Goal: Task Accomplishment & Management: Manage account settings

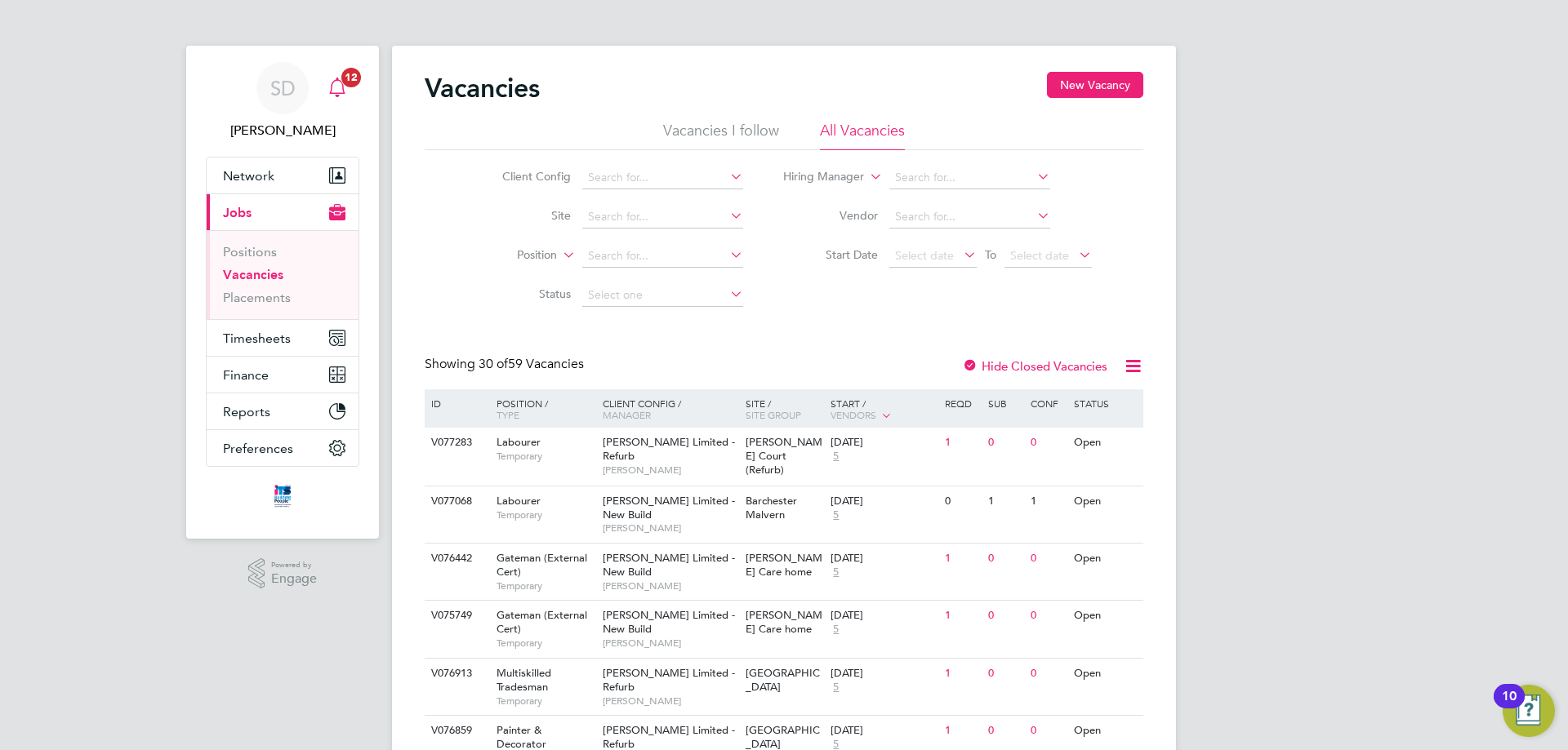
click at [349, 85] on span "12" at bounding box center [350, 77] width 19 height 19
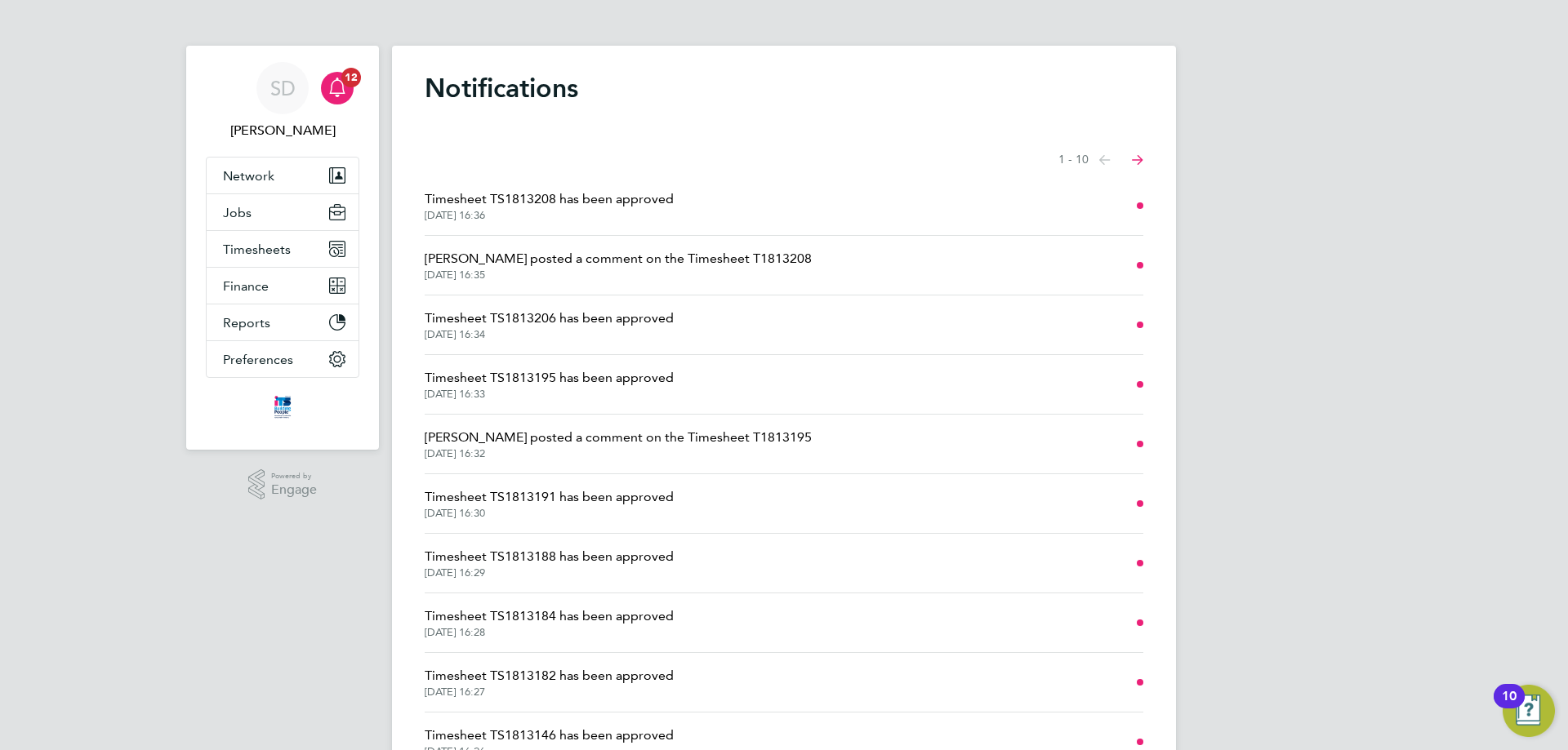
click at [676, 268] on span "Stephen Nottage posted a comment on the Timesheet T1813208" at bounding box center [618, 259] width 387 height 19
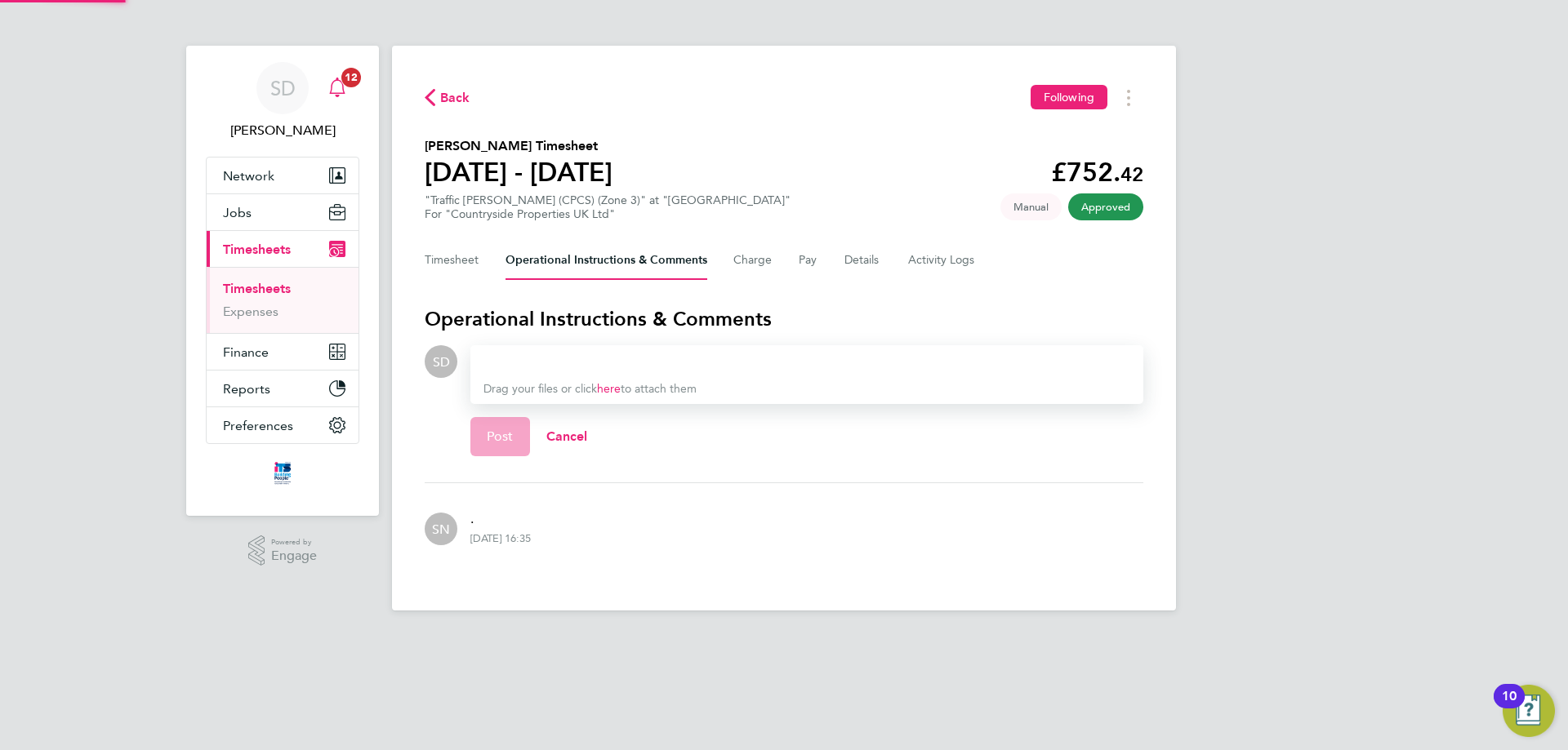
click at [342, 75] on span "12" at bounding box center [350, 77] width 19 height 19
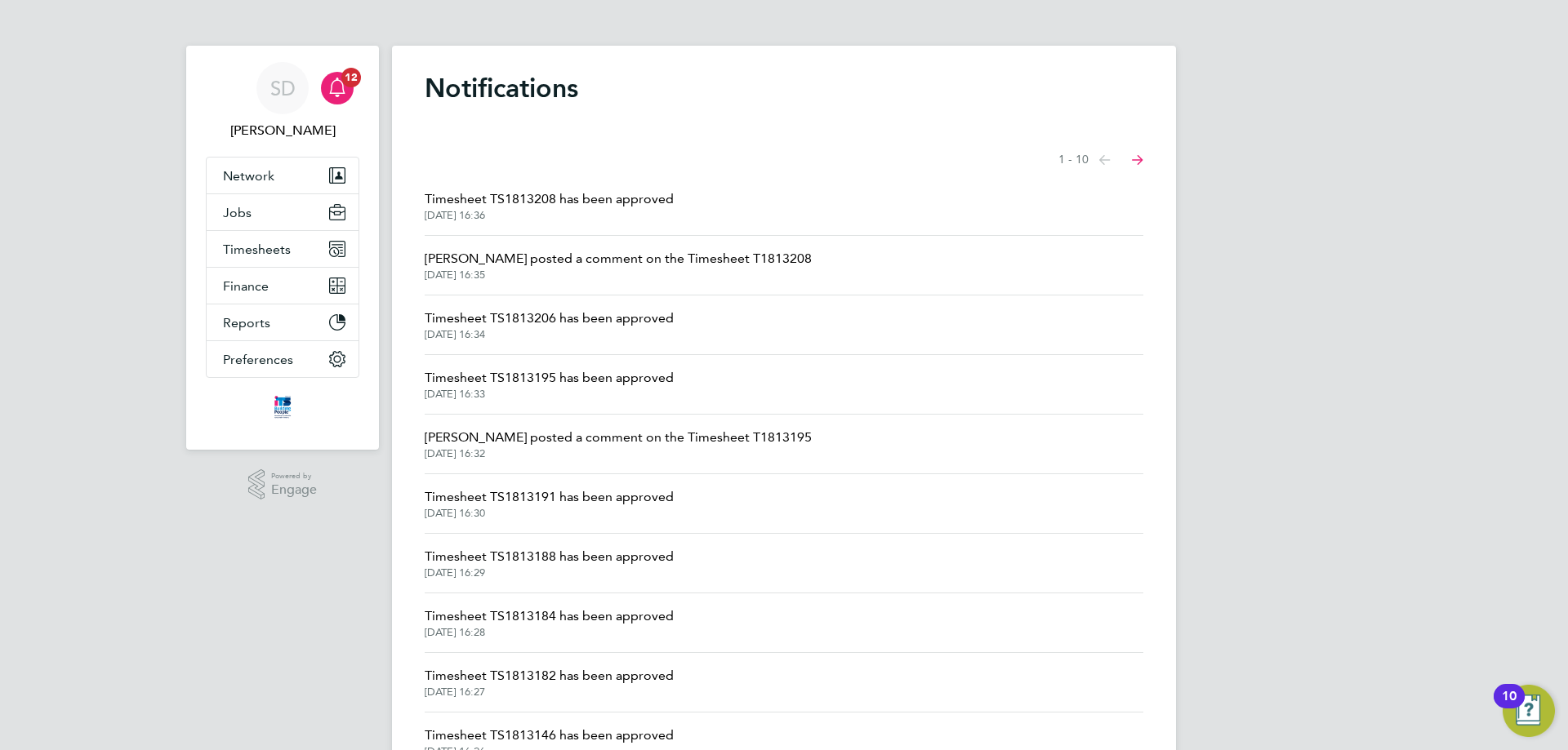
click at [777, 440] on span "Stephen Nottage posted a comment on the Timesheet T1813195" at bounding box center [618, 437] width 387 height 19
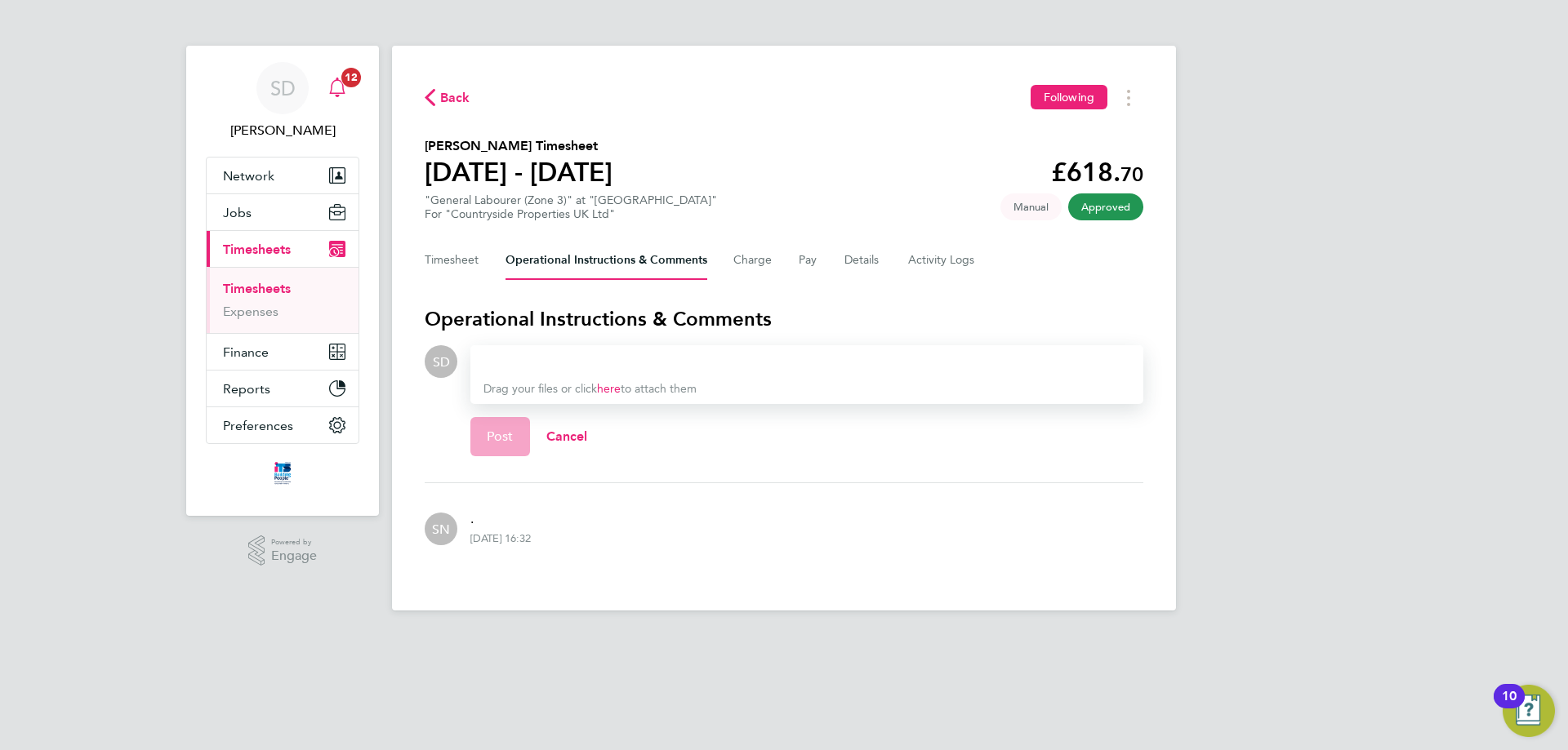
click at [345, 90] on icon "Main navigation" at bounding box center [337, 87] width 19 height 19
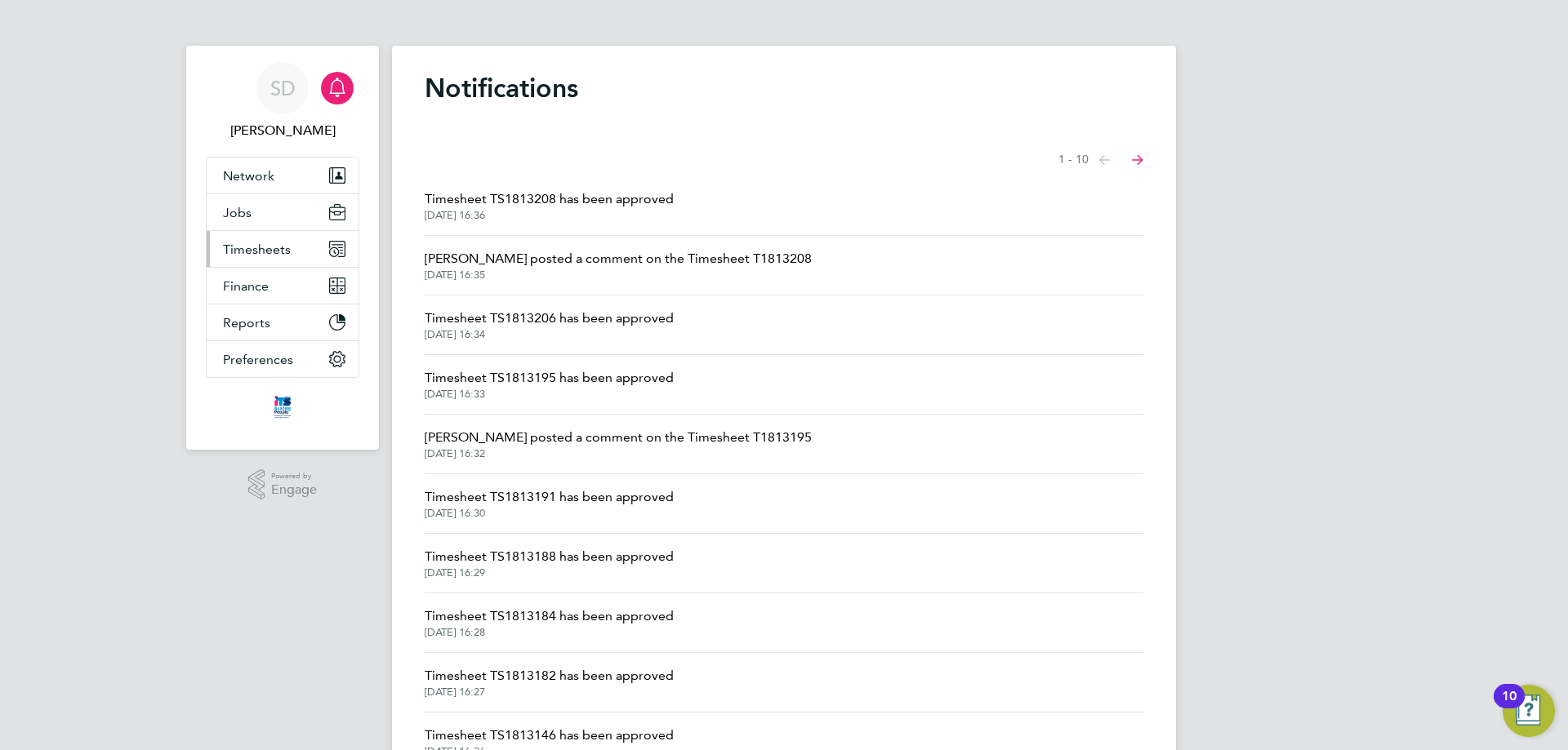
click at [262, 249] on span "Timesheets" at bounding box center [256, 249] width 68 height 15
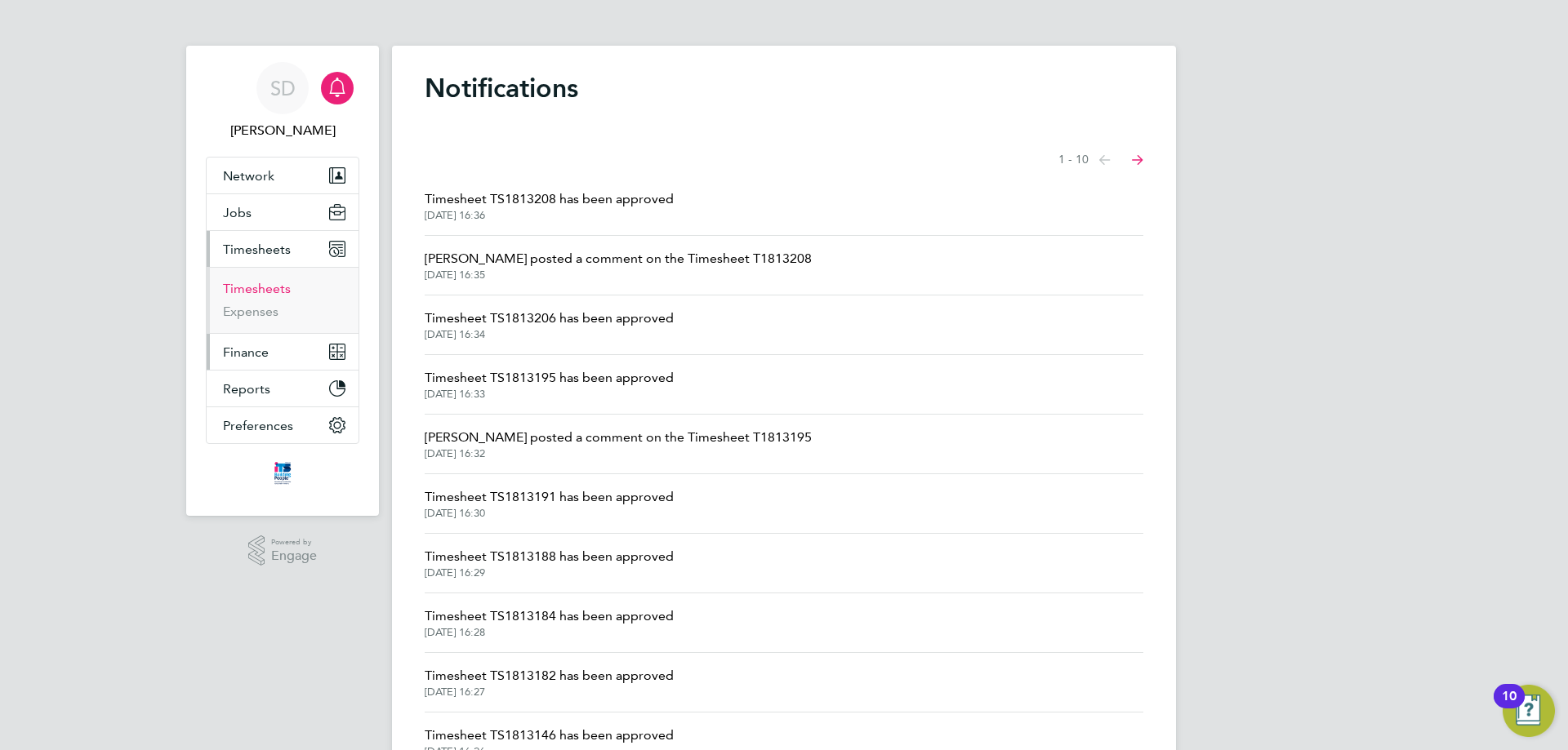
drag, startPoint x: 270, startPoint y: 294, endPoint x: 285, endPoint y: 340, distance: 48.4
click at [269, 294] on link "Timesheets" at bounding box center [256, 288] width 68 height 15
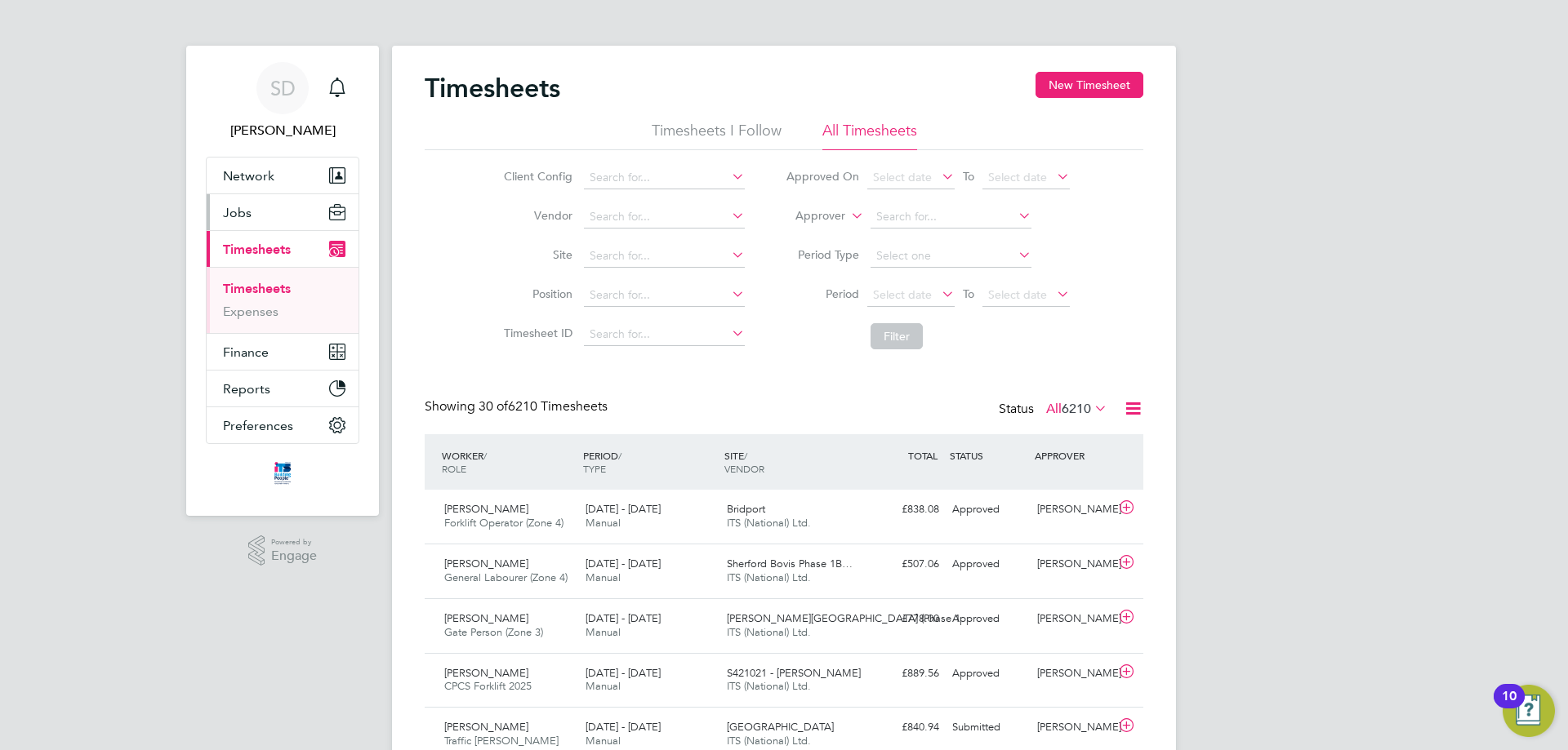
click at [270, 208] on button "Jobs" at bounding box center [282, 212] width 152 height 36
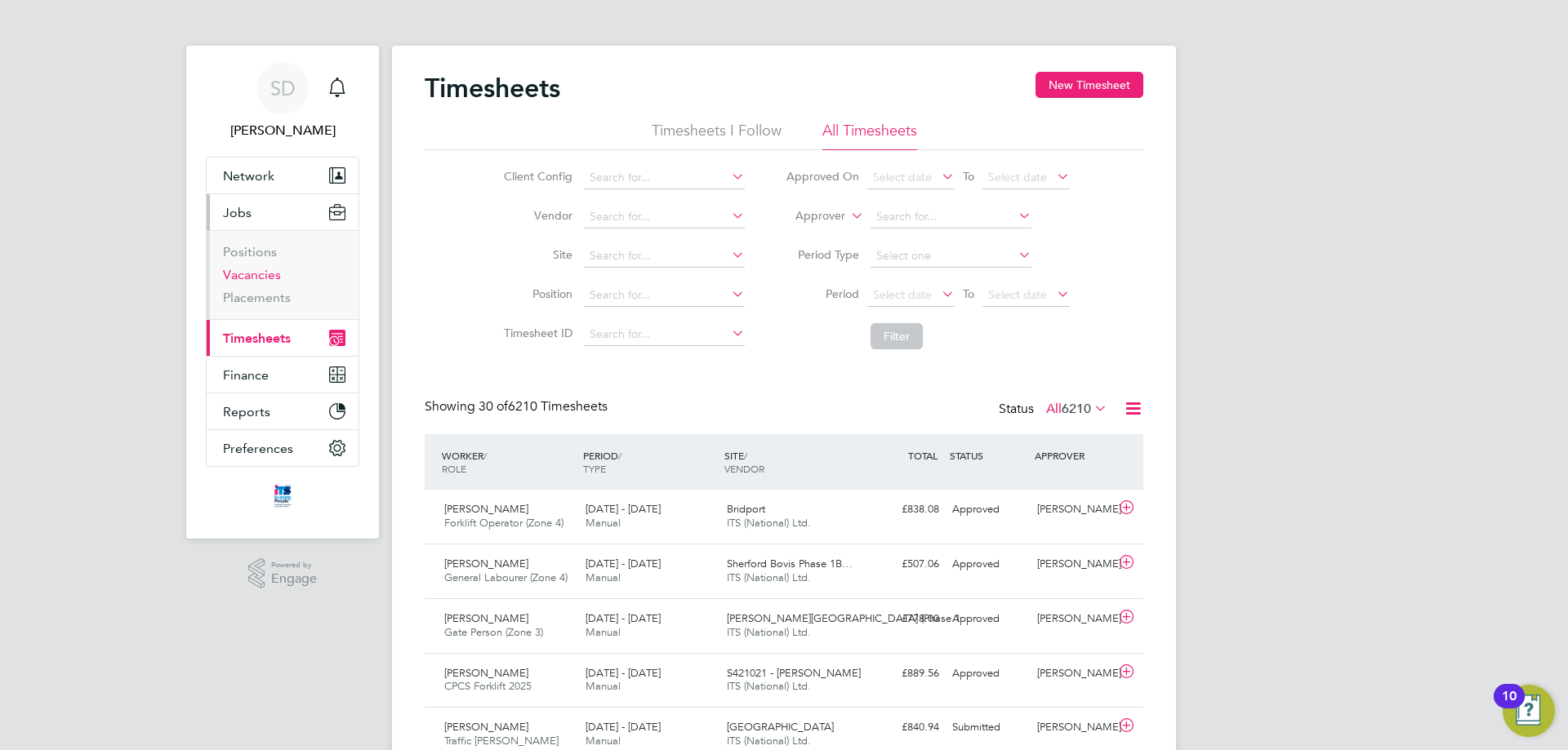
click at [252, 276] on link "Vacancies" at bounding box center [251, 275] width 58 height 15
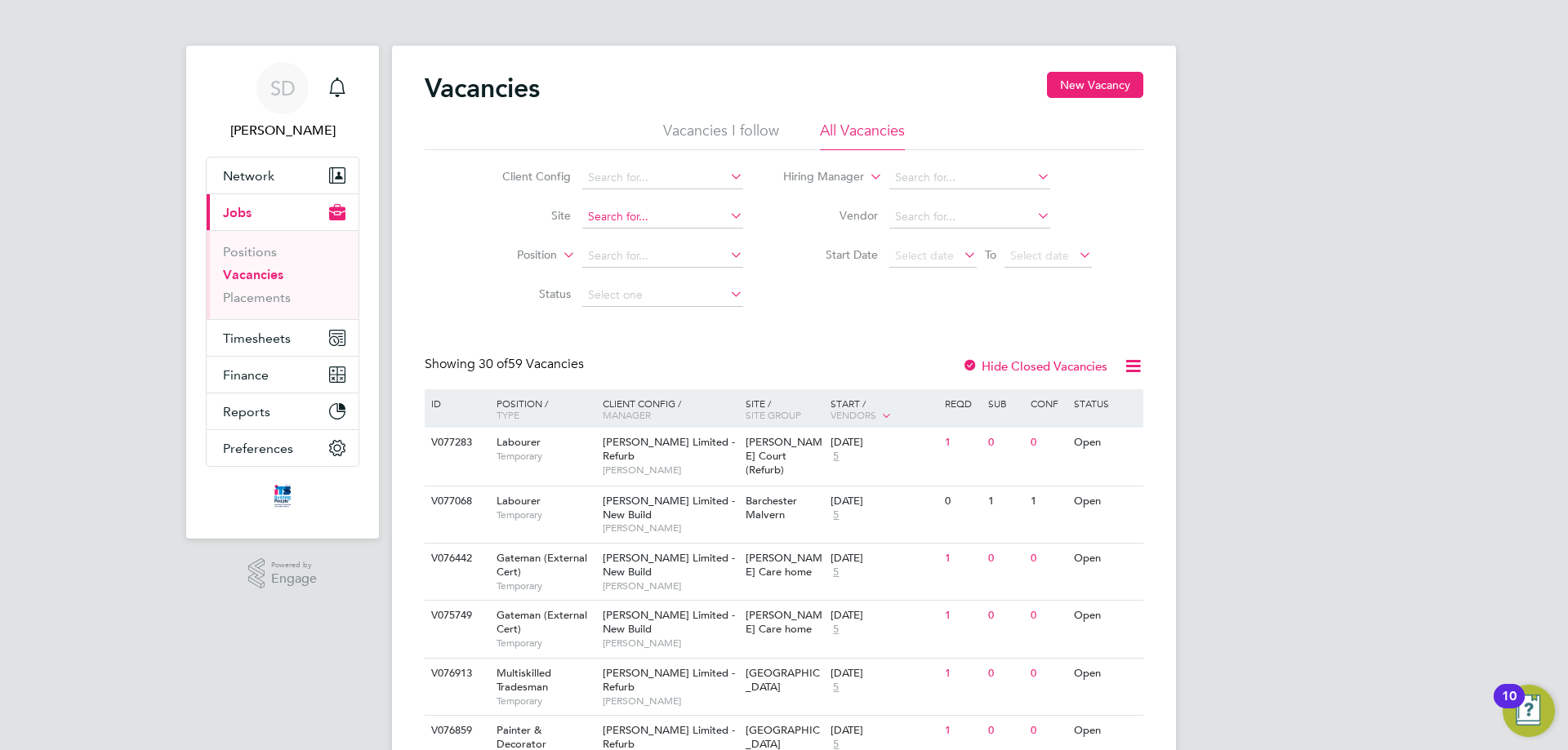
click at [620, 213] on input at bounding box center [663, 217] width 161 height 23
click at [623, 233] on li "Maidenhead St Cloud Way" at bounding box center [661, 239] width 162 height 22
type input "Maidenhead St Cloud Way"
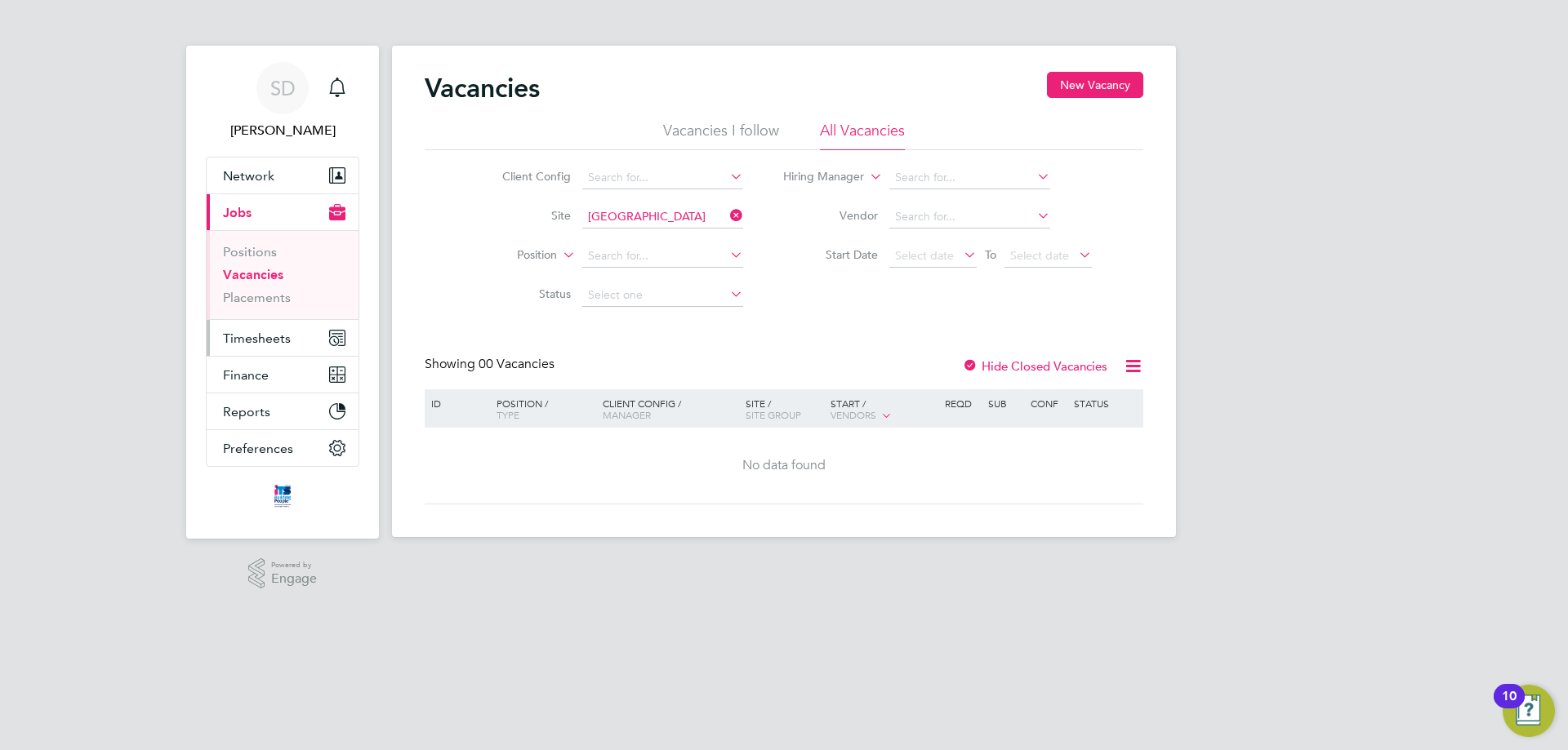
click at [266, 346] on button "Timesheets" at bounding box center [282, 338] width 152 height 36
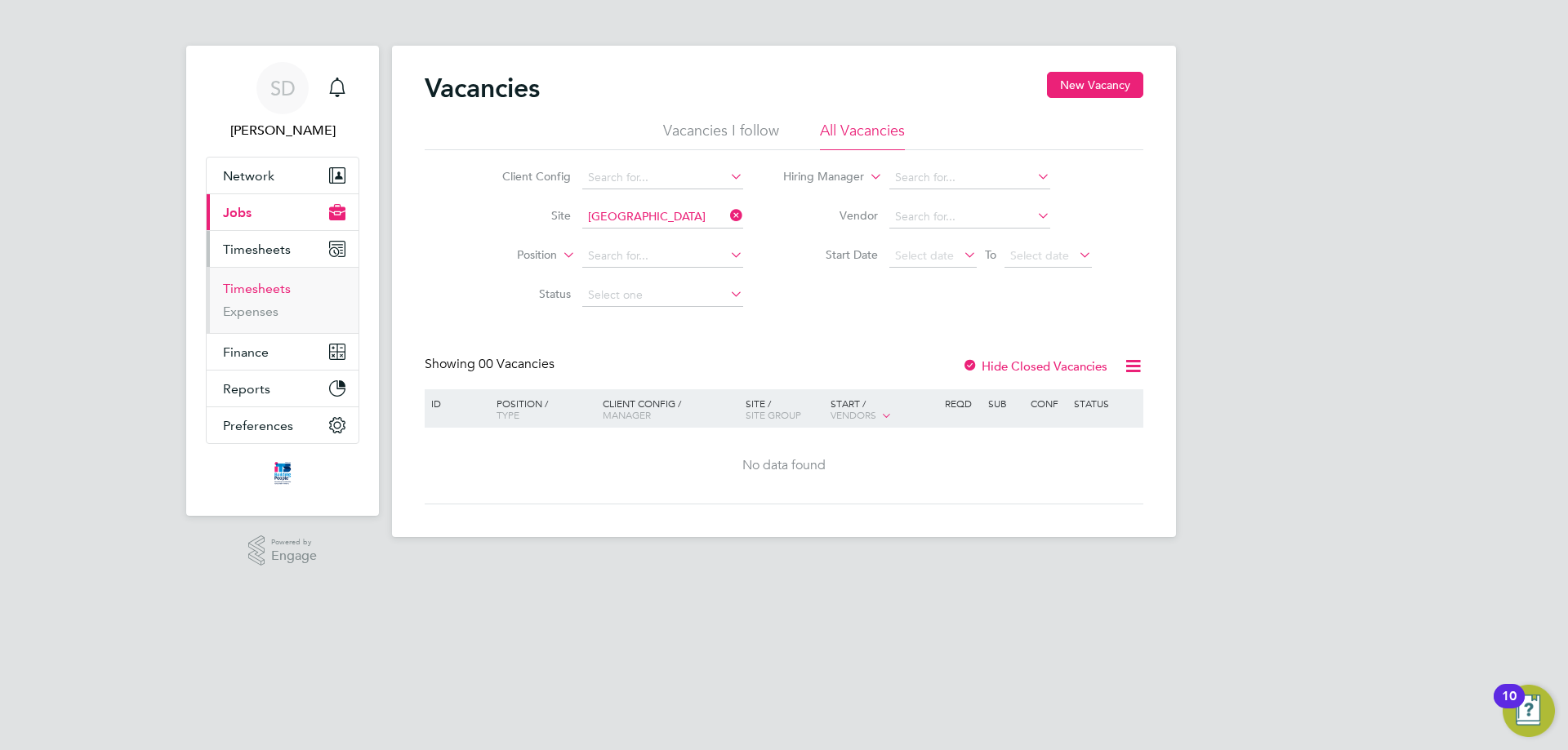
click at [265, 287] on link "Timesheets" at bounding box center [256, 288] width 68 height 15
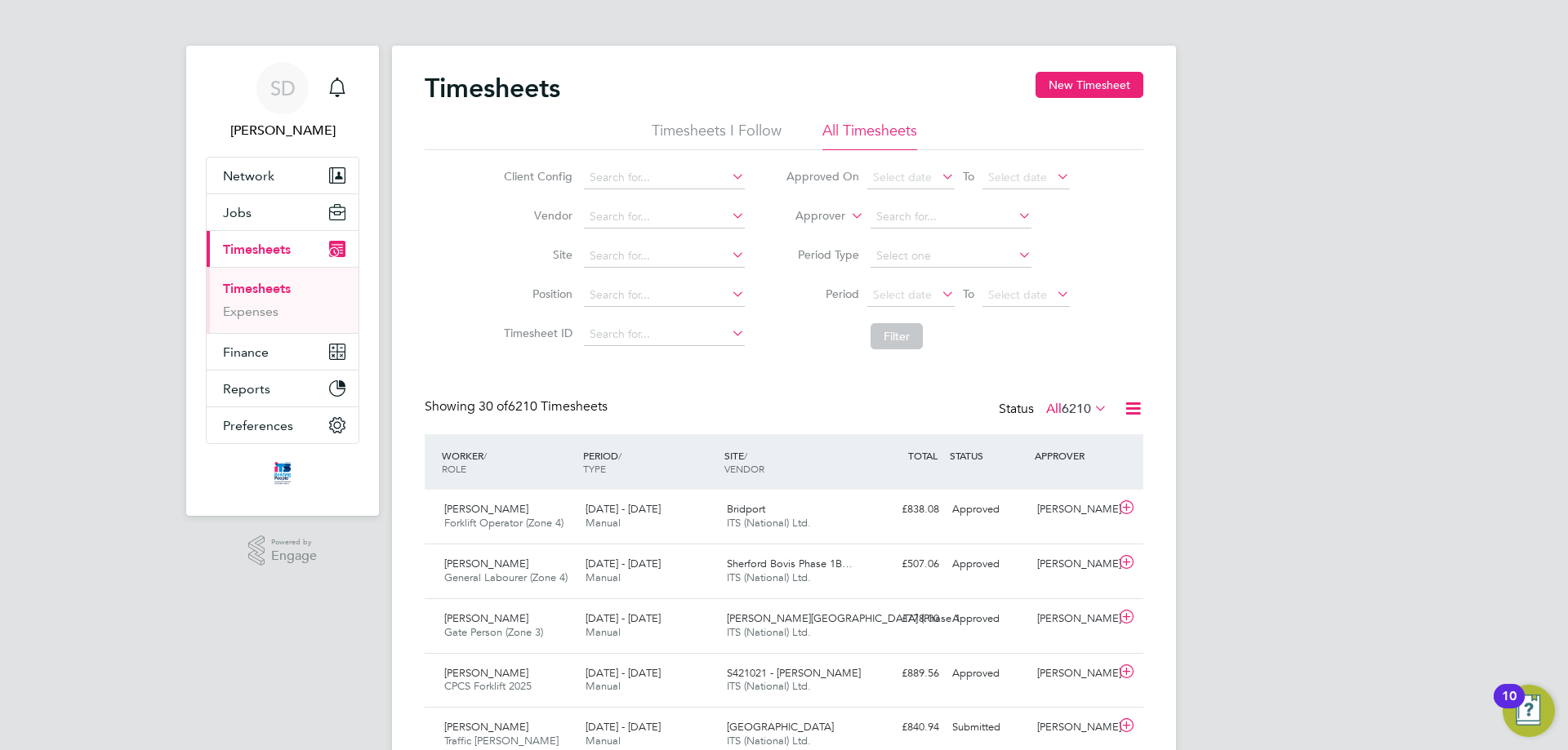
scroll to position [42, 142]
drag, startPoint x: 630, startPoint y: 242, endPoint x: 646, endPoint y: 265, distance: 28.0
click at [638, 254] on li "Site" at bounding box center [621, 256] width 286 height 39
click at [654, 281] on li "[GEOGRAPHIC_DATA]" at bounding box center [663, 279] width 162 height 22
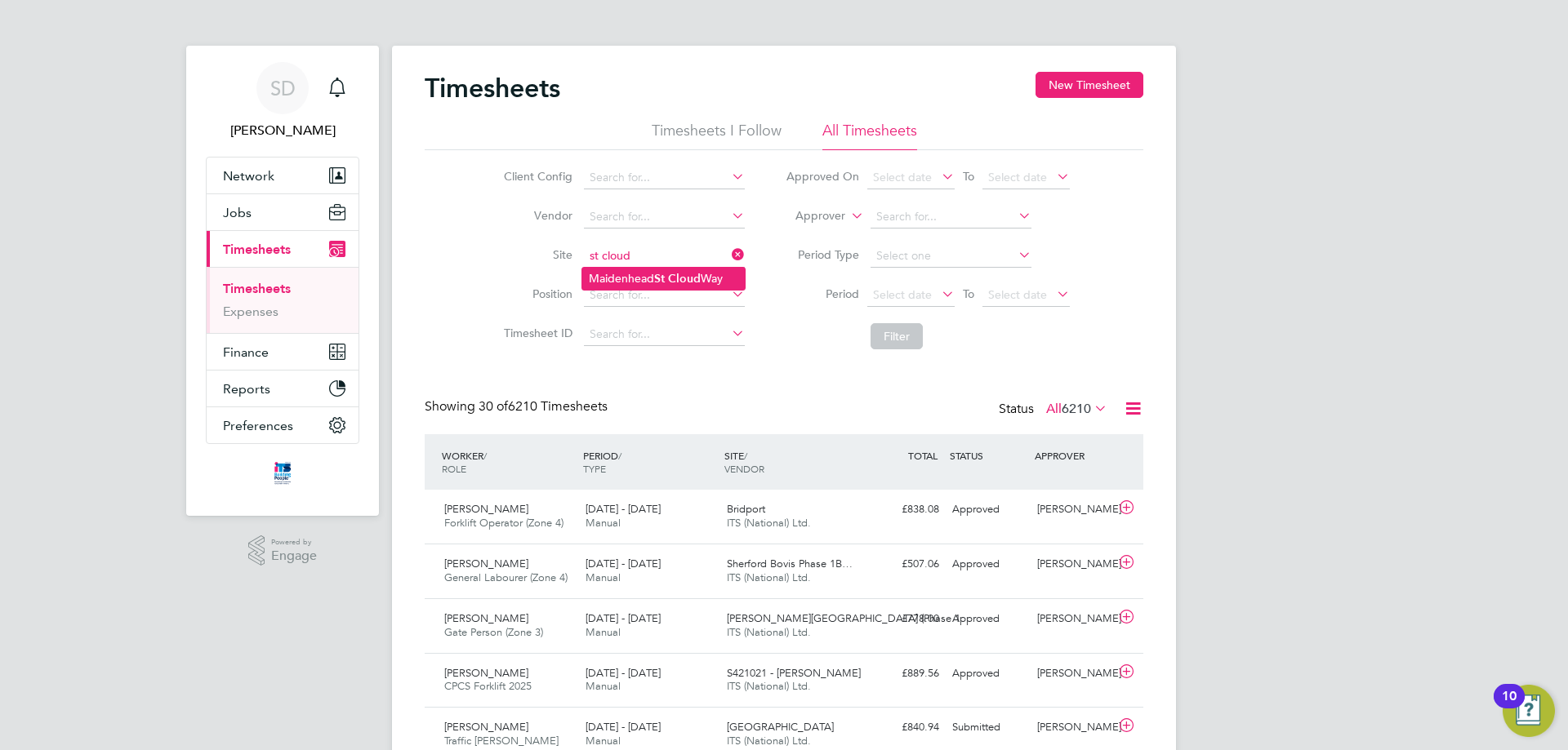
type input "[GEOGRAPHIC_DATA]"
click at [896, 289] on span "Select date" at bounding box center [902, 294] width 59 height 14
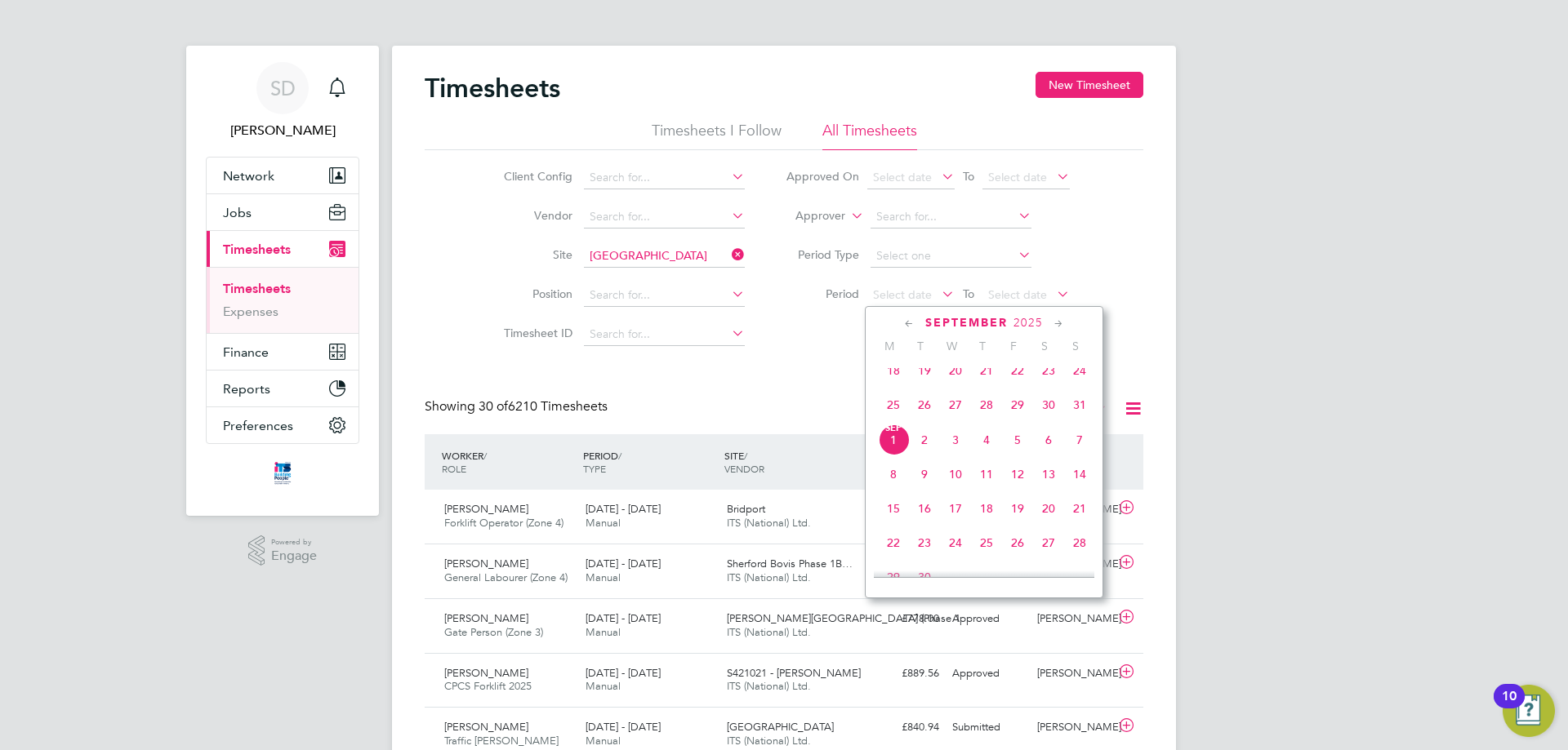
click at [902, 407] on span "25" at bounding box center [893, 405] width 31 height 31
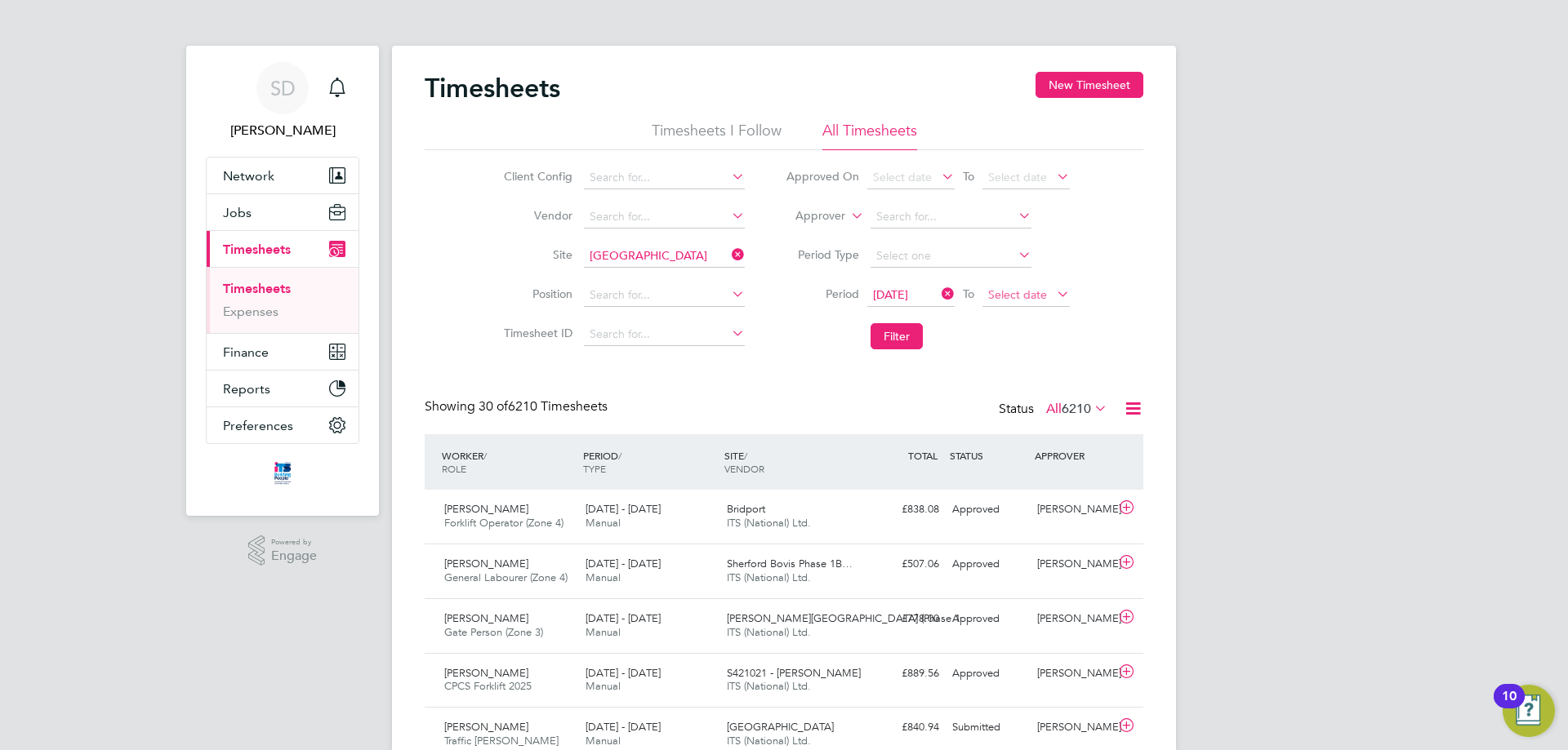
click at [1013, 301] on span "Select date" at bounding box center [1017, 294] width 59 height 14
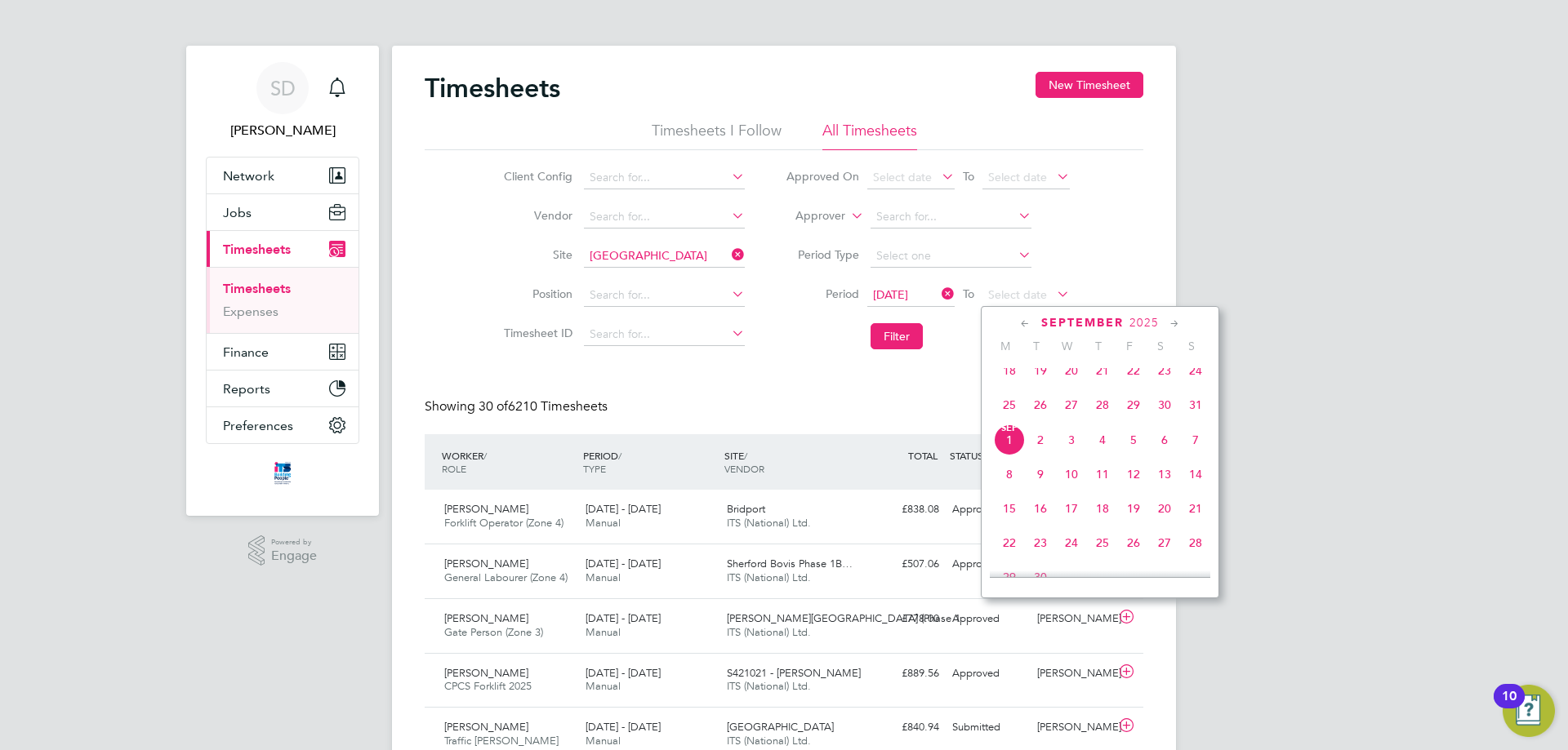
click at [1197, 415] on span "31" at bounding box center [1195, 405] width 31 height 31
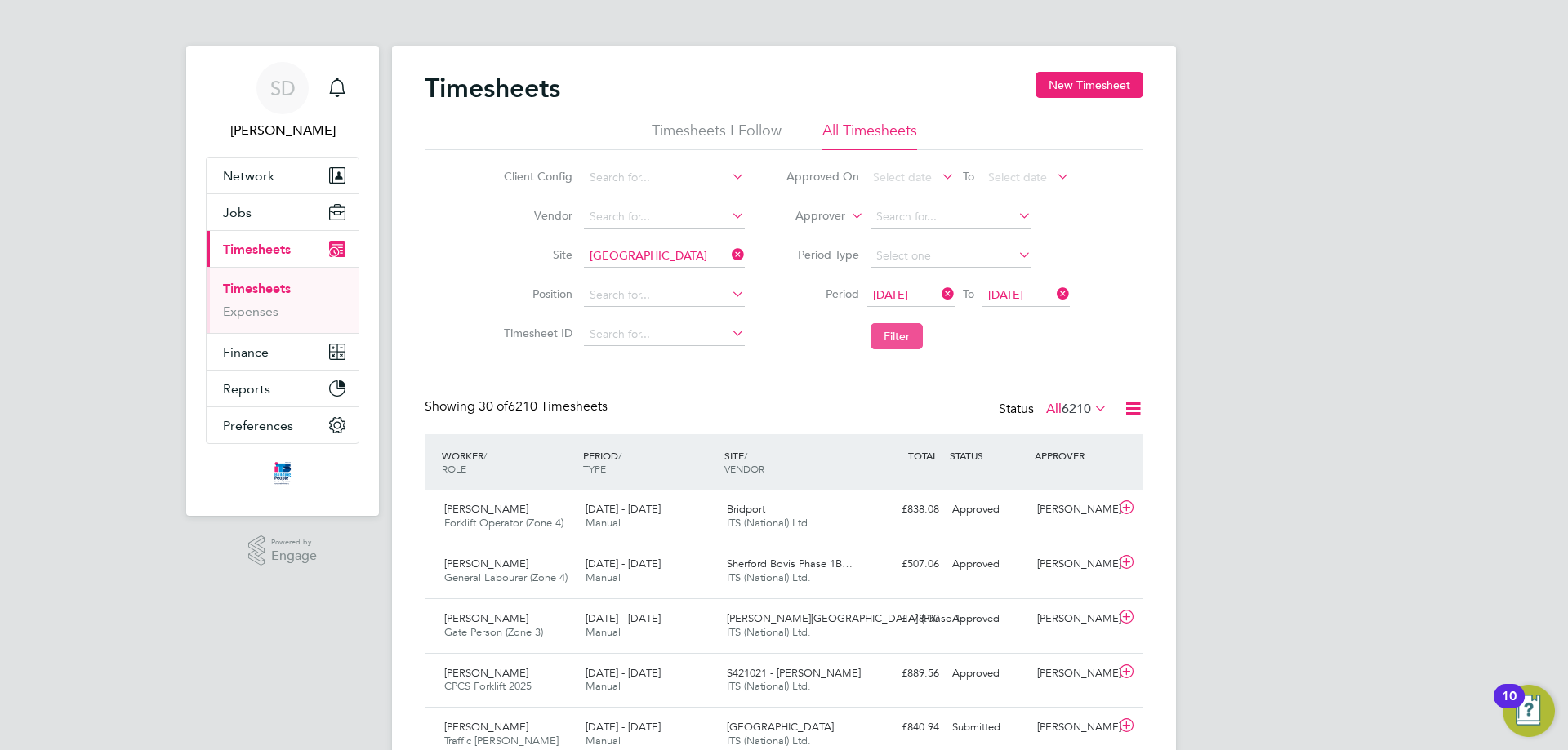
click at [910, 341] on button "Filter" at bounding box center [896, 336] width 52 height 26
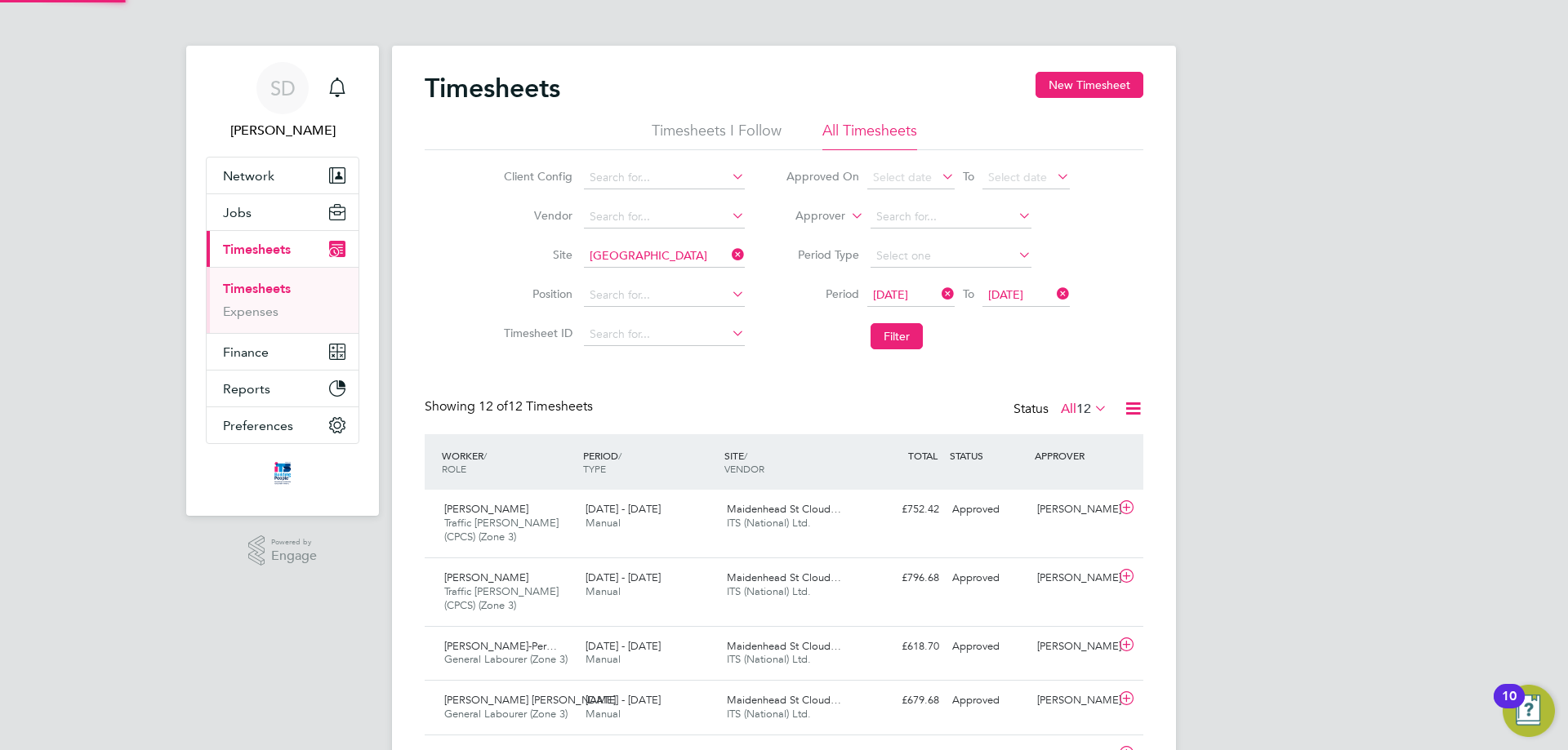
scroll to position [42, 142]
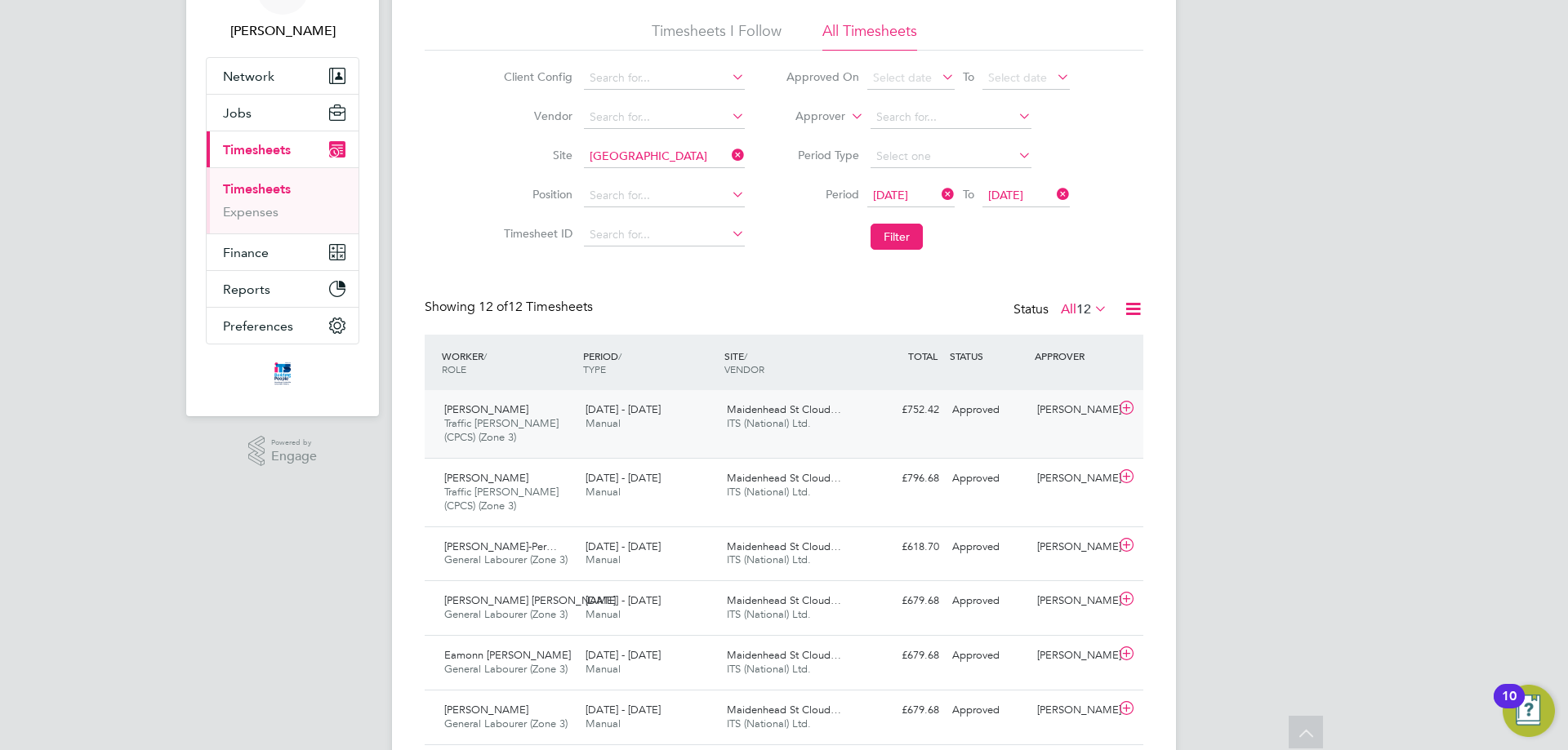
click at [565, 416] on div "Abdul Akbar Traffic Marshall (CPCS) (Zone 3) 25 - 31 Aug 2025" at bounding box center [508, 423] width 141 height 55
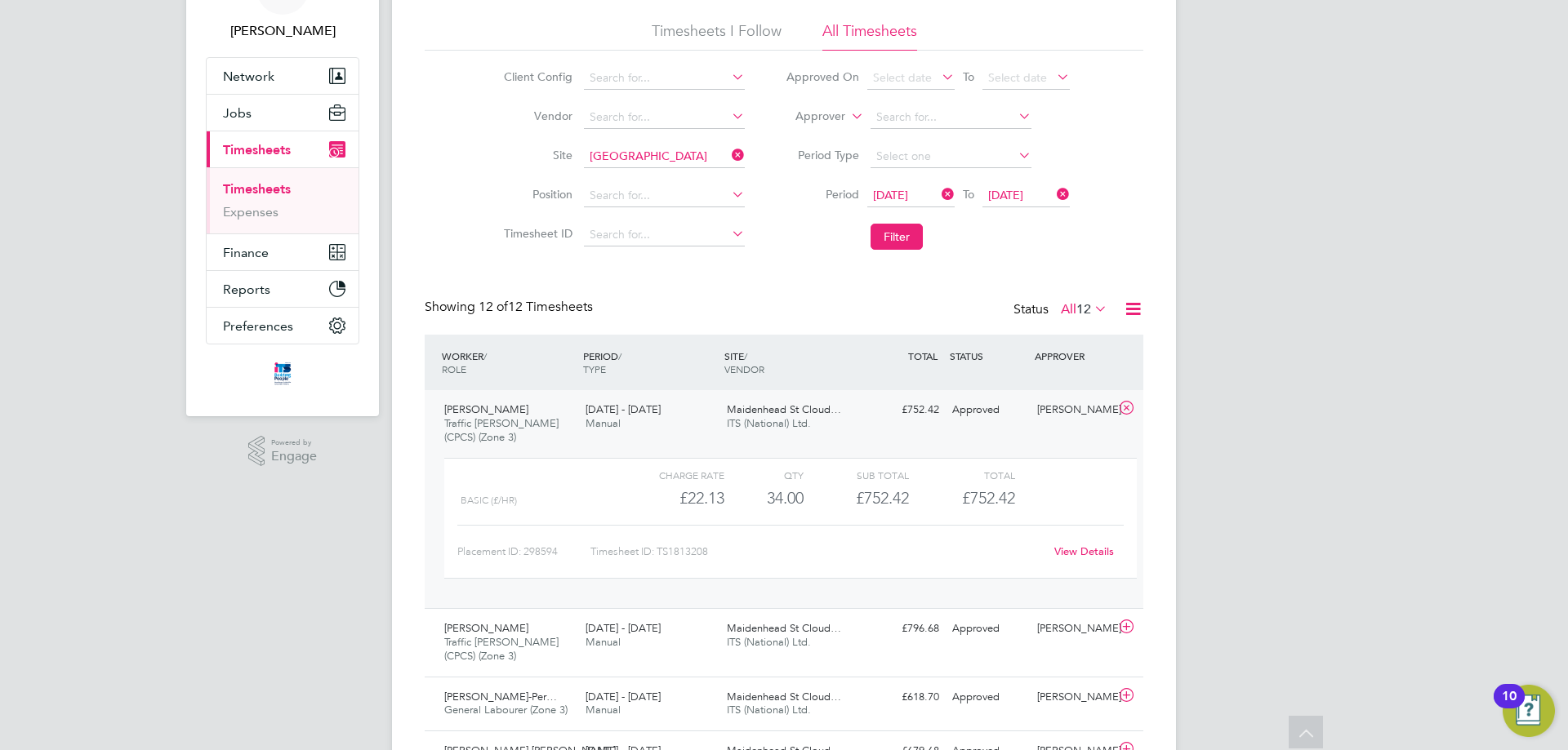
click at [666, 445] on div "Abdul Akbar Traffic Marshall (CPCS) (Zone 3) 25 - 31 Aug 2025 25 - 31 Aug 2025 …" at bounding box center [784, 500] width 719 height 218
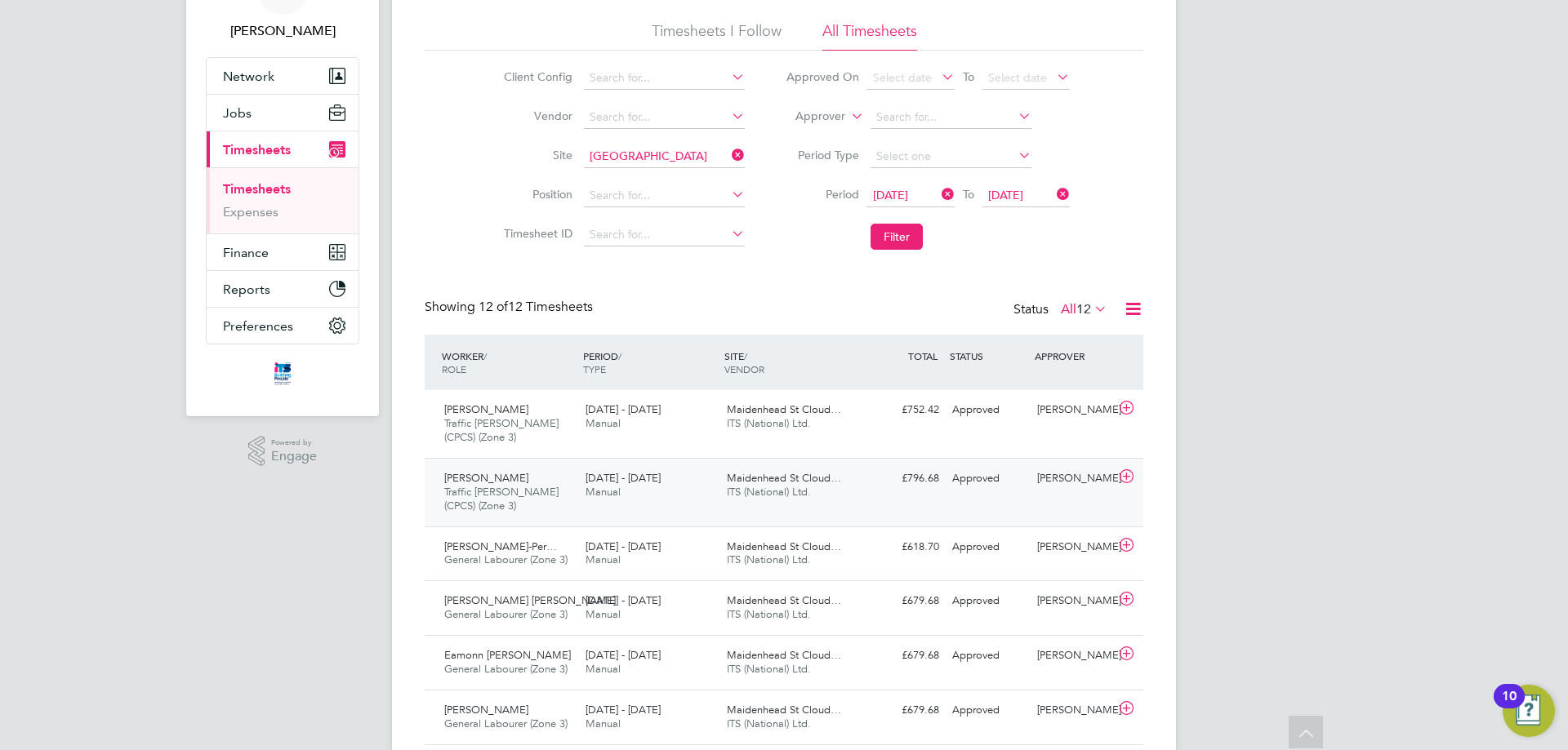
click at [642, 511] on div "Seedy Kanyi Traffic Marshall (CPCS) (Zone 3) 25 - 31 Aug 2025 25 - 31 Aug 2025 …" at bounding box center [784, 492] width 719 height 69
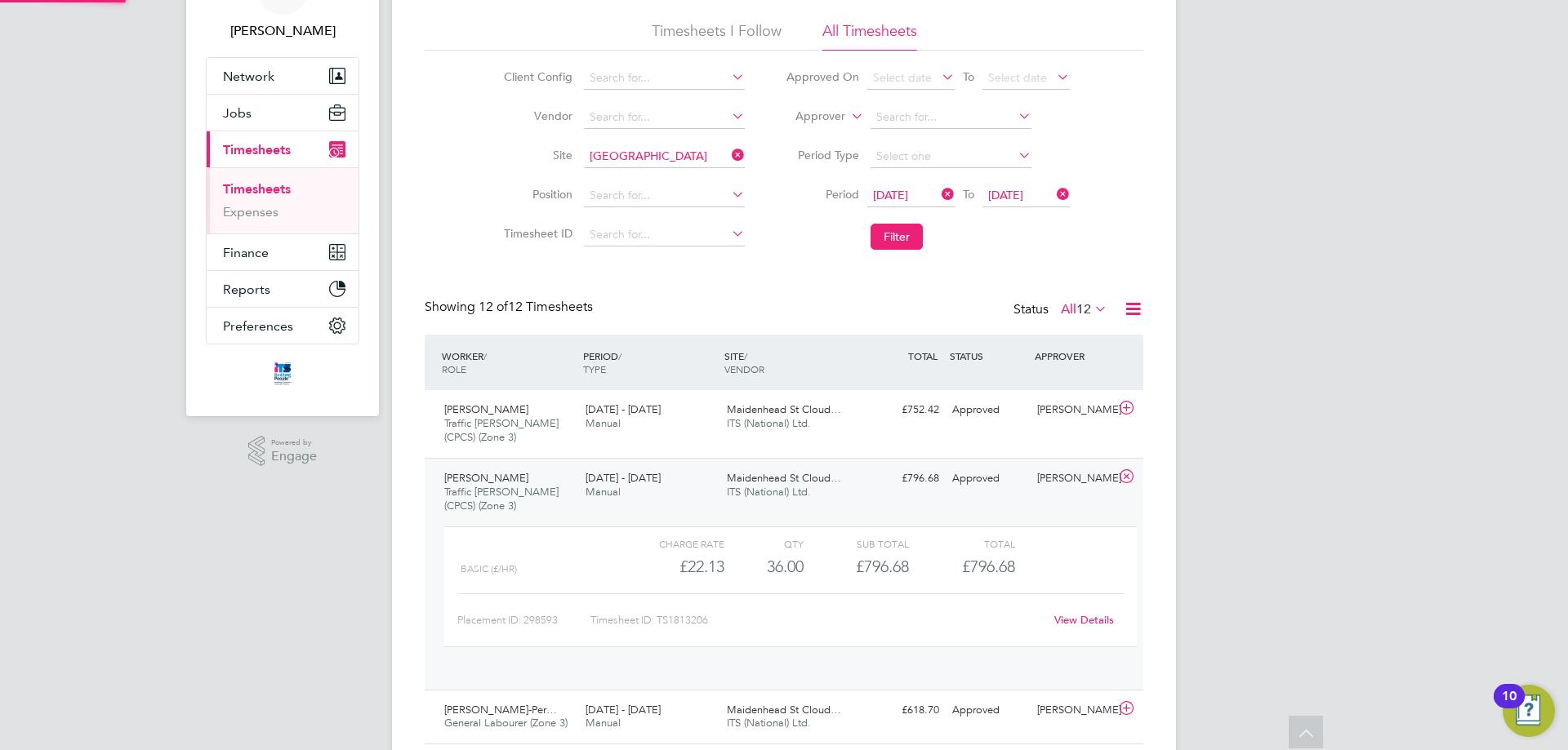
scroll to position [28, 160]
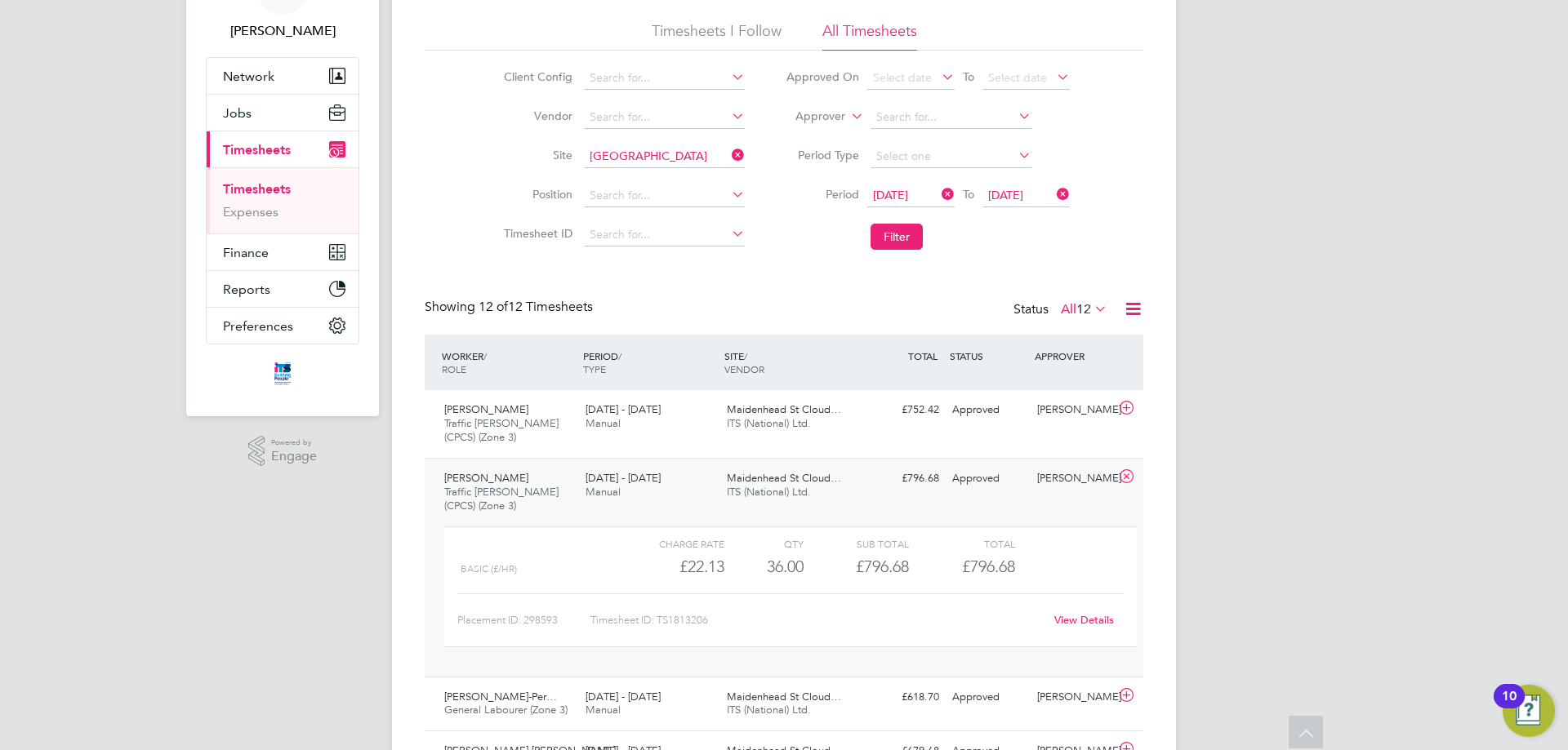
drag, startPoint x: 696, startPoint y: 493, endPoint x: 689, endPoint y: 485, distance: 10.6
click at [696, 493] on div "25 - 31 Aug 2025 Manual" at bounding box center [649, 485] width 141 height 41
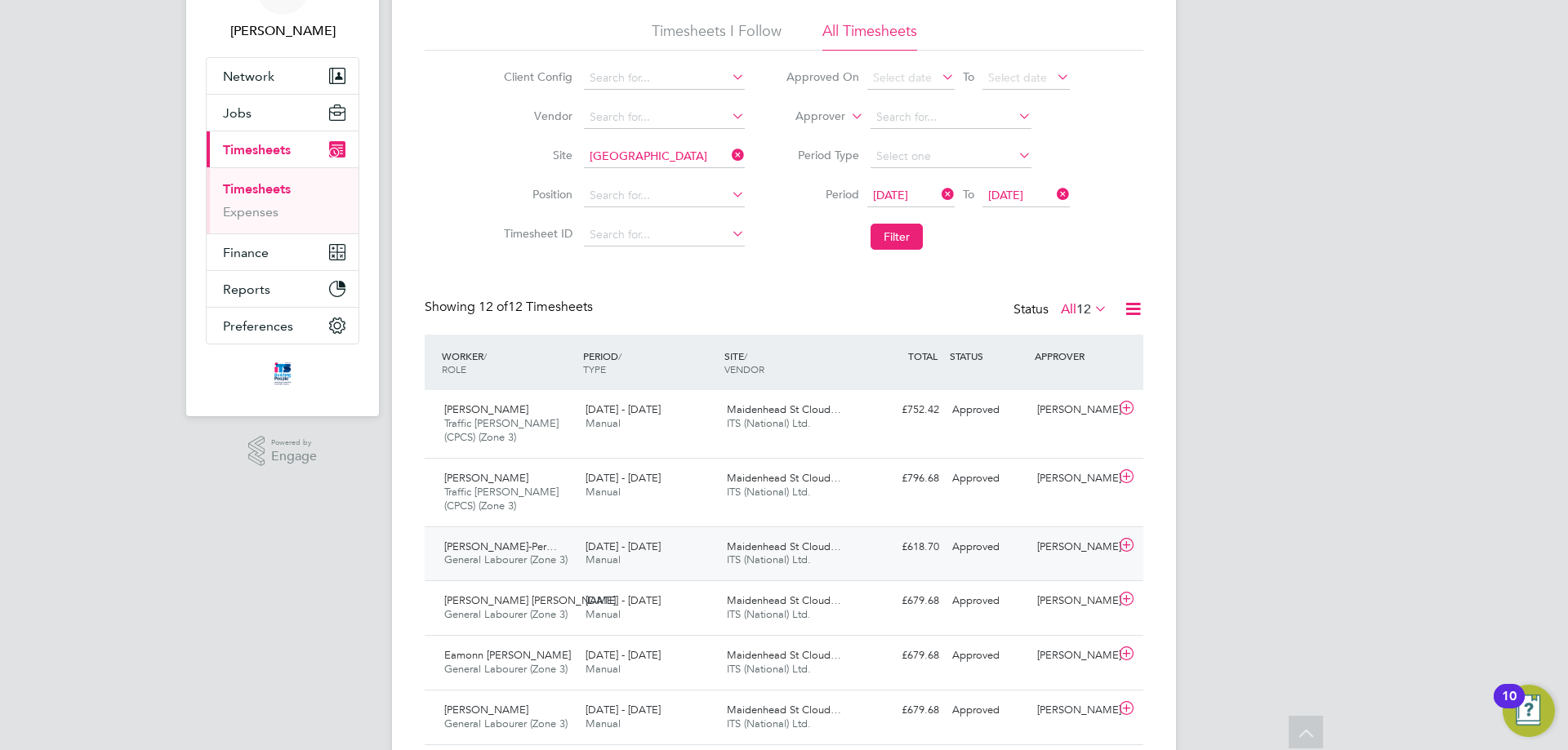
click at [649, 560] on div "25 - 31 Aug 2025 Manual" at bounding box center [649, 554] width 141 height 41
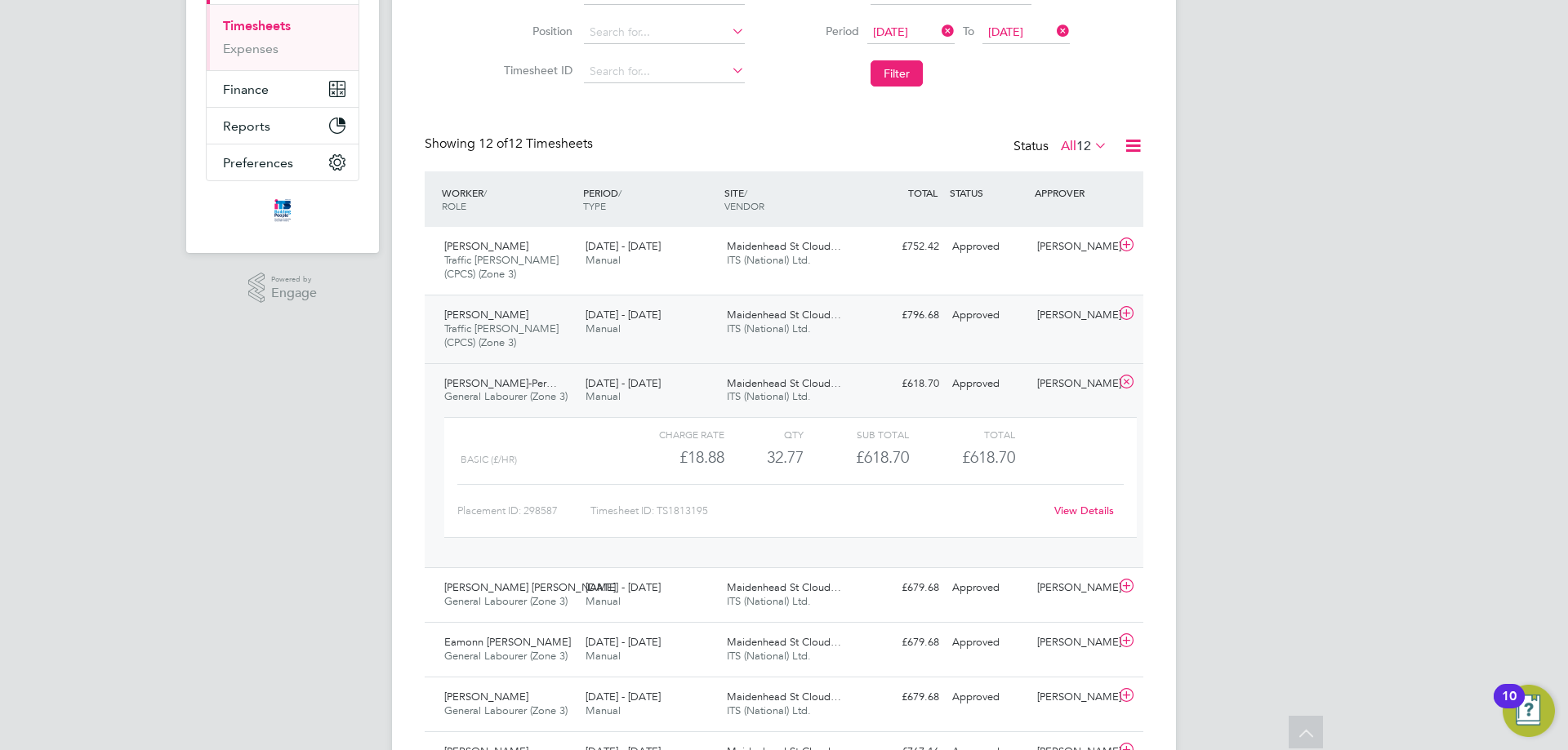
scroll to position [231, 0]
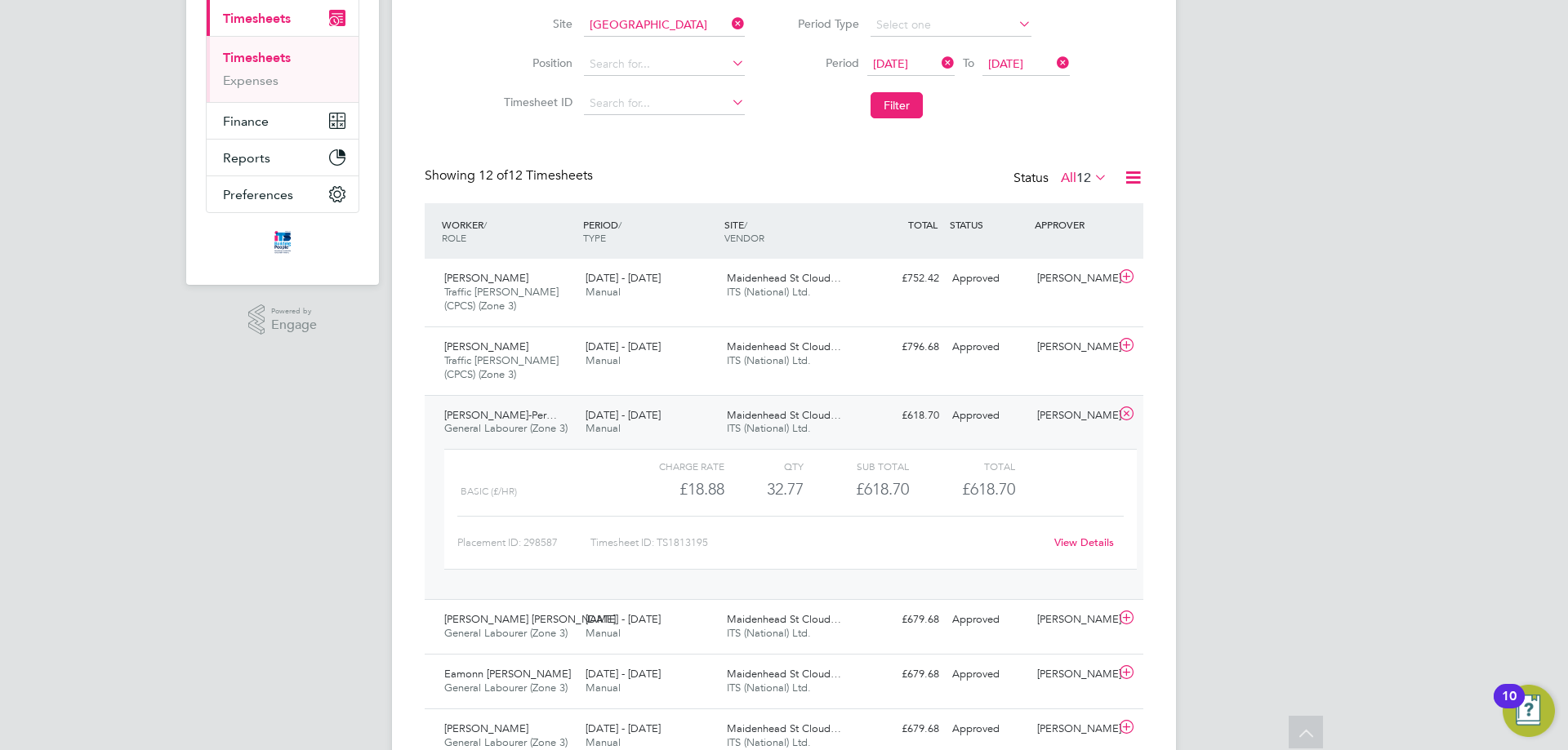
click at [864, 427] on div "£618.70 Approved" at bounding box center [903, 416] width 85 height 27
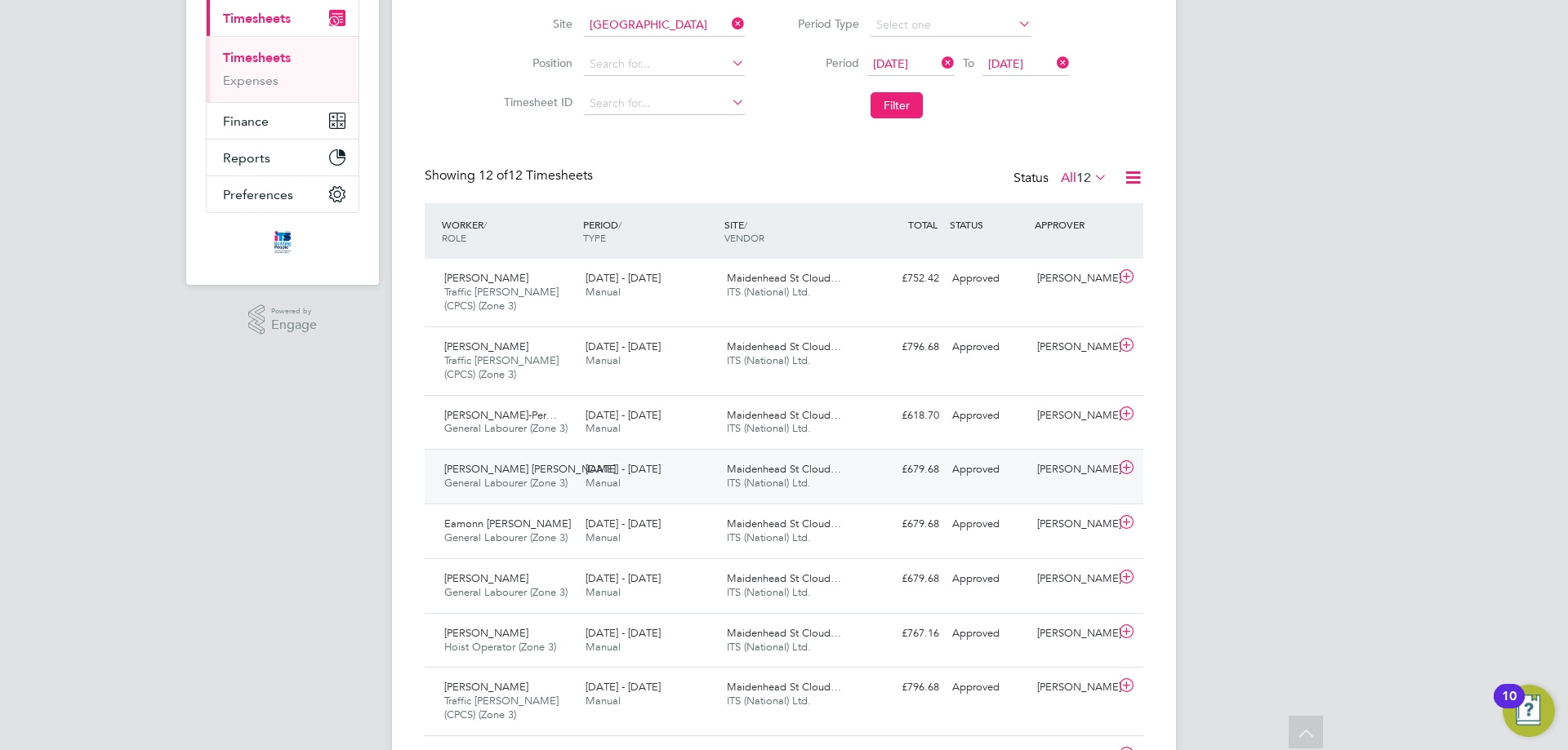
click at [818, 469] on span "Maidenhead St Cloud…" at bounding box center [784, 469] width 114 height 14
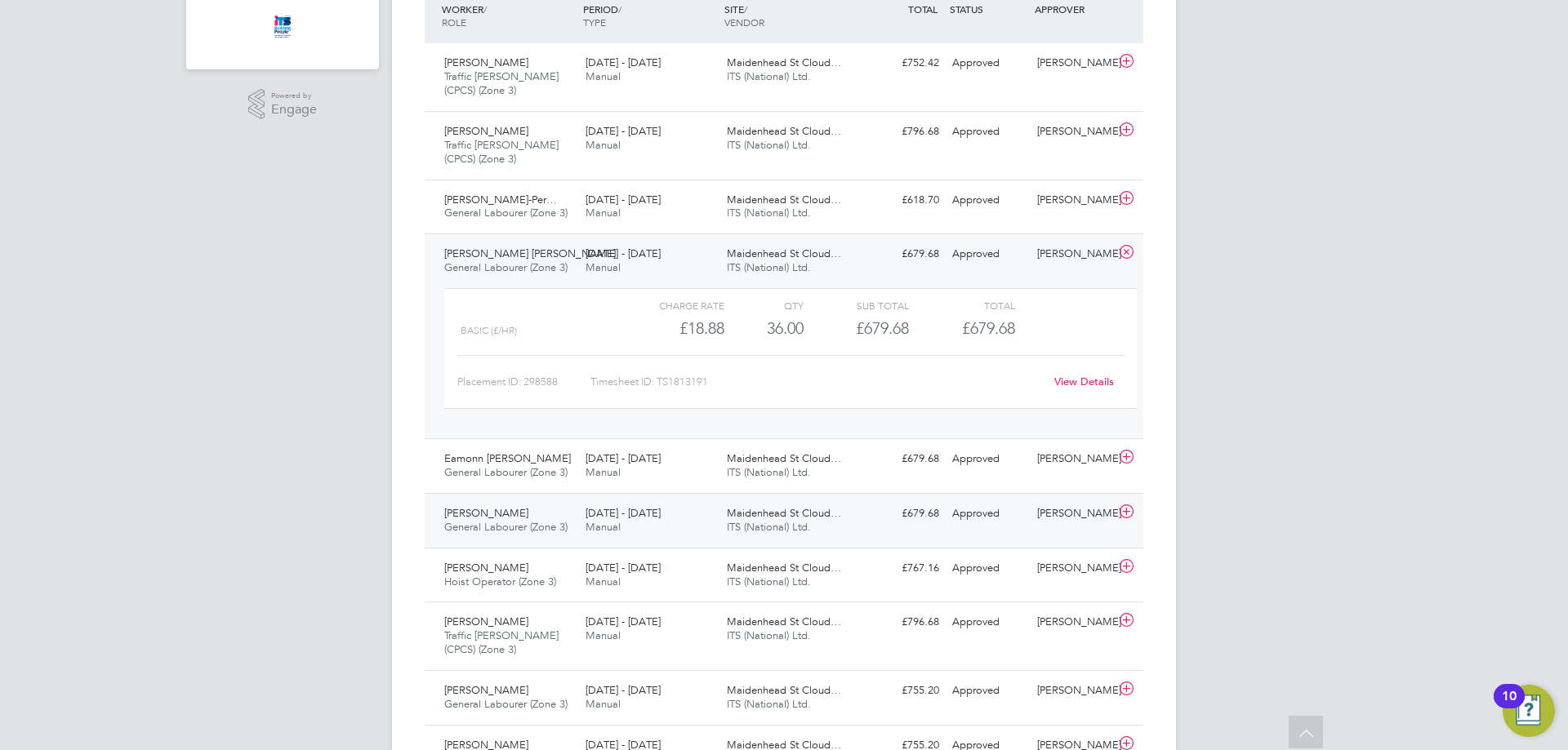
scroll to position [476, 0]
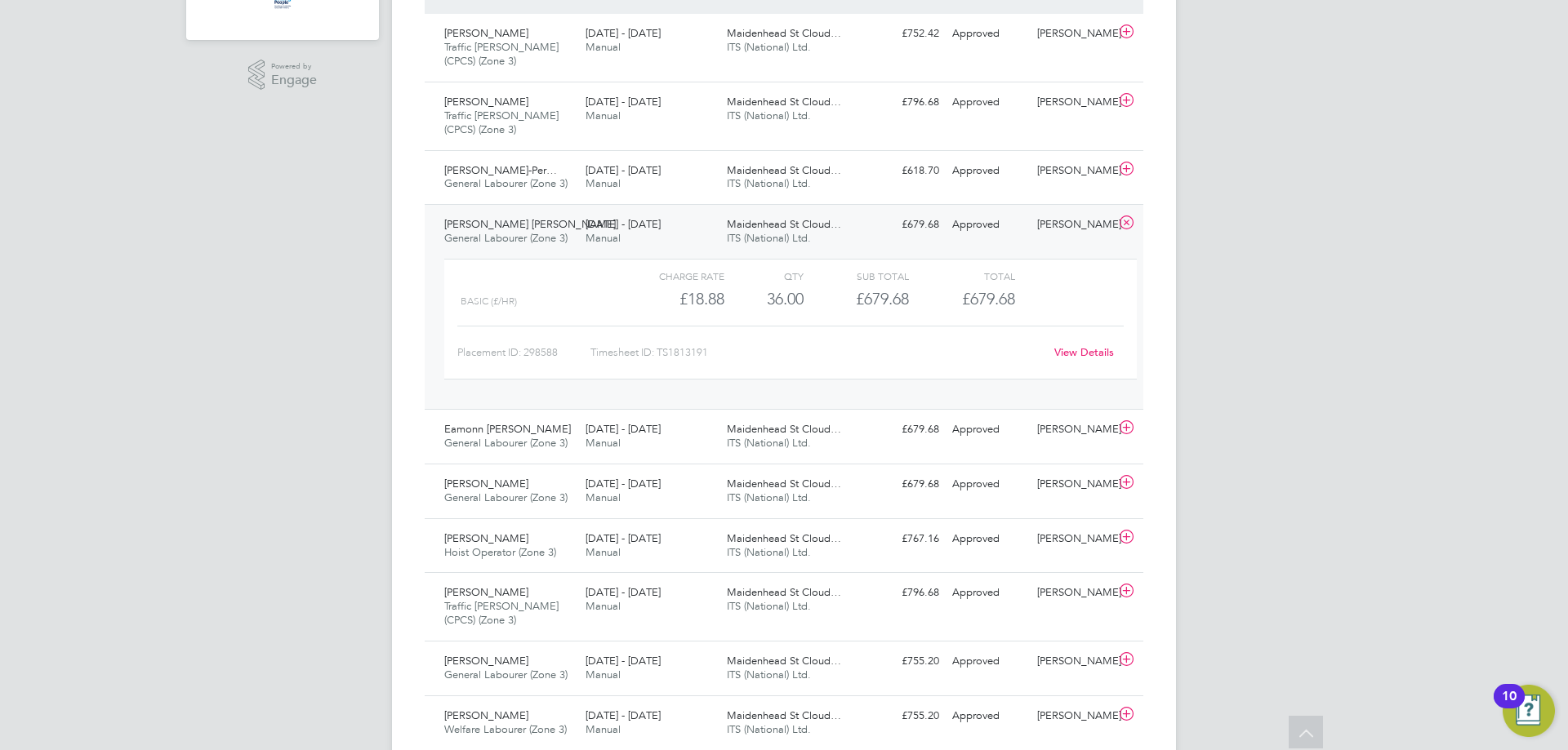
click at [583, 235] on div "25 - 31 Aug 2025 Manual" at bounding box center [649, 232] width 141 height 41
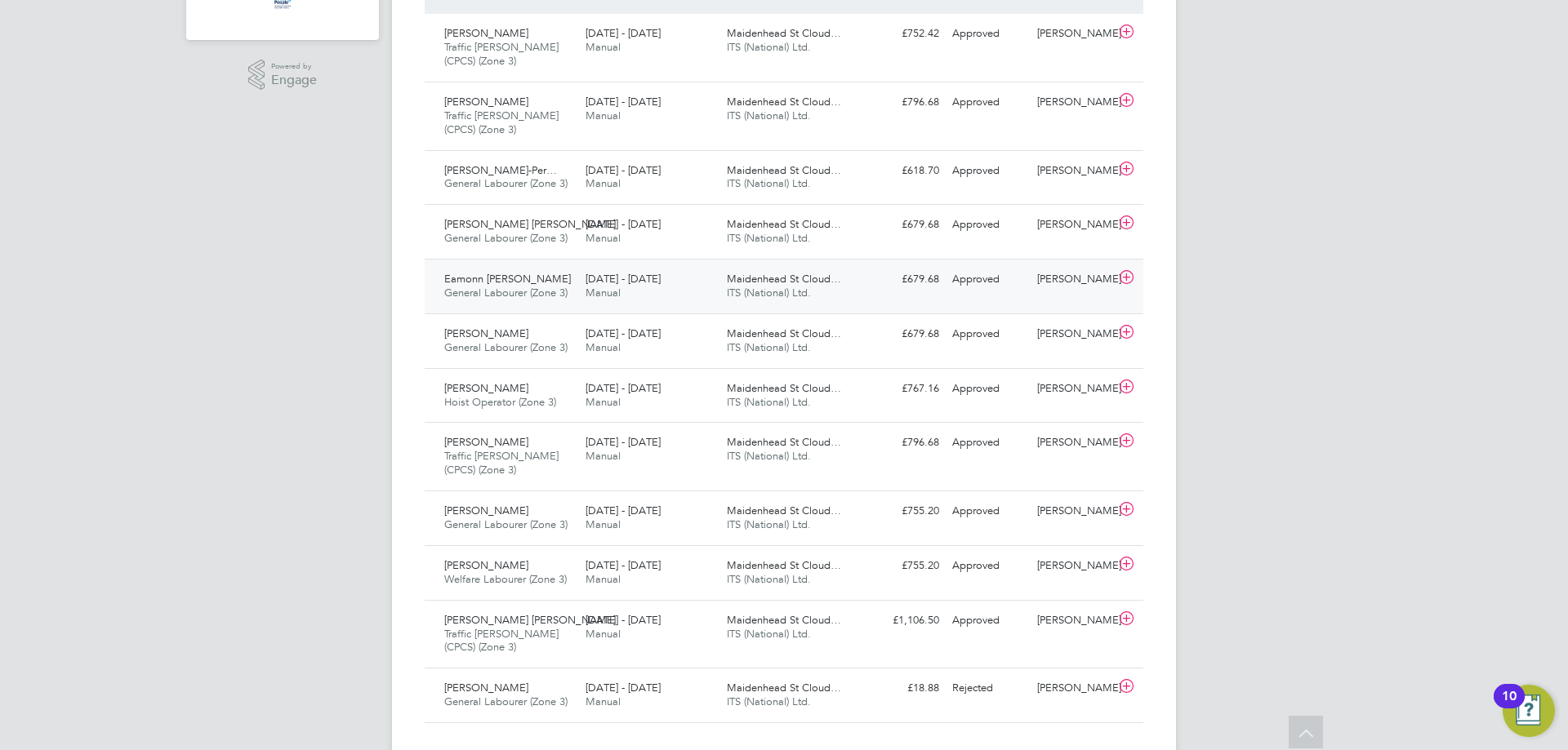
click at [579, 279] on div "25 - 31 Aug 2025 Manual" at bounding box center [649, 286] width 141 height 41
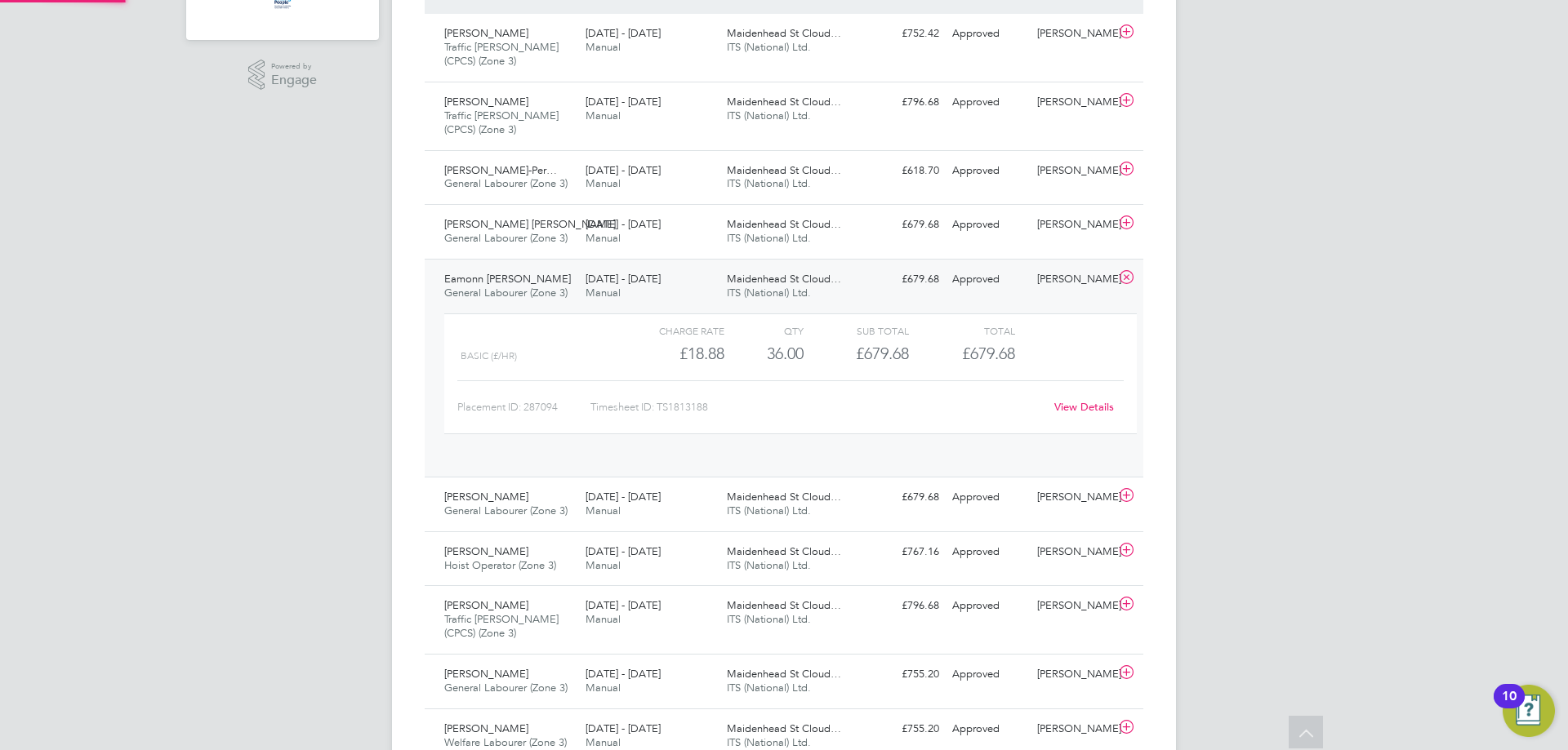
scroll to position [28, 160]
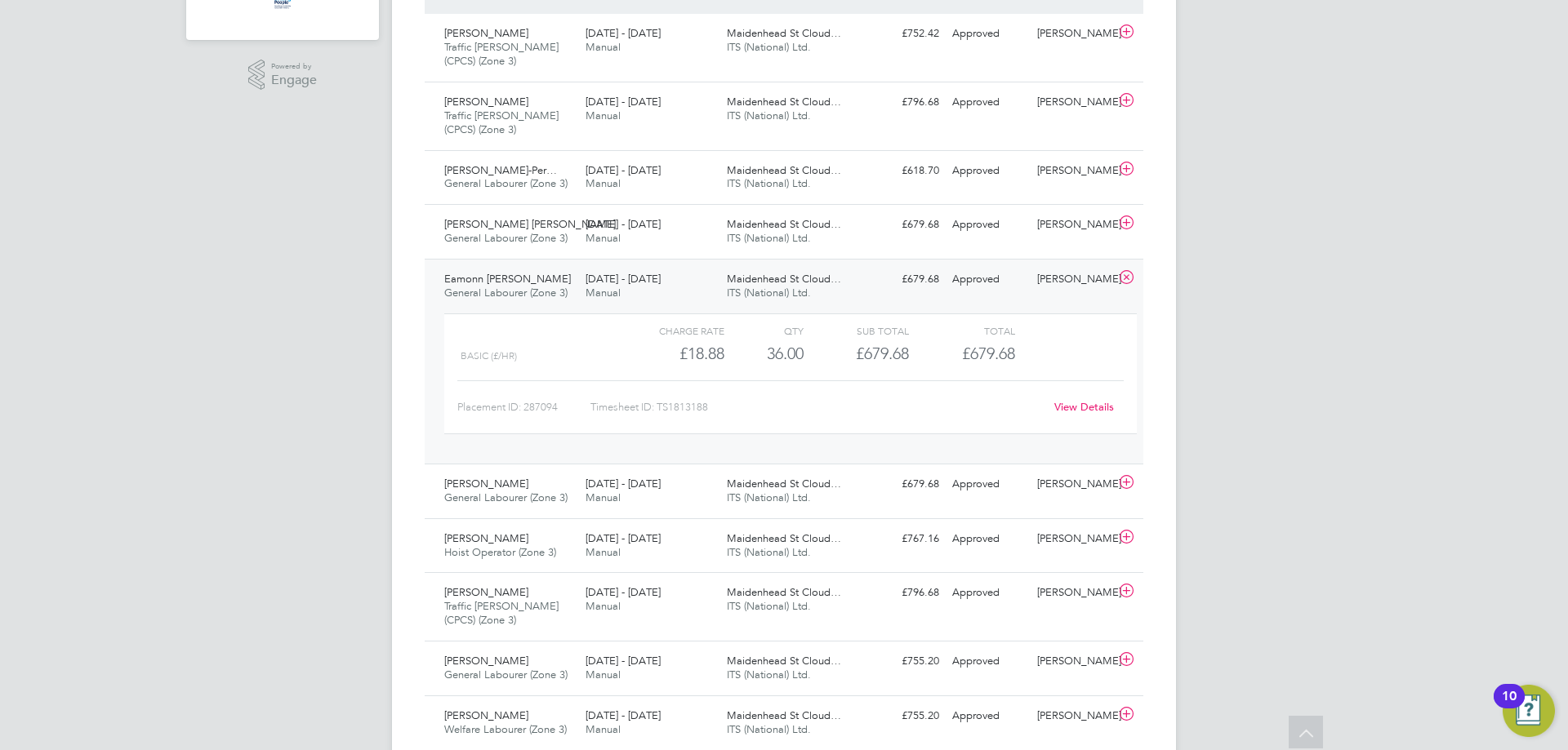
click at [613, 291] on span "Manual" at bounding box center [603, 292] width 35 height 14
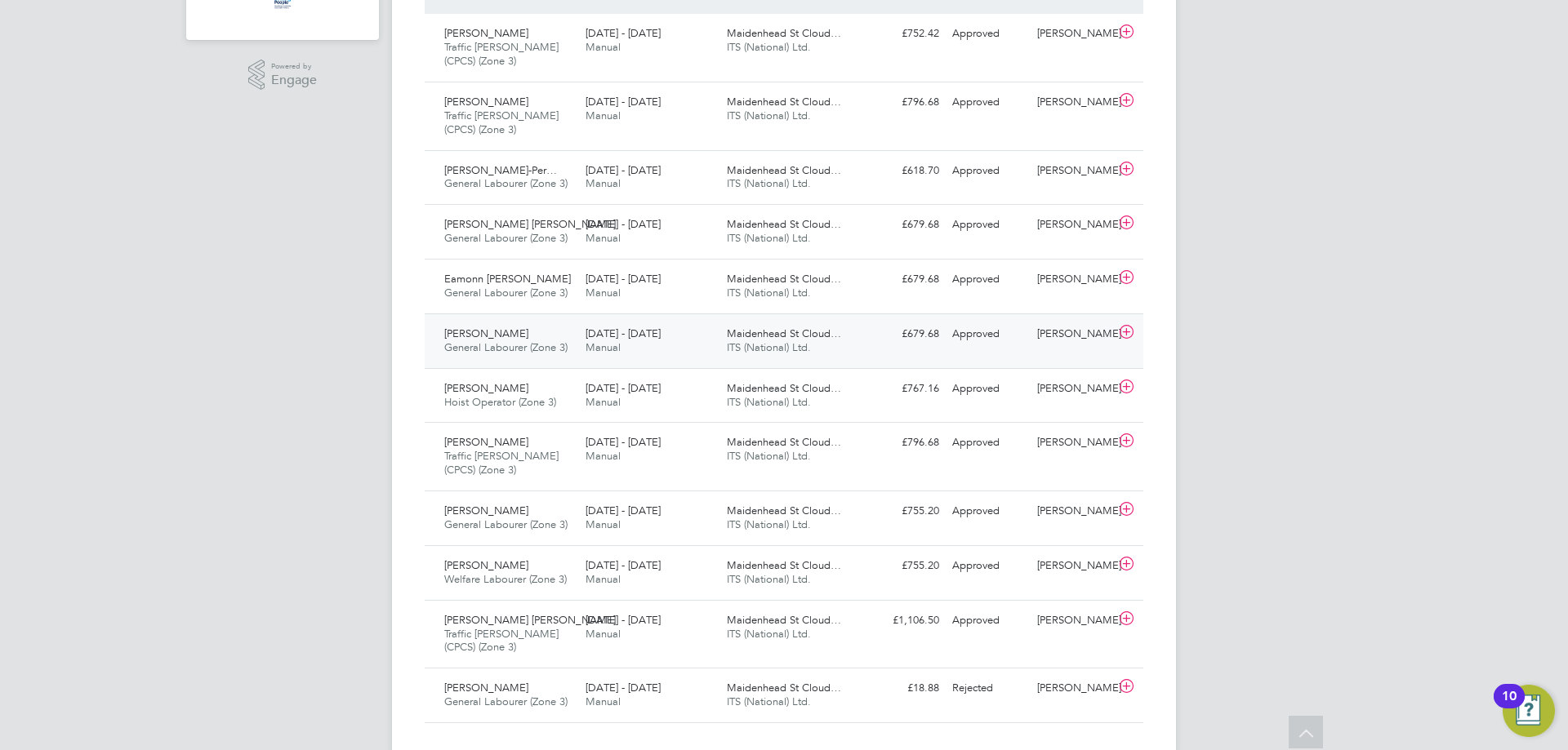
click at [610, 331] on span "[DATE] - [DATE]" at bounding box center [622, 333] width 75 height 14
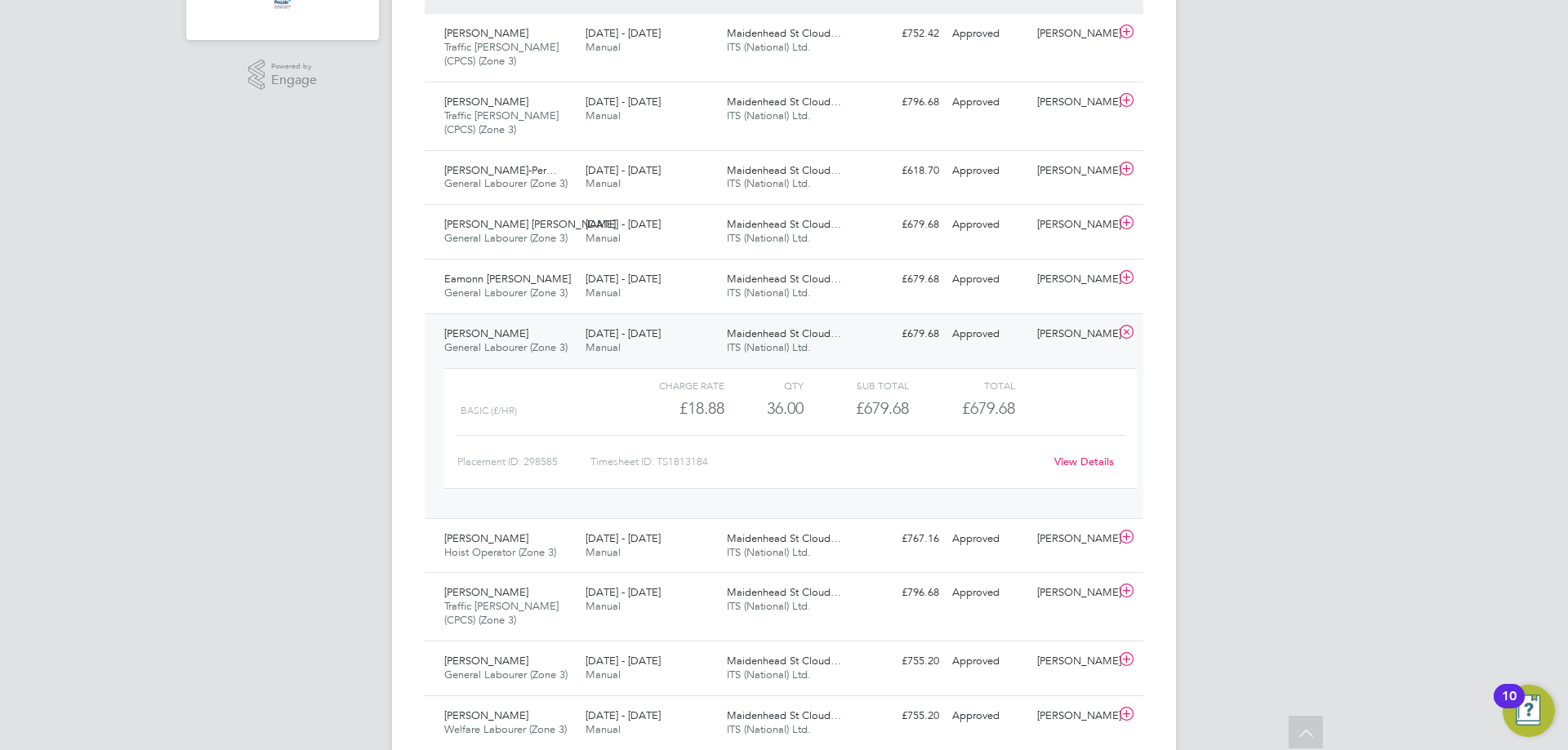
click at [545, 332] on div "Igors Nazarovs General Labourer (Zone 3) 25 - 31 Aug 2025" at bounding box center [508, 341] width 141 height 41
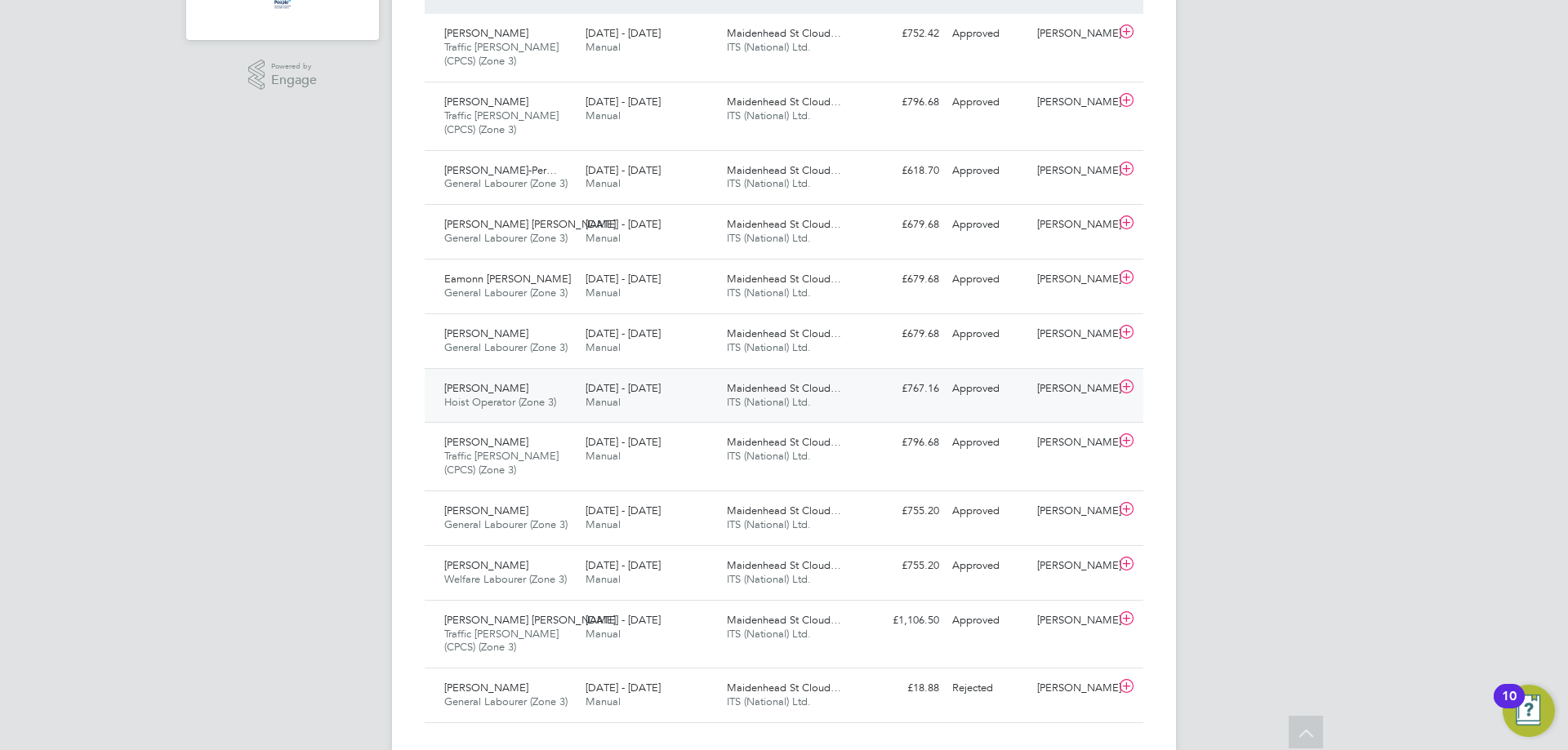
click at [543, 395] on div "Philip Baidoo Hoist Operator (Zone 3) 25 - 31 Aug 2025" at bounding box center [508, 396] width 141 height 41
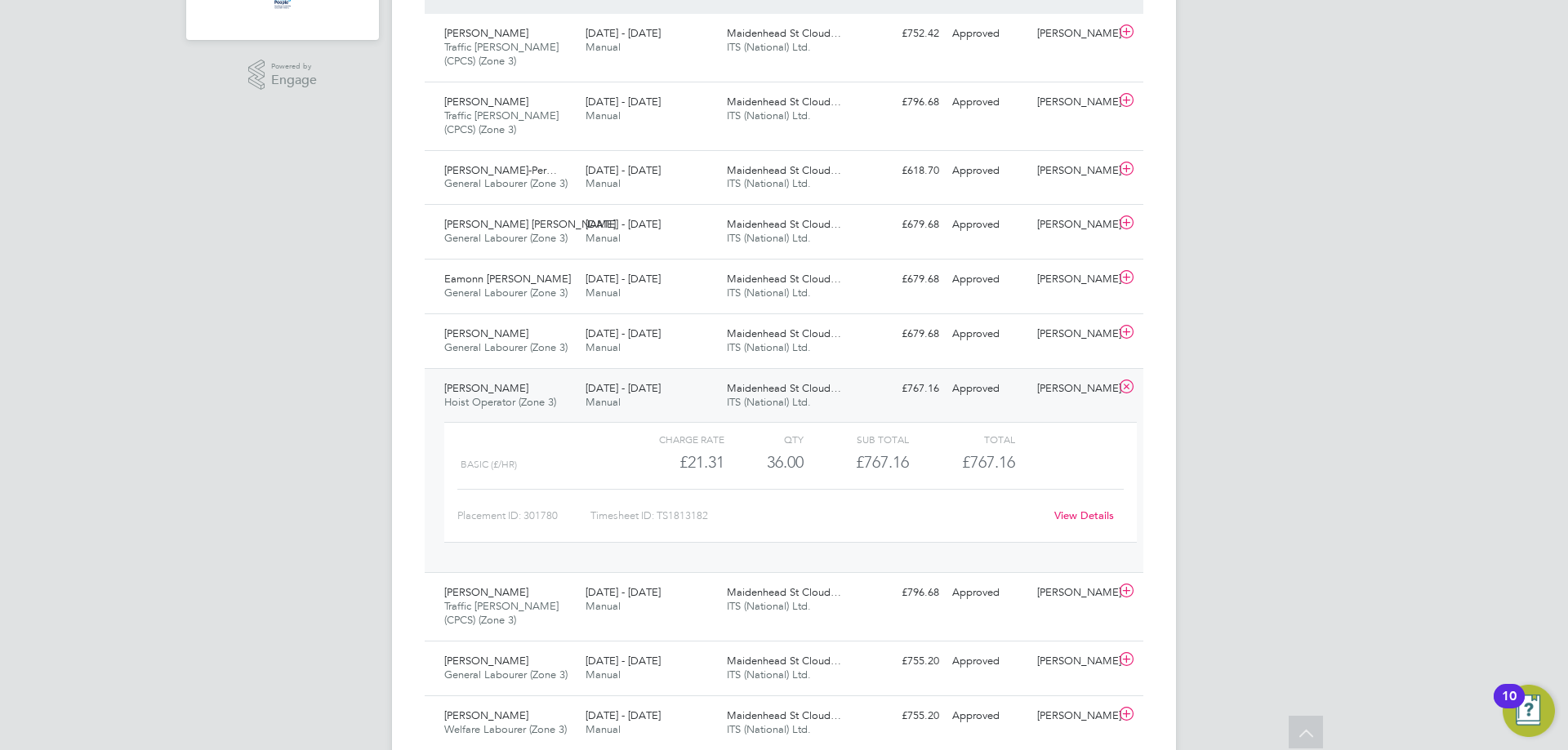
click at [711, 386] on div "25 - 31 Aug 2025 Manual" at bounding box center [649, 396] width 141 height 41
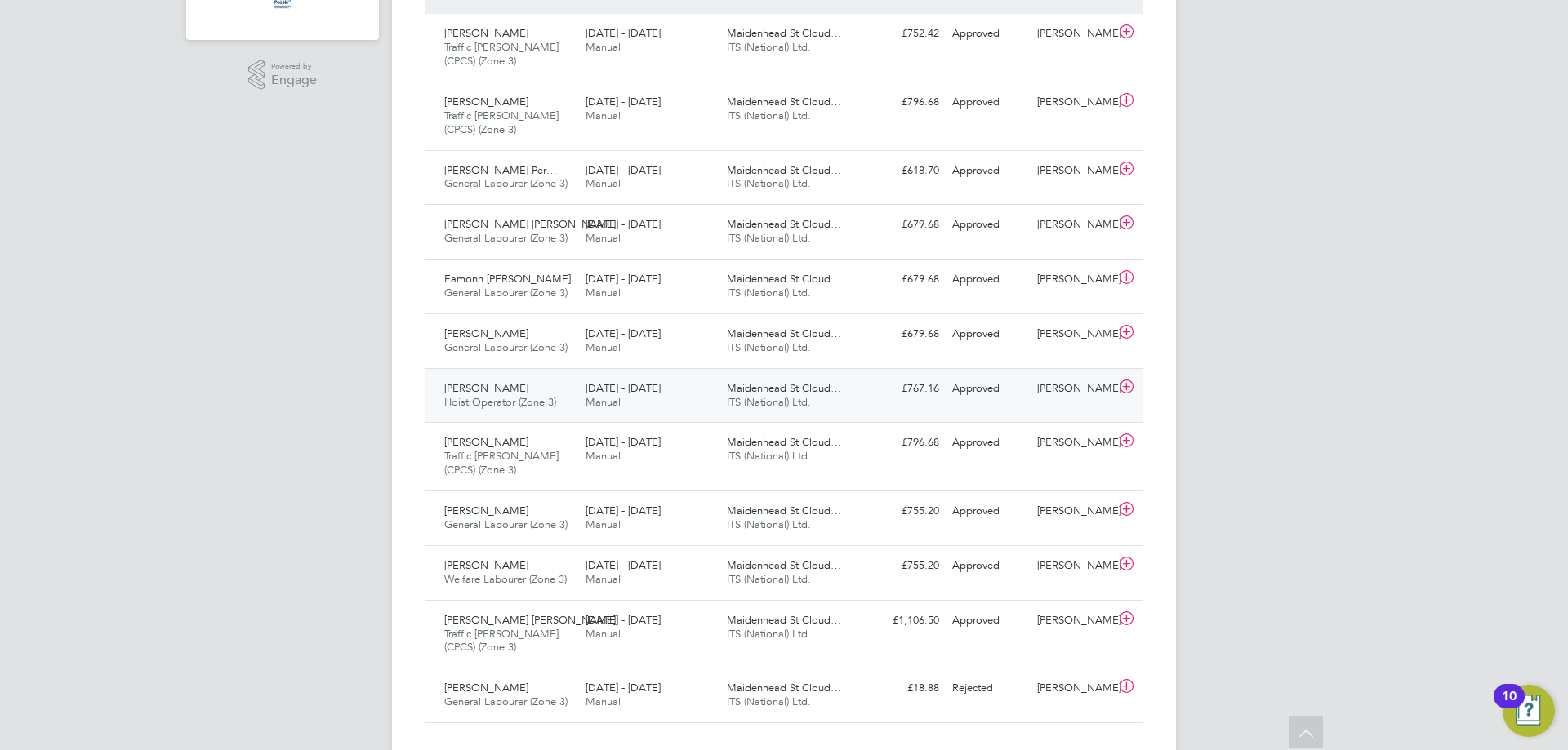
click at [711, 386] on div "25 - 31 Aug 2025 Manual" at bounding box center [649, 396] width 141 height 41
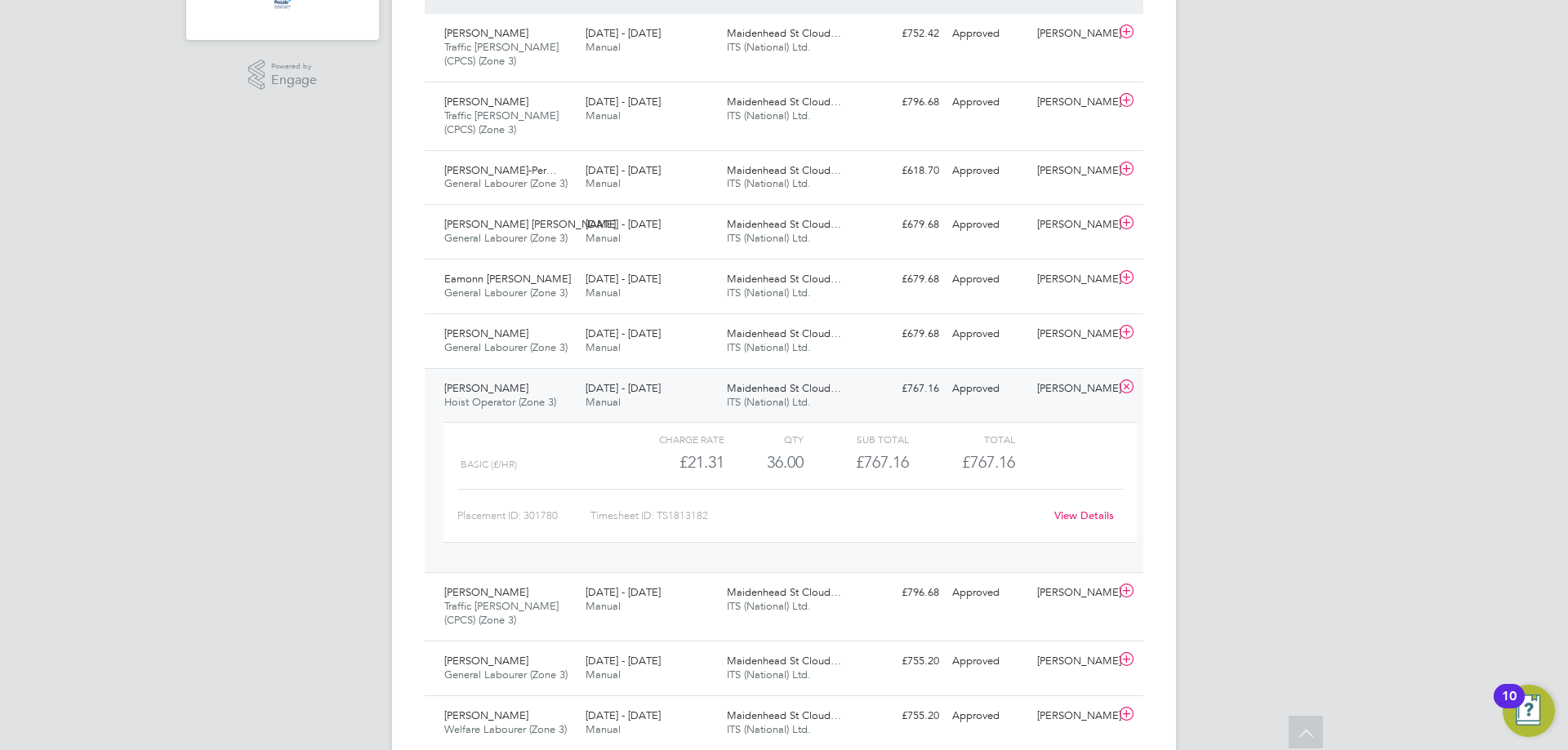
click at [711, 386] on div "25 - 31 Aug 2025 Manual" at bounding box center [649, 396] width 141 height 41
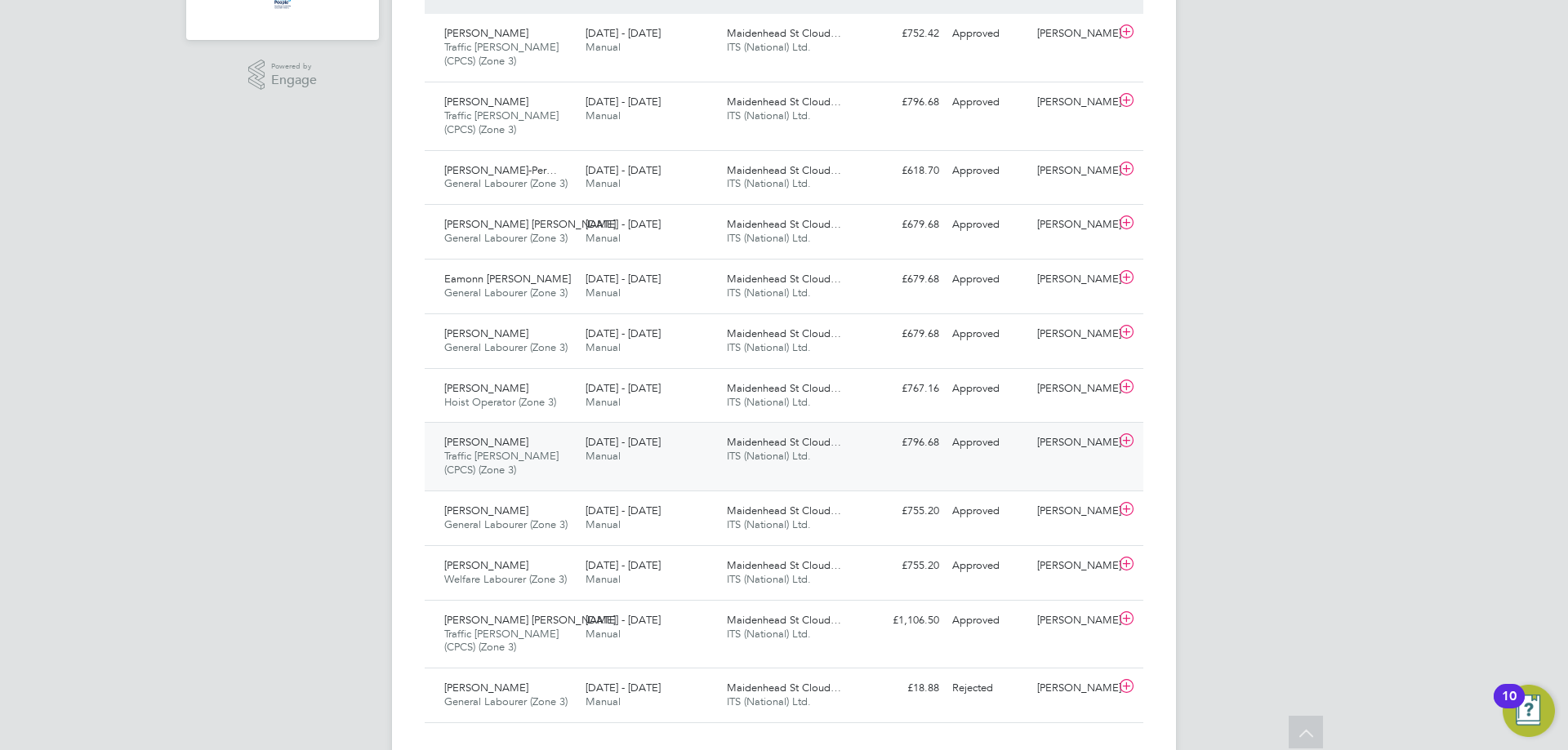
click at [715, 451] on div "25 - 31 Aug 2025 Manual" at bounding box center [649, 449] width 141 height 41
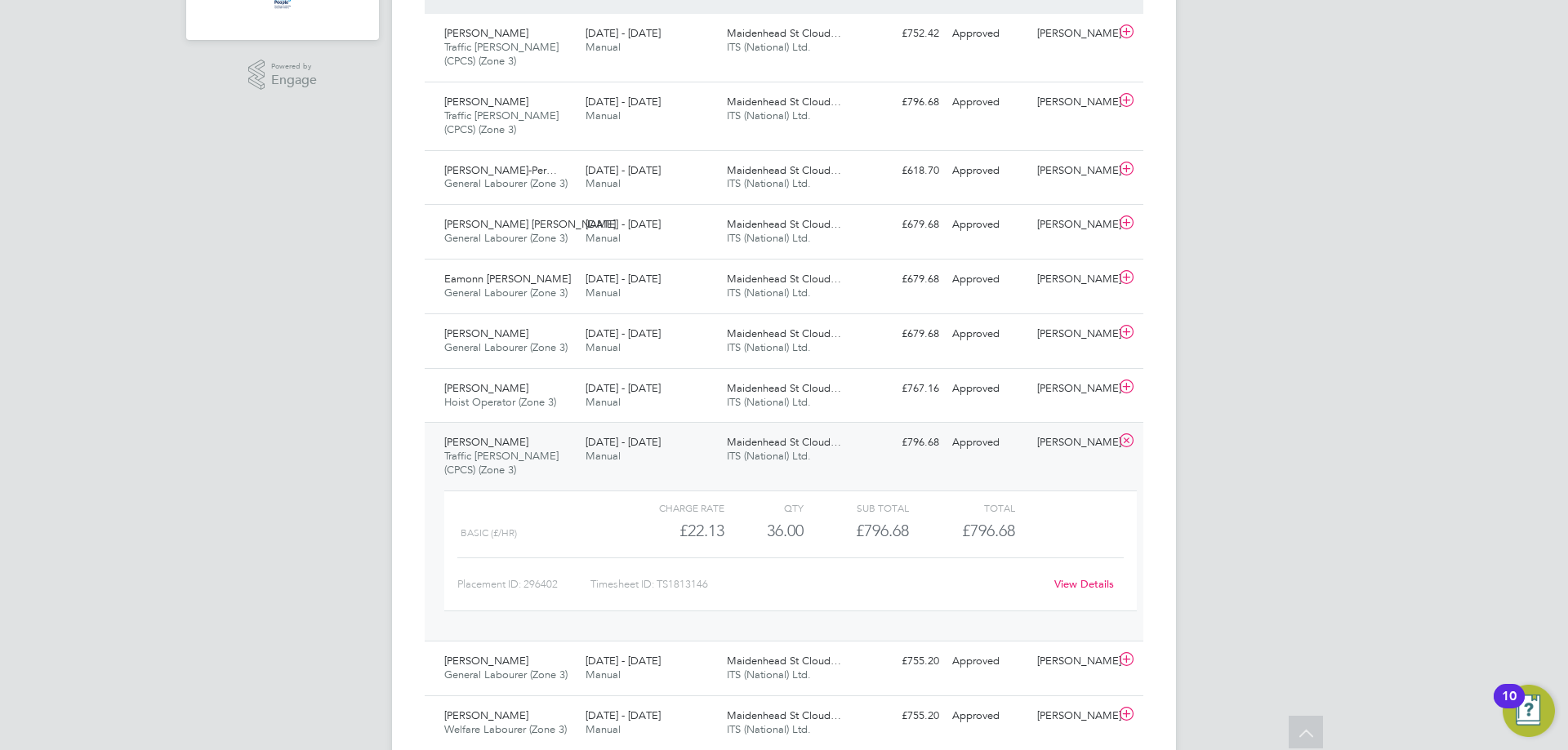
click at [700, 459] on div "25 - 31 Aug 2025 Manual" at bounding box center [649, 449] width 141 height 41
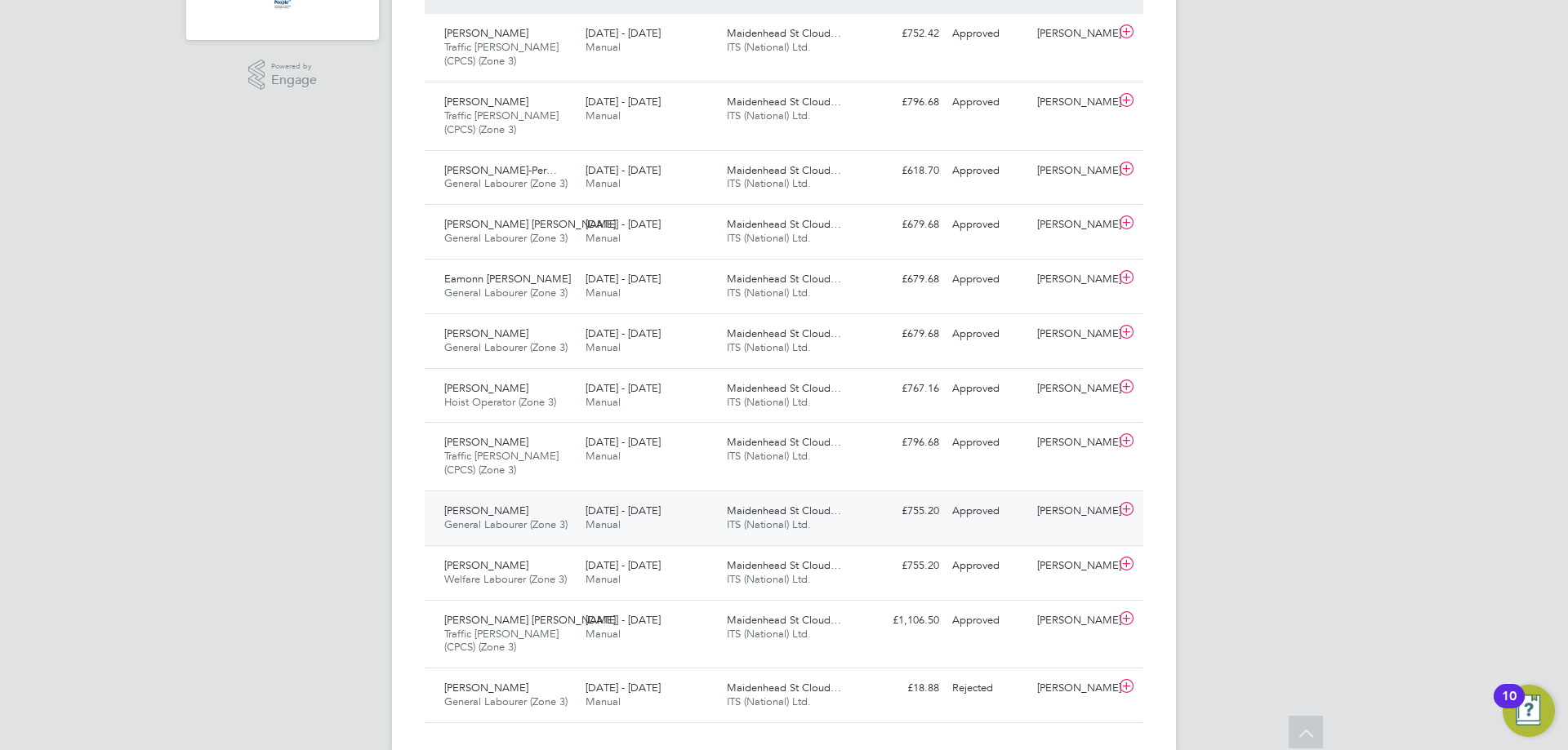
click at [690, 517] on div "25 - 31 Aug 2025 Manual" at bounding box center [649, 518] width 141 height 41
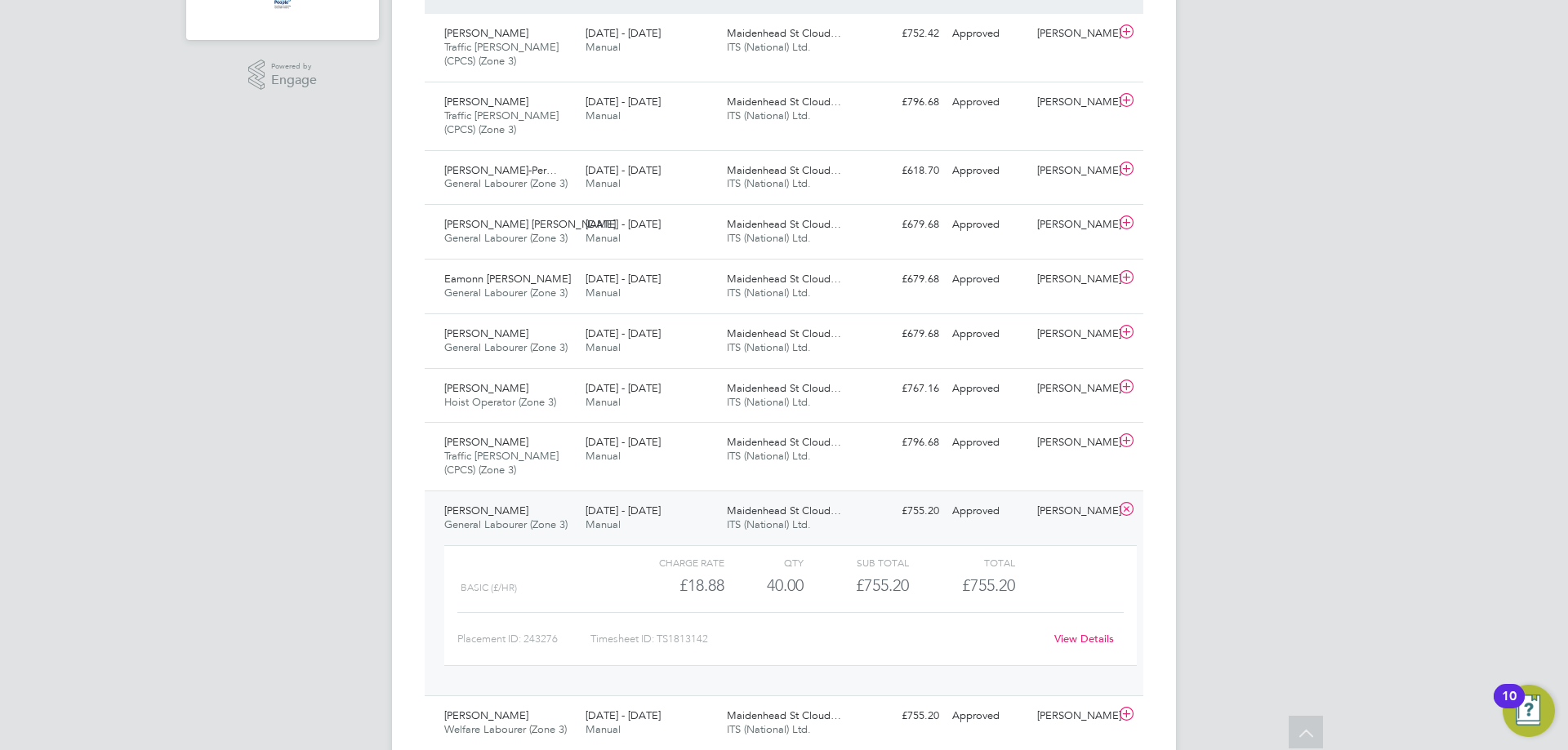
click at [631, 522] on div "25 - 31 Aug 2025 Manual" at bounding box center [649, 518] width 141 height 41
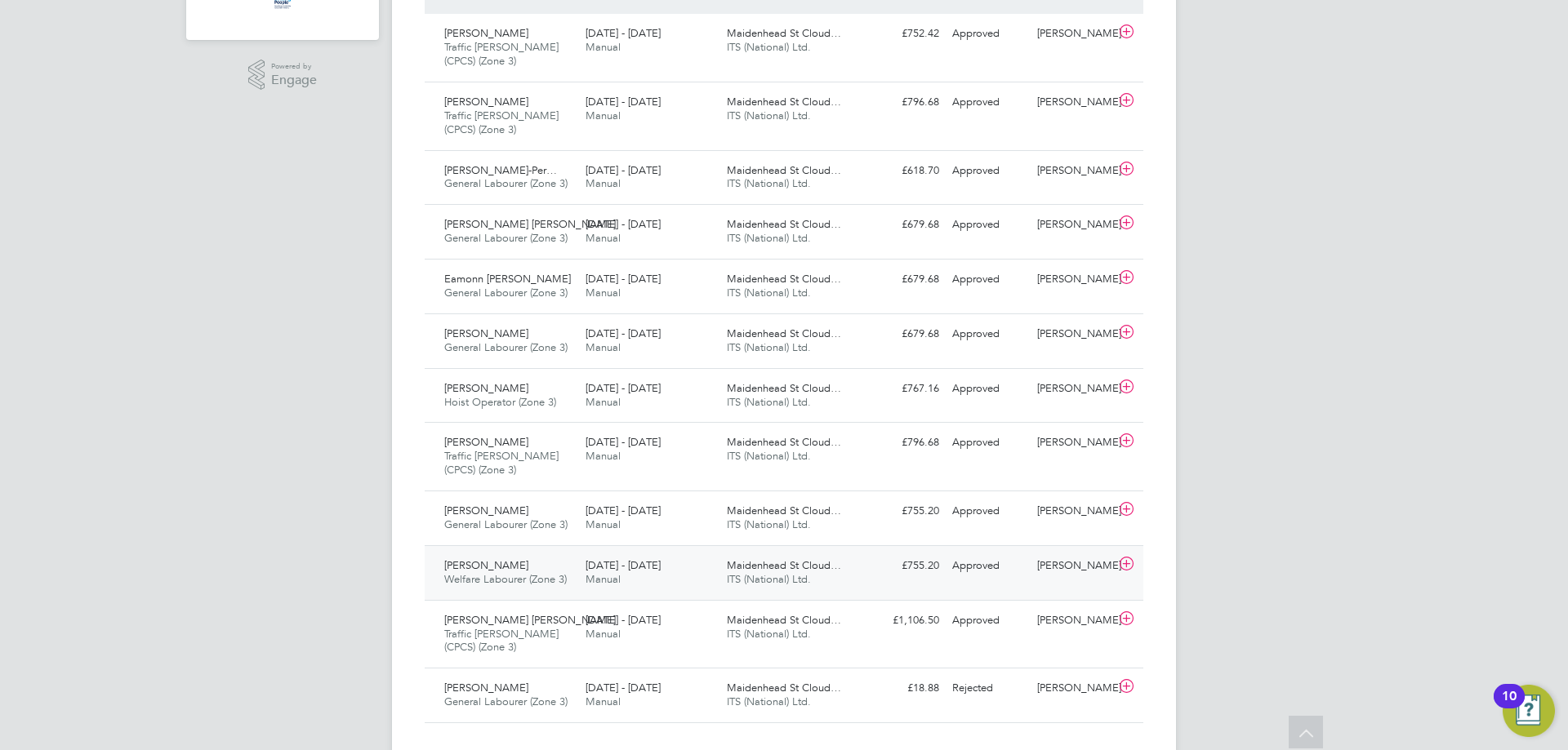
click at [621, 569] on span "[DATE] - [DATE]" at bounding box center [622, 565] width 75 height 14
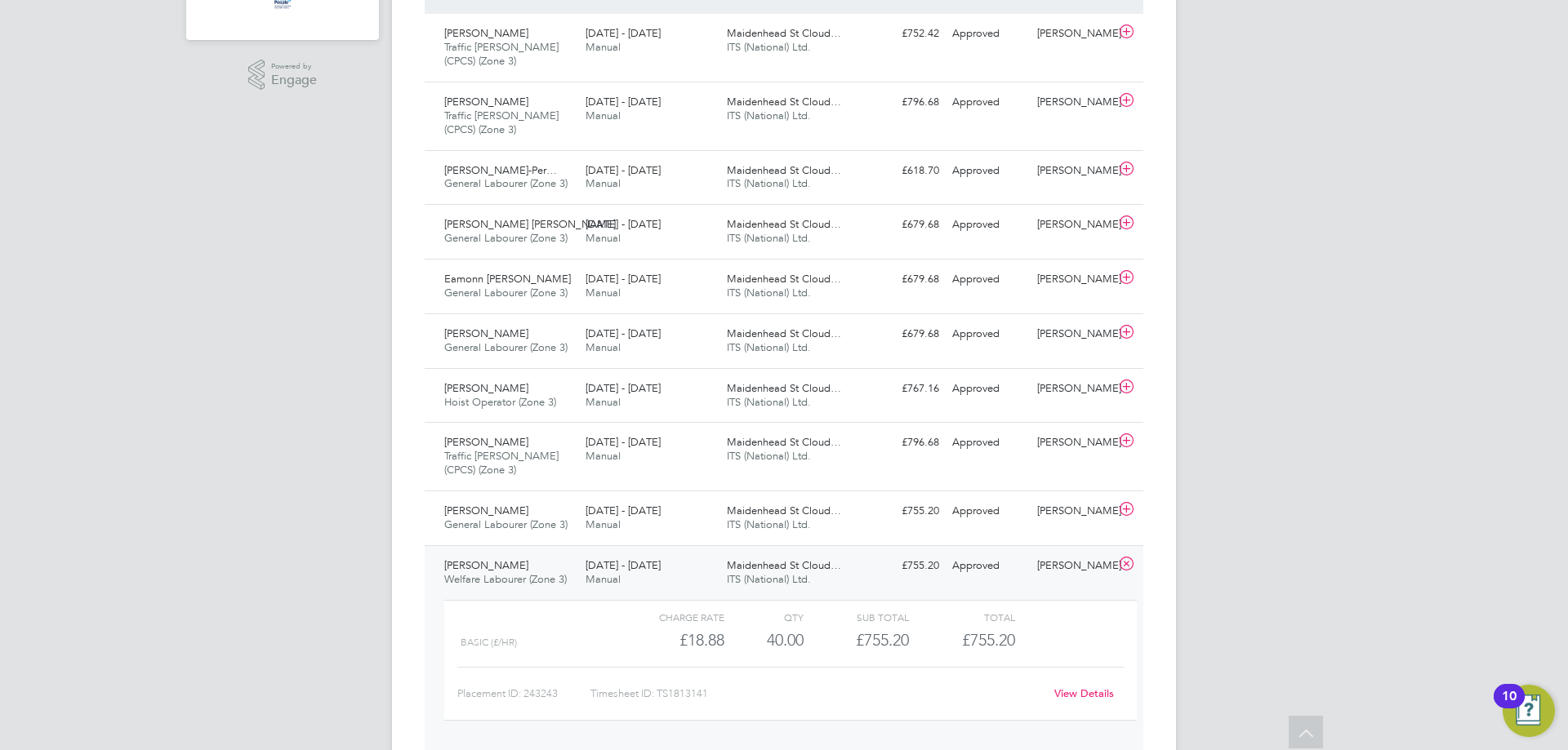
click at [602, 566] on span "[DATE] - [DATE]" at bounding box center [622, 565] width 75 height 14
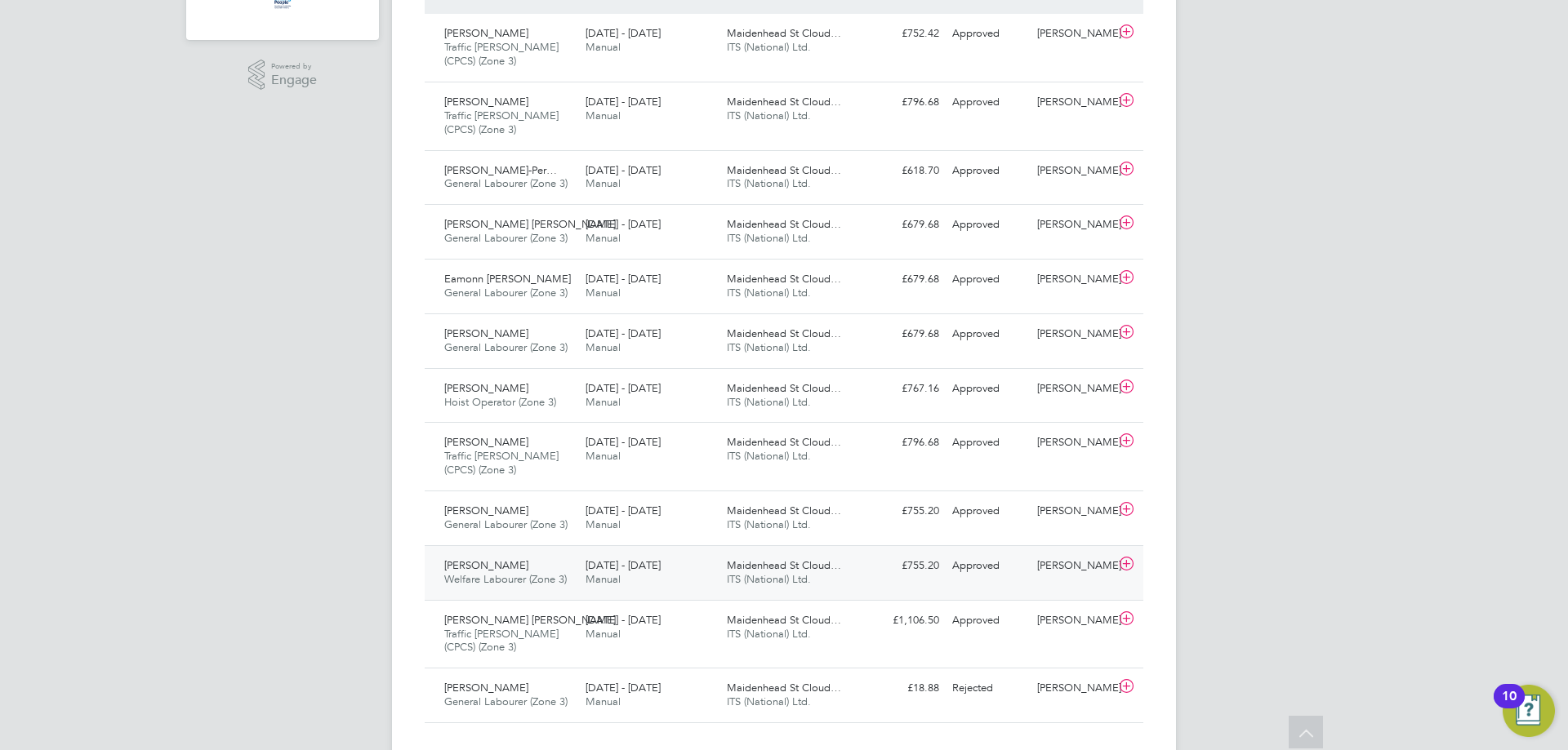
click at [603, 566] on span "[DATE] - [DATE]" at bounding box center [622, 565] width 75 height 14
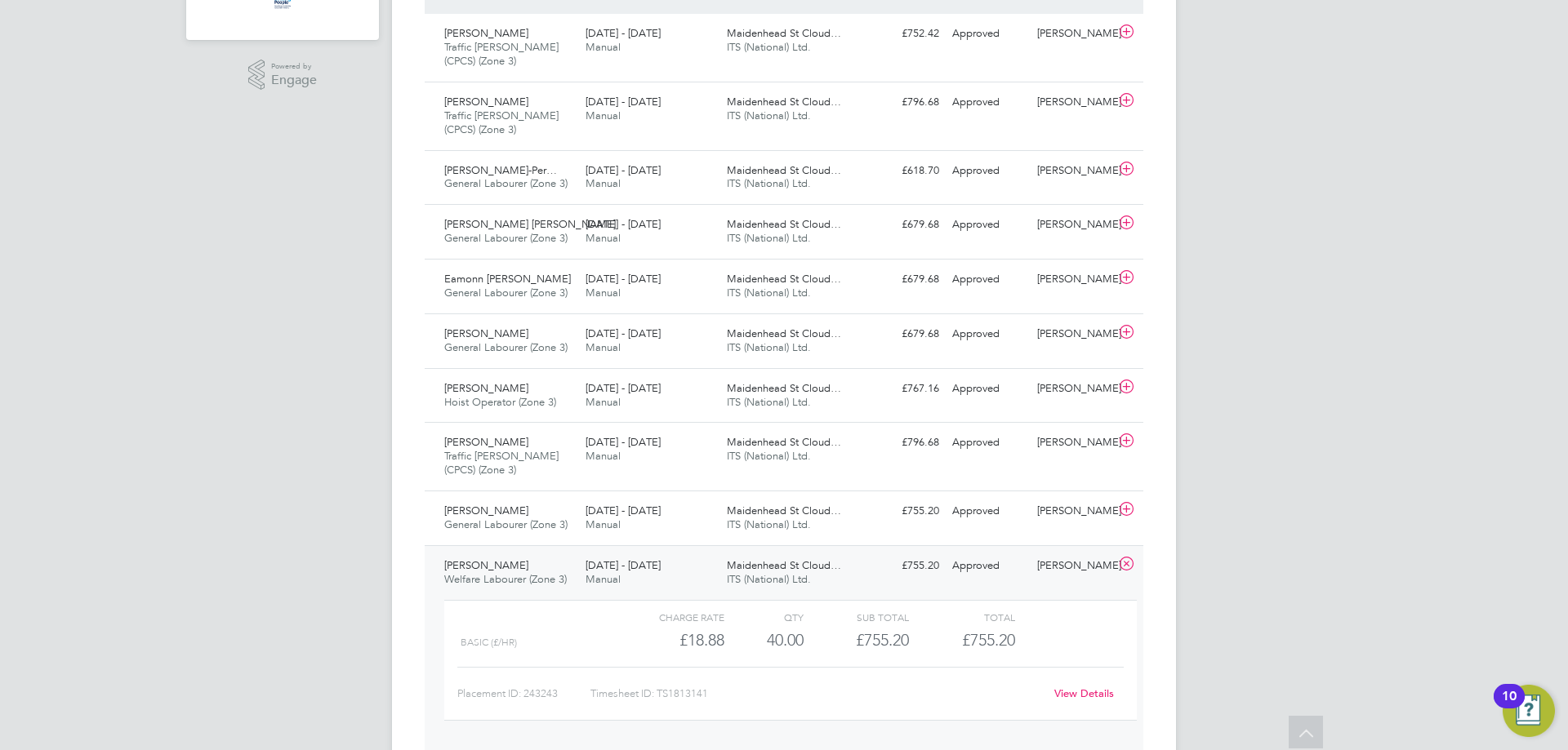
click at [603, 566] on span "[DATE] - [DATE]" at bounding box center [622, 565] width 75 height 14
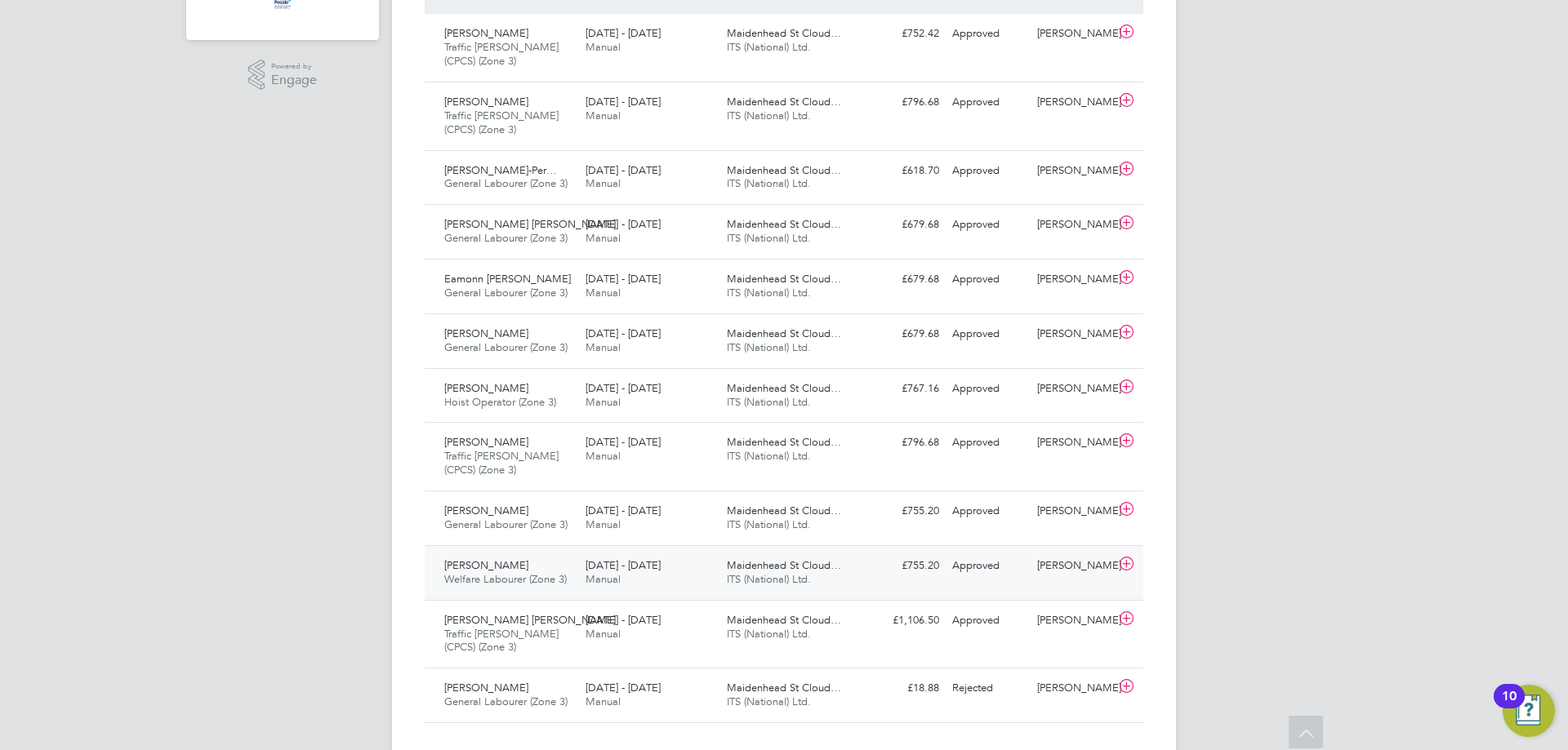
scroll to position [508, 0]
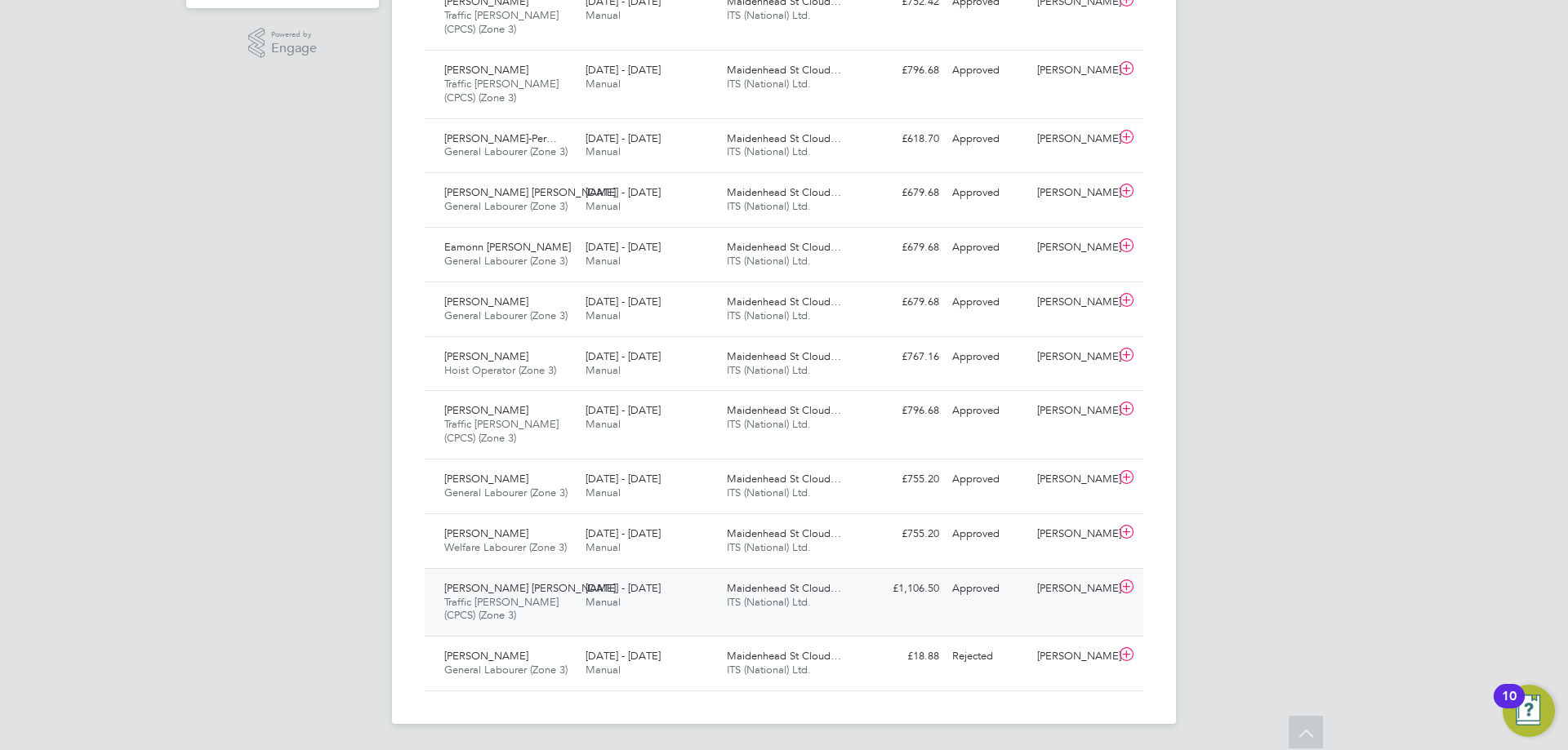
click at [607, 590] on span "[DATE] - [DATE]" at bounding box center [622, 588] width 75 height 14
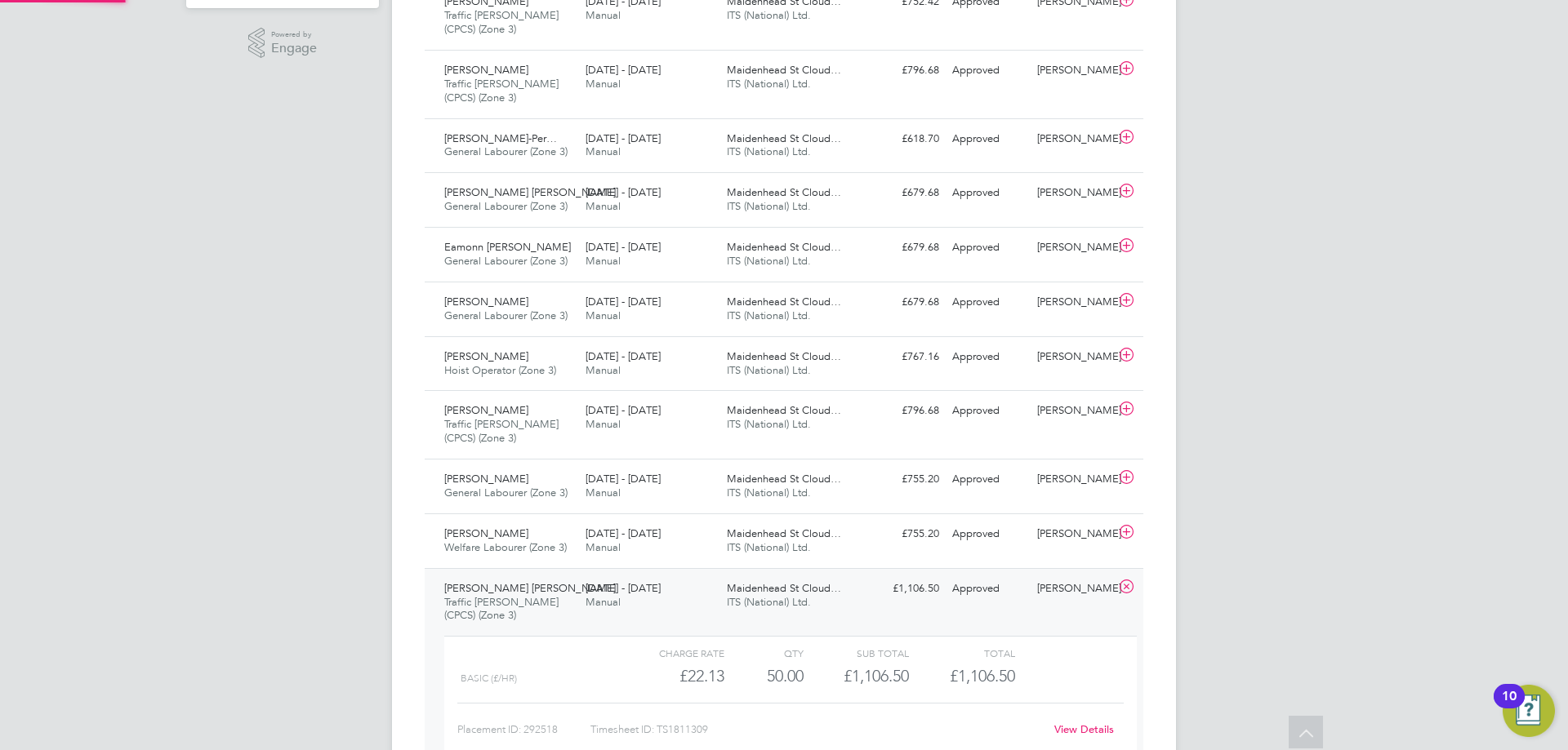
scroll to position [28, 160]
click at [700, 597] on div "25 - 31 Aug 2025 Manual" at bounding box center [649, 595] width 141 height 41
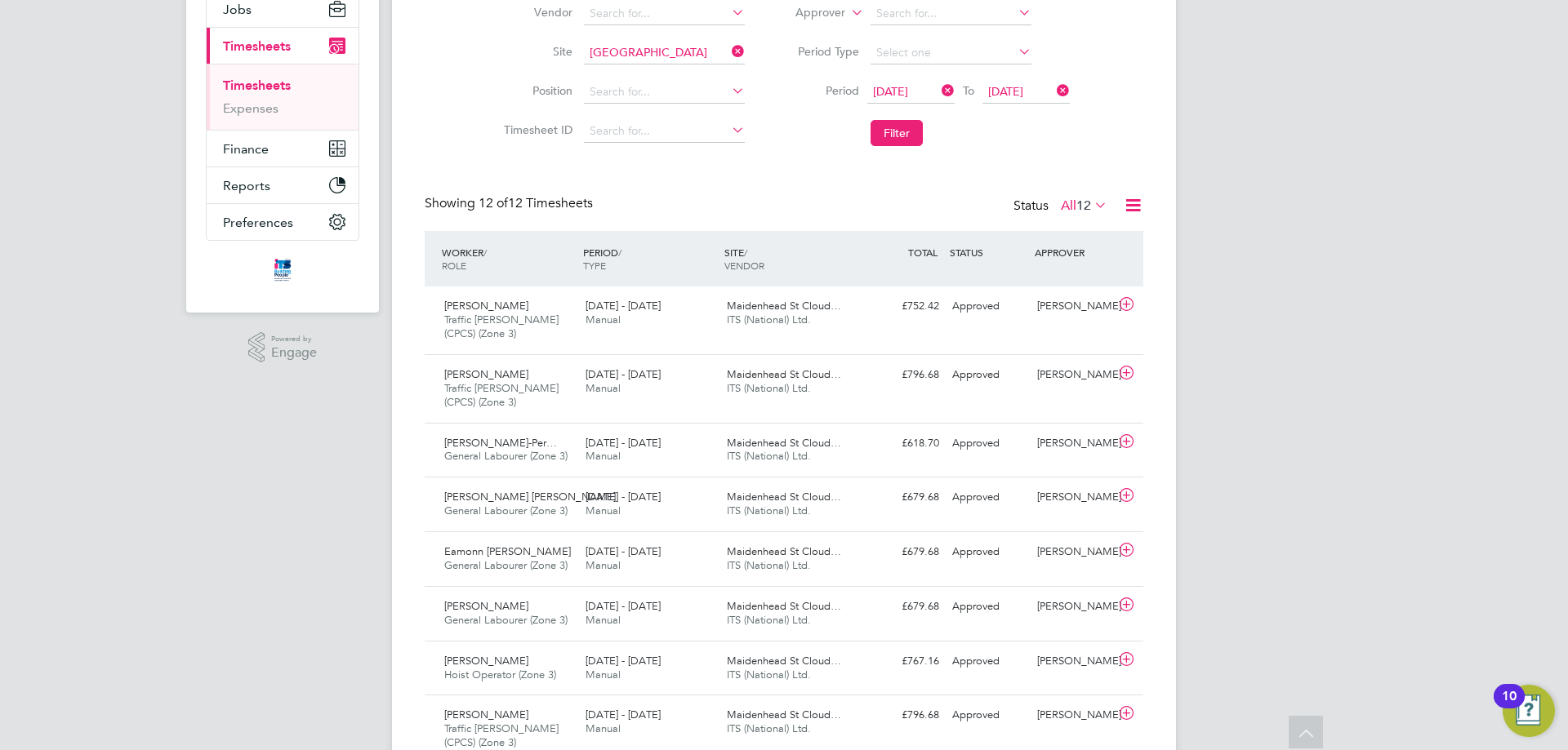
scroll to position [0, 0]
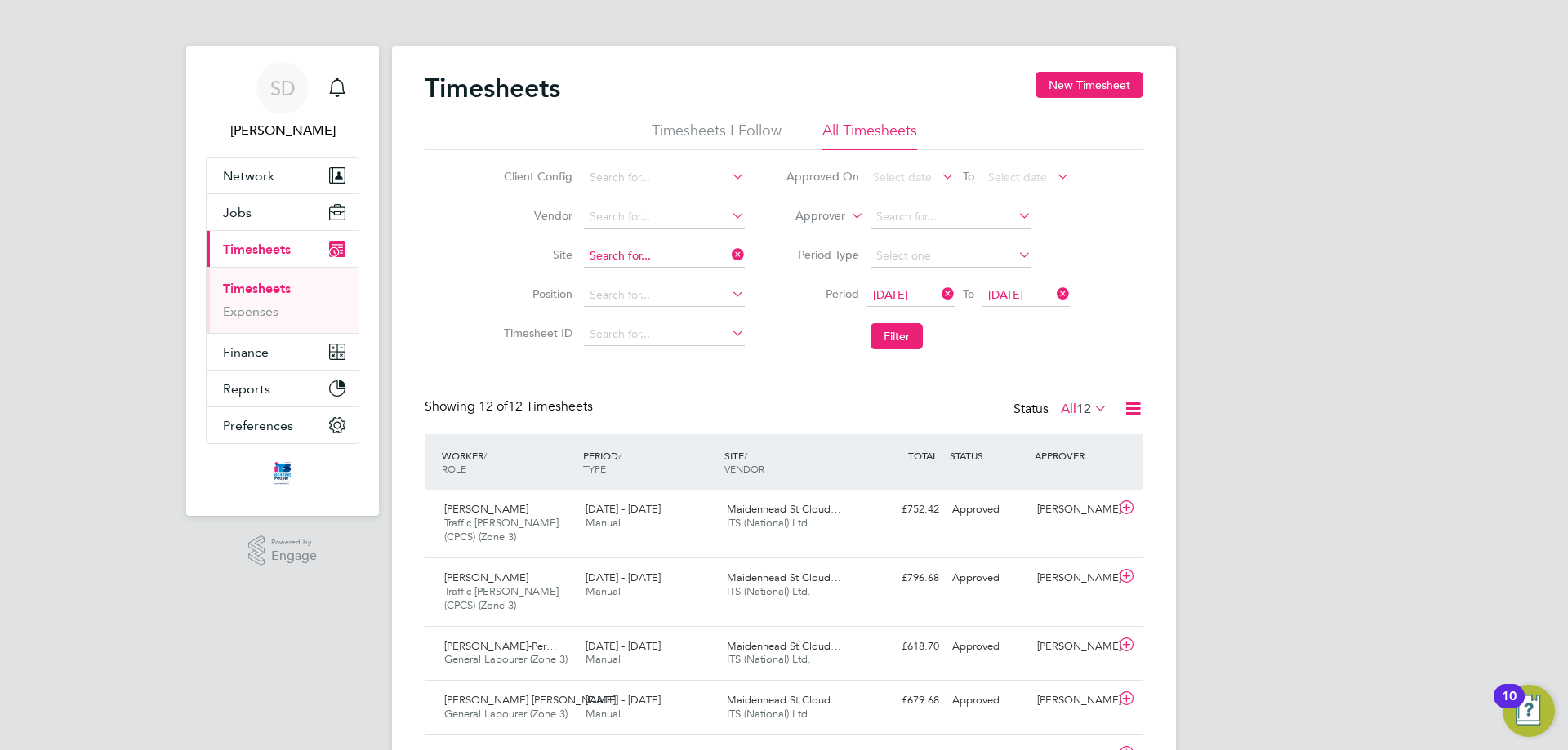
click at [624, 258] on input at bounding box center [664, 256] width 161 height 23
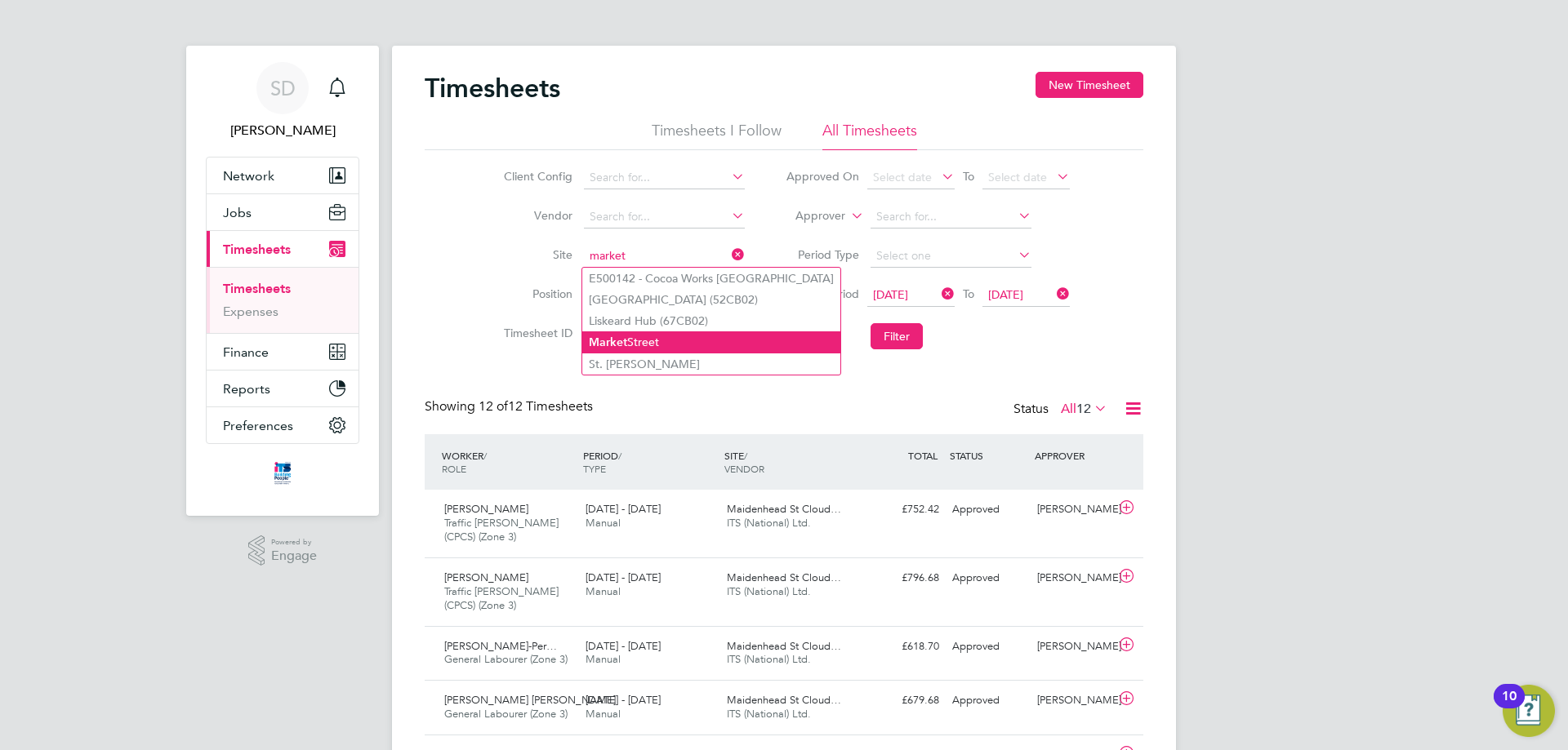
click at [664, 342] on li "Market Street" at bounding box center [711, 343] width 258 height 22
type input "[GEOGRAPHIC_DATA]"
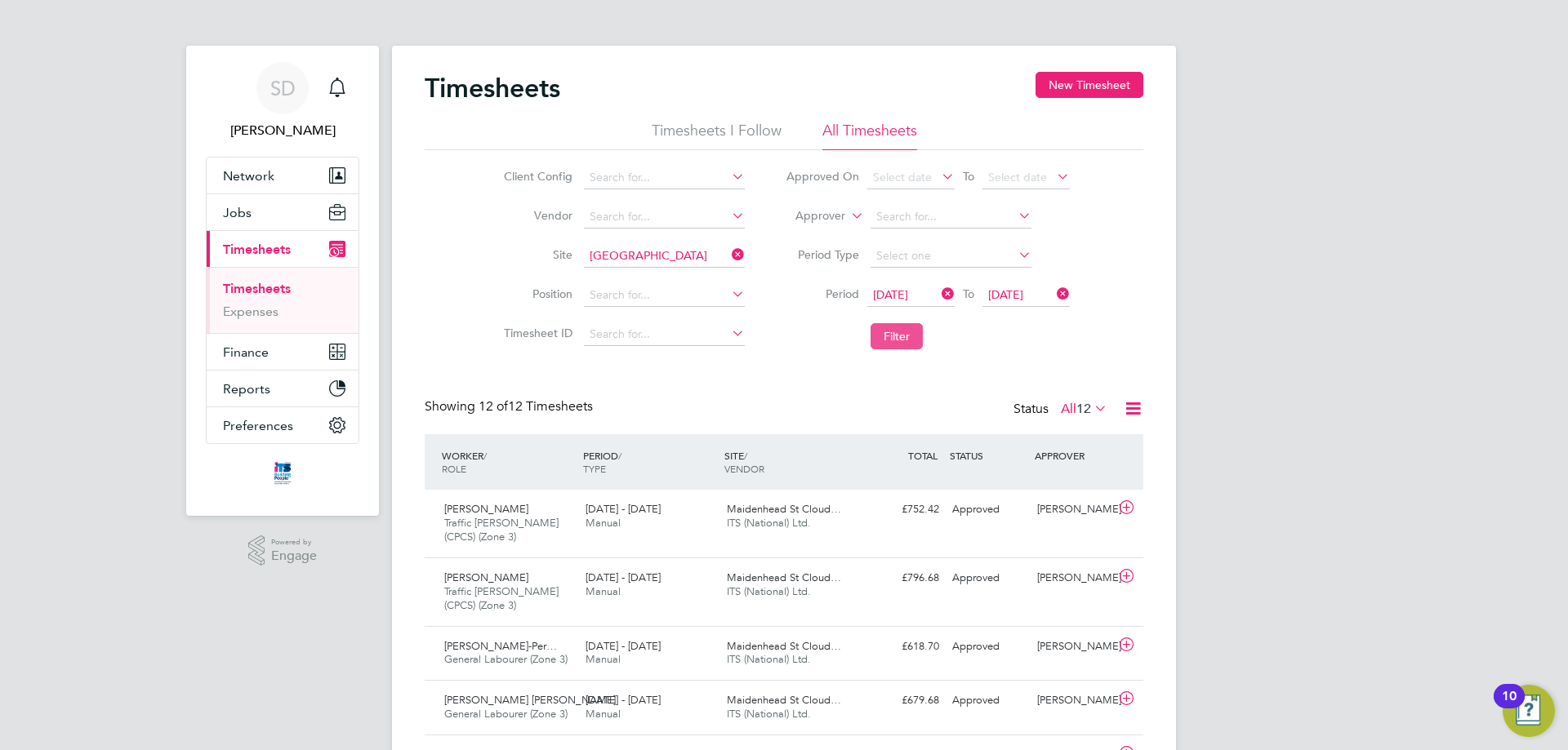
click at [886, 340] on button "Filter" at bounding box center [896, 336] width 52 height 26
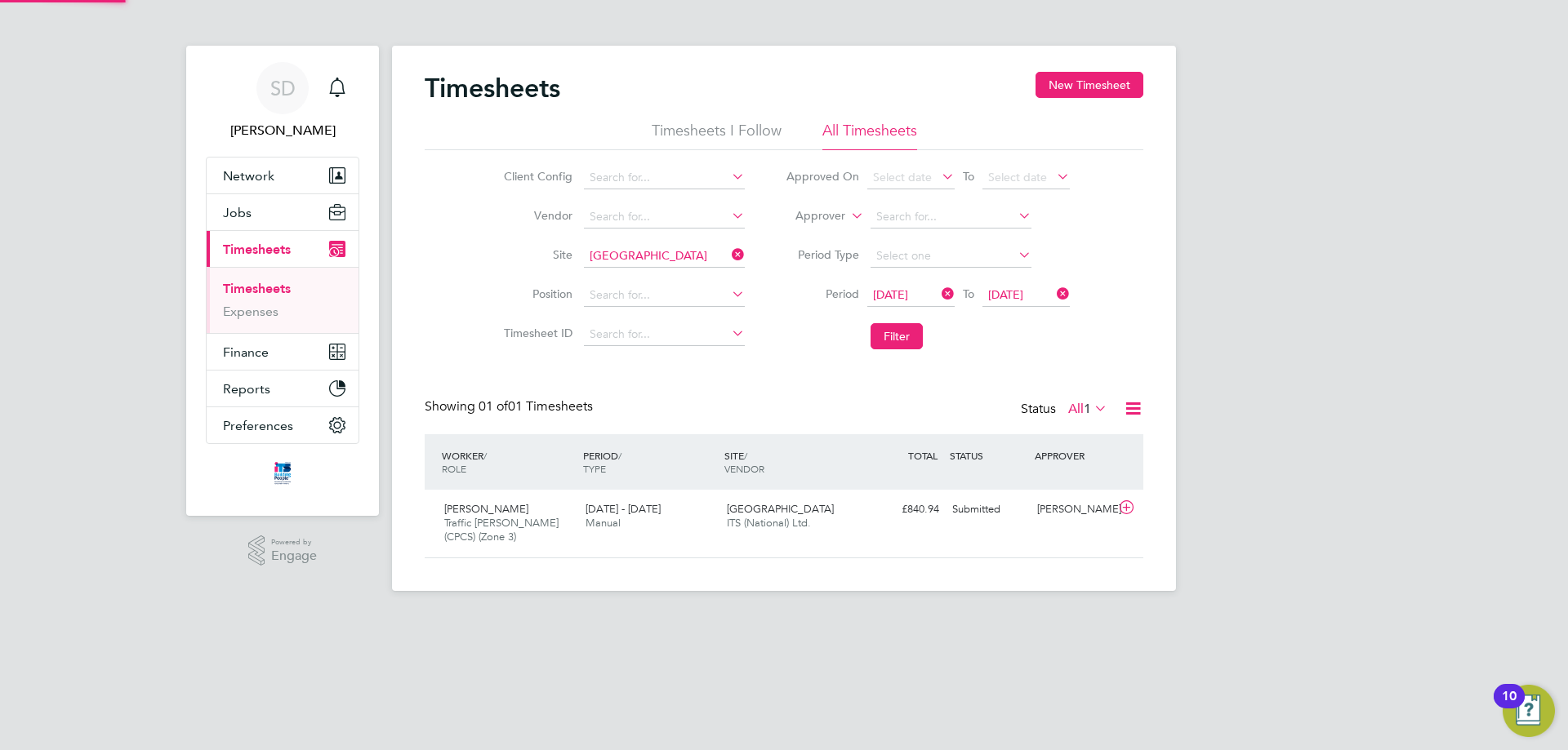
scroll to position [42, 142]
click at [720, 537] on div "Market Street ITS (National) Ltd." at bounding box center [790, 517] width 141 height 41
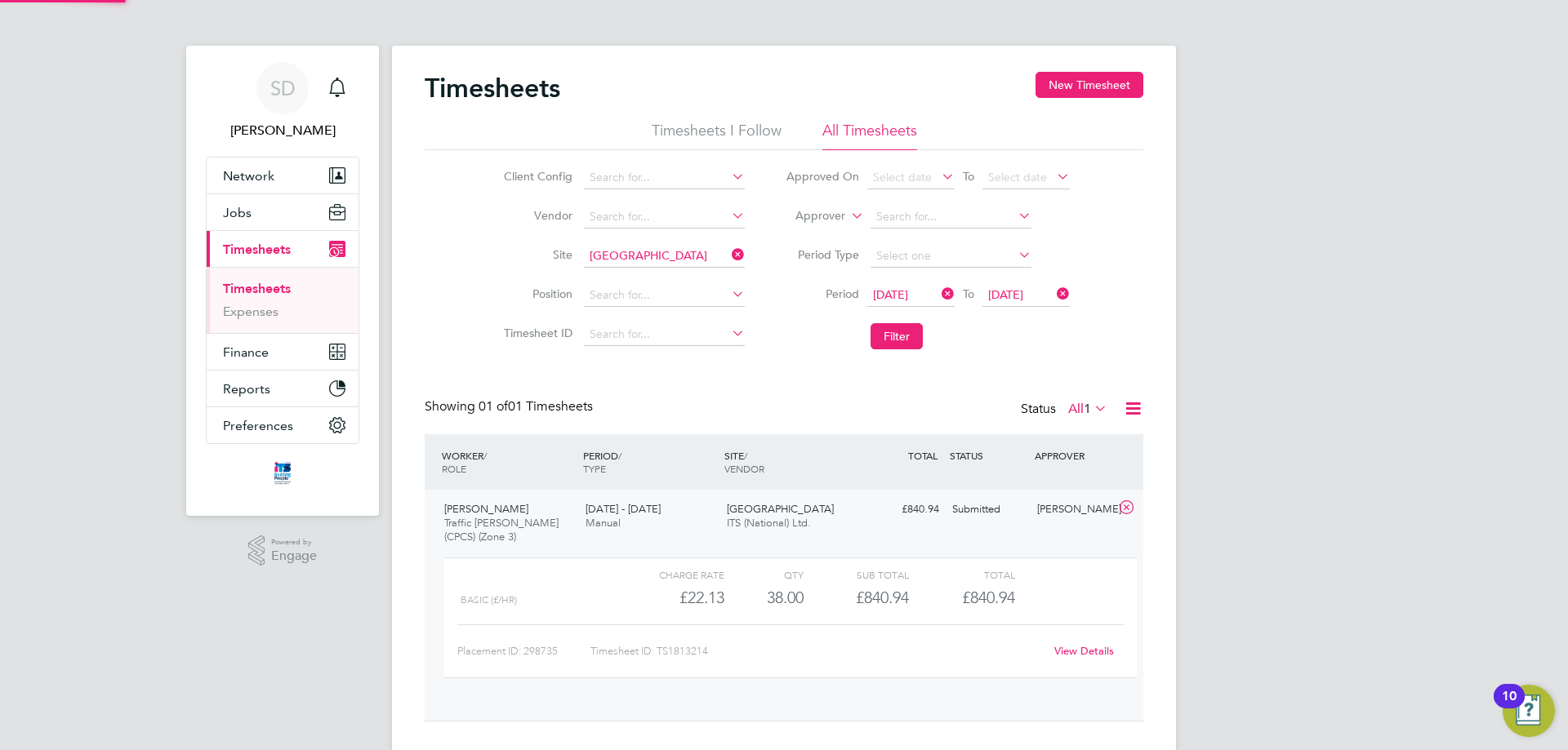
scroll to position [28, 160]
click at [1033, 522] on div "Alfonso Jay" at bounding box center [1072, 510] width 85 height 27
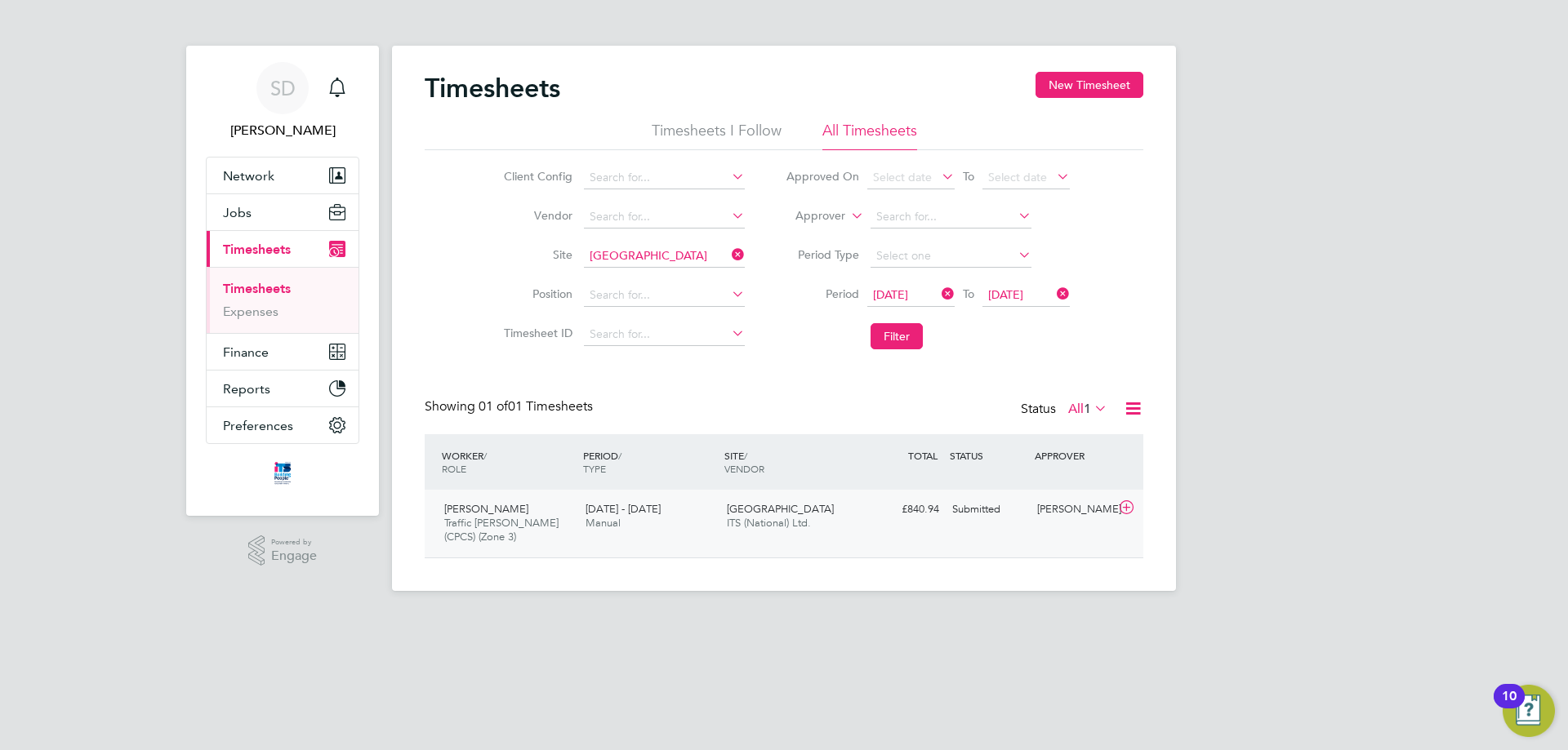
click at [485, 527] on span "Traffic [PERSON_NAME] (CPCS) (Zone 3)" at bounding box center [501, 529] width 114 height 28
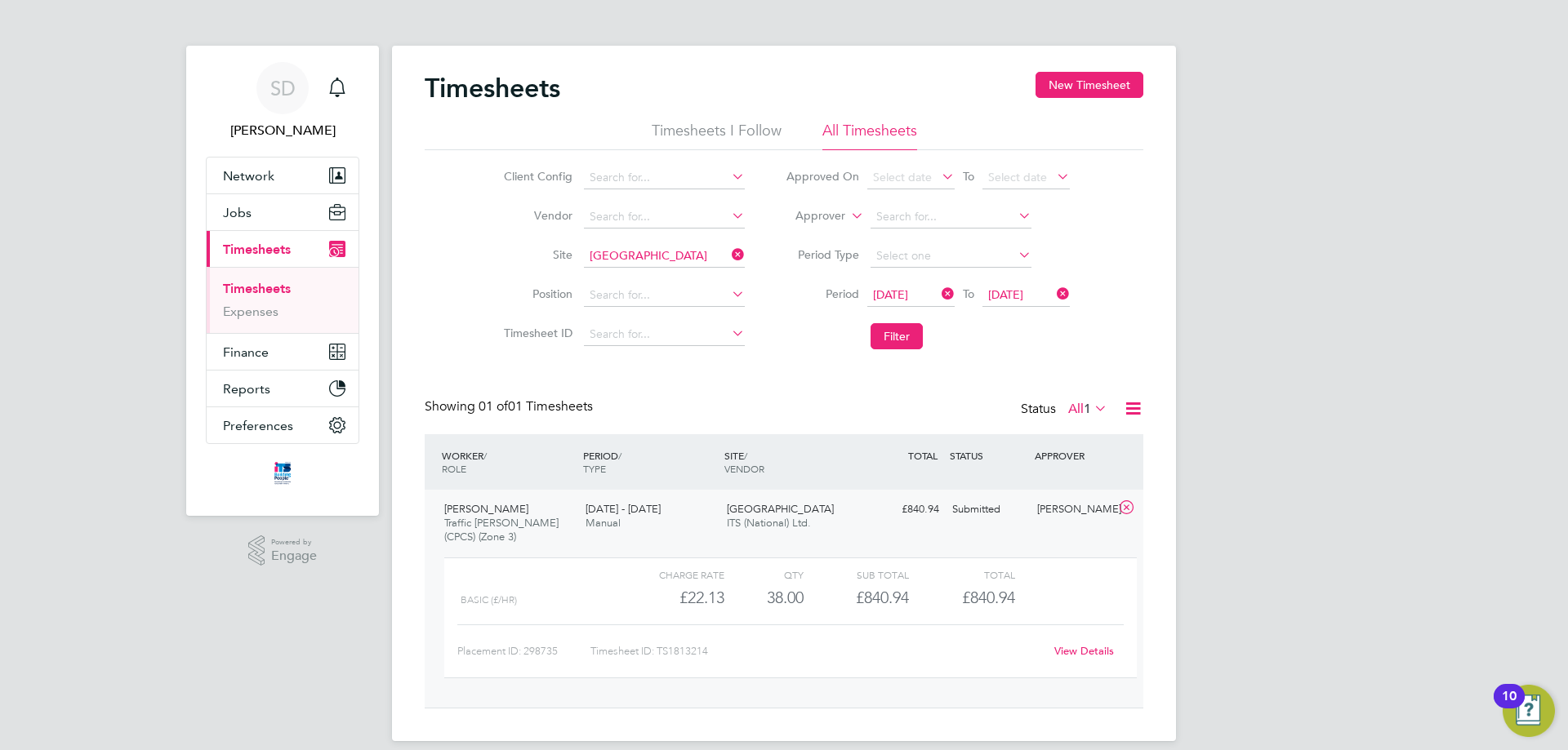
click at [1087, 656] on link "View Details" at bounding box center [1083, 651] width 60 height 14
click at [251, 255] on span "Timesheets" at bounding box center [256, 249] width 68 height 15
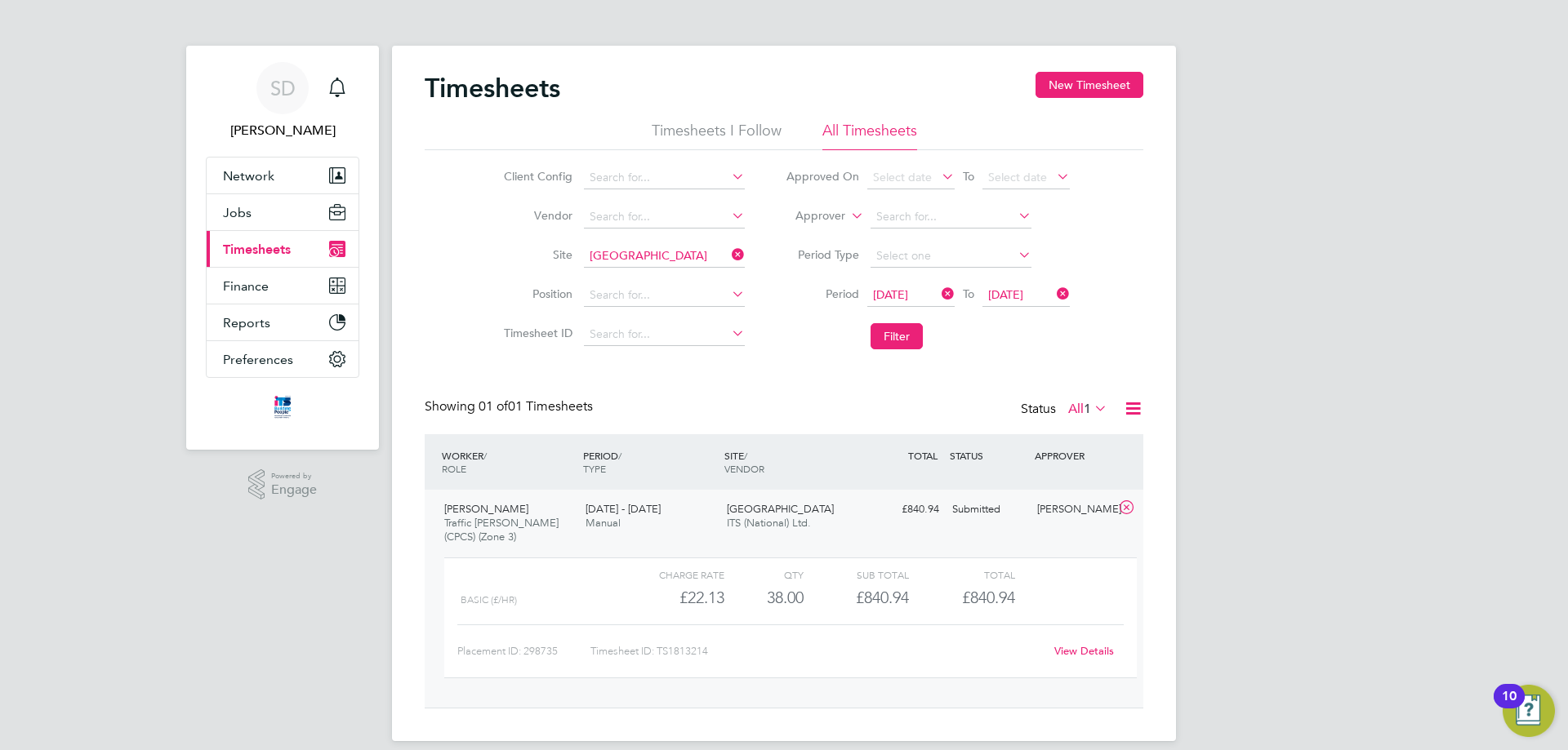
click at [241, 263] on button "Current page: Timesheets" at bounding box center [282, 249] width 152 height 36
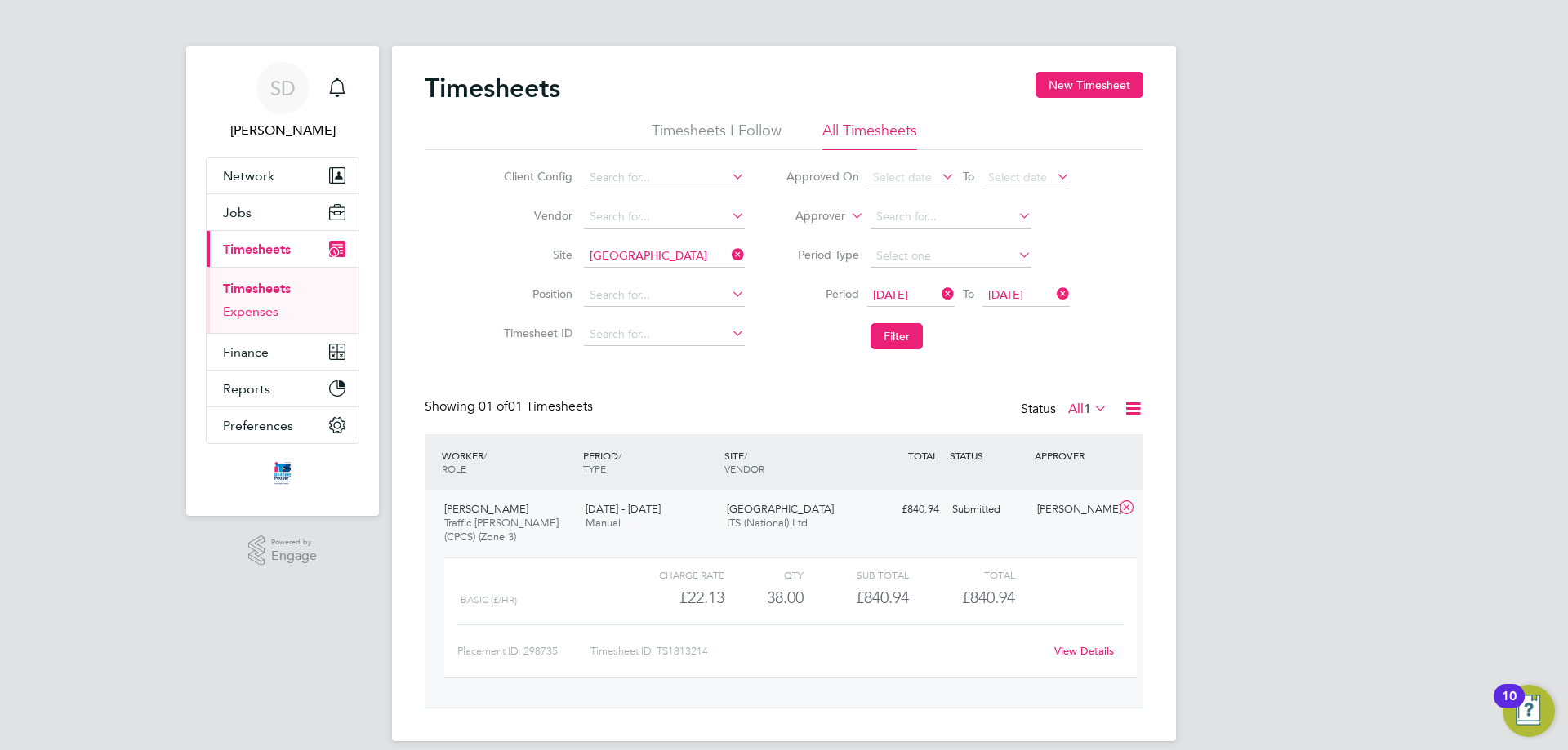
click at [249, 307] on link "Expenses" at bounding box center [250, 312] width 55 height 15
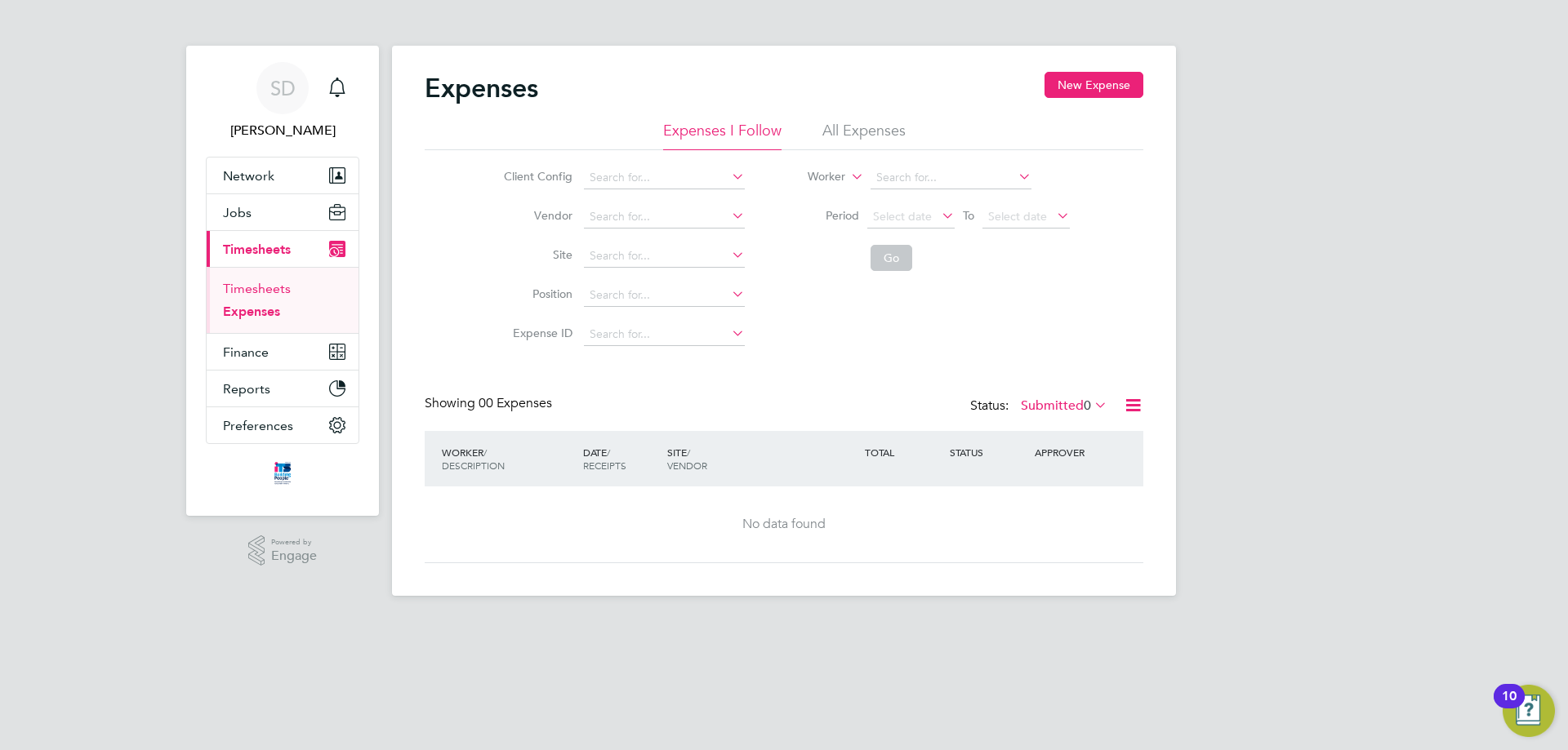
click at [260, 286] on link "Timesheets" at bounding box center [256, 288] width 68 height 15
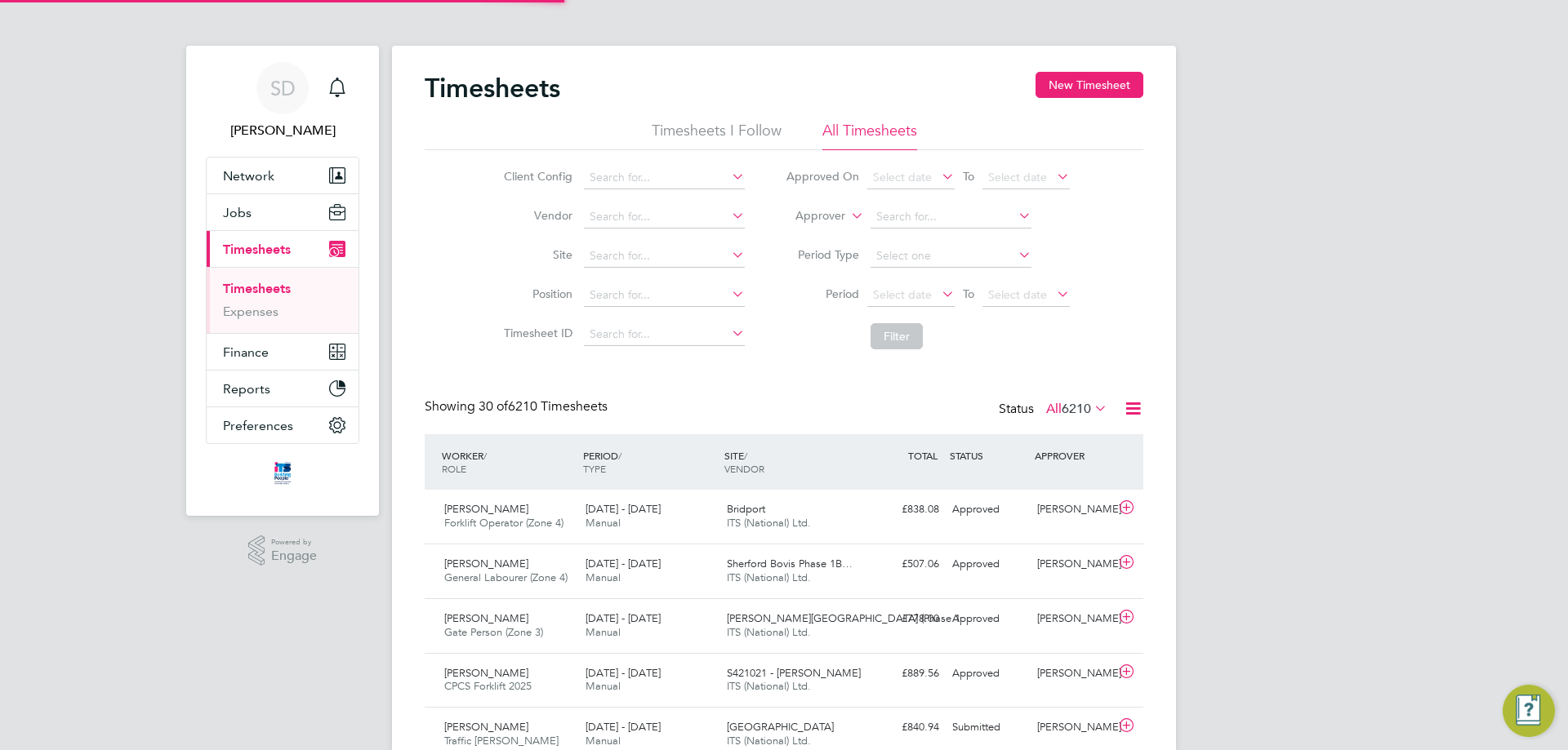
scroll to position [42, 142]
click at [650, 254] on input at bounding box center [664, 256] width 161 height 23
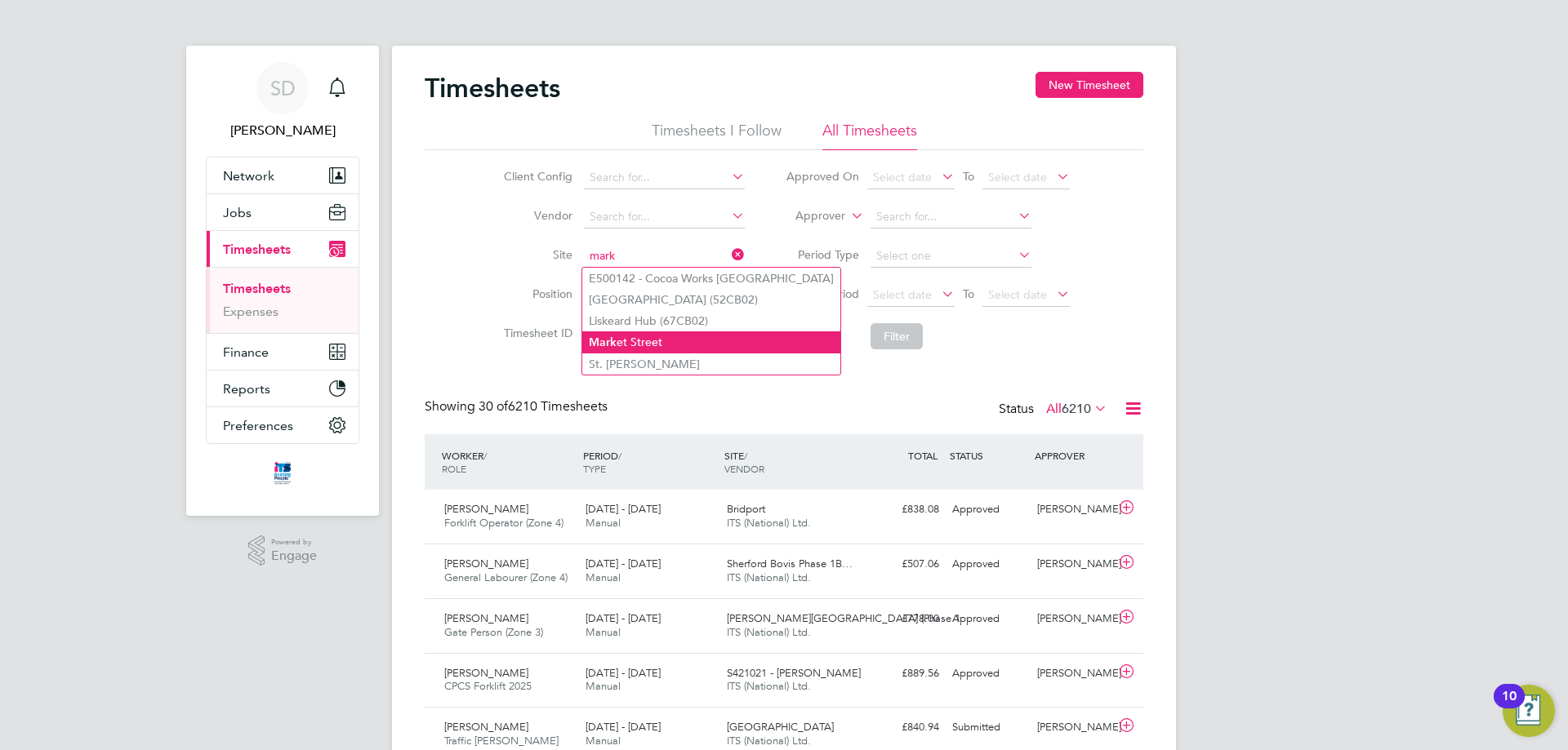
click at [697, 338] on li "Mark et Street" at bounding box center [711, 343] width 258 height 22
type input "[GEOGRAPHIC_DATA]"
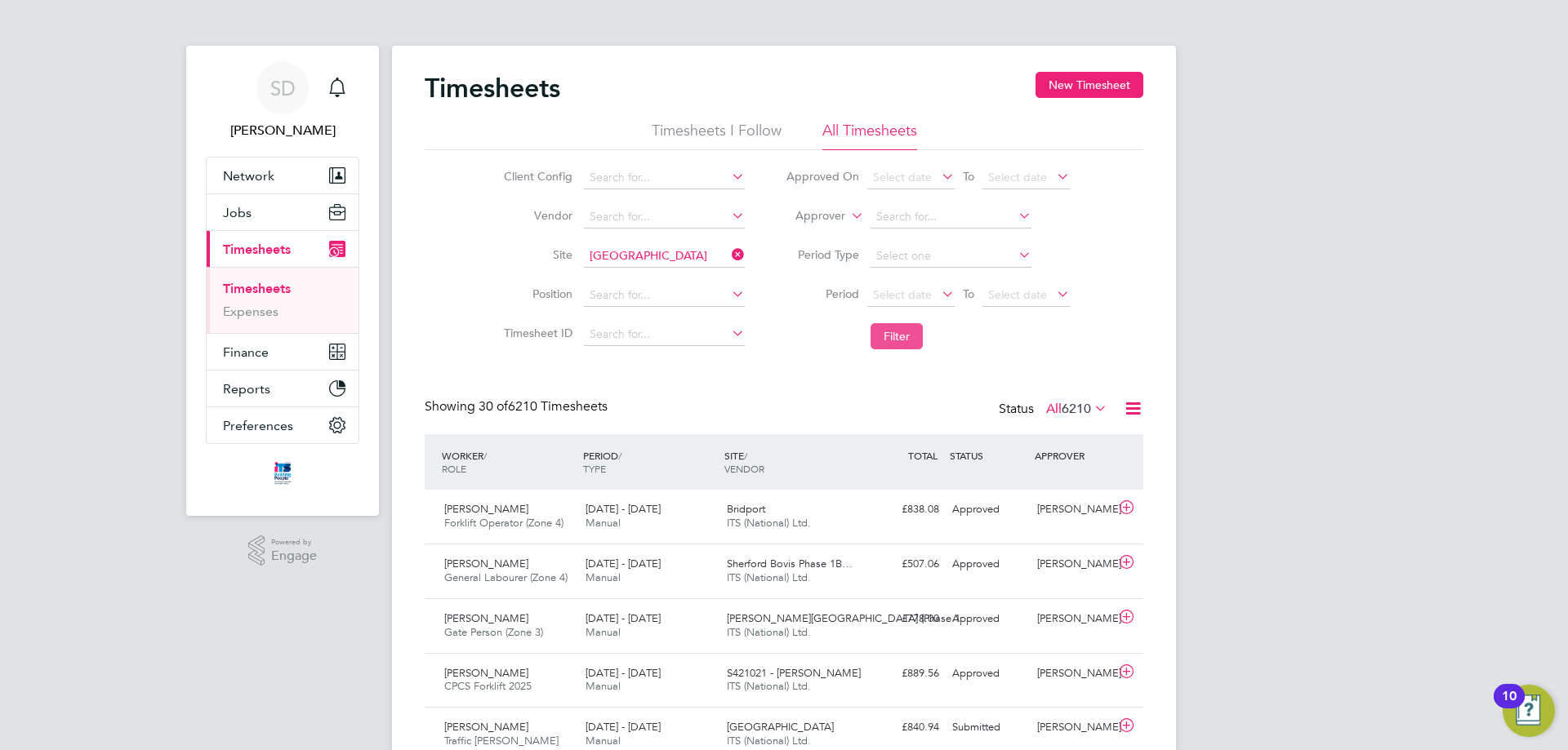
click at [911, 334] on button "Filter" at bounding box center [896, 336] width 52 height 26
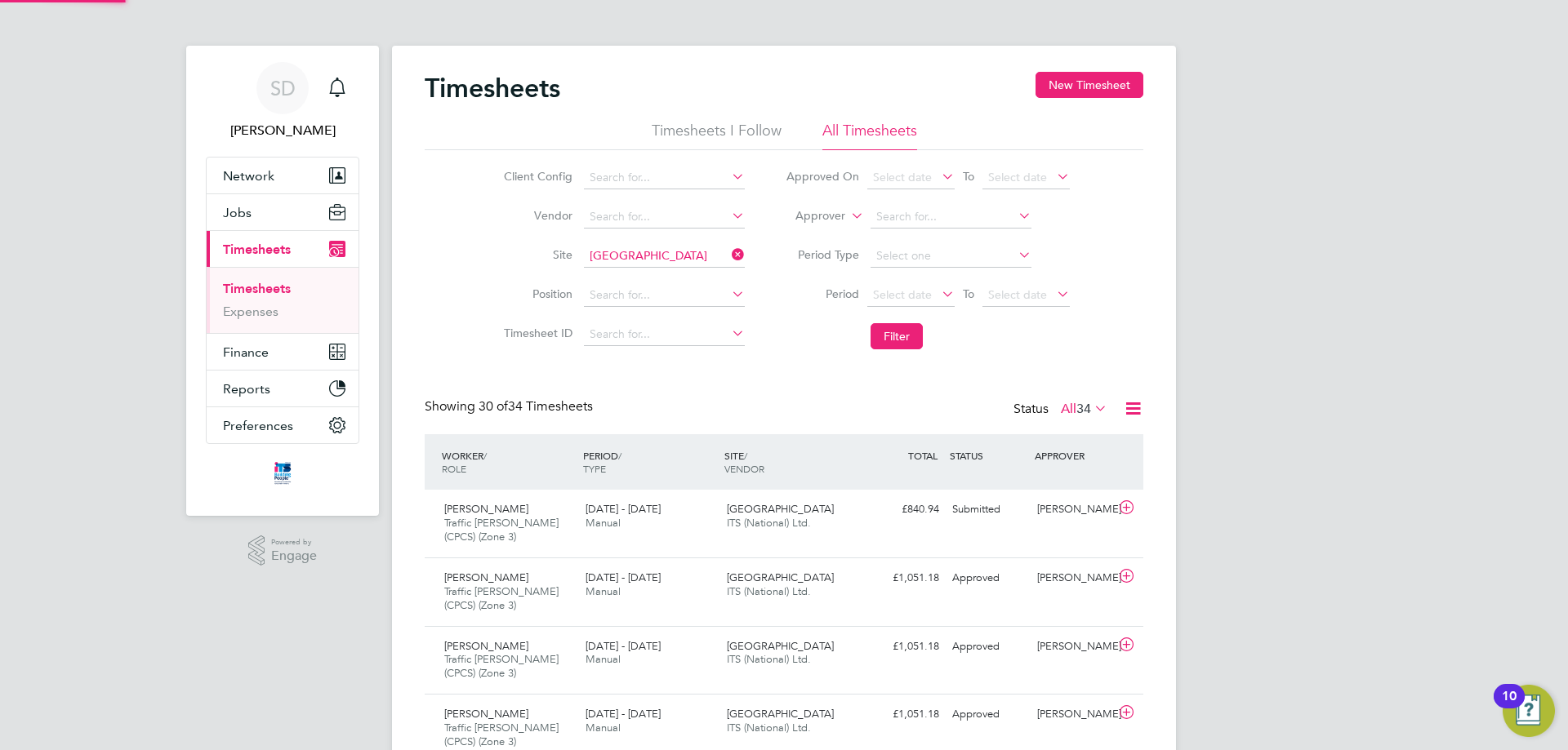
scroll to position [55, 142]
click at [270, 207] on button "Jobs" at bounding box center [282, 212] width 152 height 36
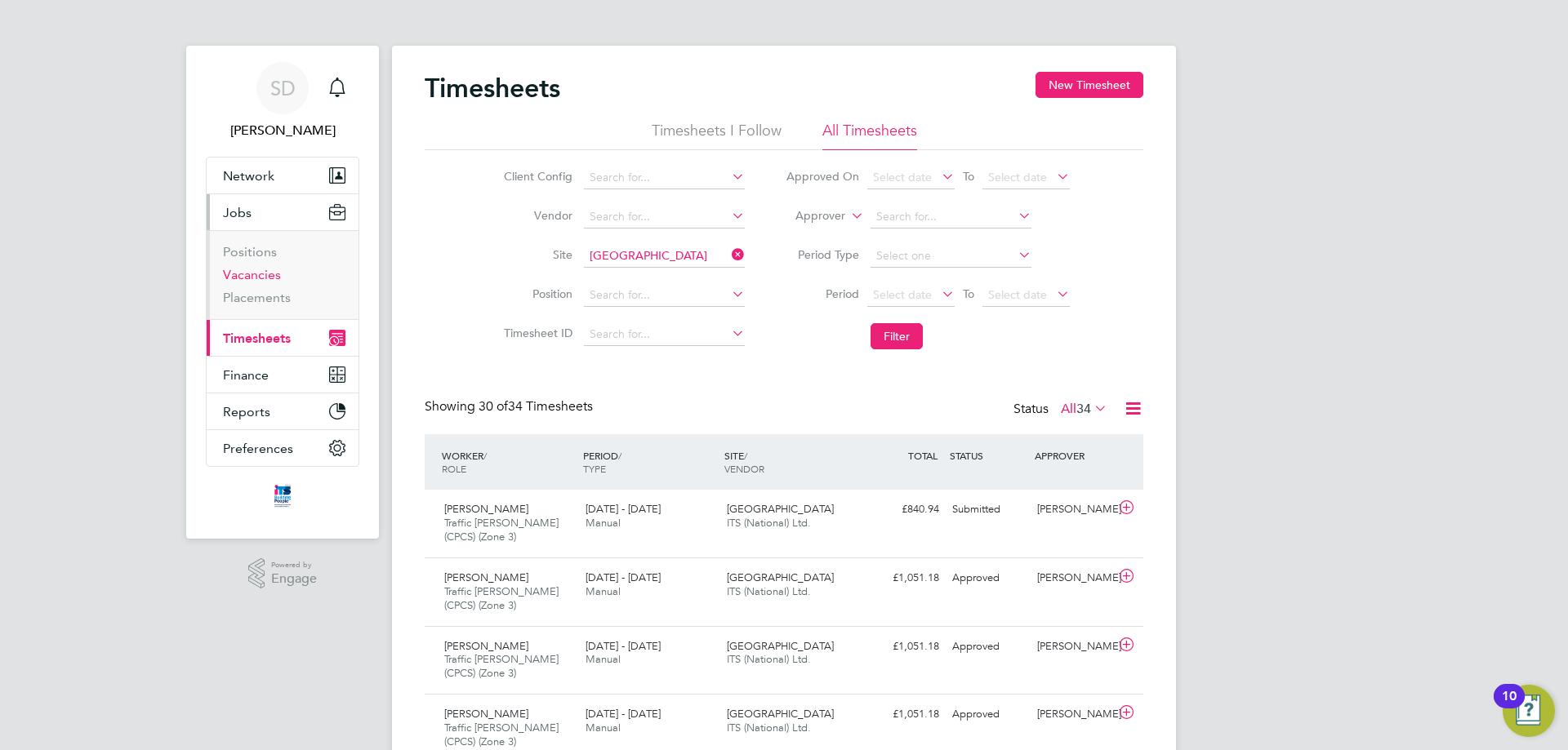
click at [267, 270] on link "Vacancies" at bounding box center [251, 275] width 58 height 15
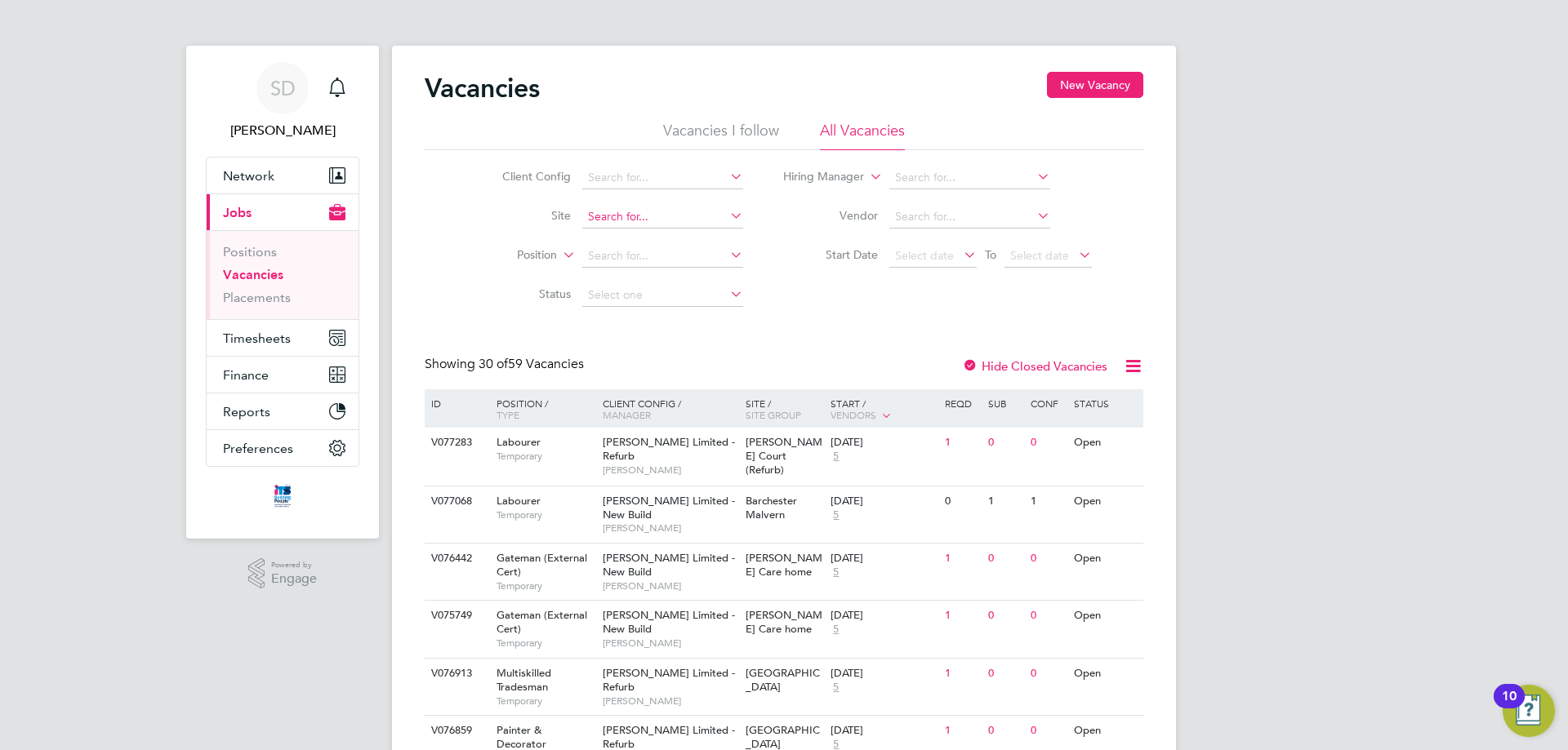
click at [646, 217] on input at bounding box center [663, 217] width 161 height 23
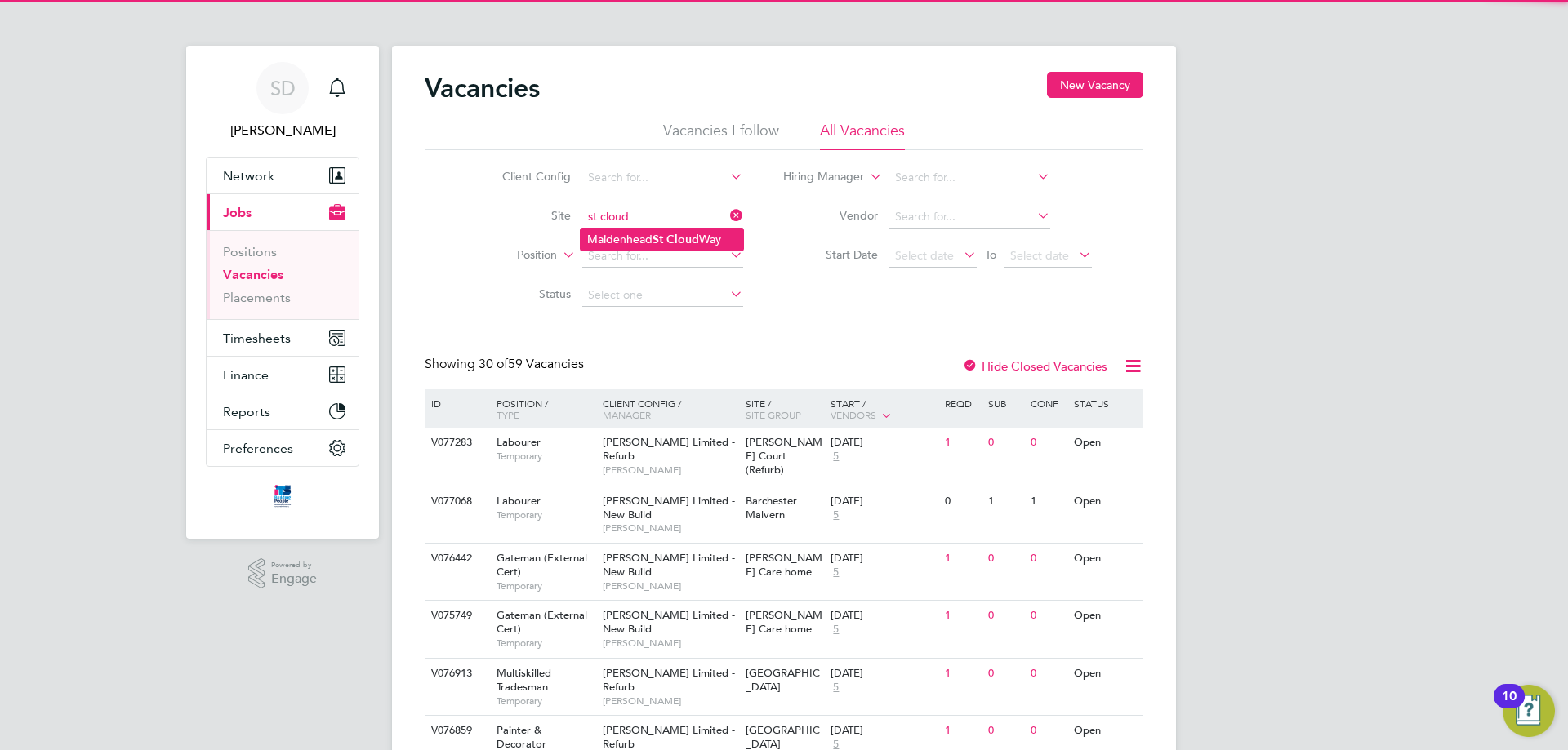
click at [649, 243] on li "[GEOGRAPHIC_DATA]" at bounding box center [661, 239] width 162 height 22
type input "[GEOGRAPHIC_DATA]"
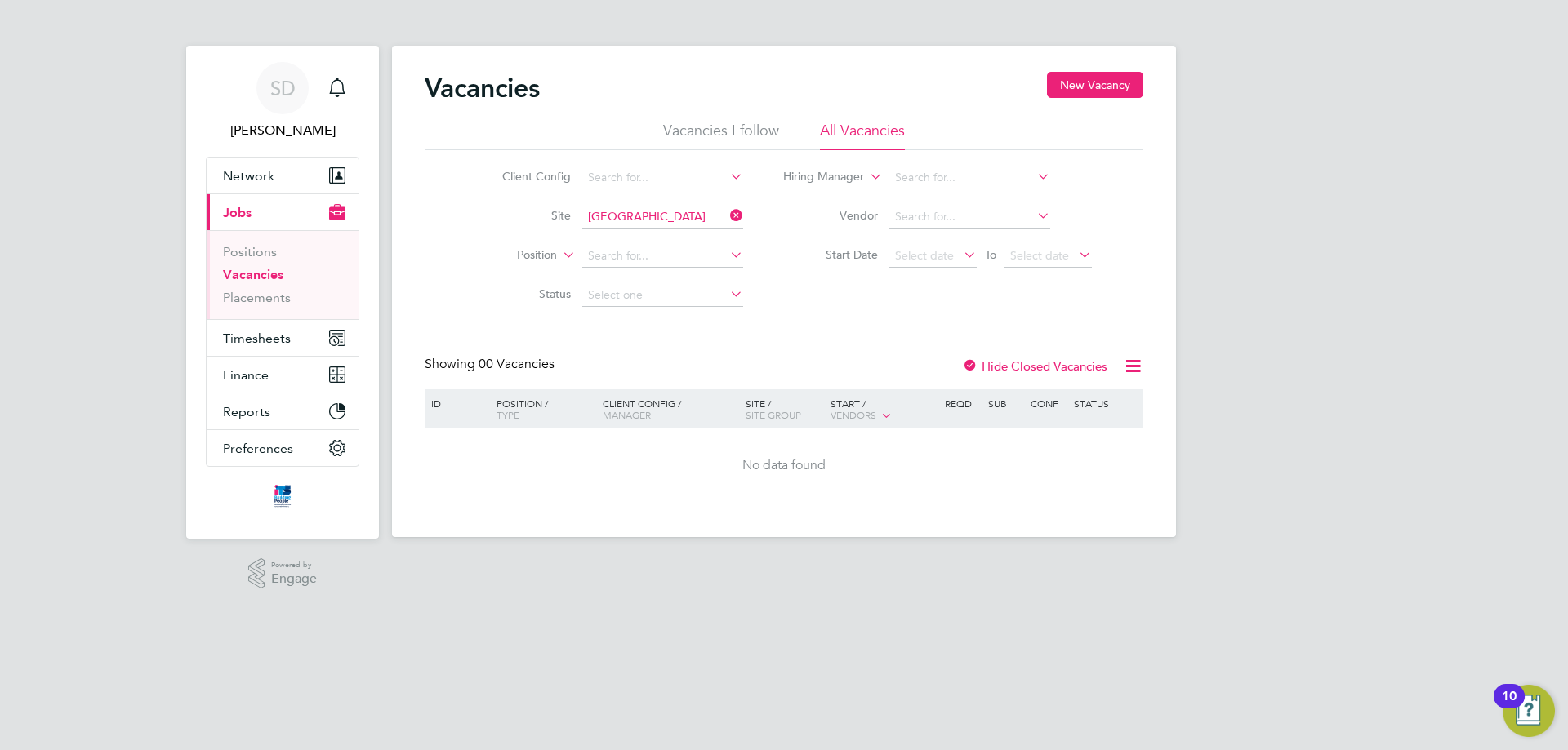
click at [655, 208] on input "[GEOGRAPHIC_DATA]" at bounding box center [663, 217] width 161 height 23
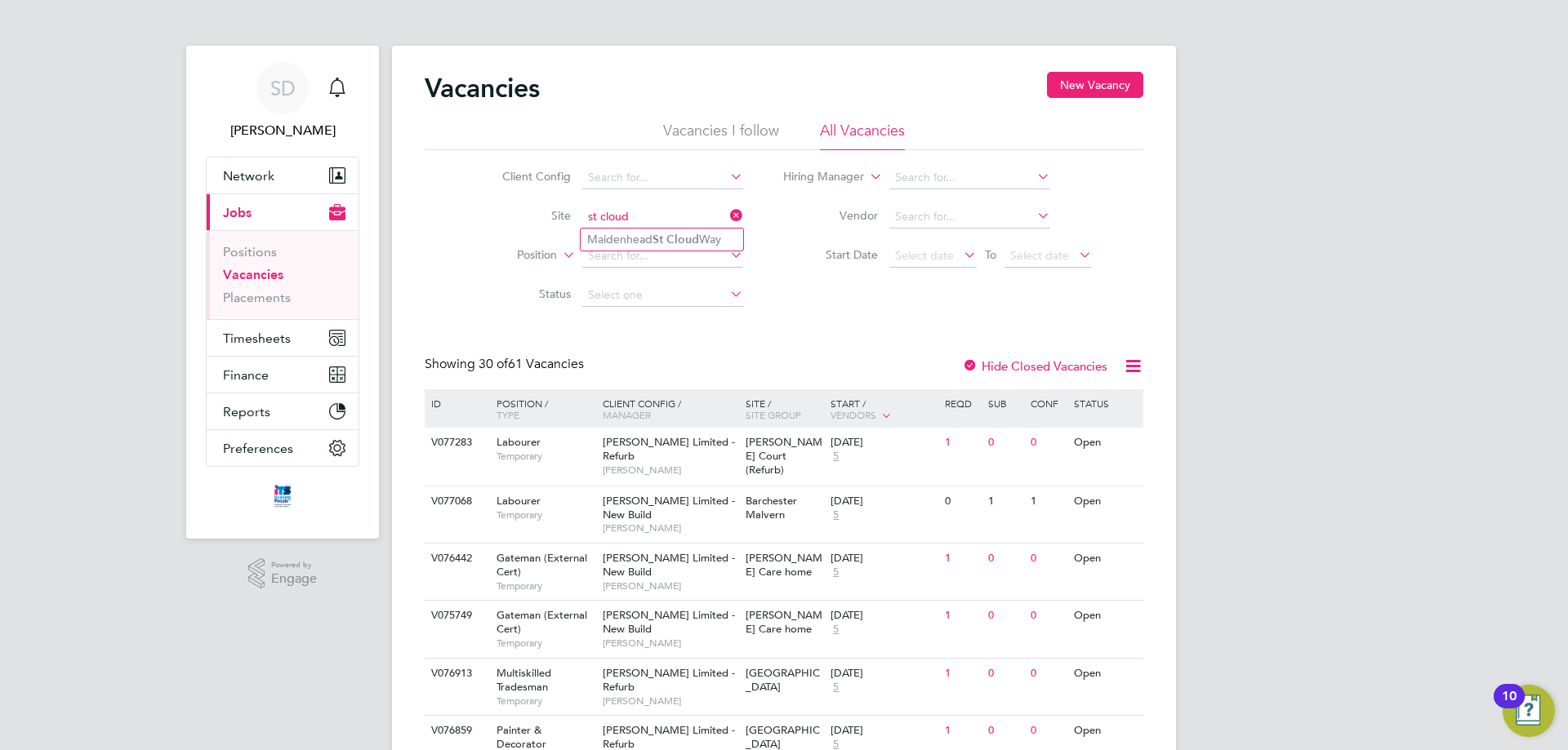
type input "st cloud"
click at [627, 249] on ul "[GEOGRAPHIC_DATA]" at bounding box center [661, 239] width 164 height 24
click at [627, 237] on li "Position" at bounding box center [610, 256] width 307 height 39
click at [653, 224] on input at bounding box center [663, 217] width 161 height 23
click at [679, 241] on b "Cloud" at bounding box center [682, 239] width 33 height 14
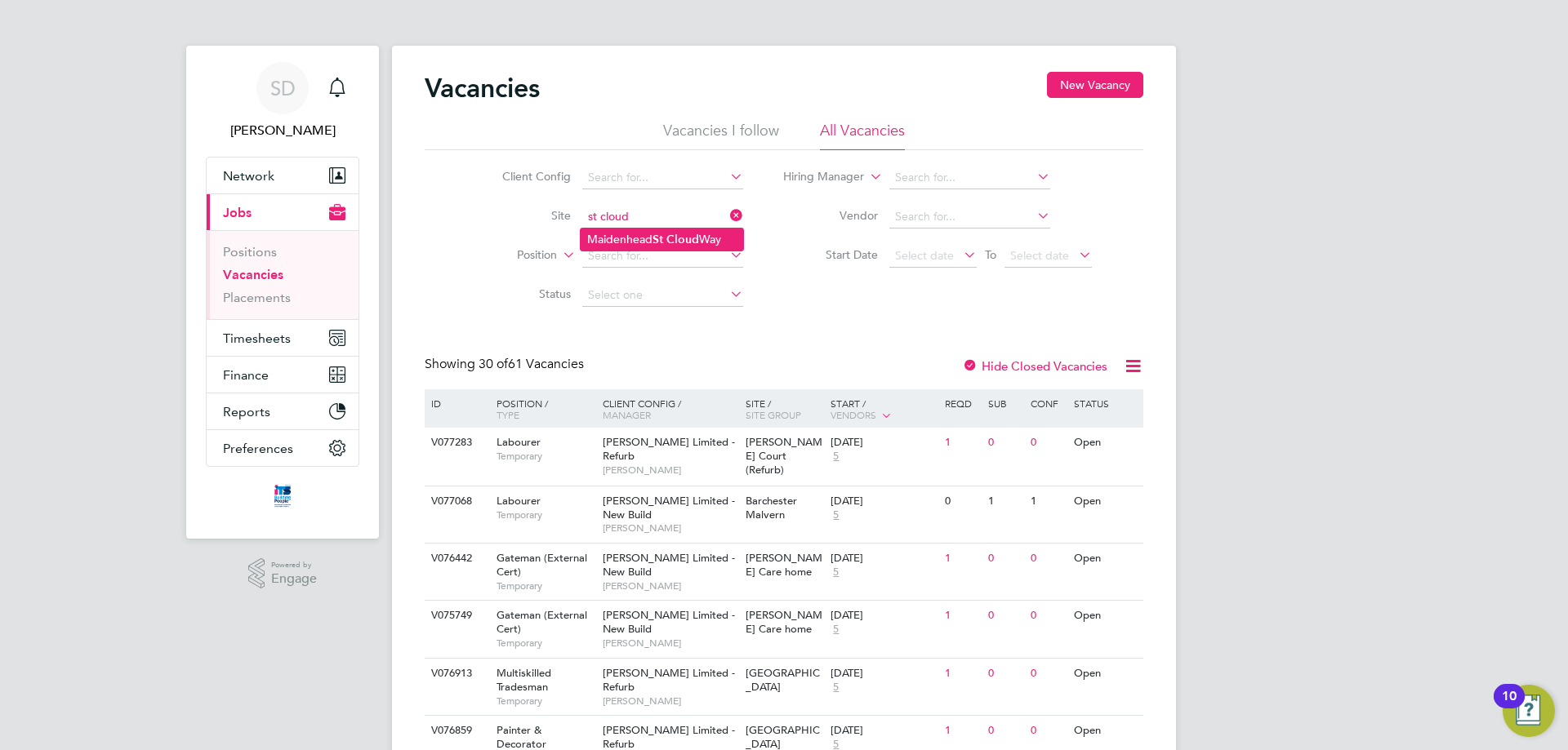
type input "[GEOGRAPHIC_DATA]"
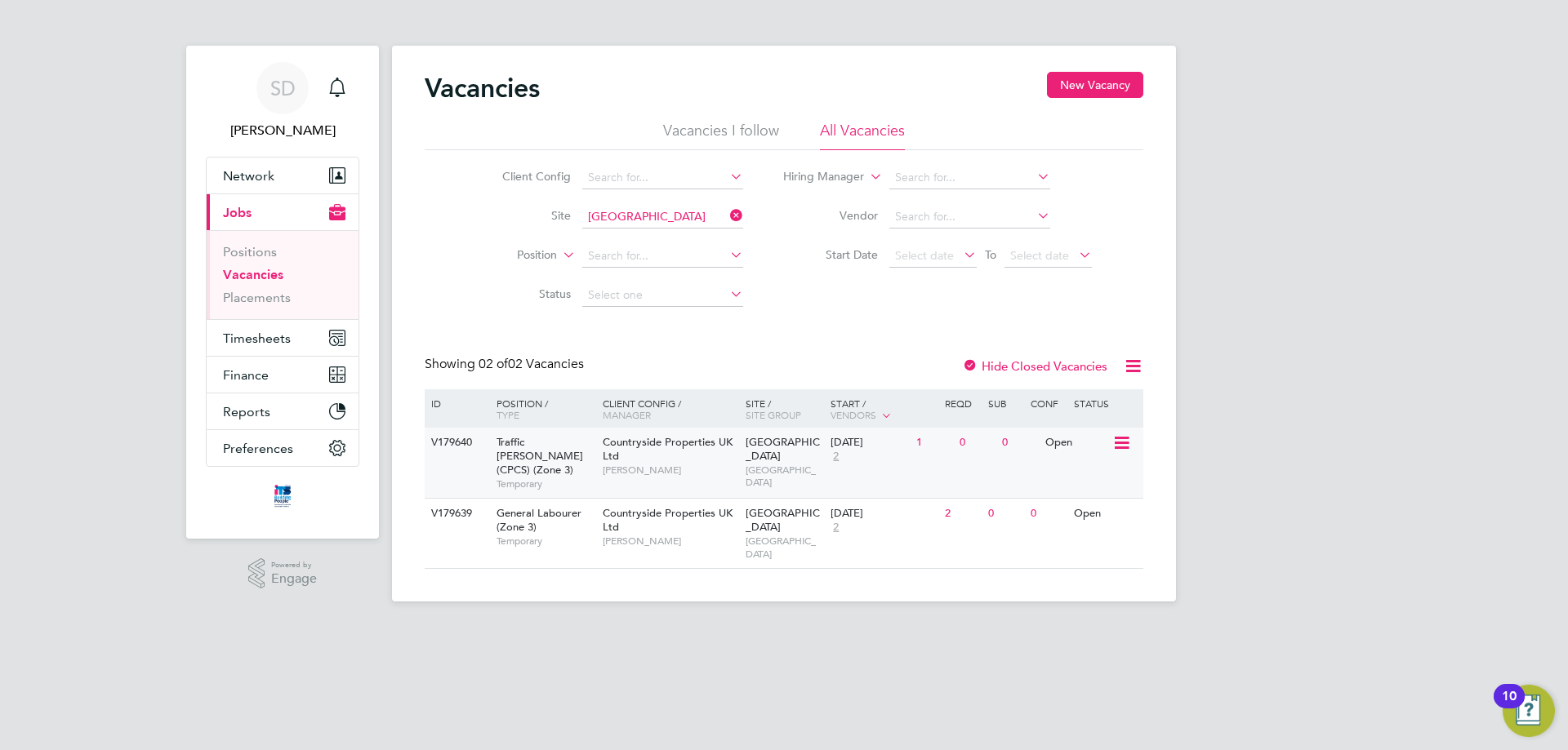
click at [946, 464] on div "V179640 Traffic Marshall (CPCS) (Zone 3) Temporary Countryside Properties UK Lt…" at bounding box center [784, 463] width 719 height 71
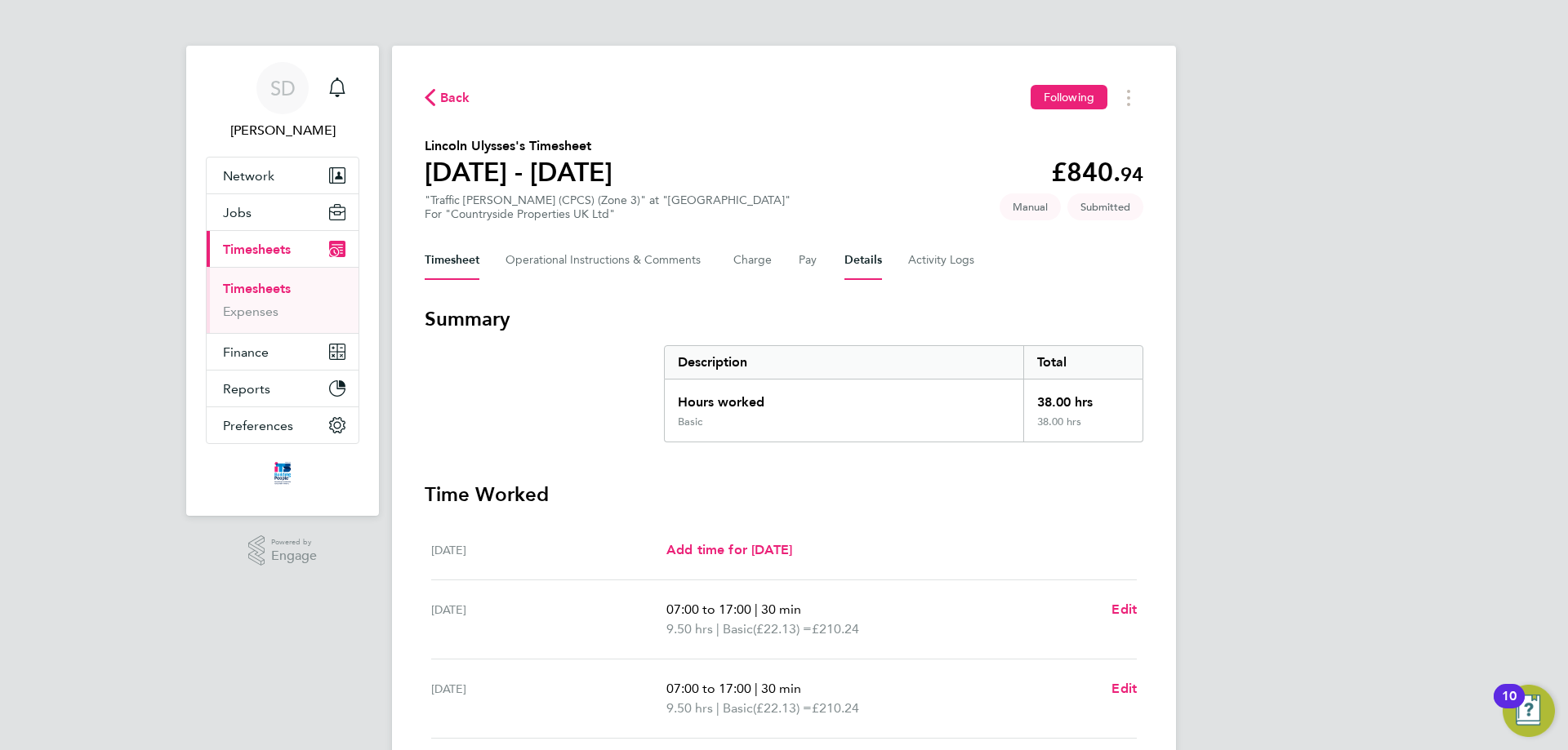
click at [847, 258] on button "Details" at bounding box center [863, 260] width 38 height 39
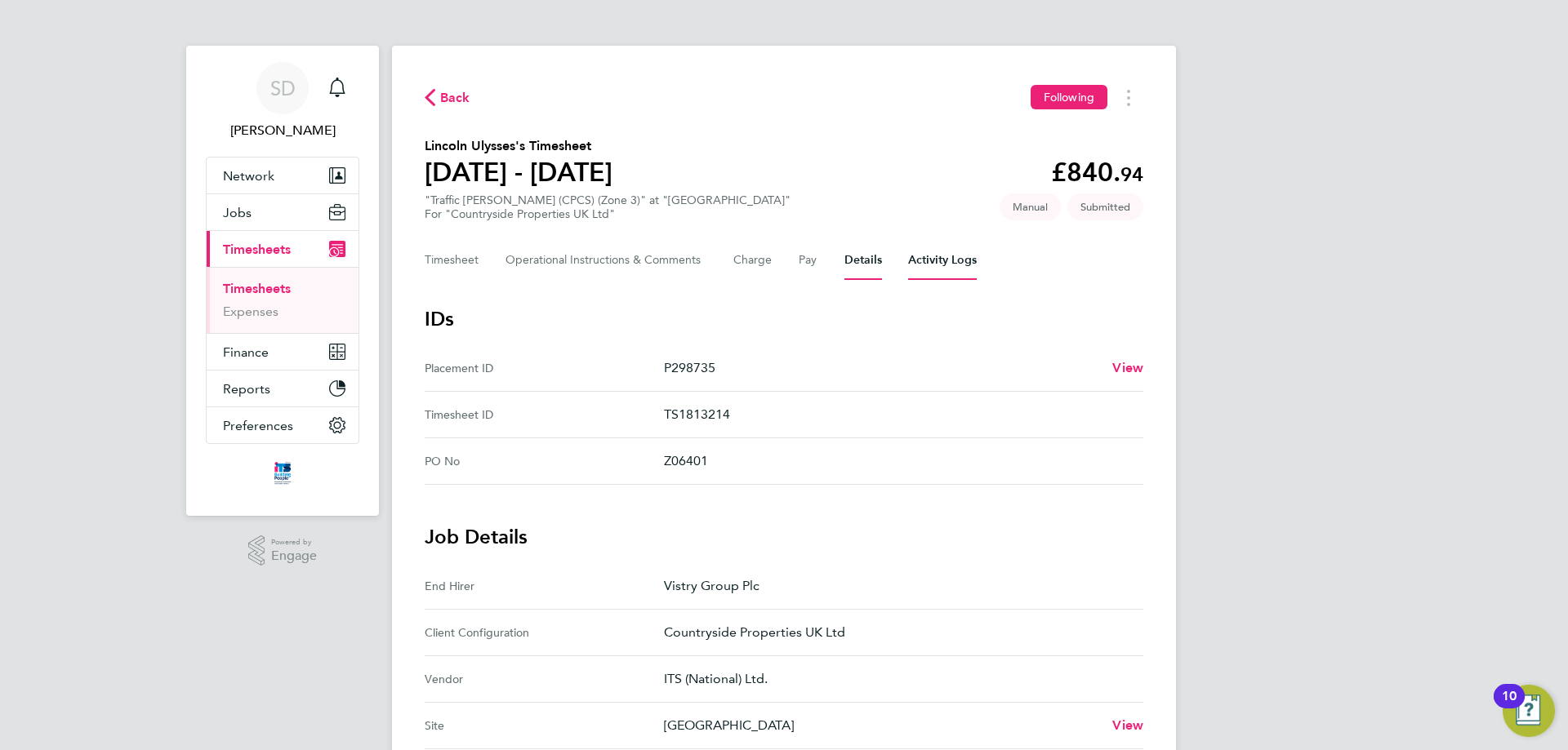
click at [928, 254] on Logs-tab "Activity Logs" at bounding box center [942, 260] width 69 height 39
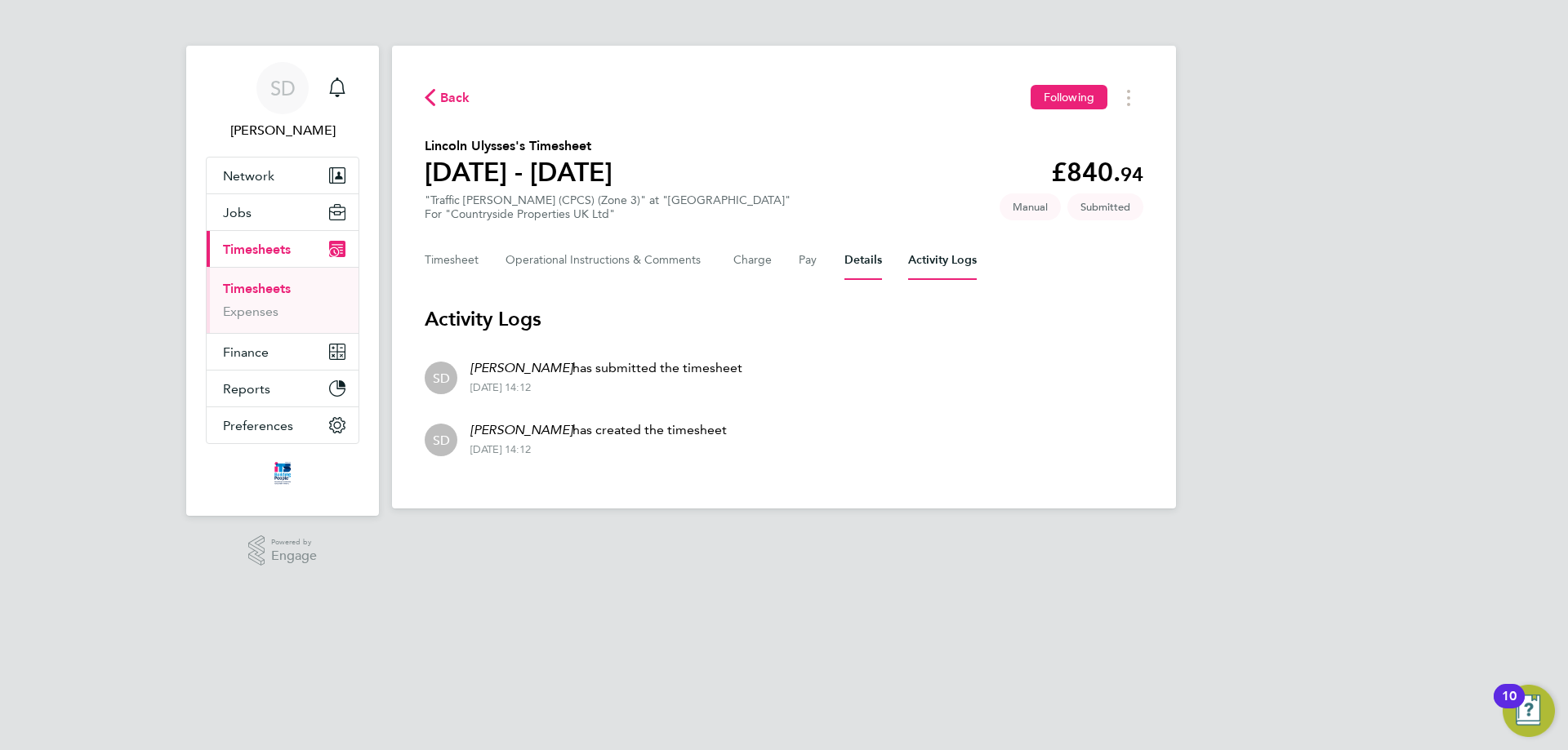
click at [852, 251] on button "Details" at bounding box center [863, 260] width 38 height 39
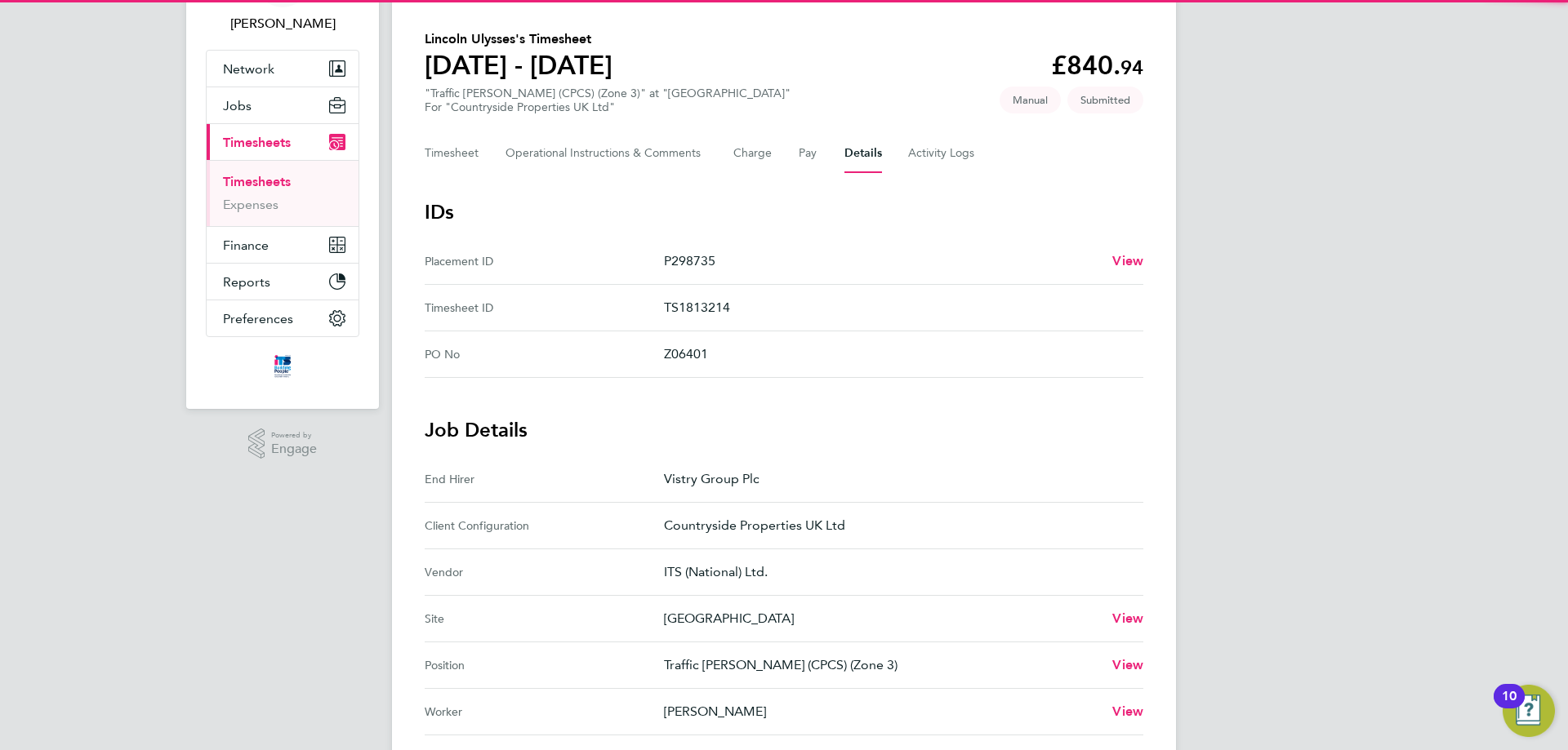
scroll to position [408, 0]
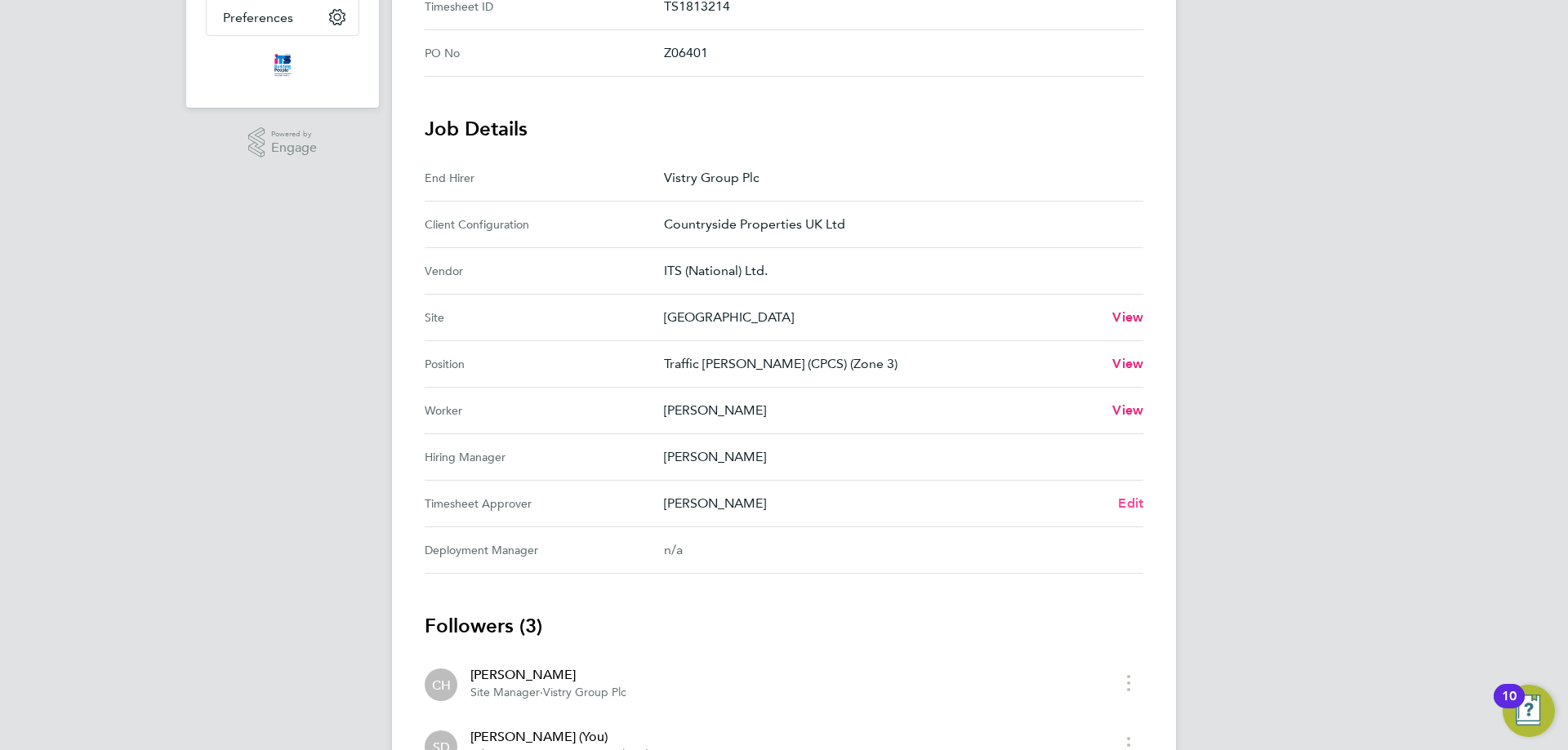
click at [1127, 507] on span "Edit" at bounding box center [1130, 503] width 25 height 15
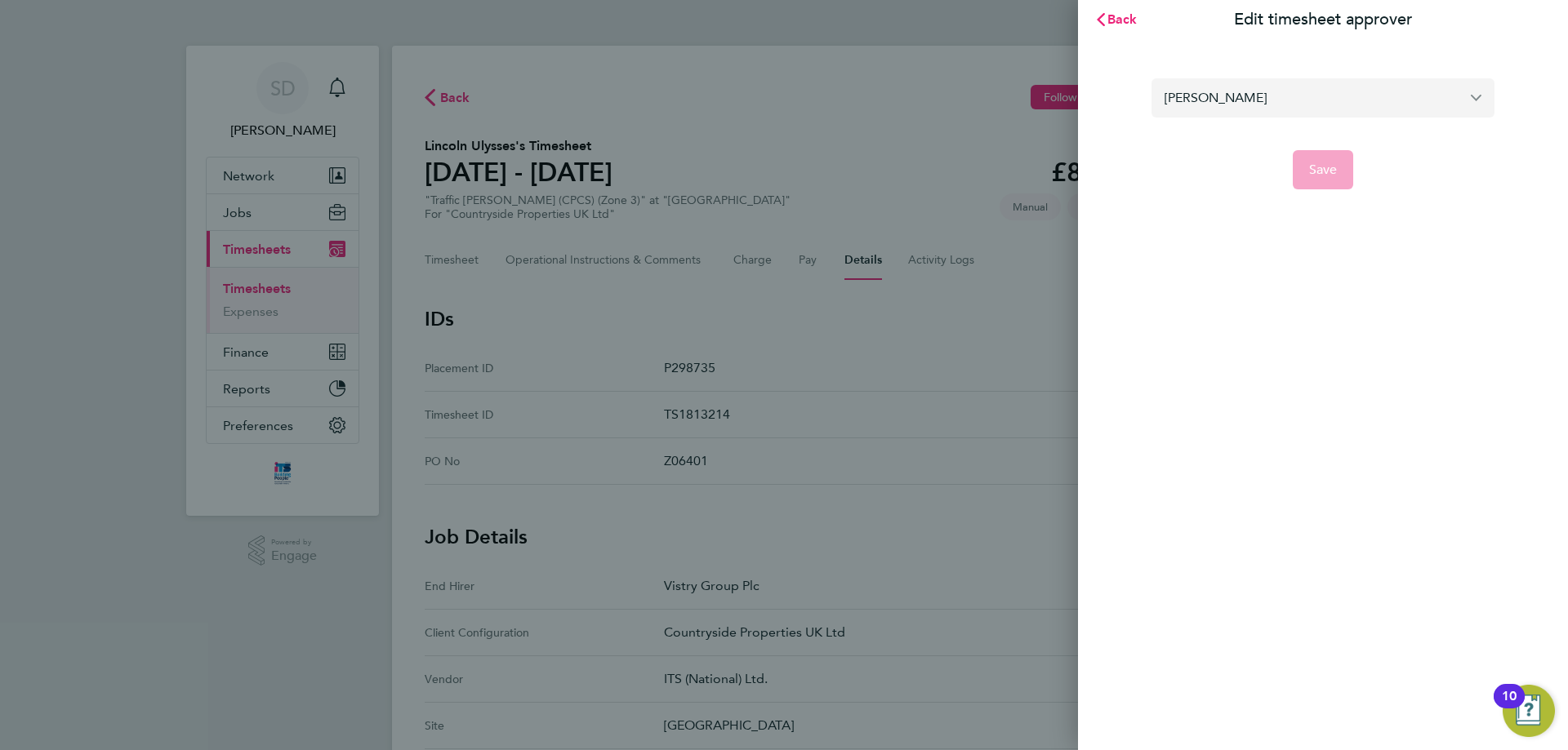
click at [1226, 82] on input "[PERSON_NAME]" at bounding box center [1323, 97] width 343 height 39
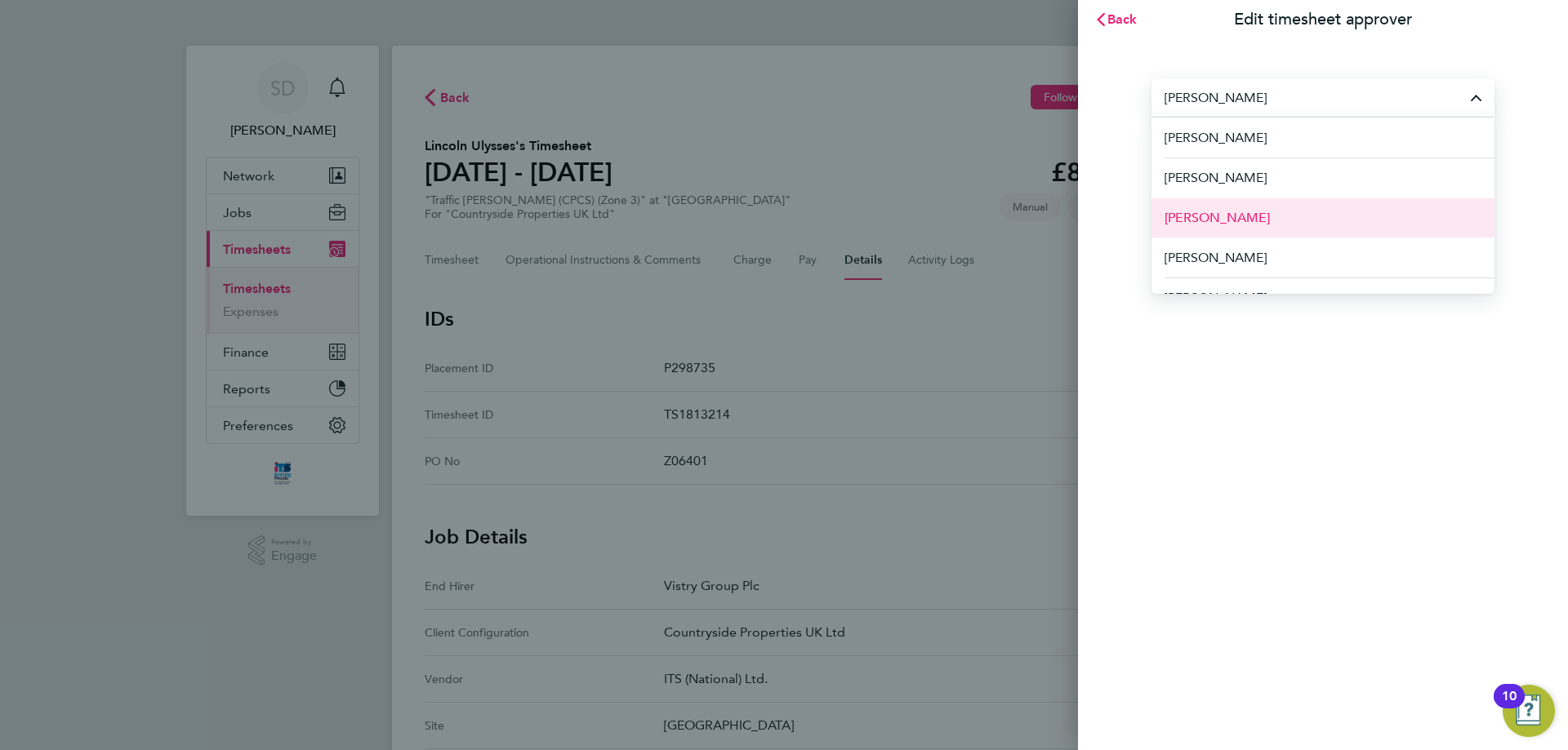
click at [1238, 217] on span "Charlie Hughes" at bounding box center [1216, 218] width 105 height 19
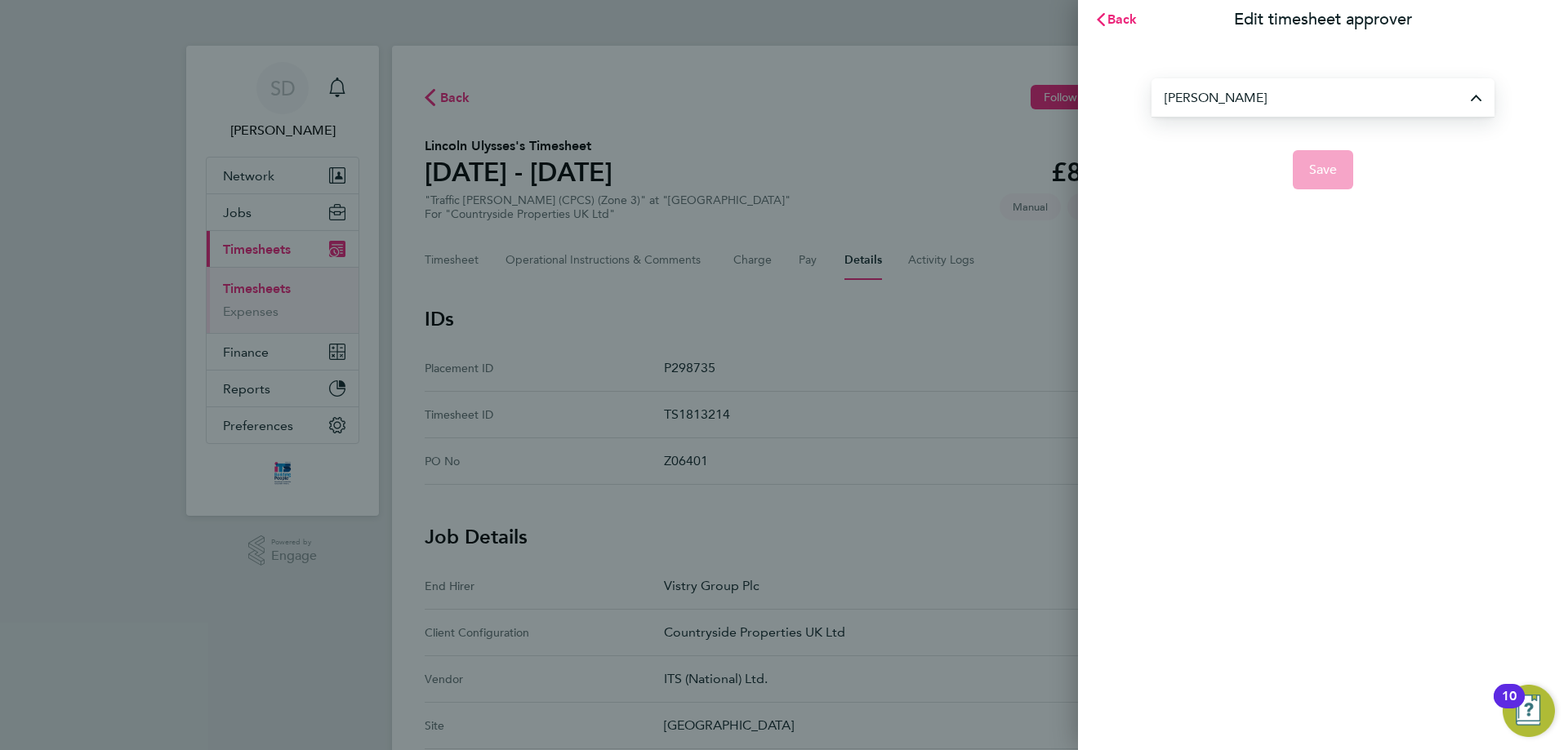
type input "Charlie Hughes"
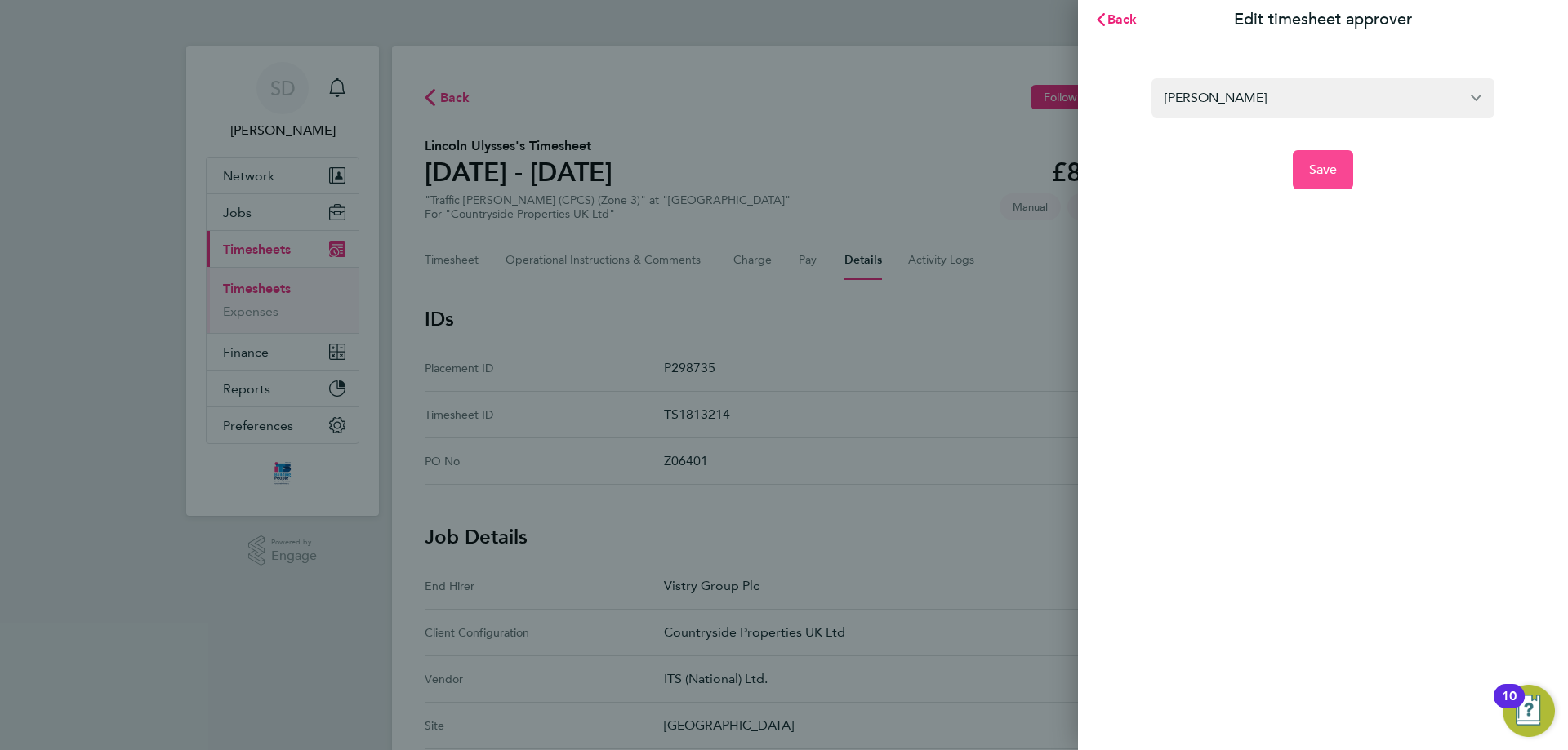
click at [1317, 170] on span "Save" at bounding box center [1323, 169] width 29 height 16
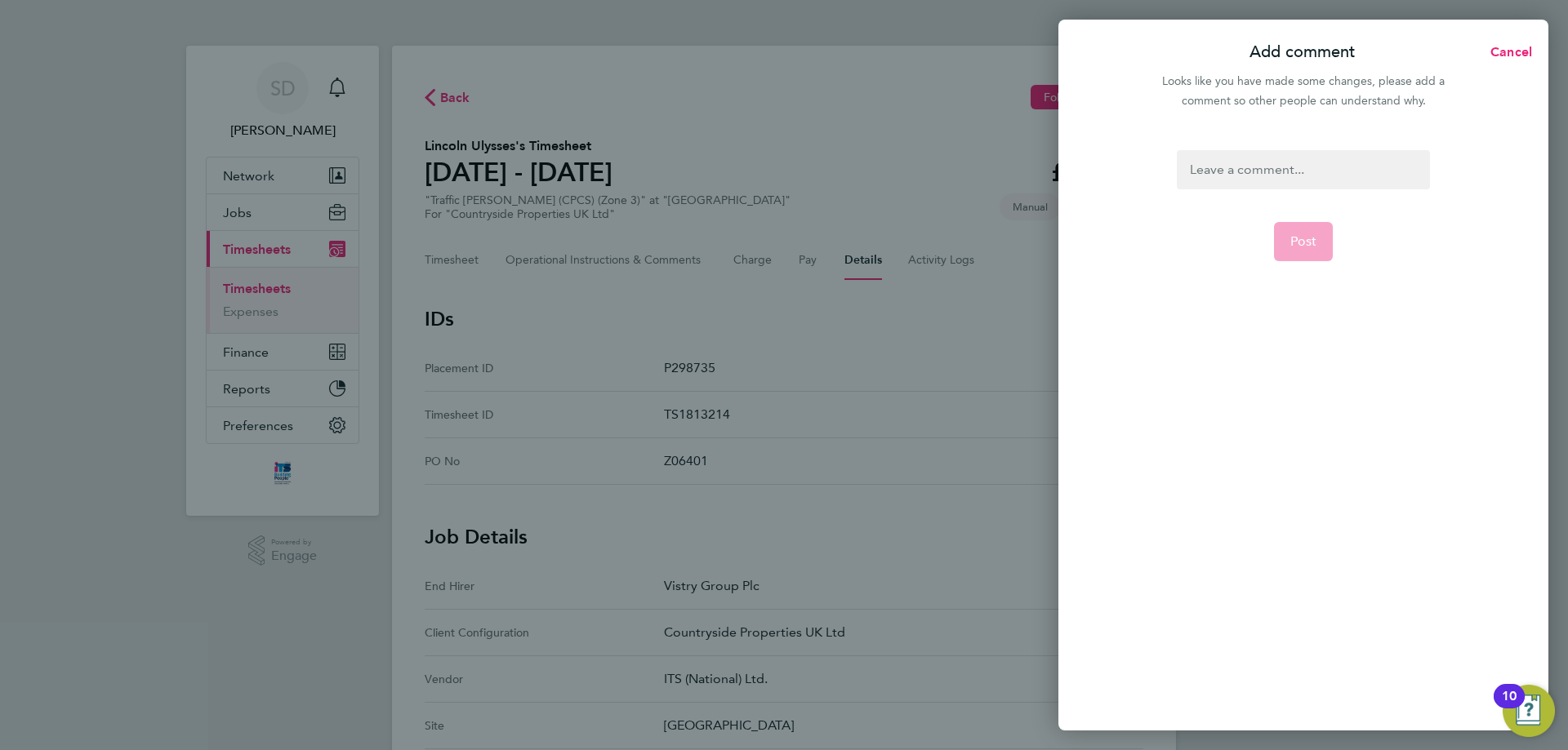
click at [1229, 166] on div at bounding box center [1303, 170] width 252 height 39
click at [1324, 229] on button "Post" at bounding box center [1303, 241] width 60 height 39
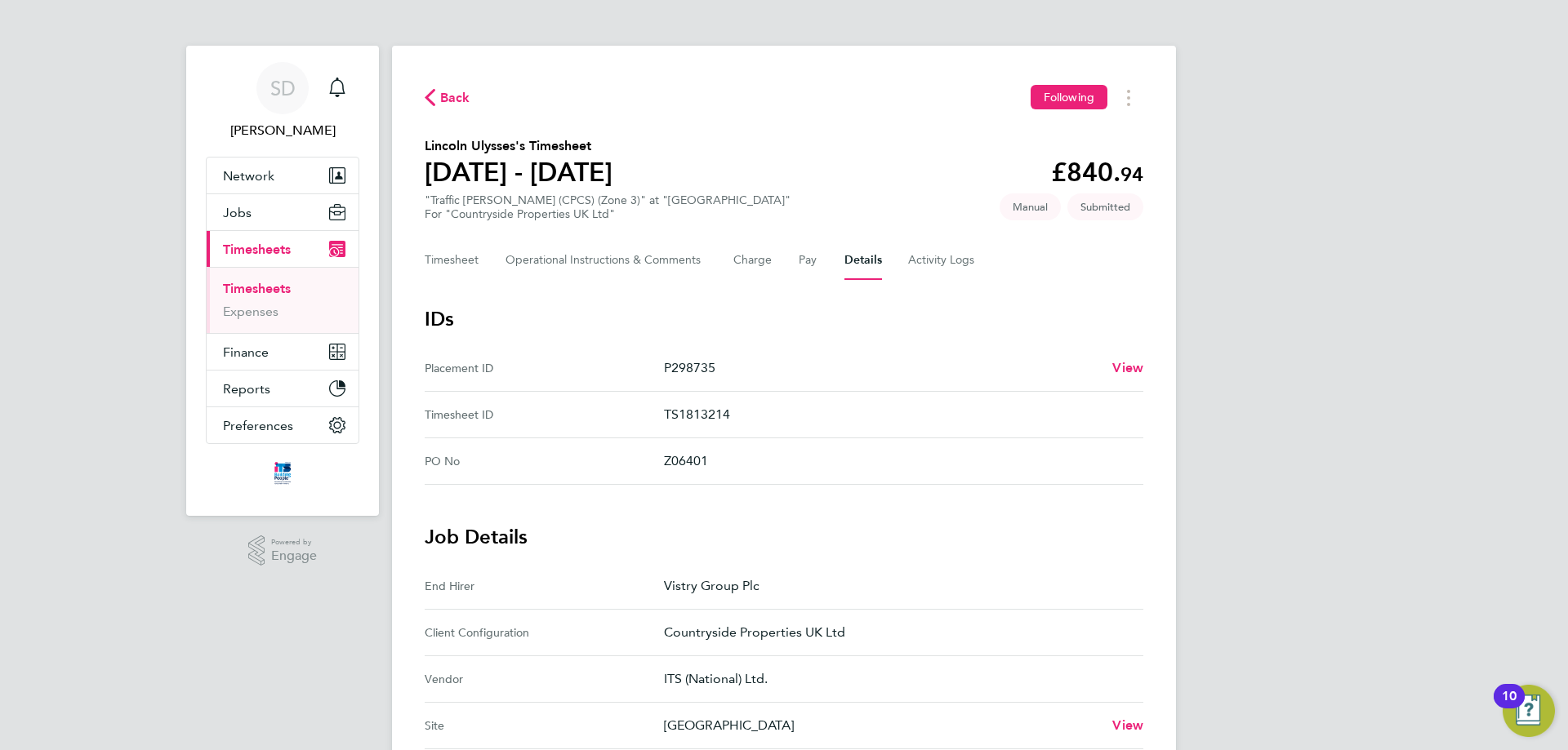
click at [447, 82] on div "Back Following Lincoln Ulysses's Timesheet 25 - 31 Aug 2025 £840. 94 "Traffic M…" at bounding box center [784, 688] width 784 height 1286
click at [446, 90] on span "Back" at bounding box center [455, 97] width 30 height 19
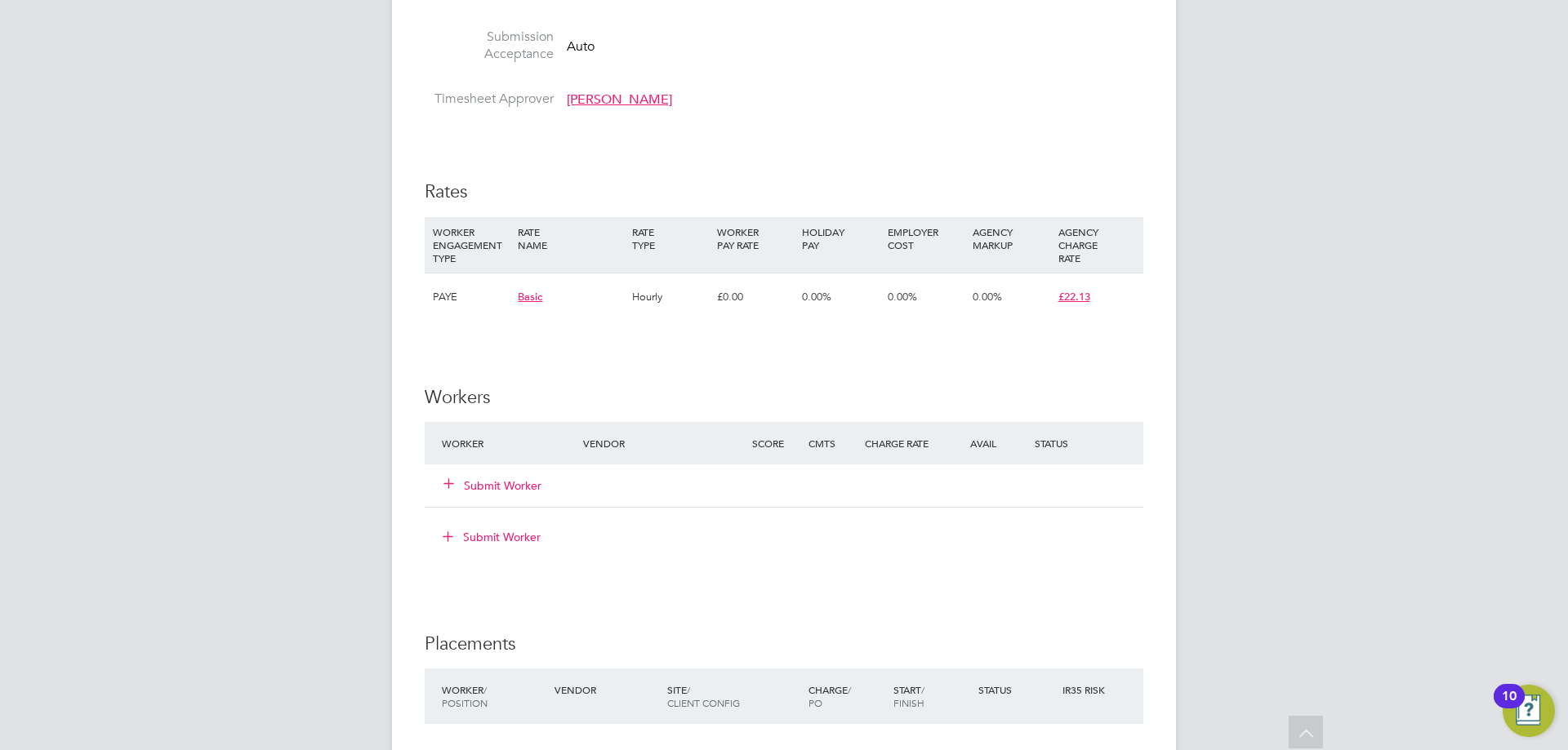
scroll to position [980, 0]
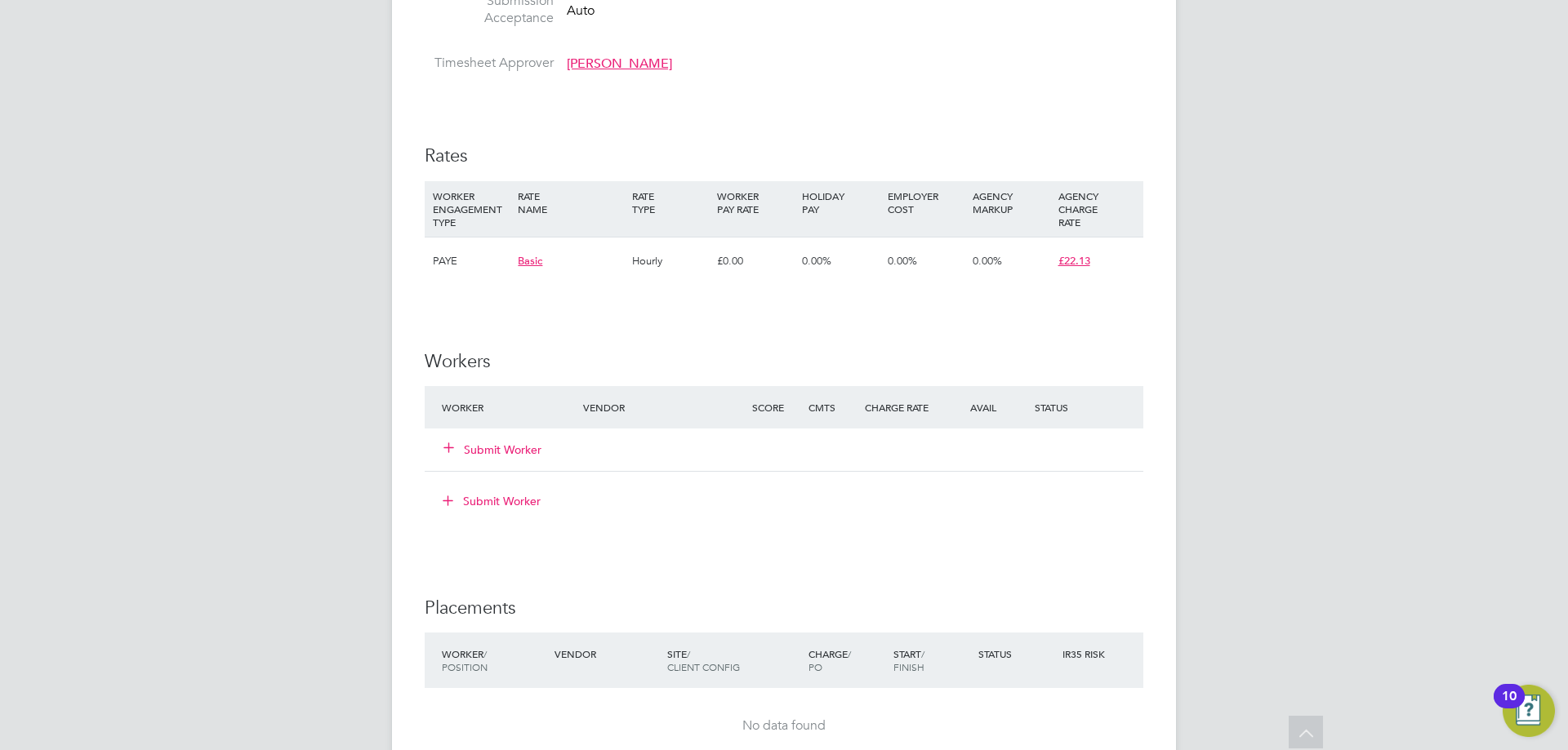
click at [521, 445] on button "Submit Worker" at bounding box center [493, 449] width 98 height 16
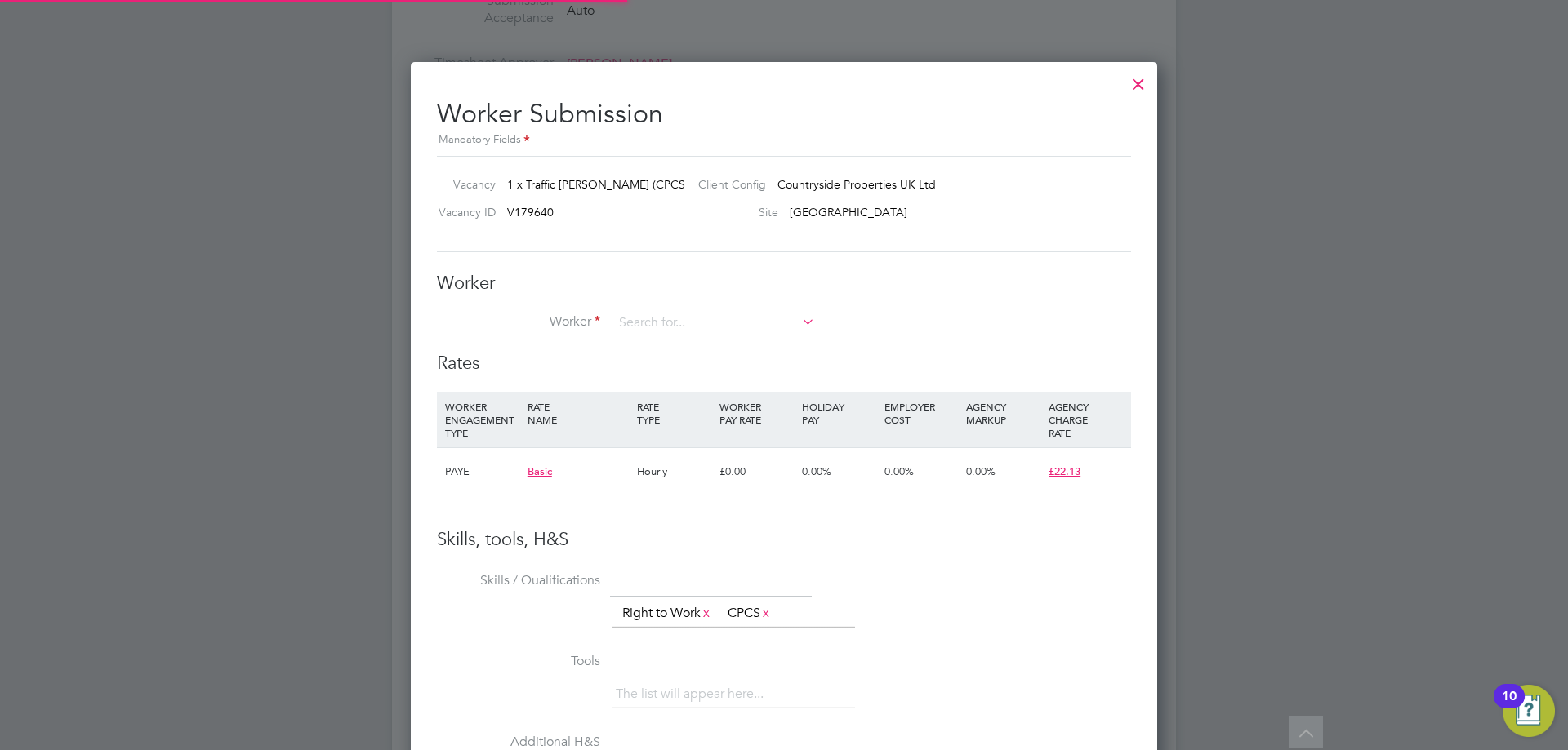
scroll to position [991, 747]
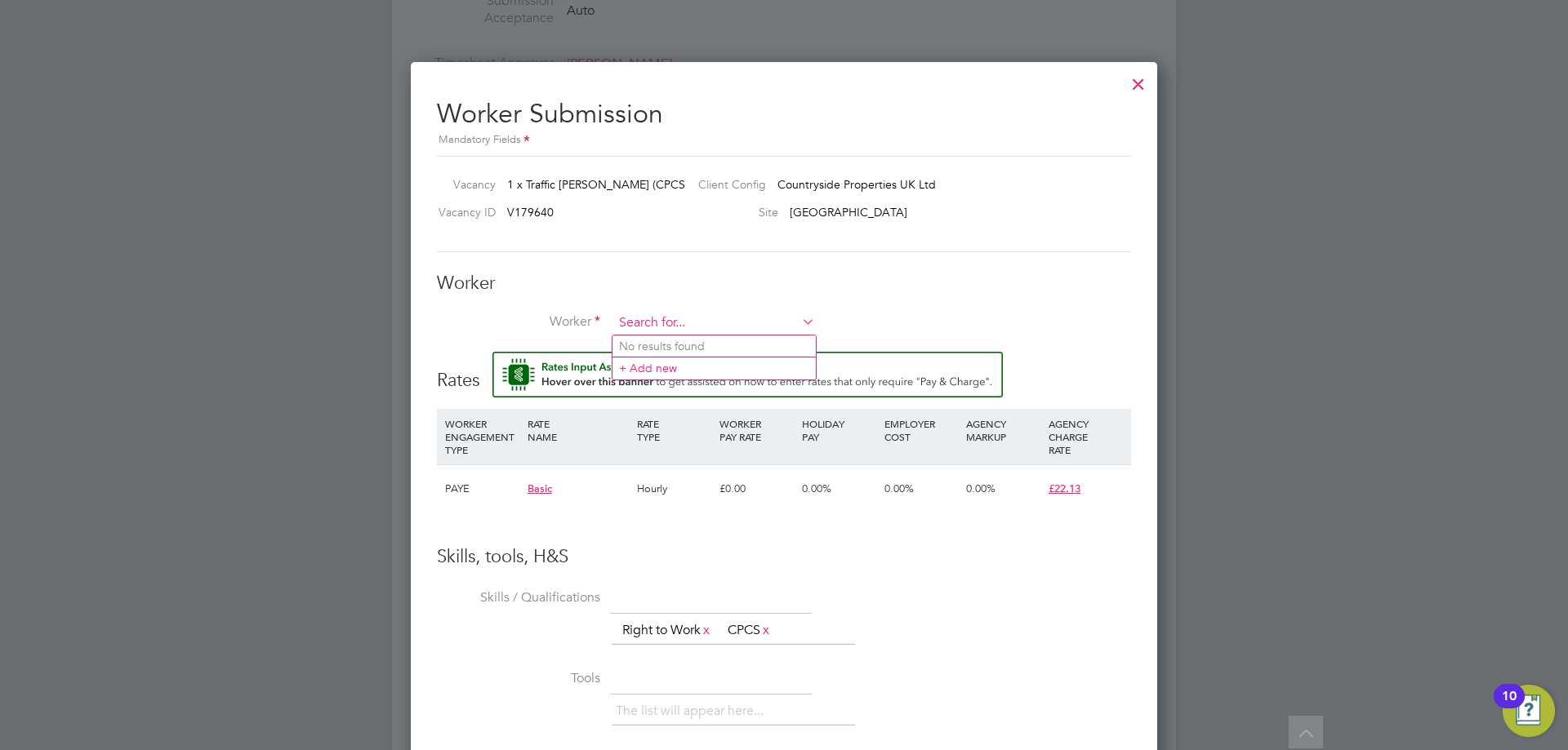
click at [681, 316] on input at bounding box center [714, 323] width 202 height 24
click at [690, 343] on li "Fawad Khan (ITS NA571)" at bounding box center [714, 347] width 203 height 22
type input "Fawad Khan (ITS NA571)"
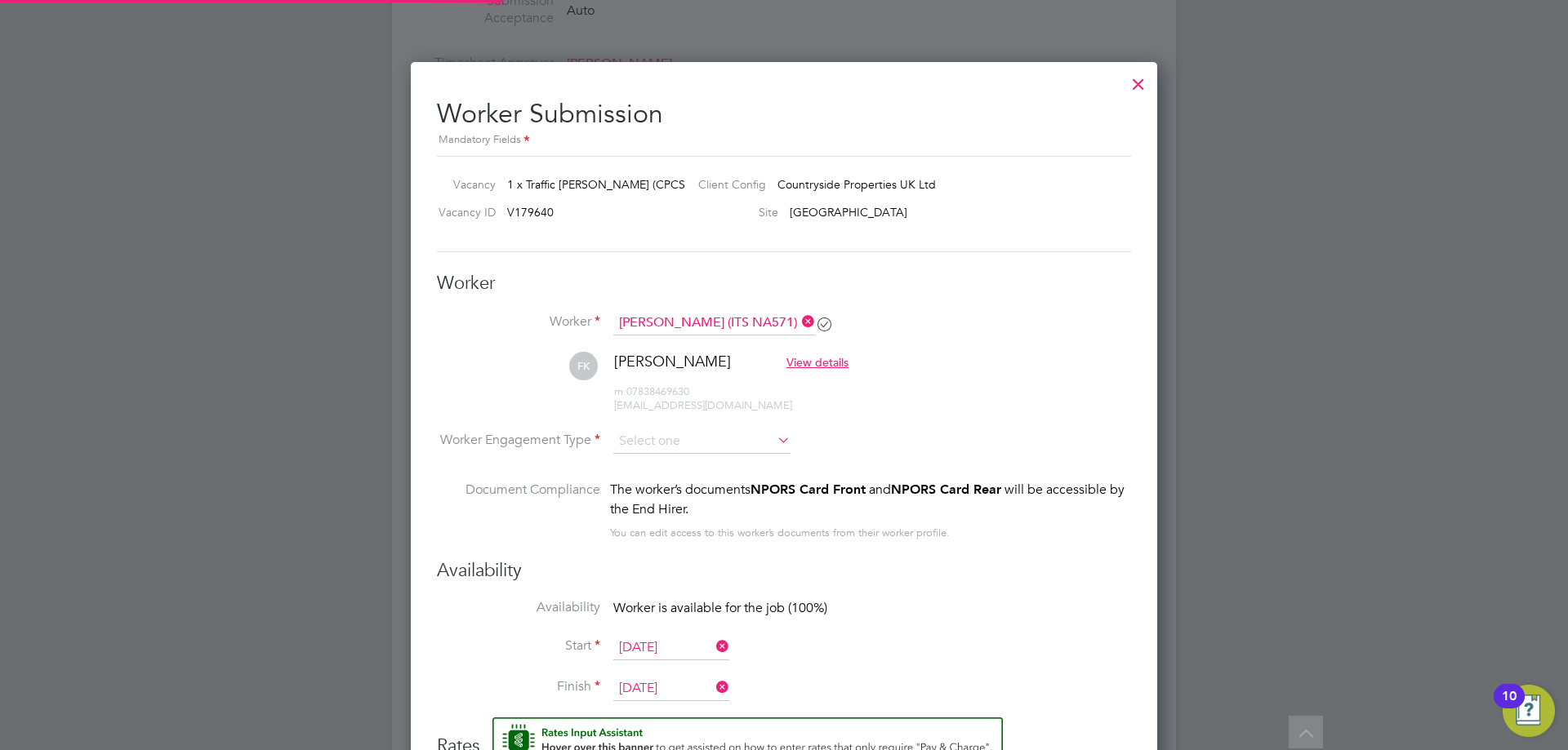
scroll to position [1372, 747]
click at [701, 447] on input at bounding box center [701, 442] width 177 height 24
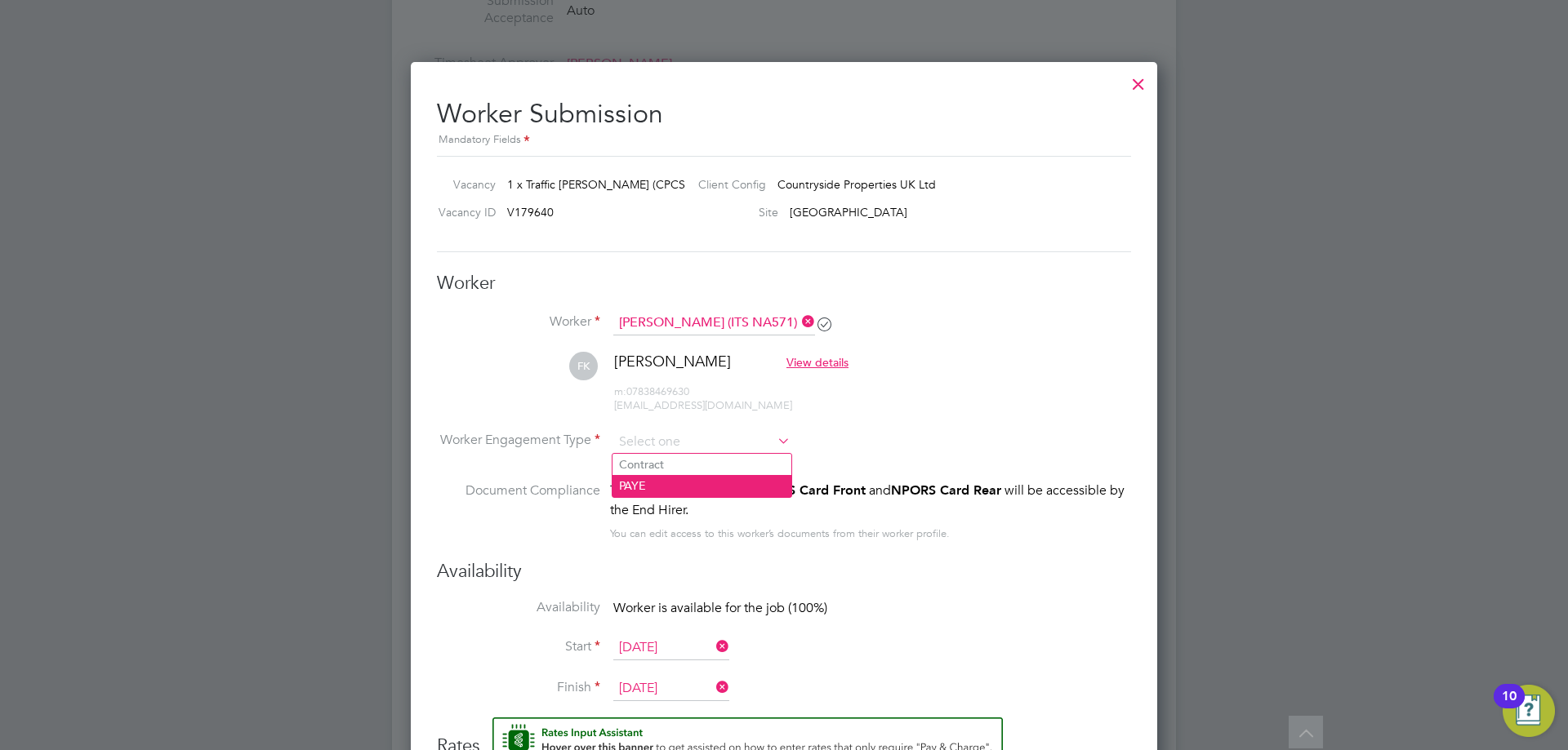
click at [695, 487] on li "PAYE" at bounding box center [701, 485] width 179 height 21
type input "PAYE"
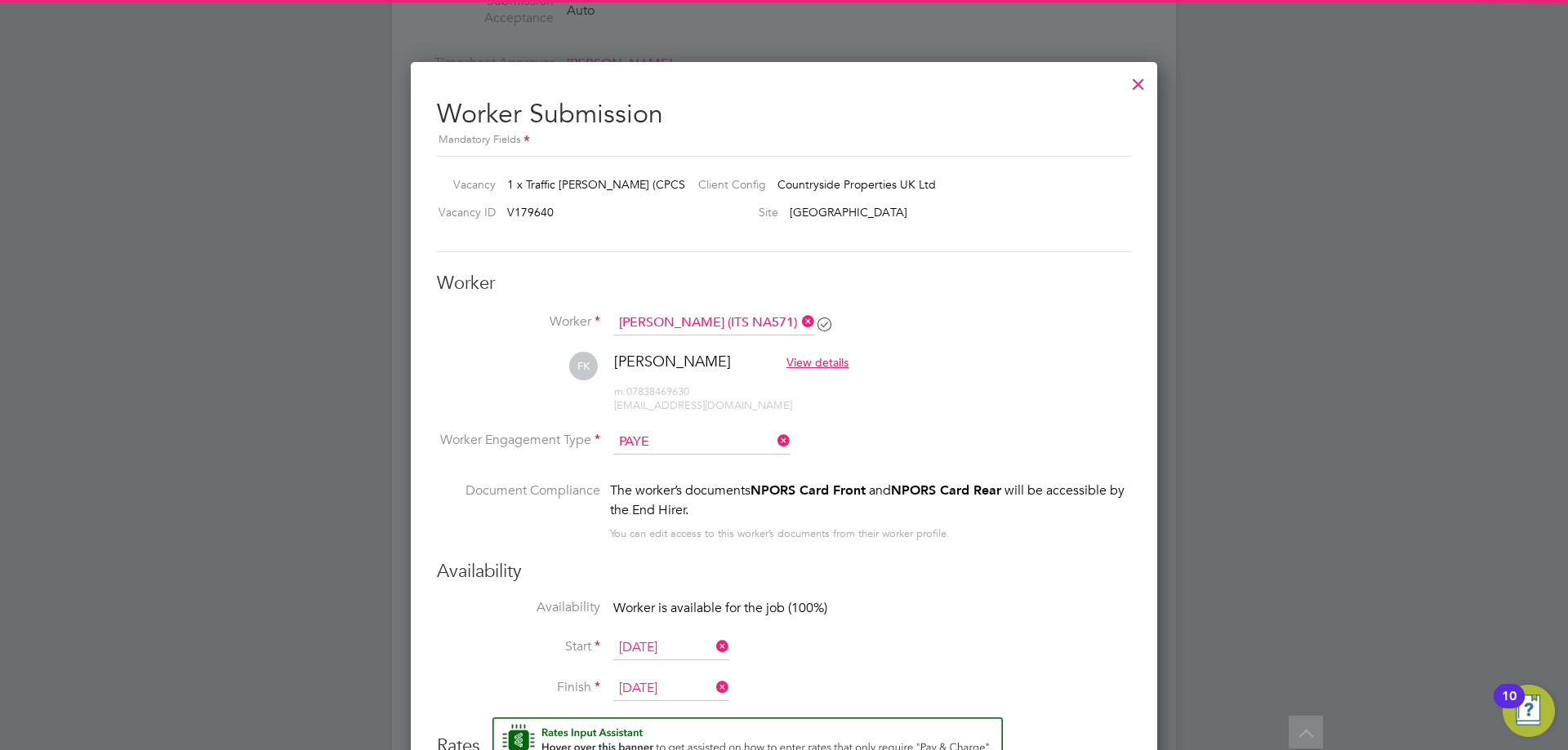
click at [1072, 554] on li "Document Compliance The worker’s documents NPORS Card Front and NPORS Card Rear…" at bounding box center [784, 521] width 694 height 79
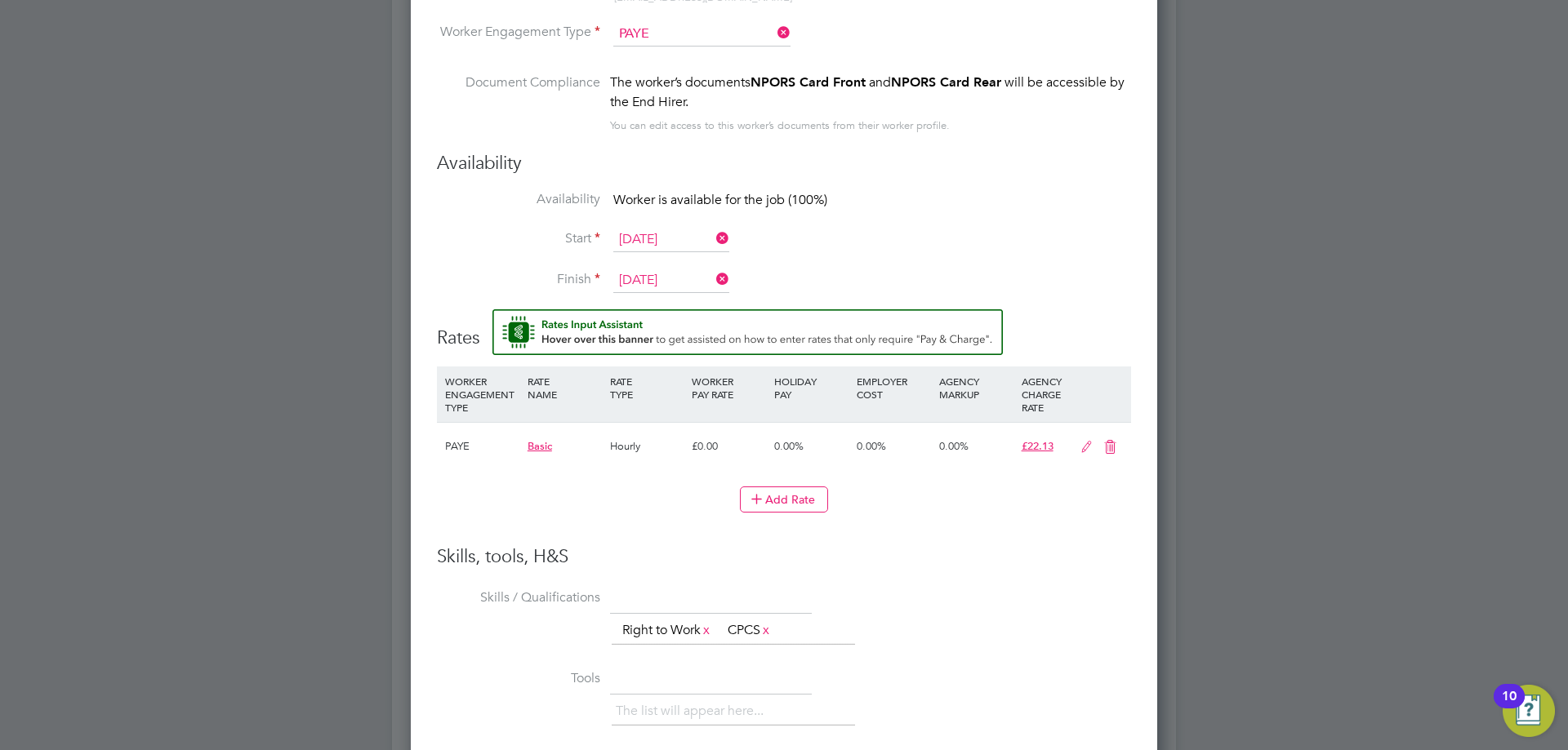
click at [648, 244] on input "27 Aug 2025" at bounding box center [671, 239] width 116 height 24
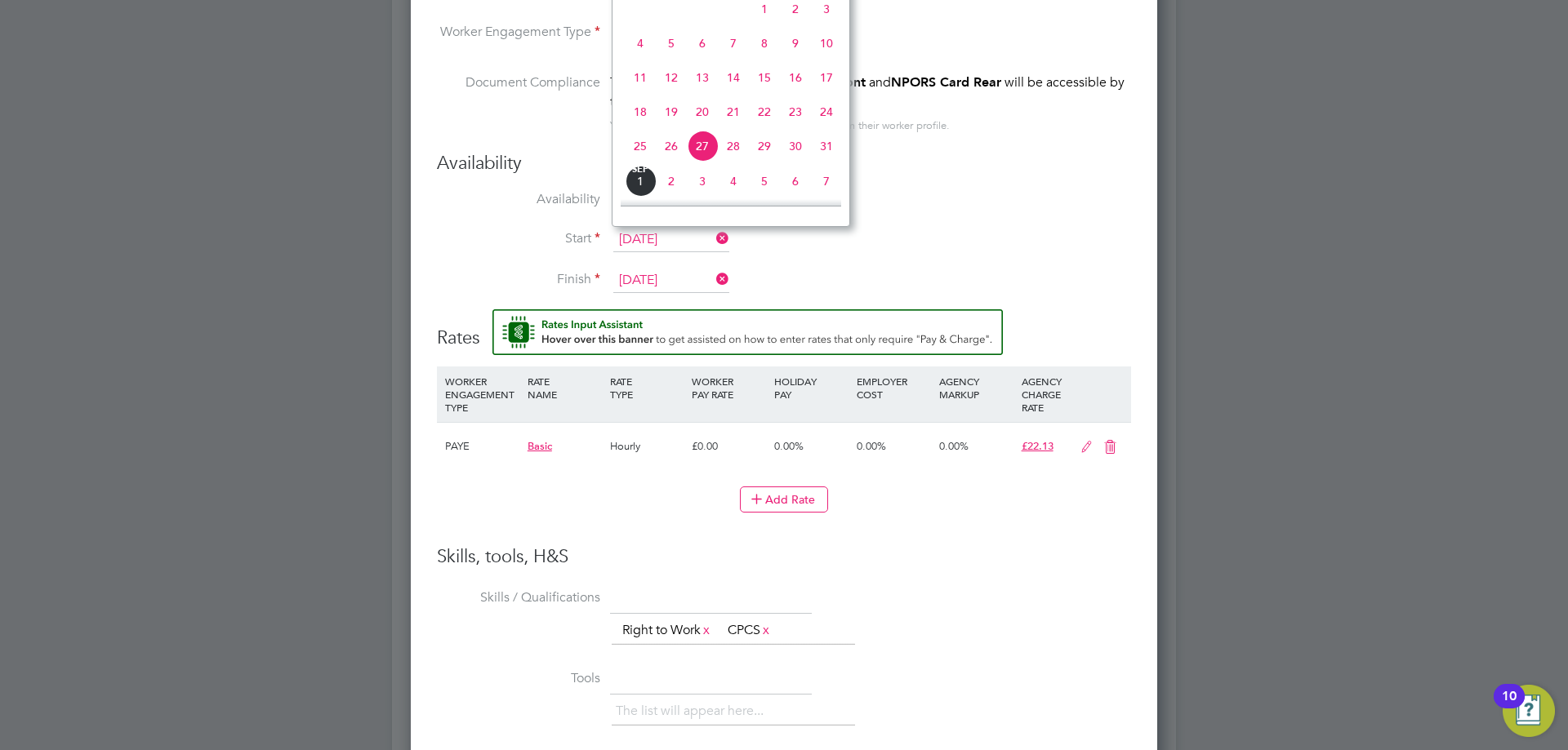
click at [699, 160] on span "27" at bounding box center [702, 146] width 31 height 31
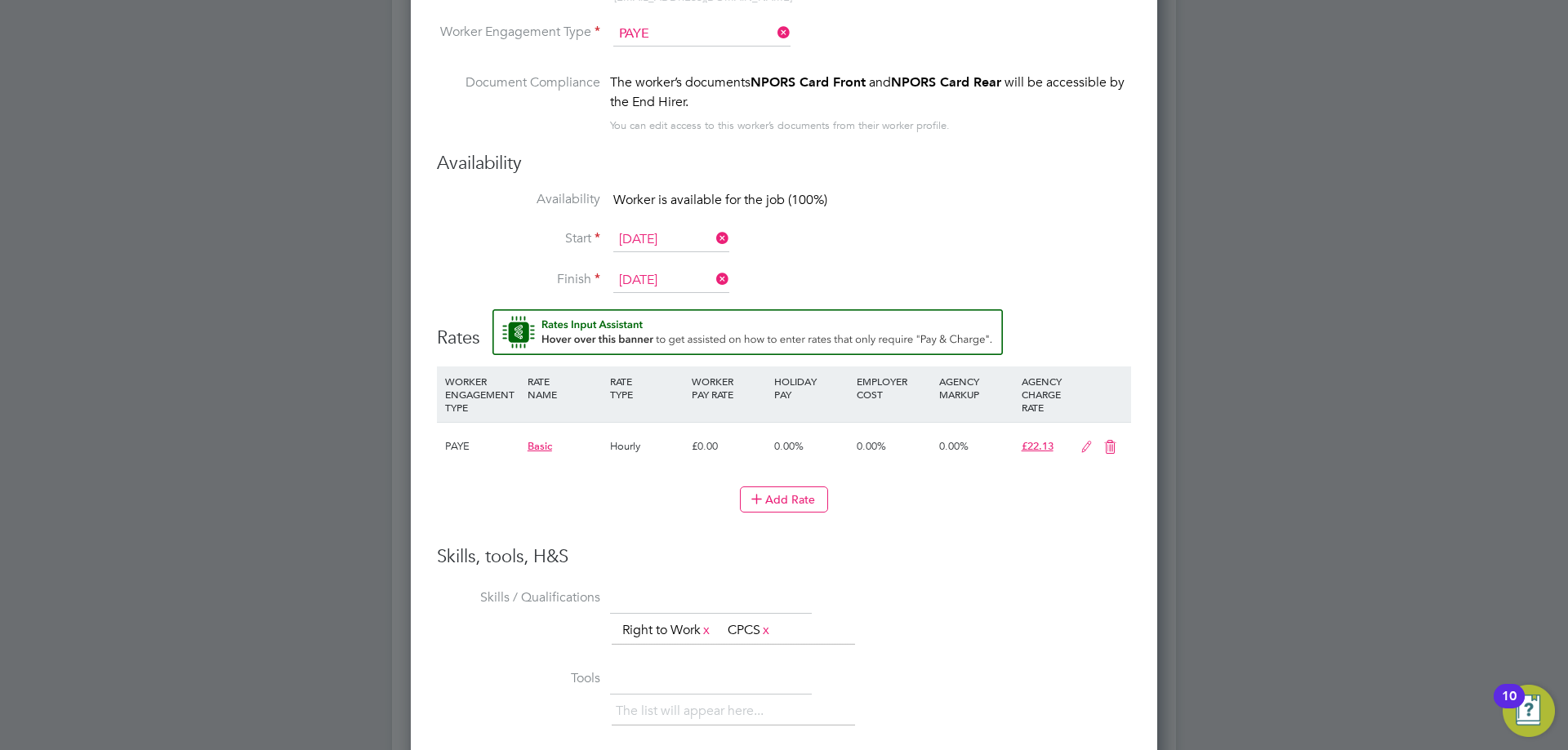
click at [991, 254] on li "Start 27 Aug 2025" at bounding box center [784, 248] width 694 height 41
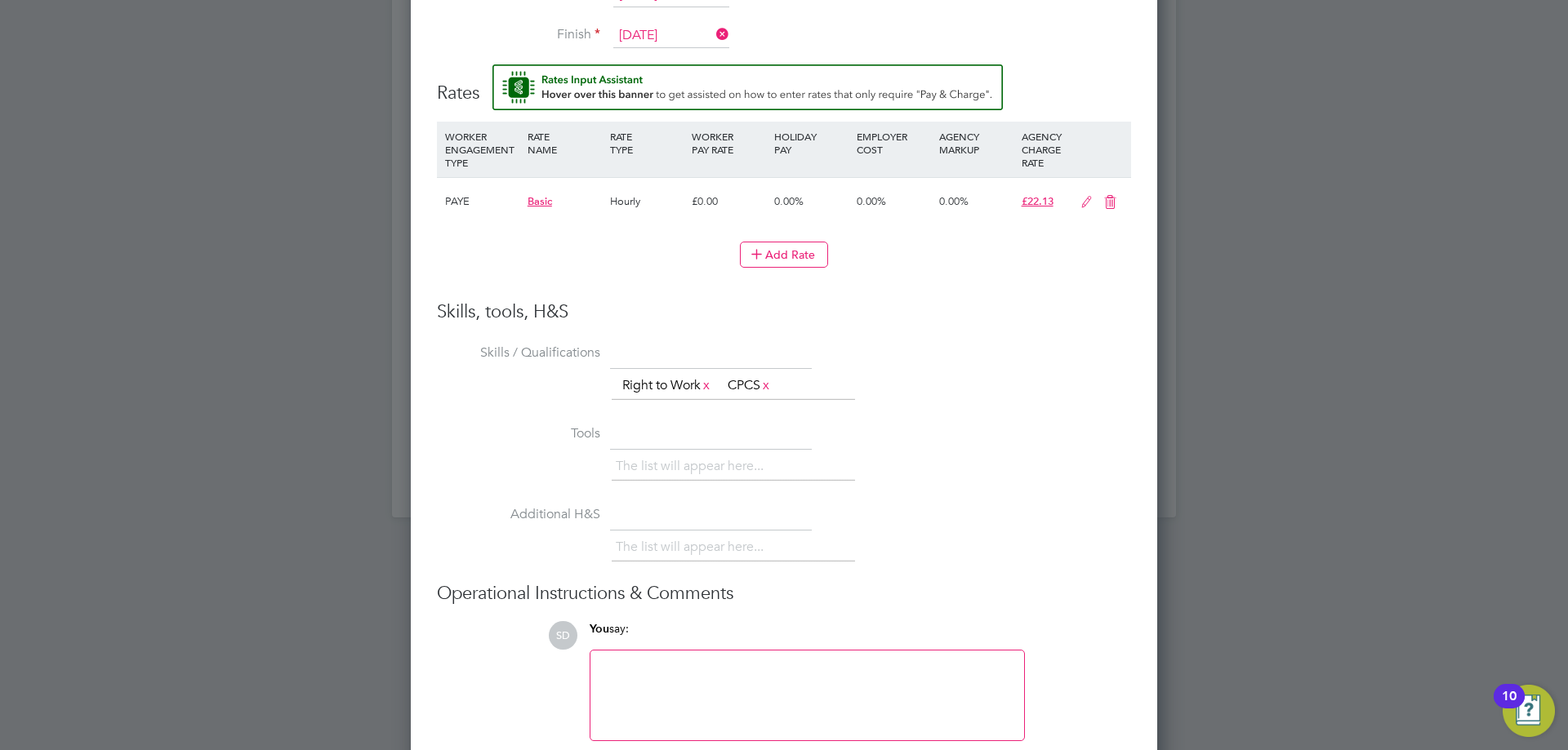
click at [1082, 205] on icon at bounding box center [1086, 202] width 20 height 13
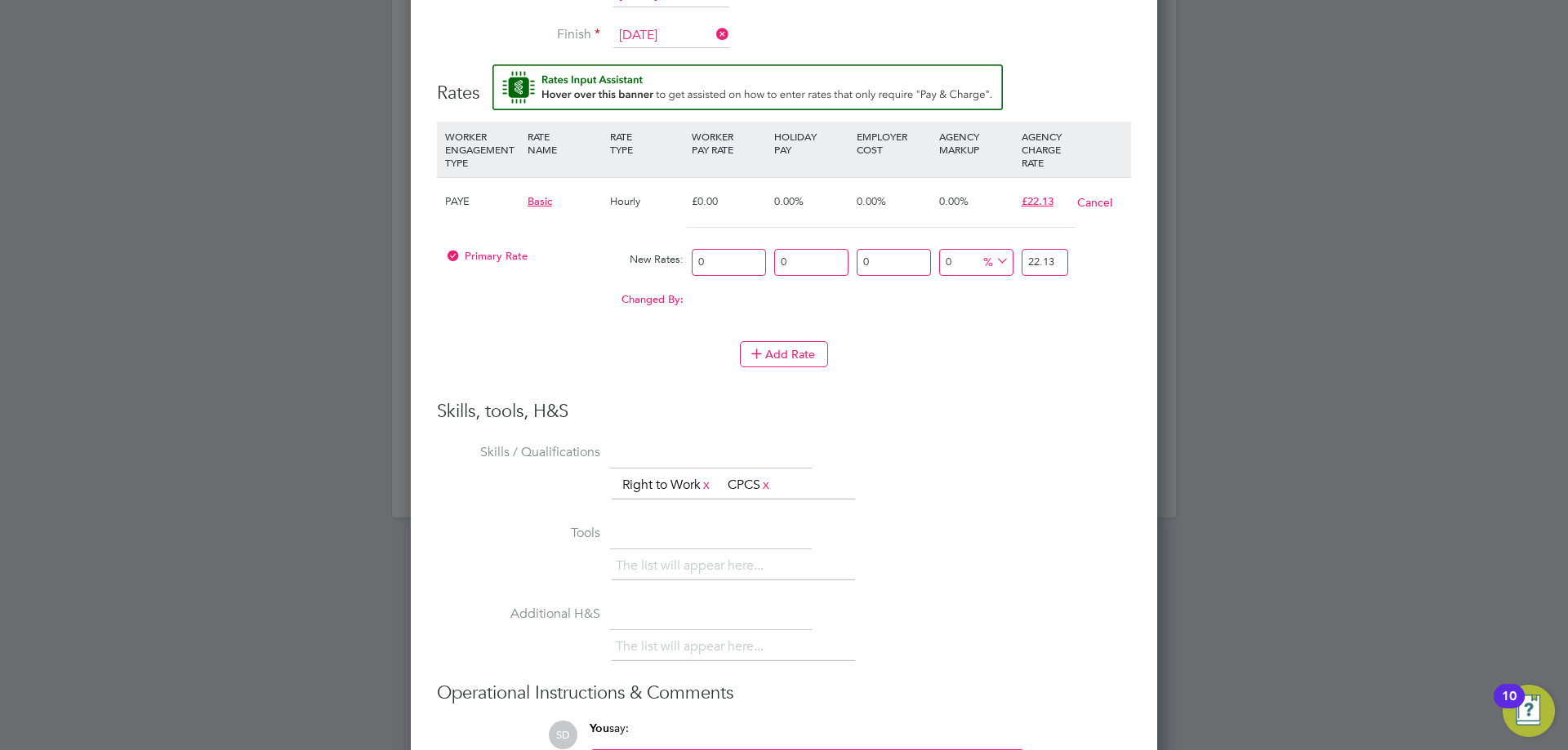
drag, startPoint x: 738, startPoint y: 267, endPoint x: 639, endPoint y: 283, distance: 100.3
click at [663, 268] on div "Primary Rate New Rates: 0 0 n/a 0 n/a 0 0 % 22.13" at bounding box center [784, 263] width 694 height 44
type input "1"
type input "15"
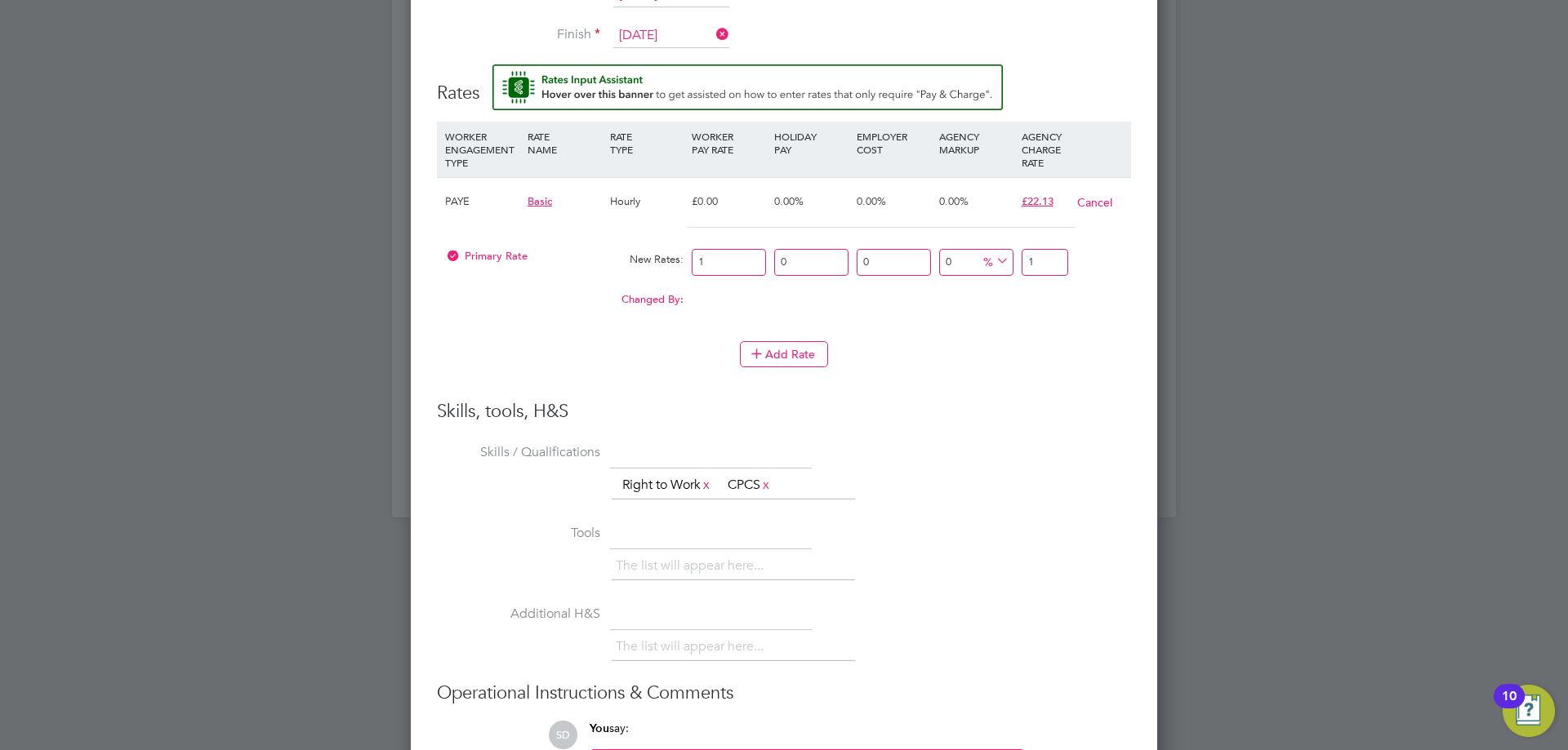
type input "15"
type input "15.1"
type input "15.17"
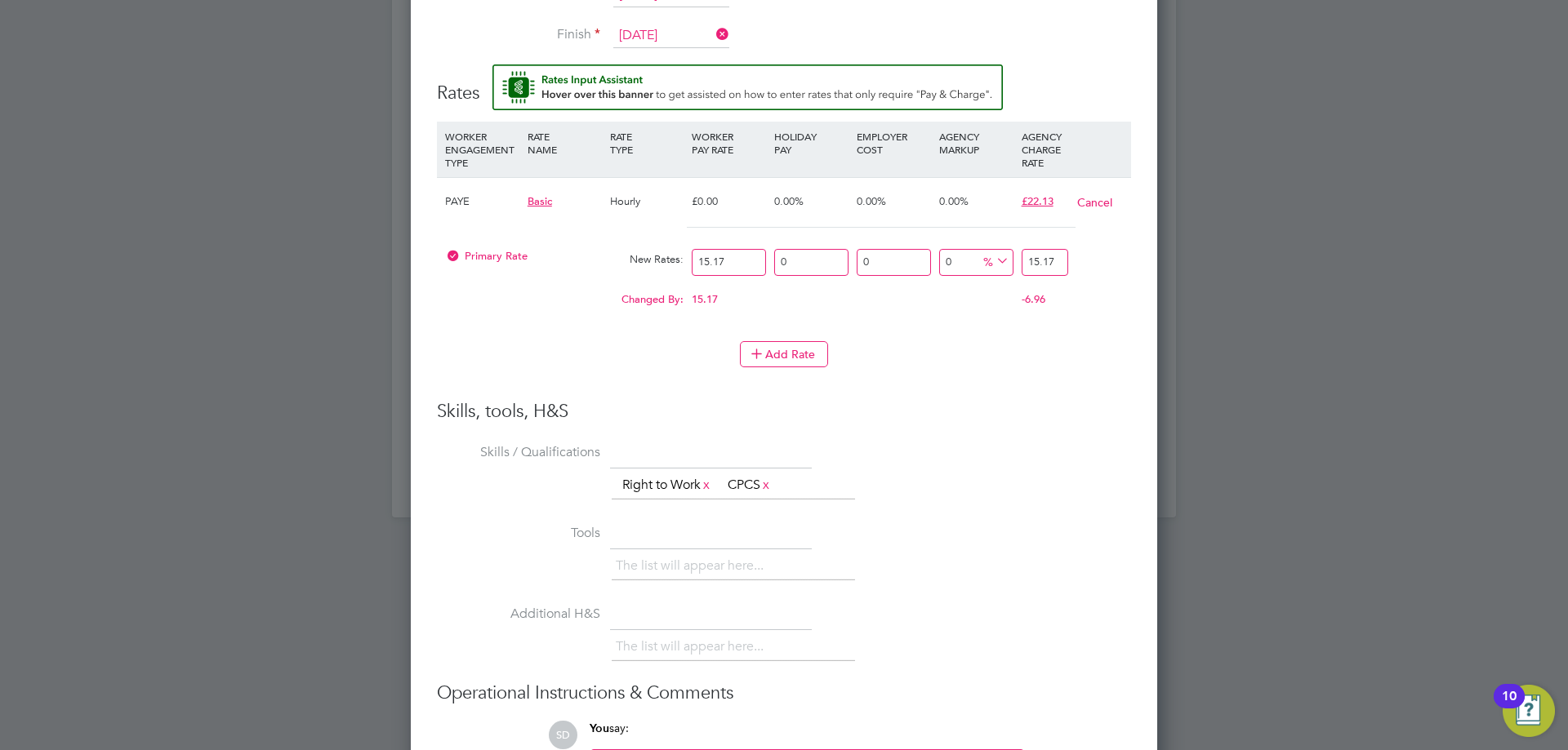
type input "15.17"
type input "-86.81608437705998"
type input "2"
type input "45.023071852340145"
type input "22"
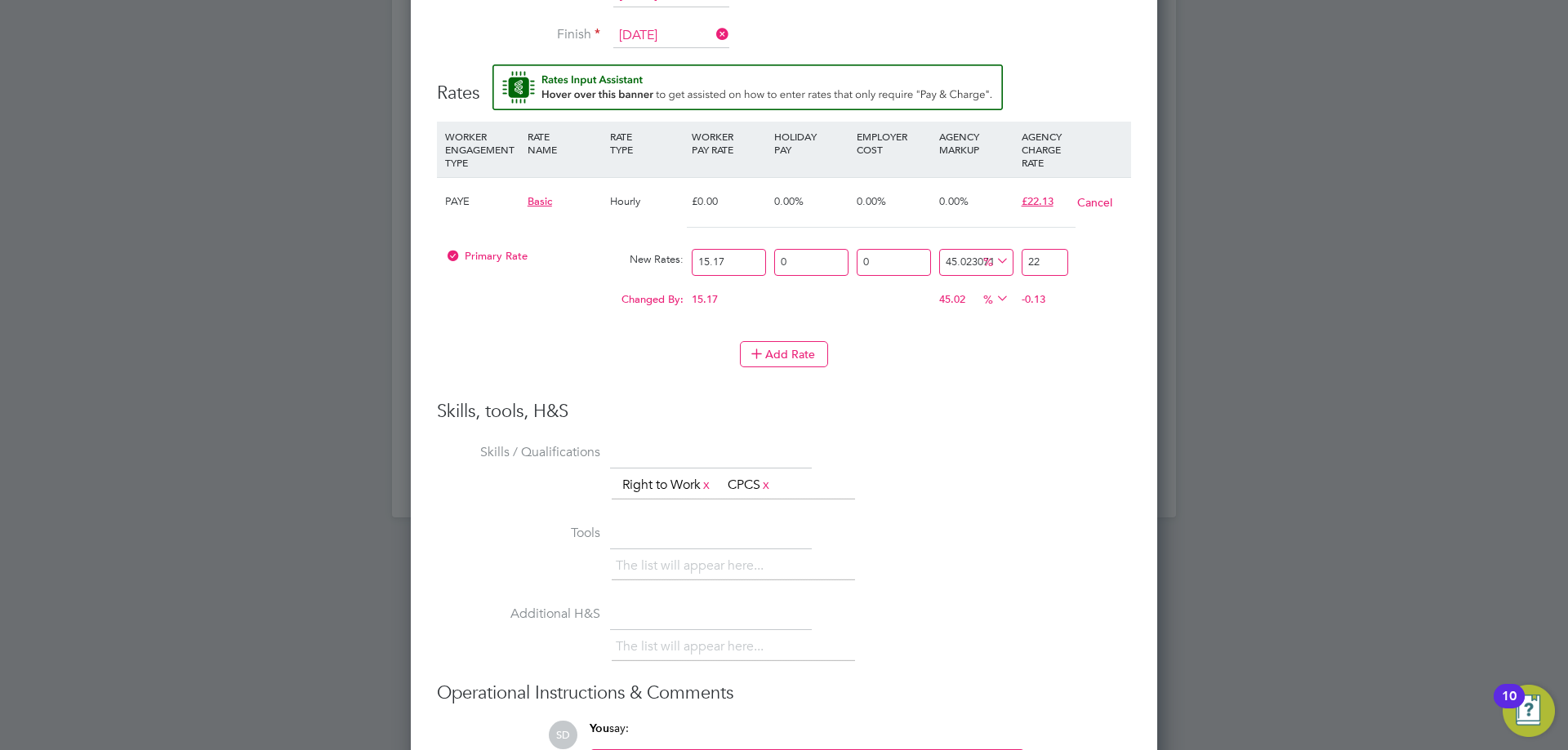
type input "45.68226763348714"
type input "22.1"
type input "45.88002636783125"
type input "22.13"
click at [1060, 437] on div "Skills, tools, H&S Skills / Qualifications The list will appear here... Right t…" at bounding box center [784, 621] width 694 height 442
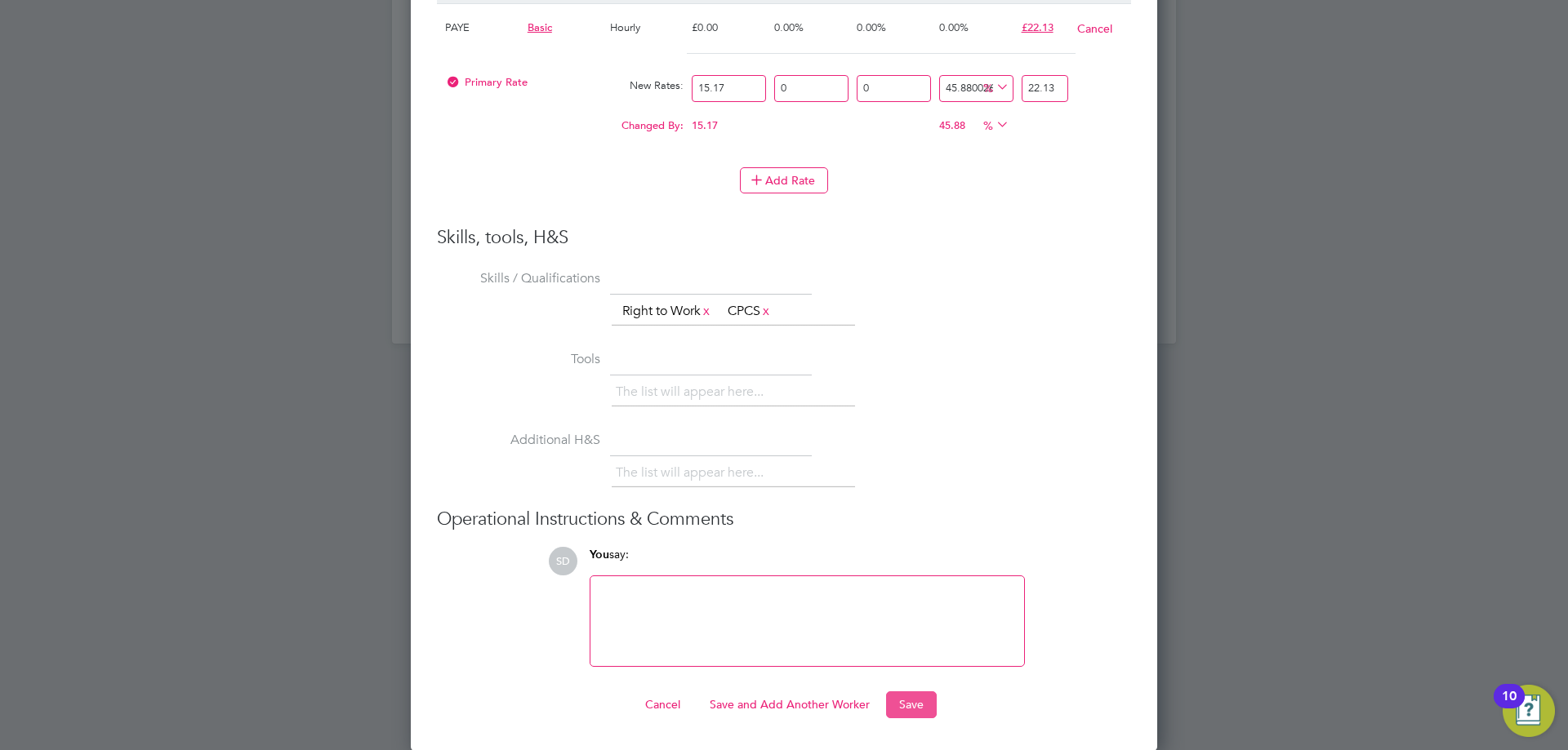
click at [925, 705] on button "Save" at bounding box center [911, 704] width 50 height 26
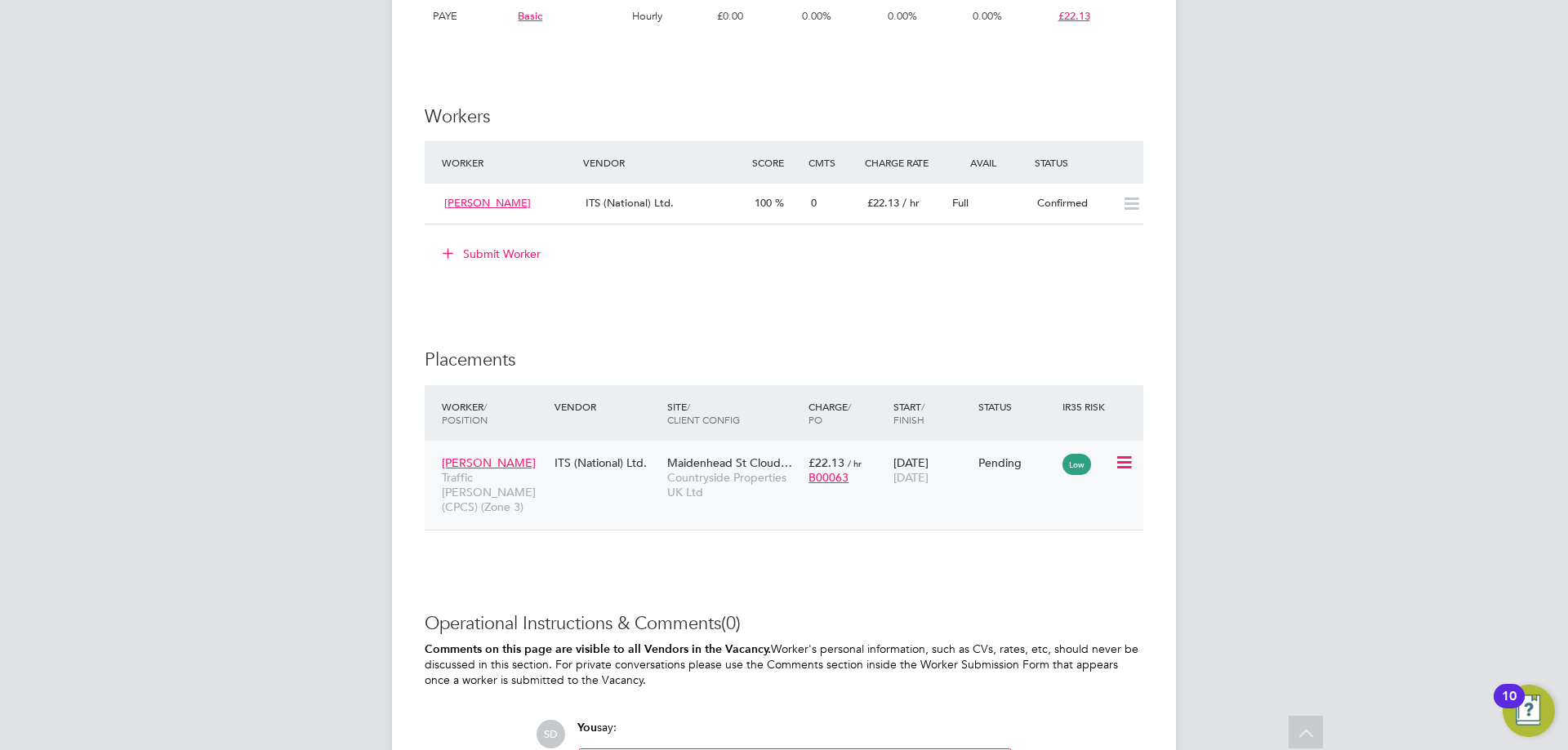
click at [1125, 464] on icon at bounding box center [1122, 463] width 16 height 19
click at [1050, 567] on li "Start" at bounding box center [1073, 563] width 116 height 23
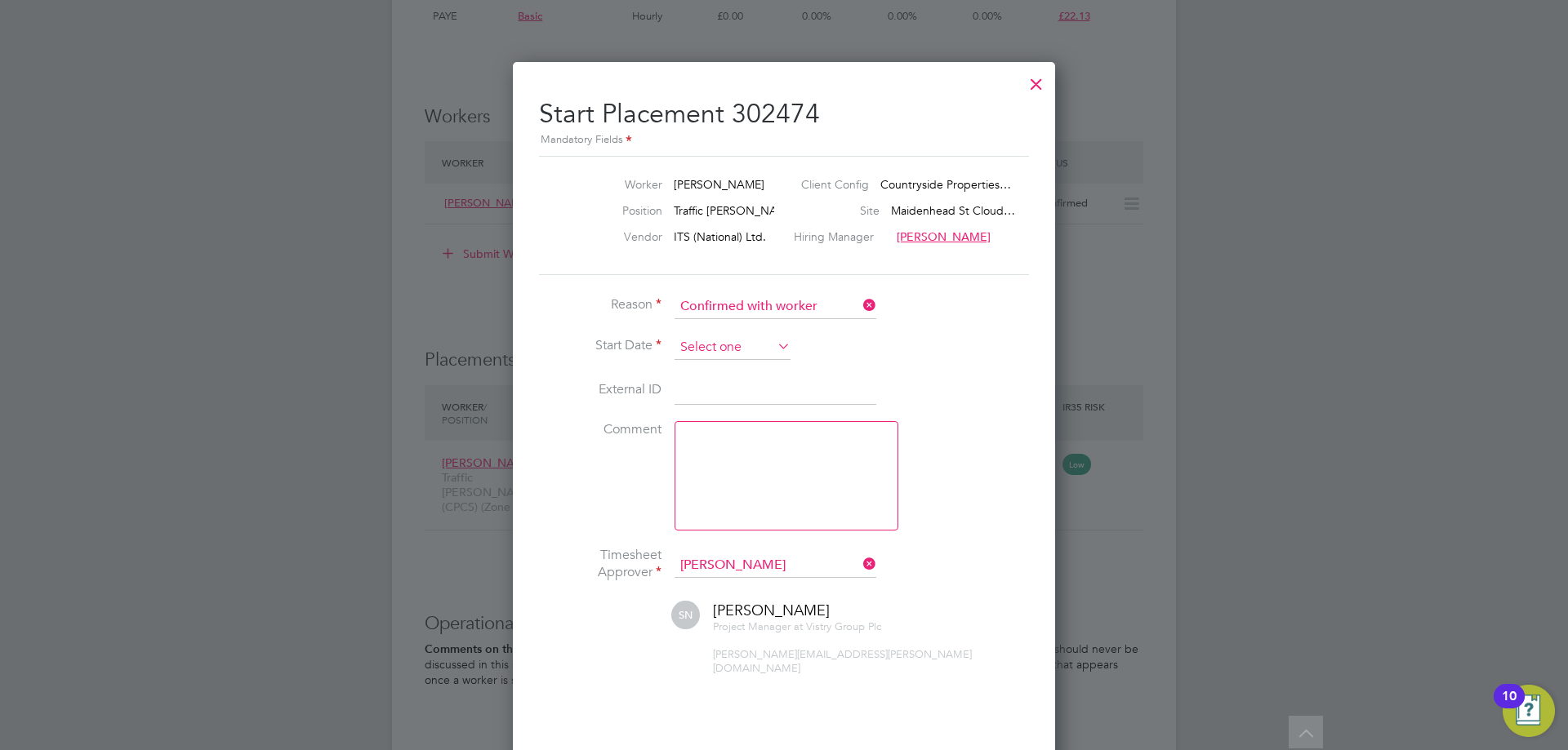
click at [734, 352] on input at bounding box center [732, 348] width 116 height 24
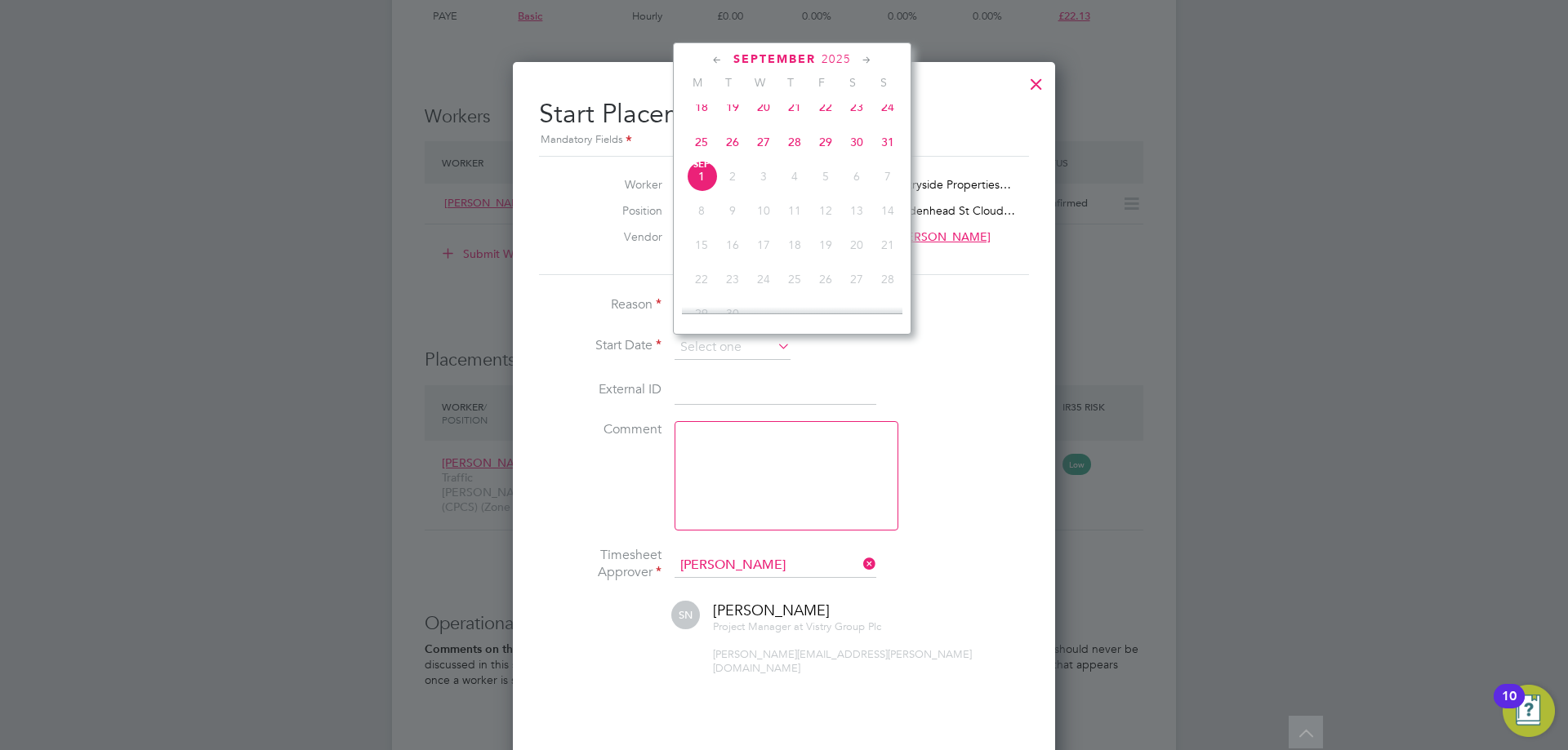
click at [756, 151] on span "27" at bounding box center [763, 142] width 31 height 31
type input "27 Aug 2025"
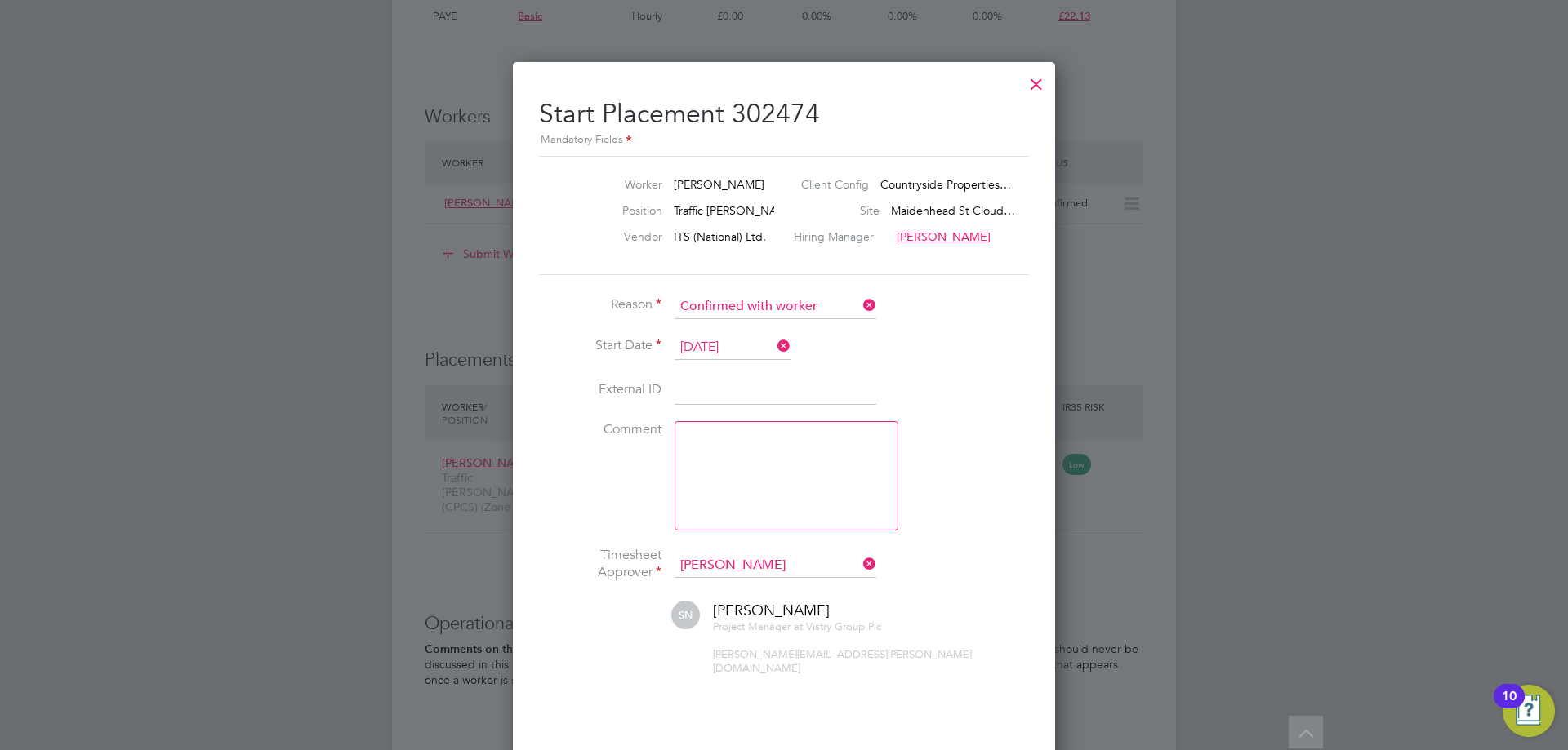
click at [987, 487] on li "Comment" at bounding box center [784, 485] width 490 height 126
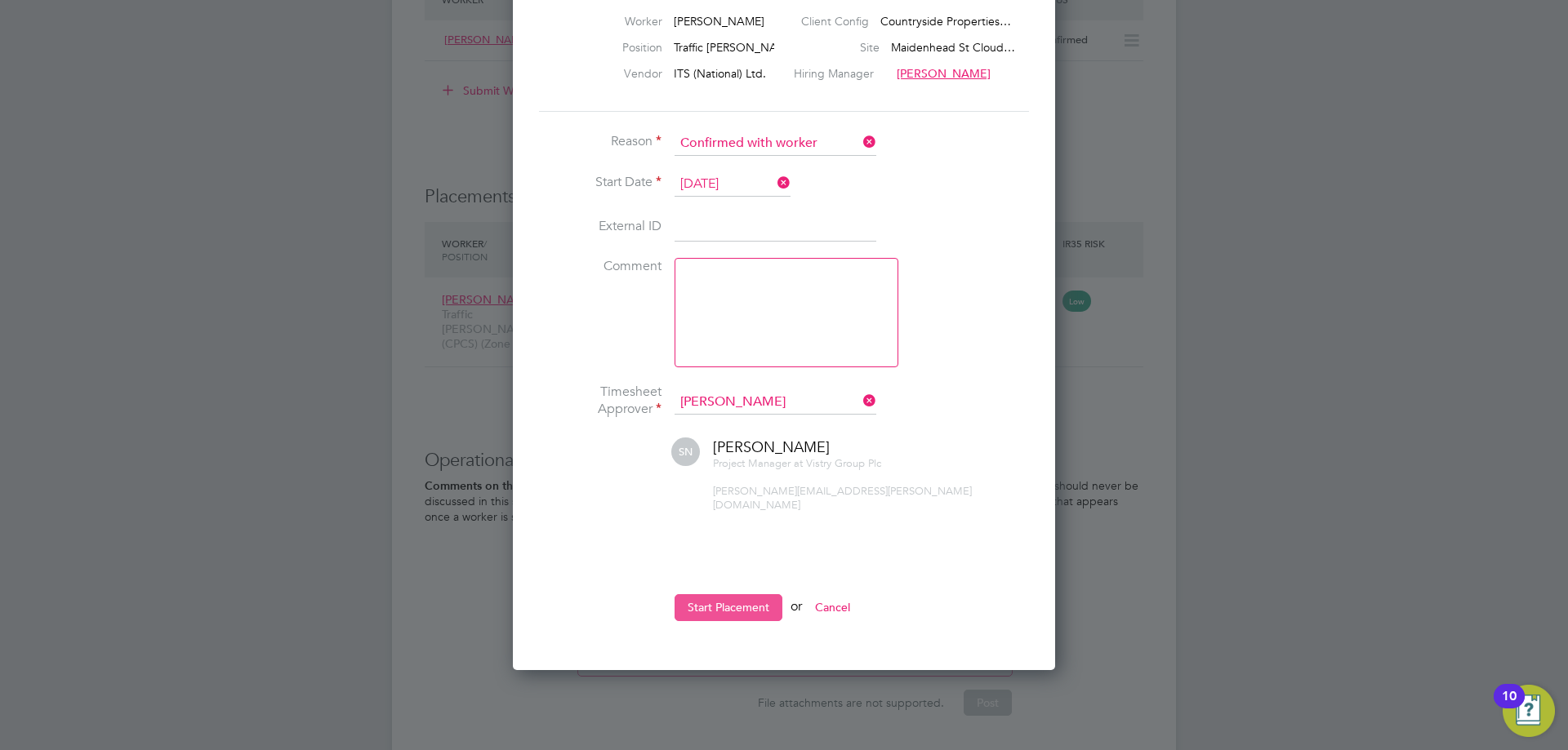
click at [720, 596] on button "Start Placement" at bounding box center [728, 607] width 108 height 26
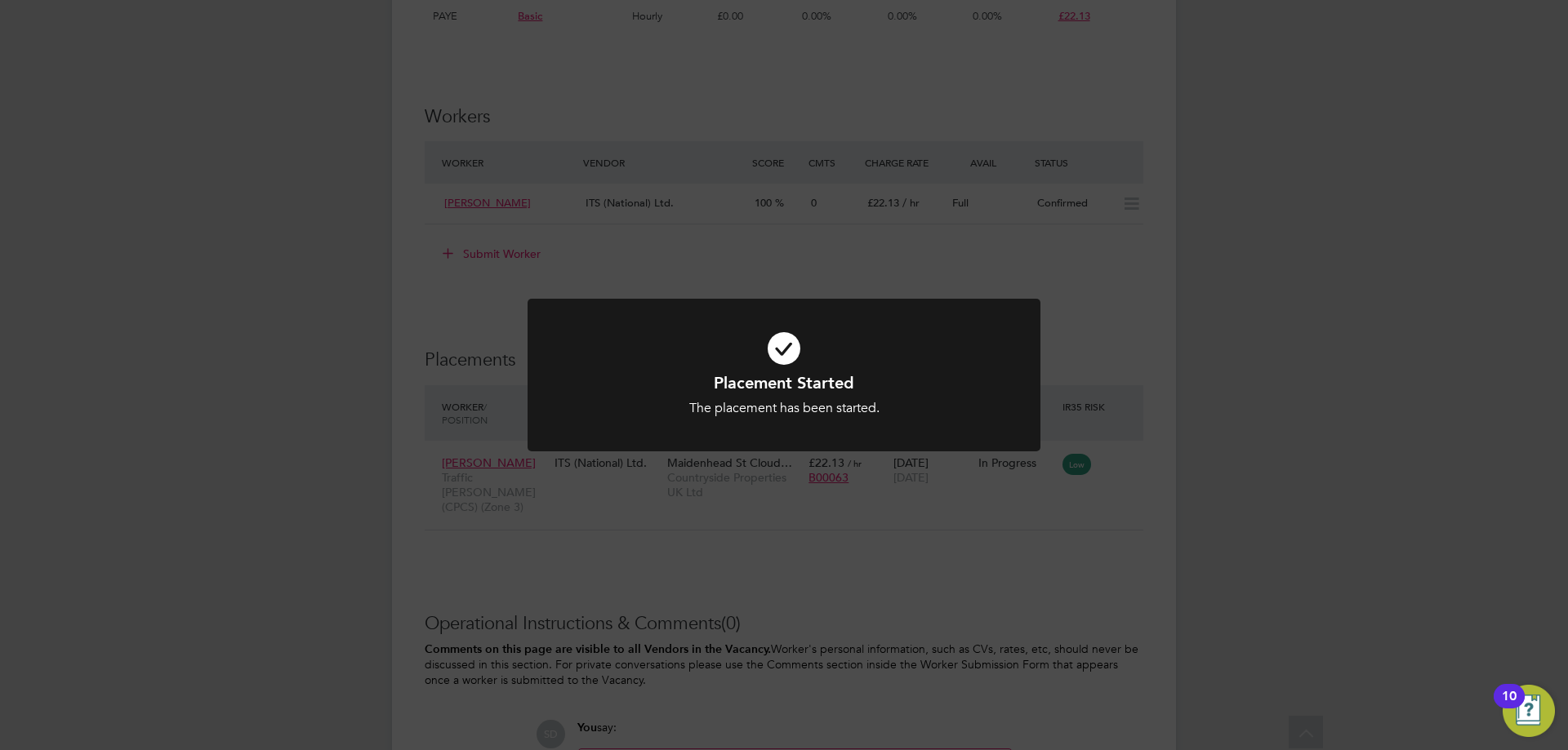
click at [794, 426] on div at bounding box center [784, 375] width 513 height 153
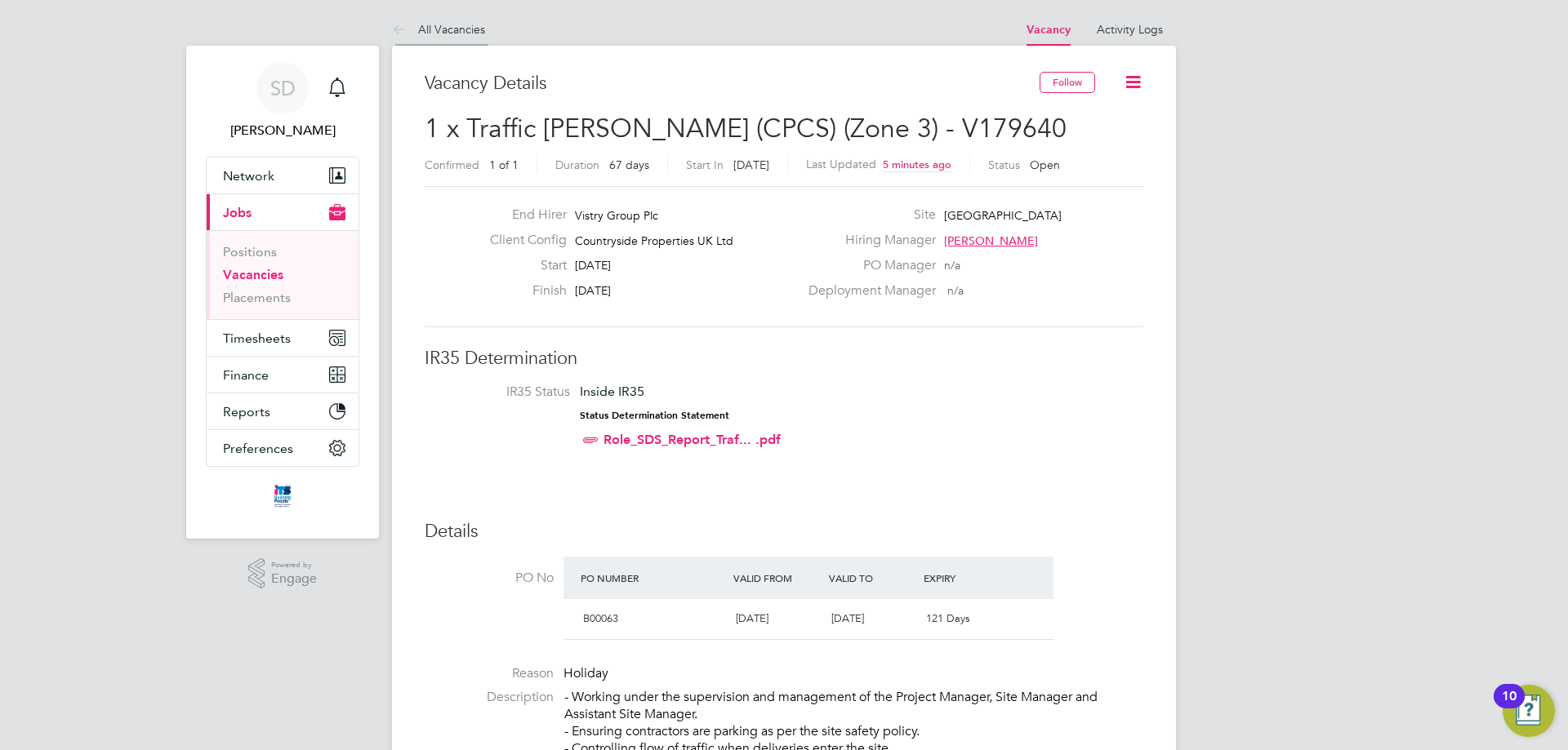
click at [456, 33] on link "All Vacancies" at bounding box center [438, 29] width 93 height 14
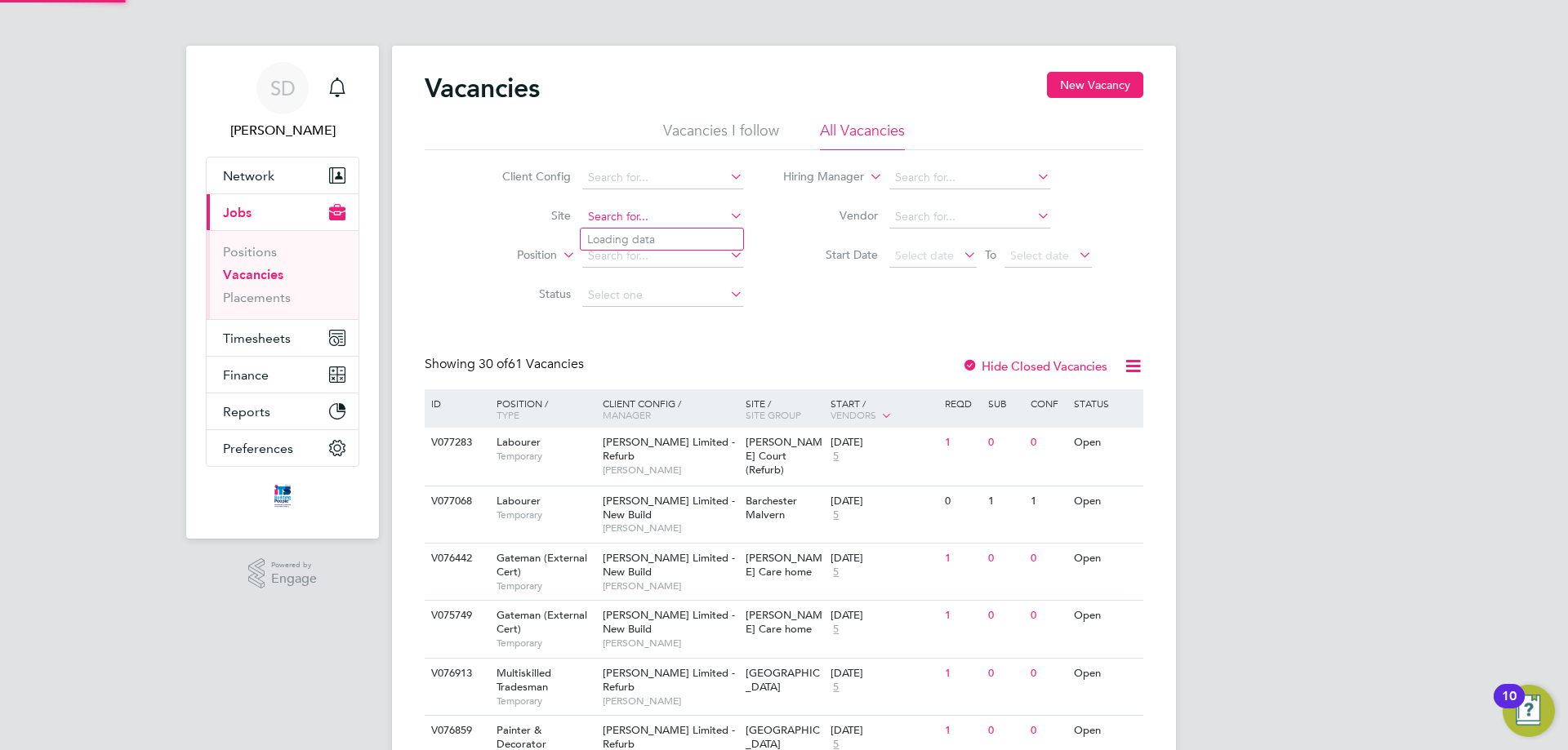
click at [615, 217] on input at bounding box center [663, 217] width 161 height 23
click at [636, 237] on li "Maidenhead St Cloud Way" at bounding box center [661, 239] width 162 height 22
type input "Maidenhead St Cloud Way"
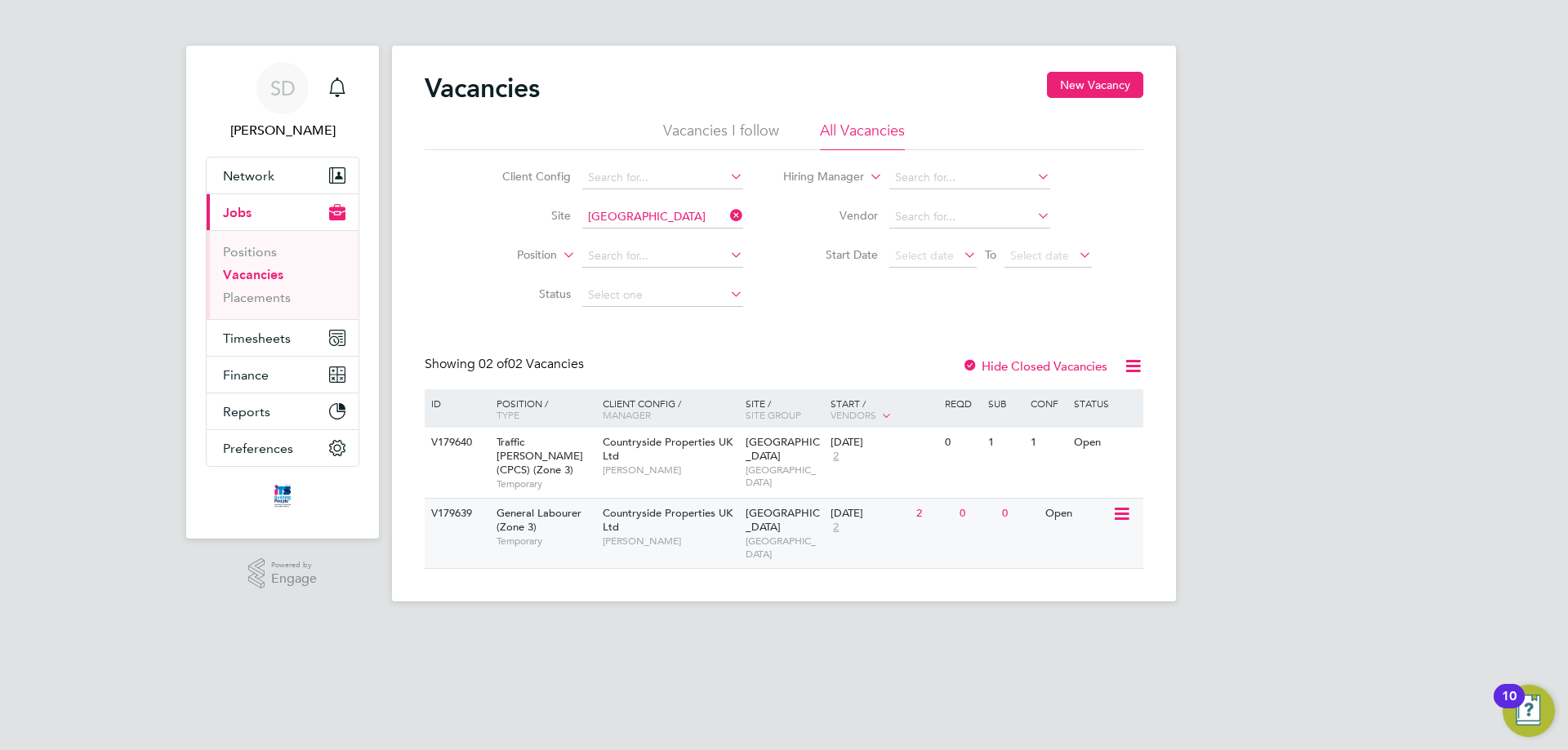
click at [758, 506] on span "Maidenhead St Cloud Way" at bounding box center [783, 520] width 74 height 28
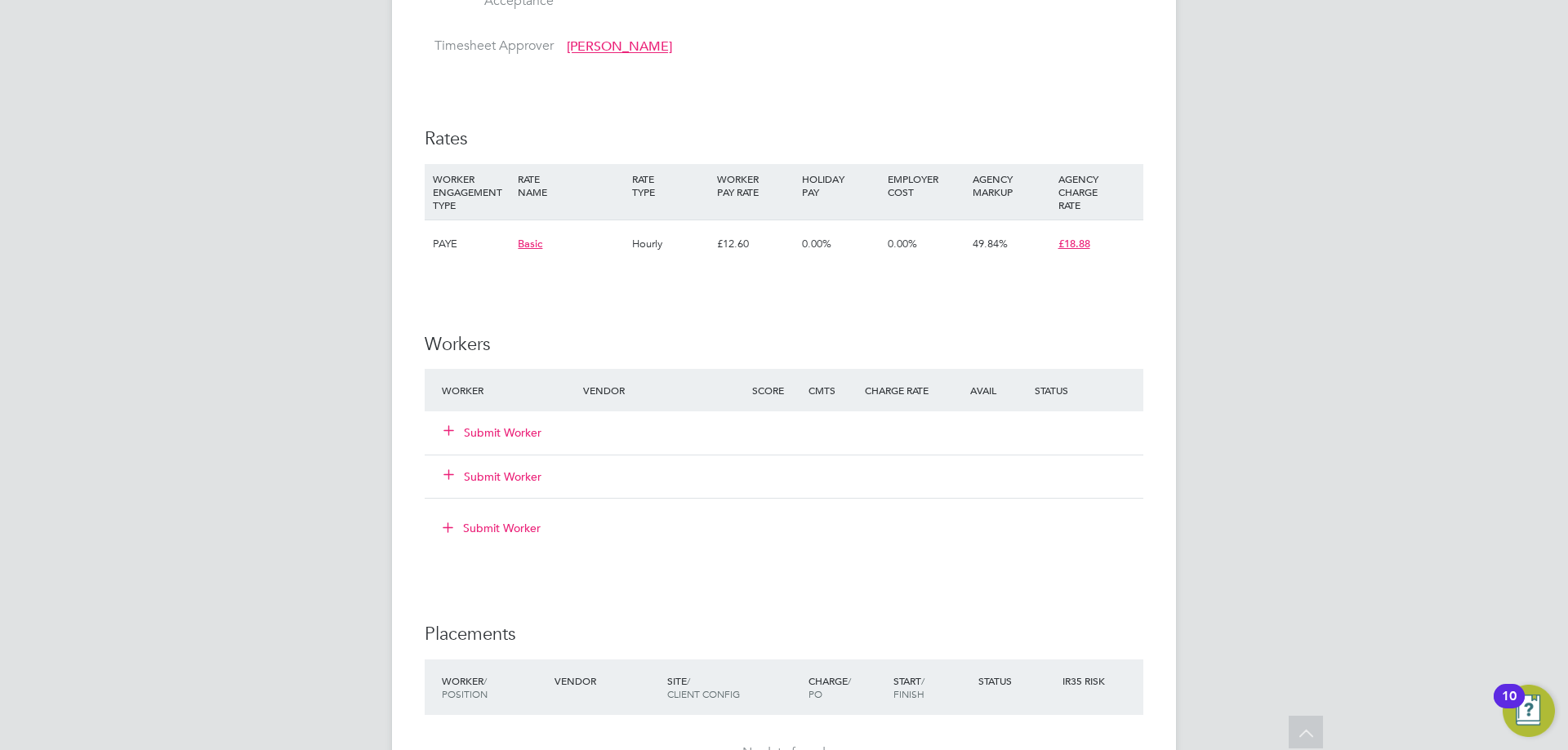
click at [472, 434] on button "Submit Worker" at bounding box center [493, 433] width 98 height 16
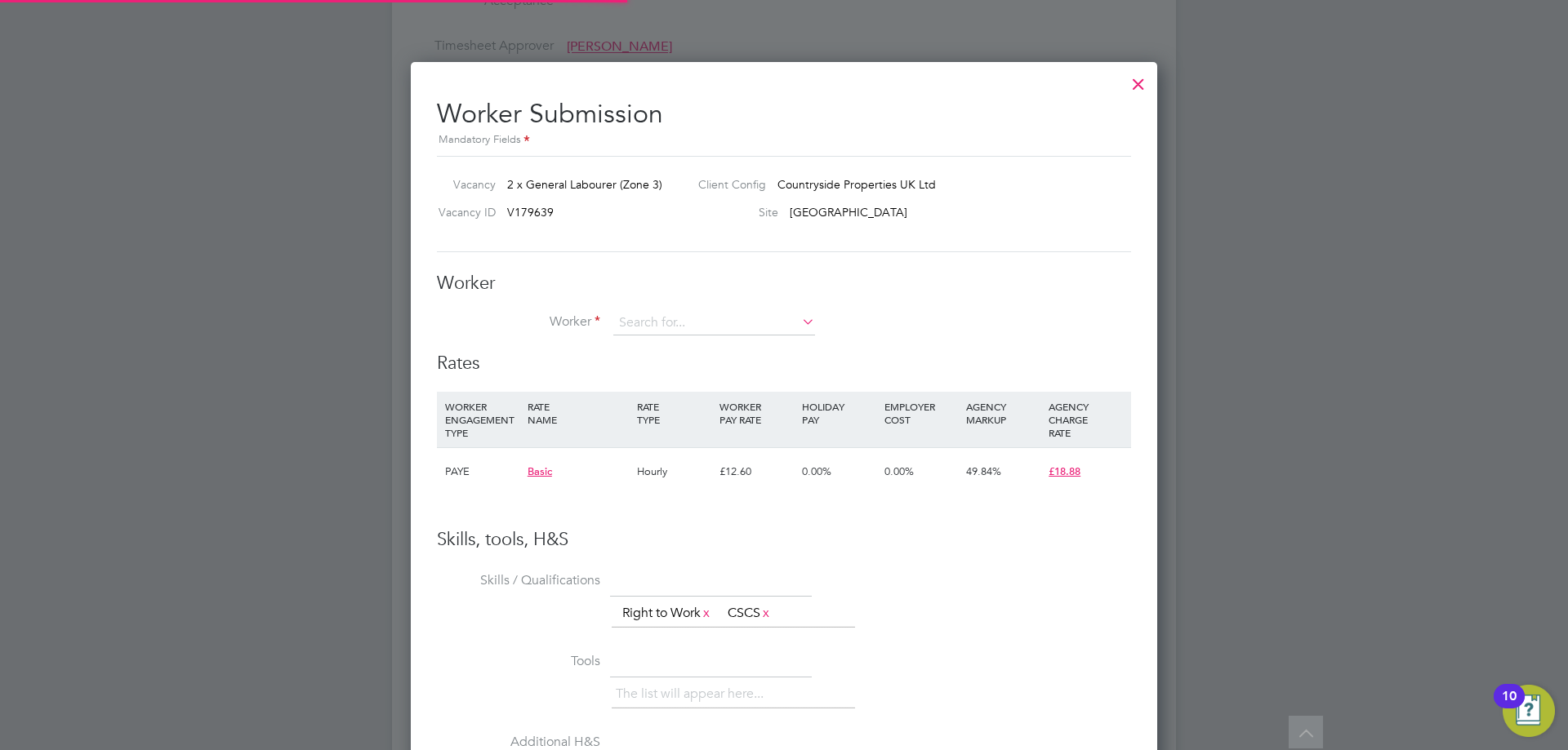
scroll to position [991, 747]
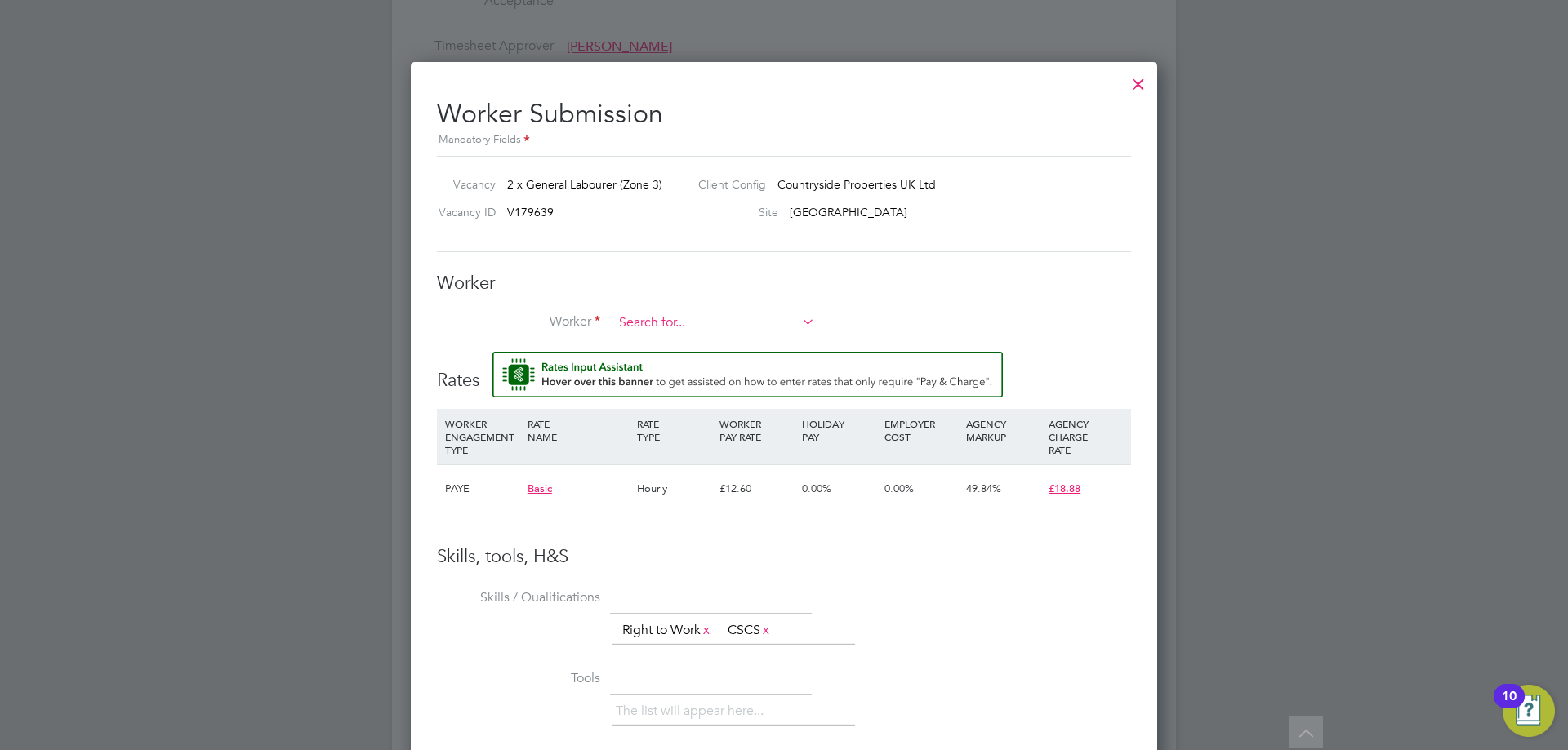
click at [663, 321] on input at bounding box center [714, 323] width 202 height 24
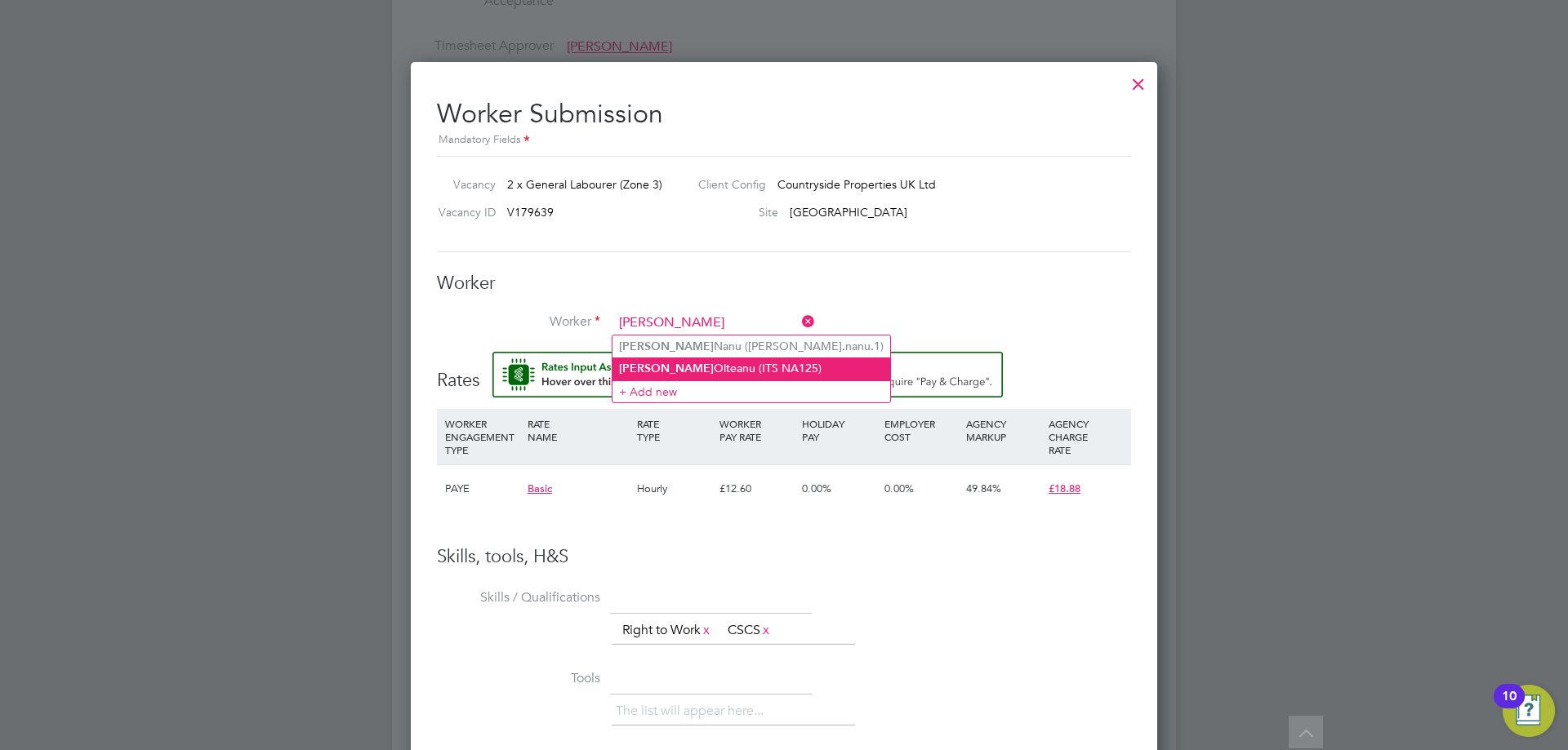
click at [713, 370] on li "[PERSON_NAME] (ITS NA125)" at bounding box center [751, 369] width 278 height 22
type input "[PERSON_NAME] (ITS NA125)"
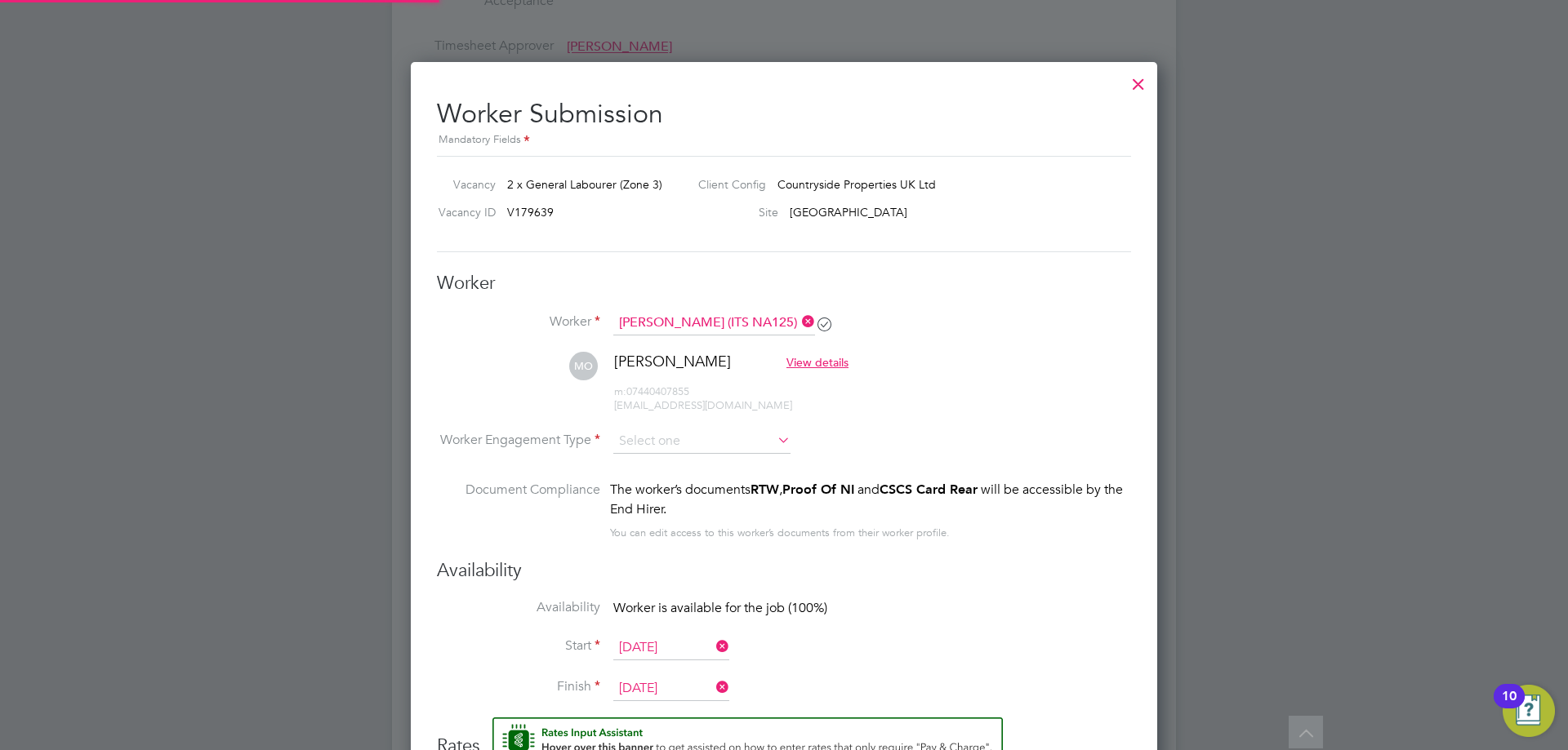
scroll to position [6, 8]
type input "[DATE]"
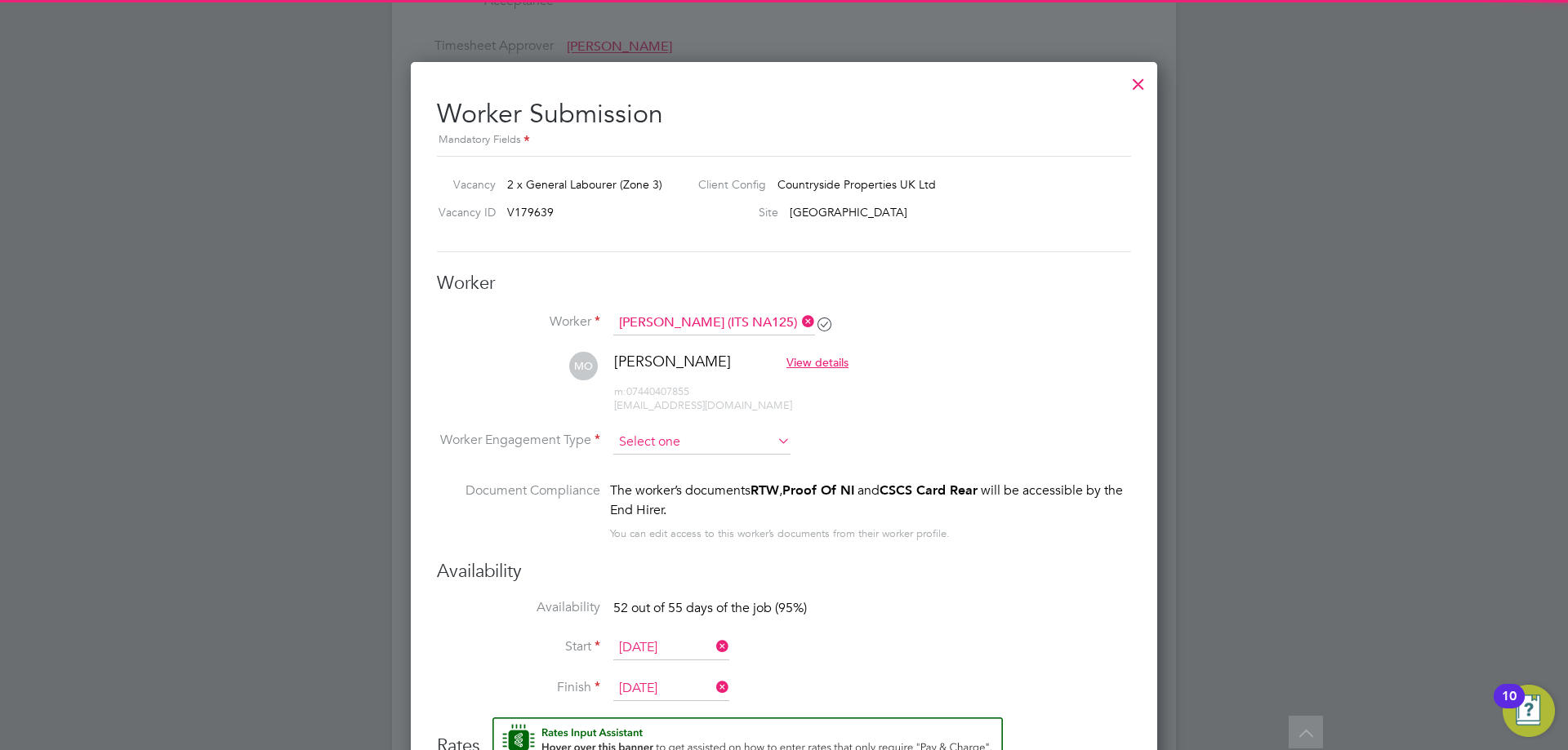
click at [651, 448] on input at bounding box center [701, 442] width 177 height 24
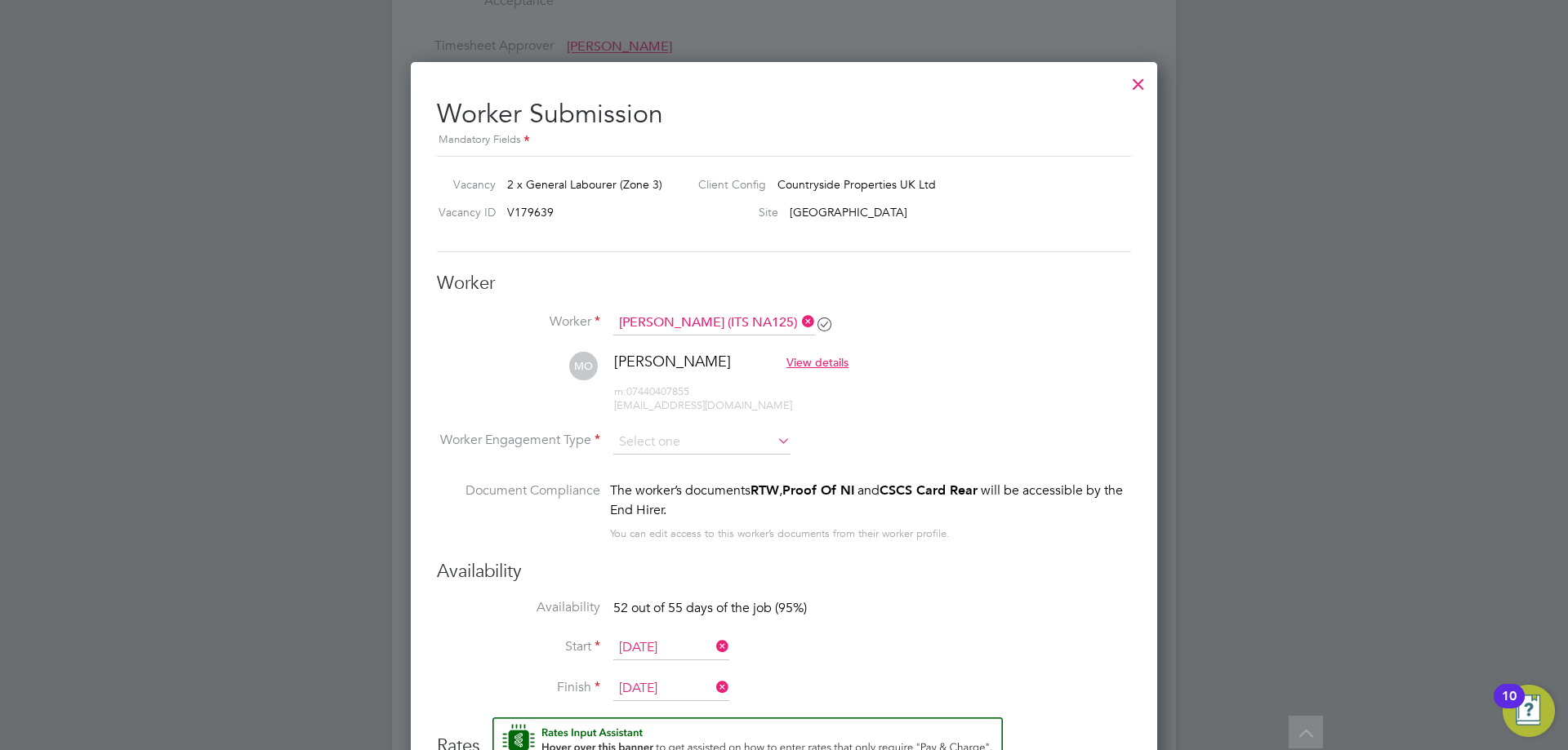
click at [662, 485] on li "PAYE" at bounding box center [701, 485] width 179 height 21
type input "PAYE"
click at [1007, 465] on li "Worker Engagement Type PAYE" at bounding box center [784, 455] width 694 height 50
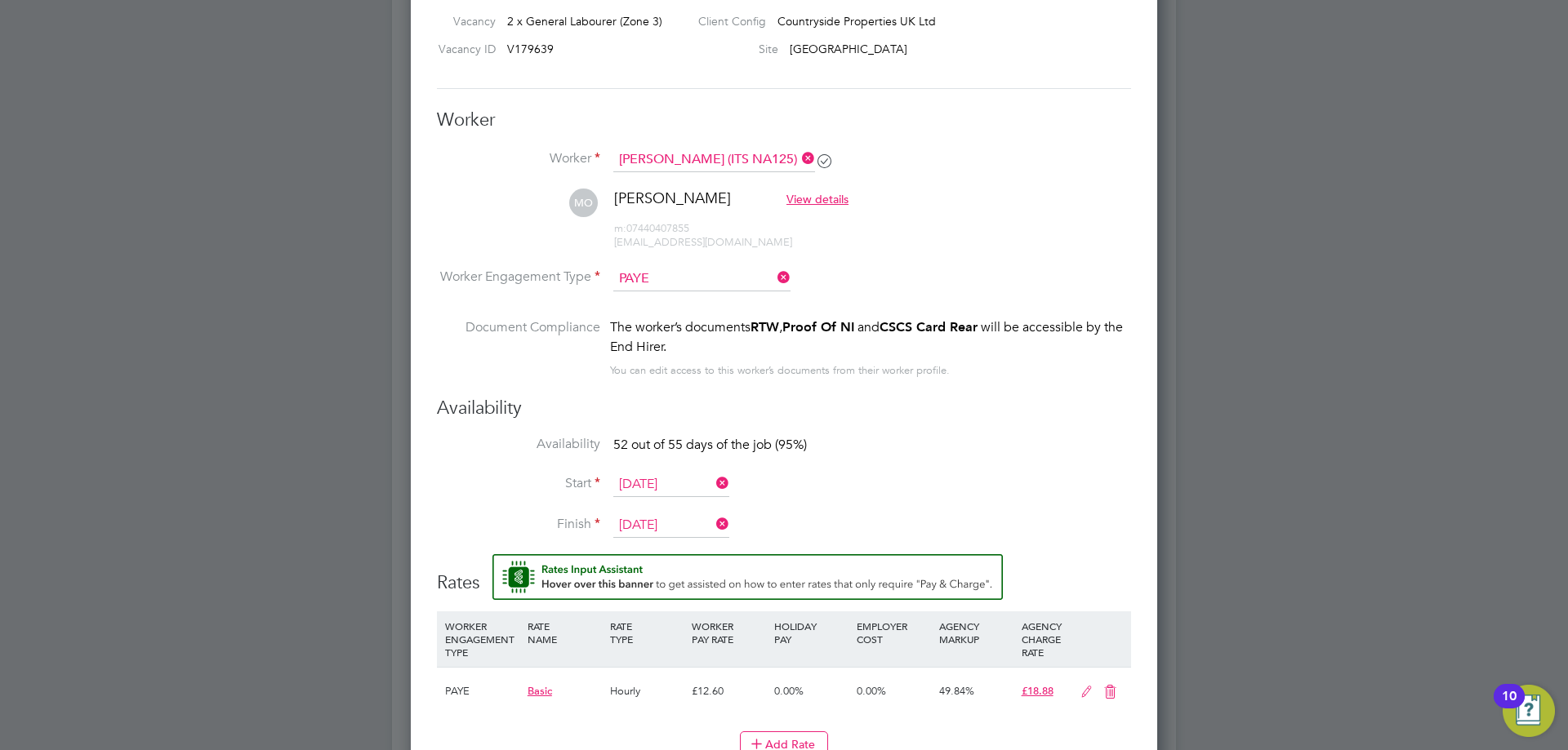
click at [660, 486] on input "[DATE]" at bounding box center [671, 485] width 116 height 24
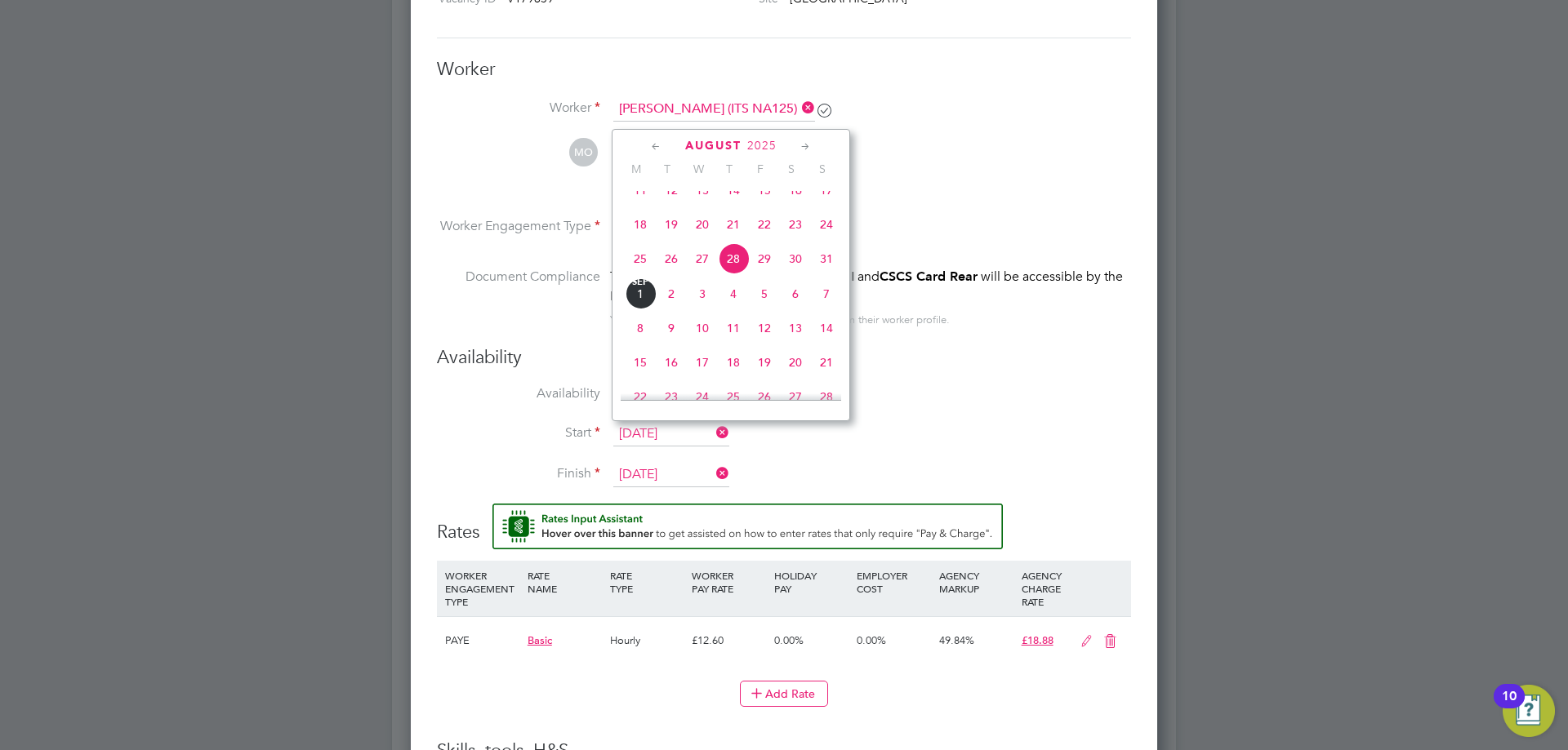
click at [644, 274] on span "25" at bounding box center [640, 259] width 31 height 31
type input "[DATE]"
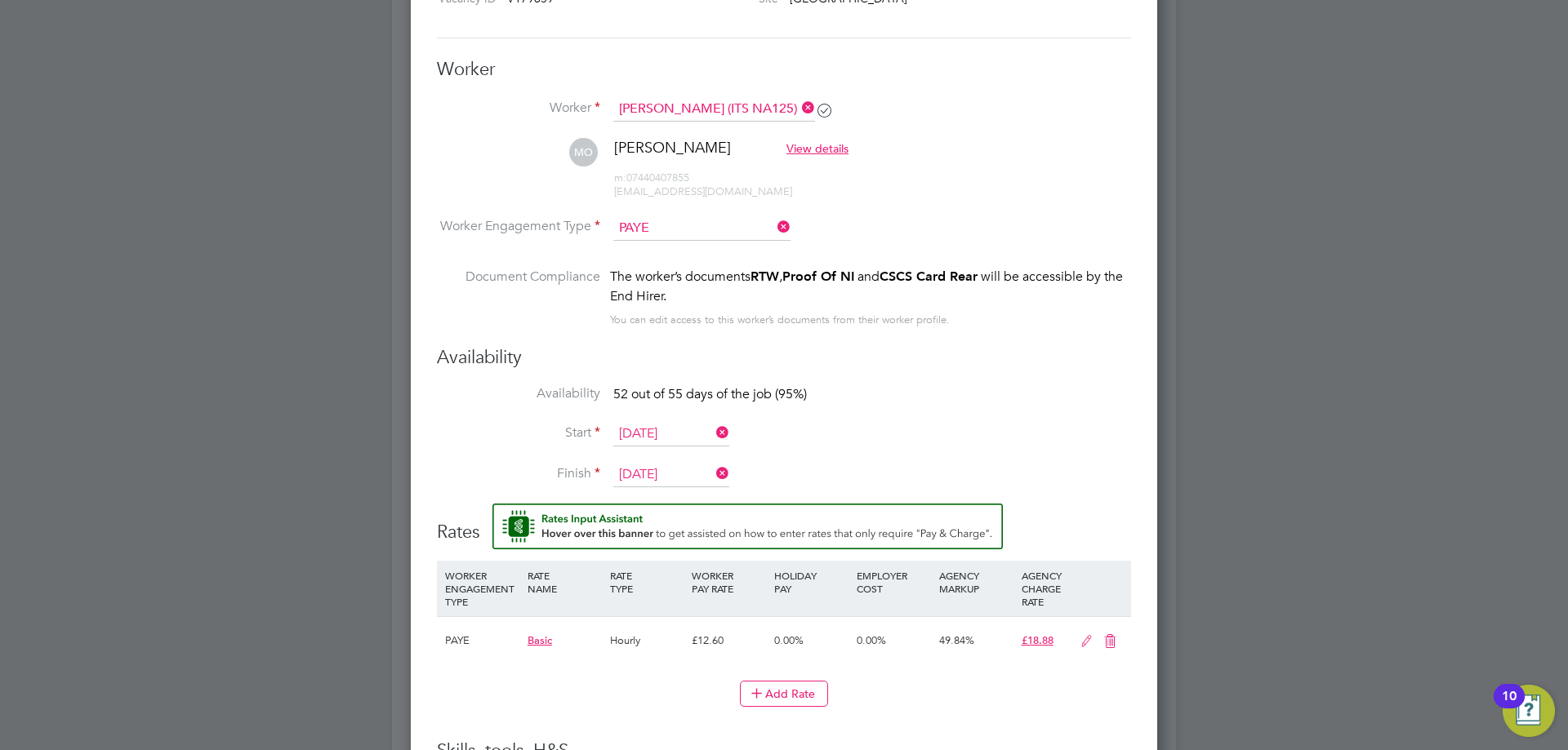
click at [945, 399] on li "Availability 52 out of 55 days of the job (95%)" at bounding box center [784, 404] width 694 height 37
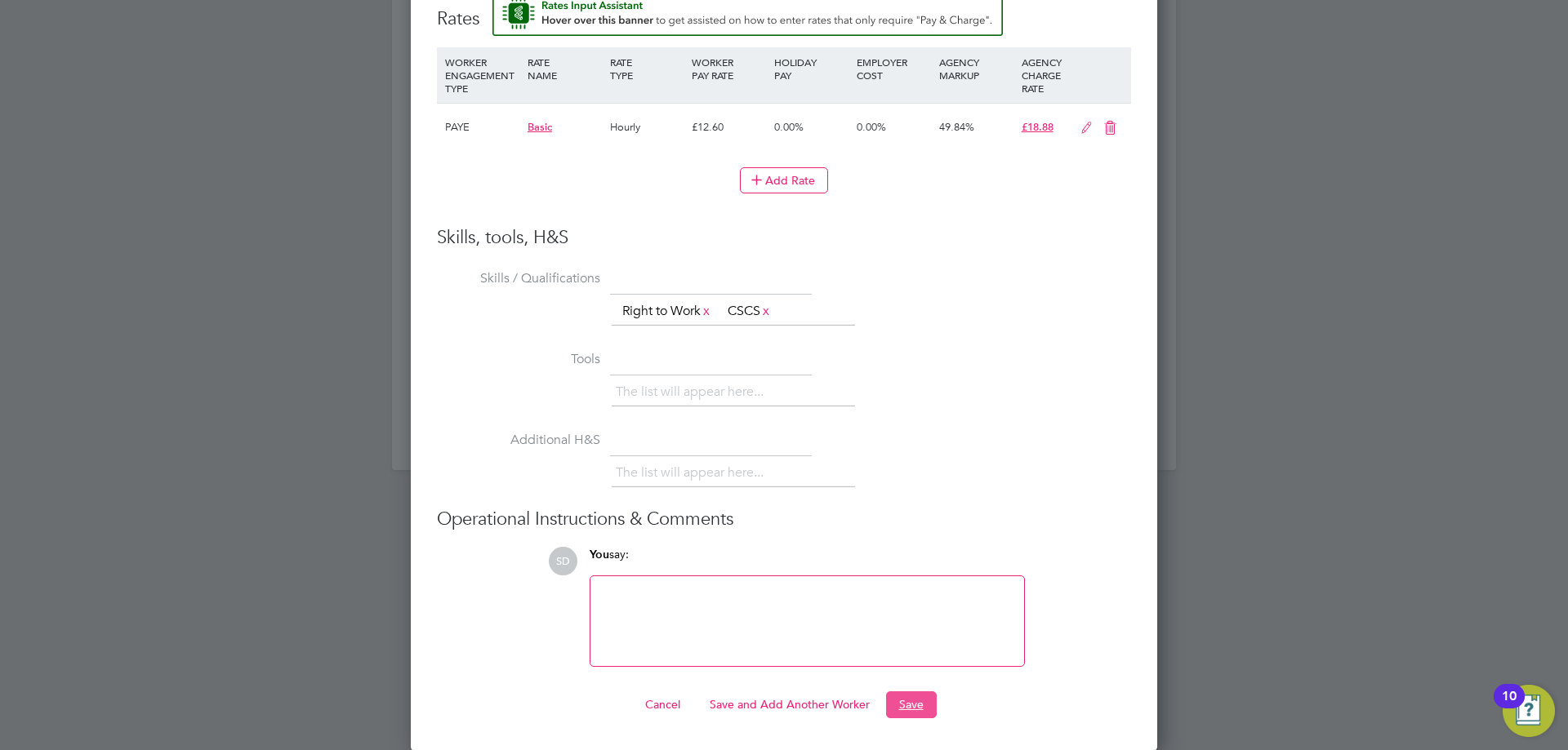
click at [914, 709] on button "Save" at bounding box center [911, 704] width 50 height 26
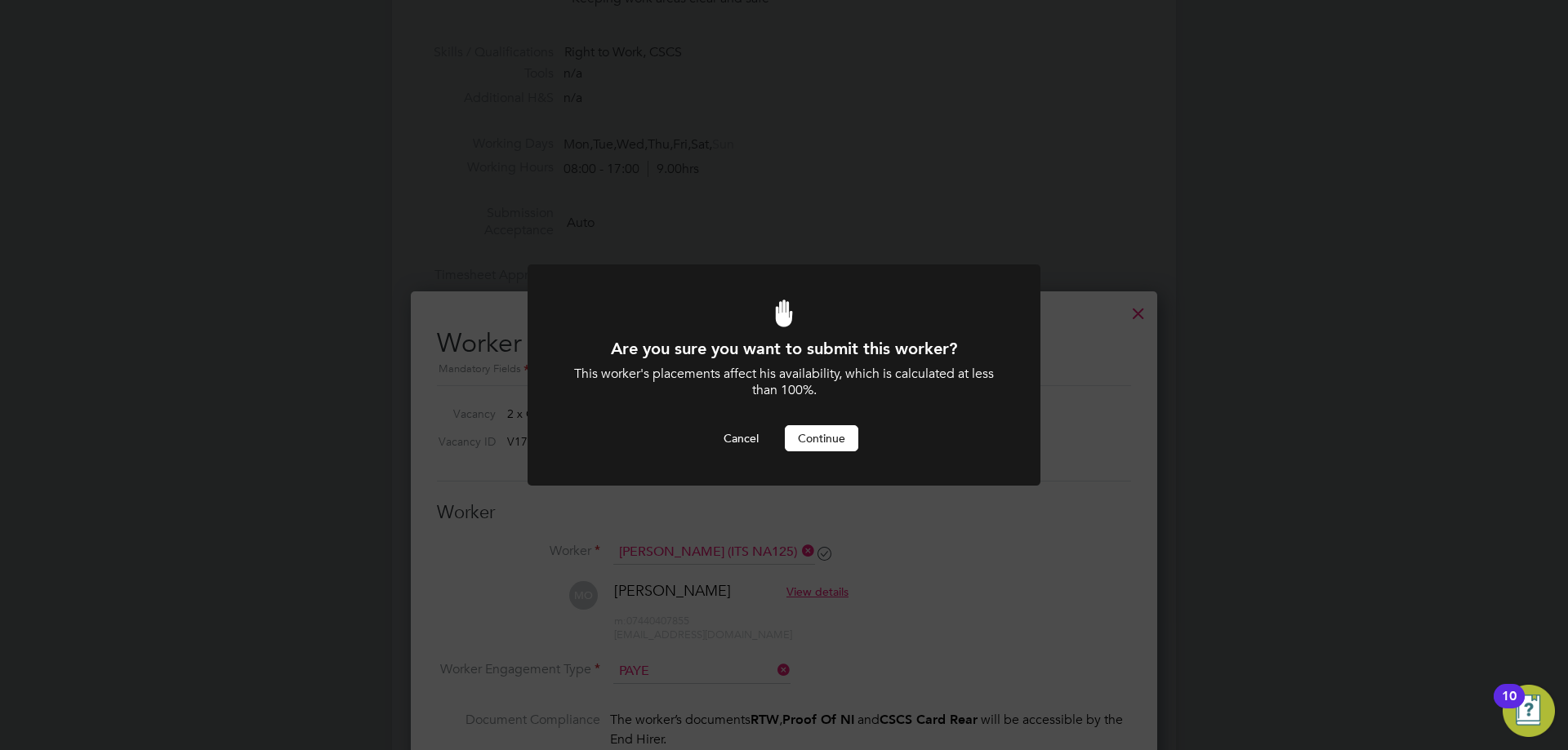
click at [825, 439] on button "Continue" at bounding box center [821, 438] width 73 height 26
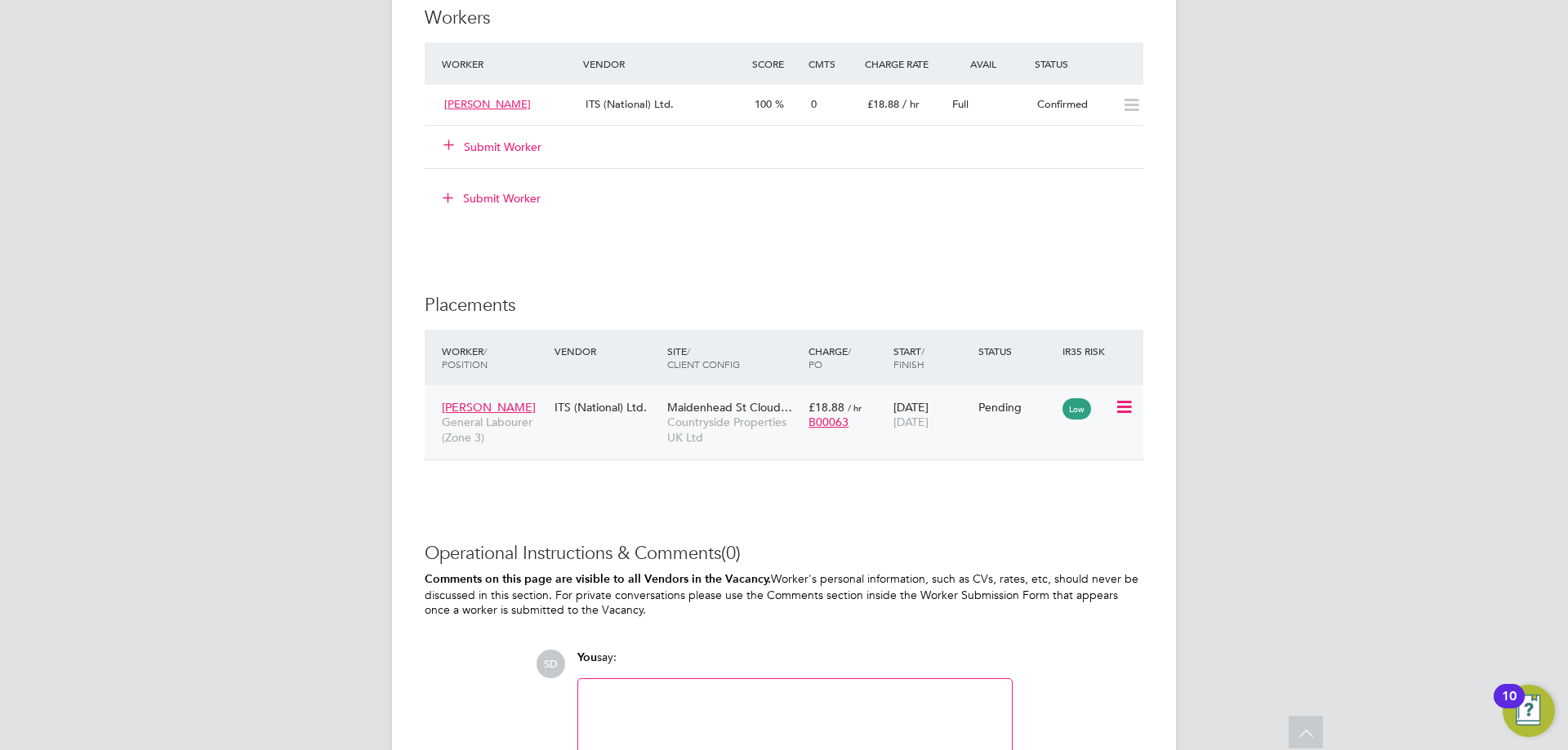
click at [1130, 405] on icon at bounding box center [1122, 406] width 16 height 19
click at [1045, 506] on li "Start" at bounding box center [1073, 508] width 116 height 23
type input "[PERSON_NAME]"
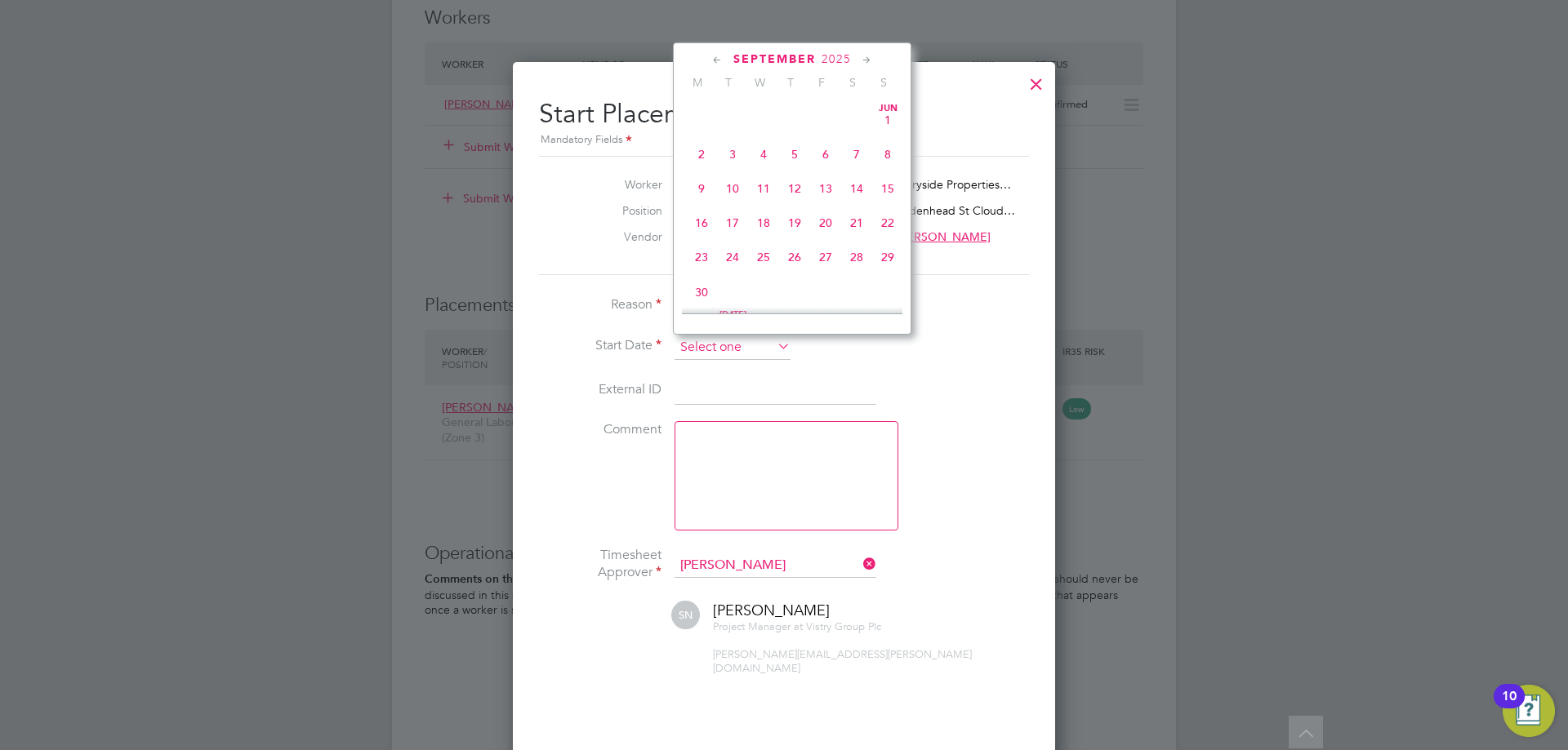
click at [711, 344] on input at bounding box center [732, 348] width 116 height 24
click at [700, 155] on span "25" at bounding box center [701, 142] width 31 height 31
type input "[DATE]"
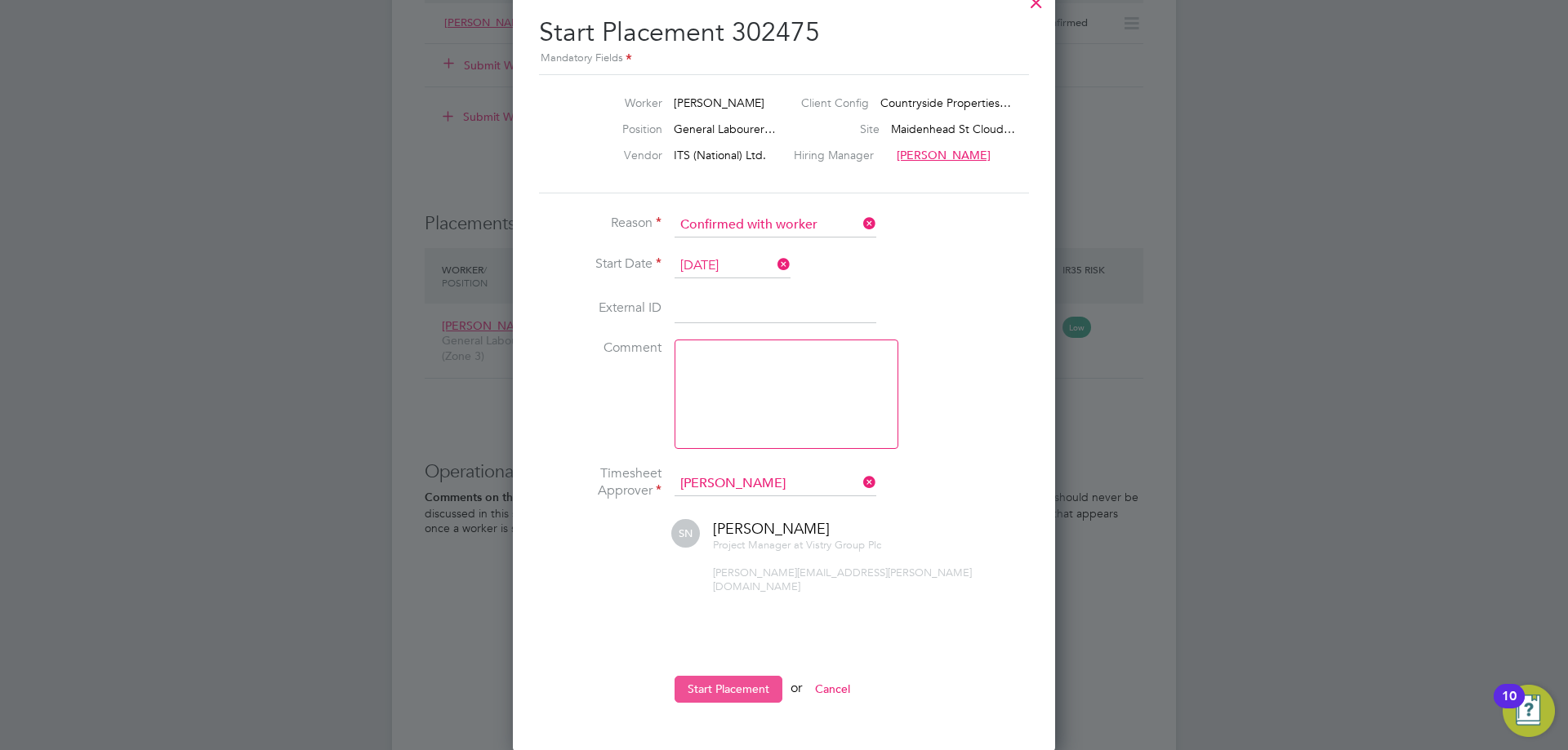
click at [739, 676] on button "Start Placement" at bounding box center [728, 689] width 108 height 26
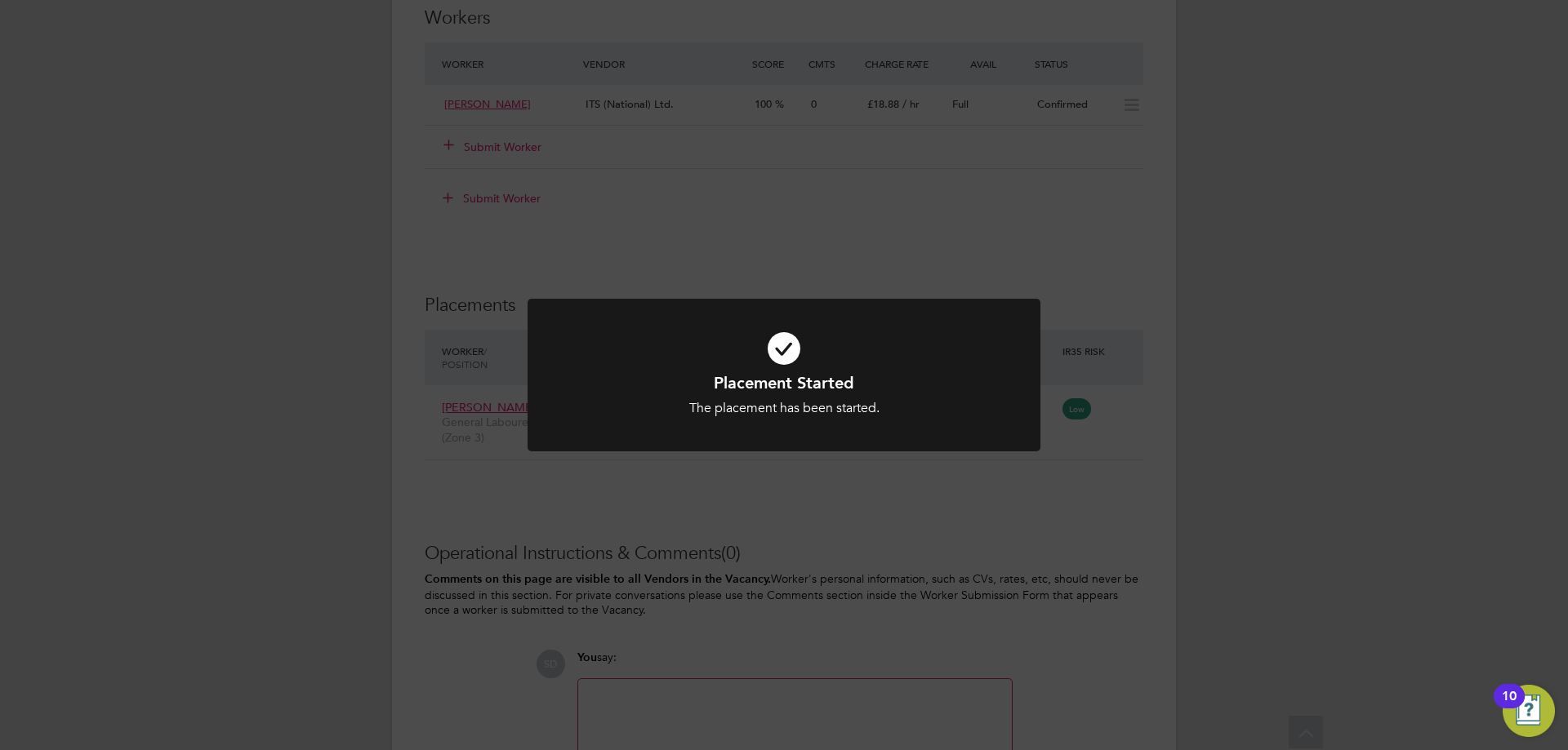
click at [827, 386] on h1 "Placement Started" at bounding box center [784, 382] width 425 height 21
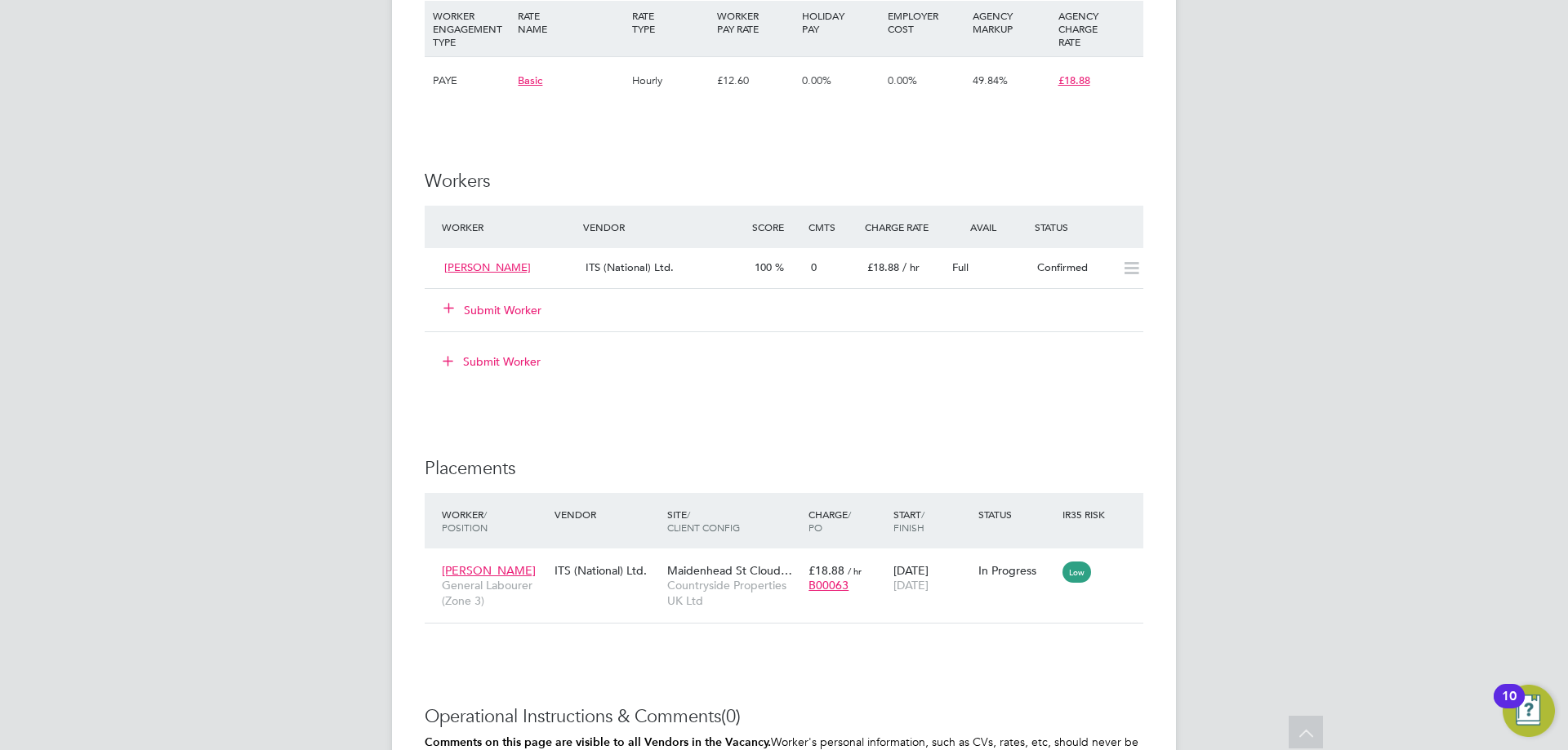
click at [477, 306] on button "Submit Worker" at bounding box center [493, 310] width 98 height 16
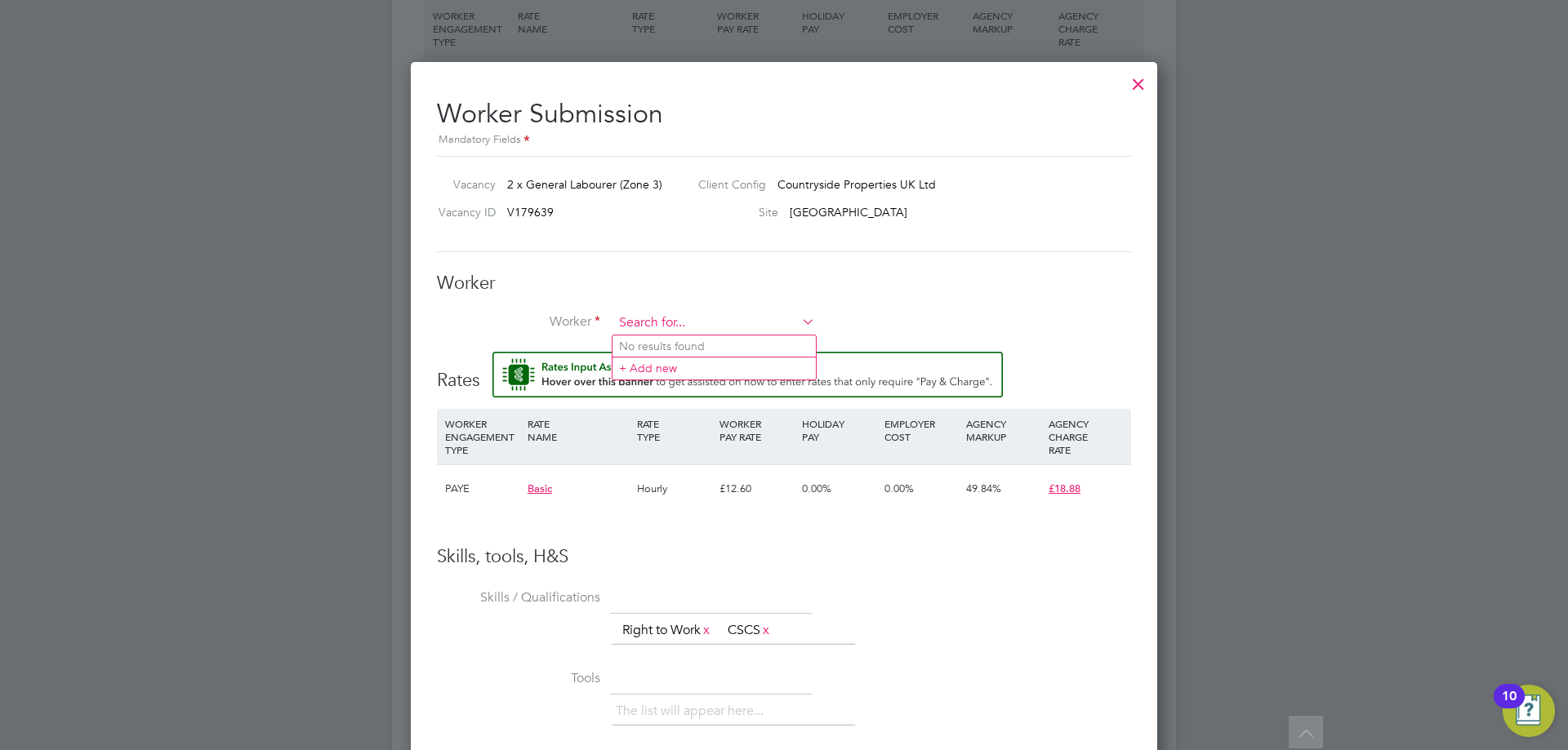
click at [667, 325] on input at bounding box center [714, 323] width 202 height 24
click at [666, 337] on li "[PERSON_NAME] (ITS NA126)" at bounding box center [716, 347] width 209 height 22
type input "[PERSON_NAME] (ITS NA126)"
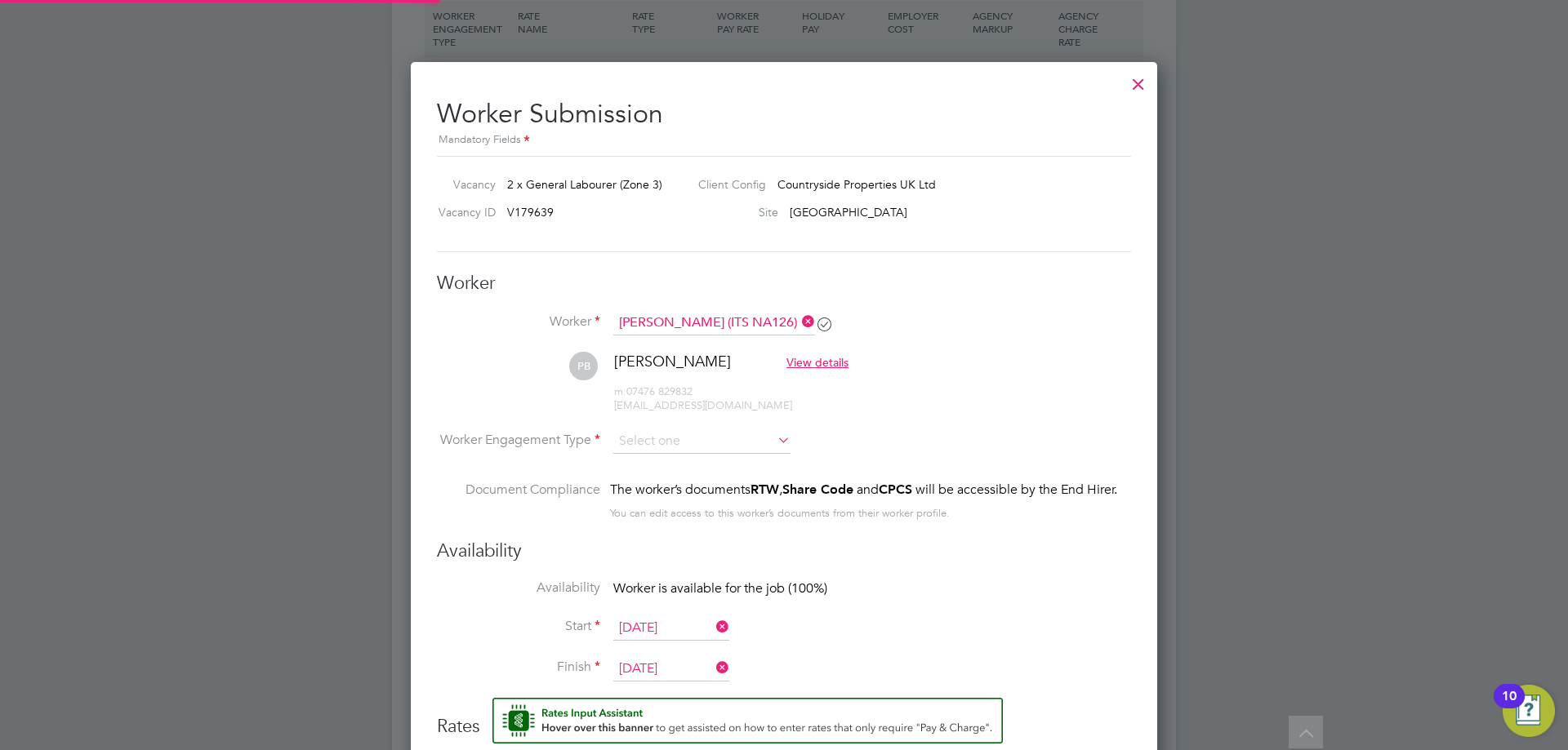
type input "[DATE]"
click at [763, 430] on input at bounding box center [701, 442] width 177 height 24
click at [685, 485] on li "PAYE" at bounding box center [701, 485] width 179 height 21
type input "PAYE"
click at [986, 578] on div "Availability Availability 46 out of 55 days of the job (84%) Start [DATE] Finis…" at bounding box center [784, 620] width 694 height 158
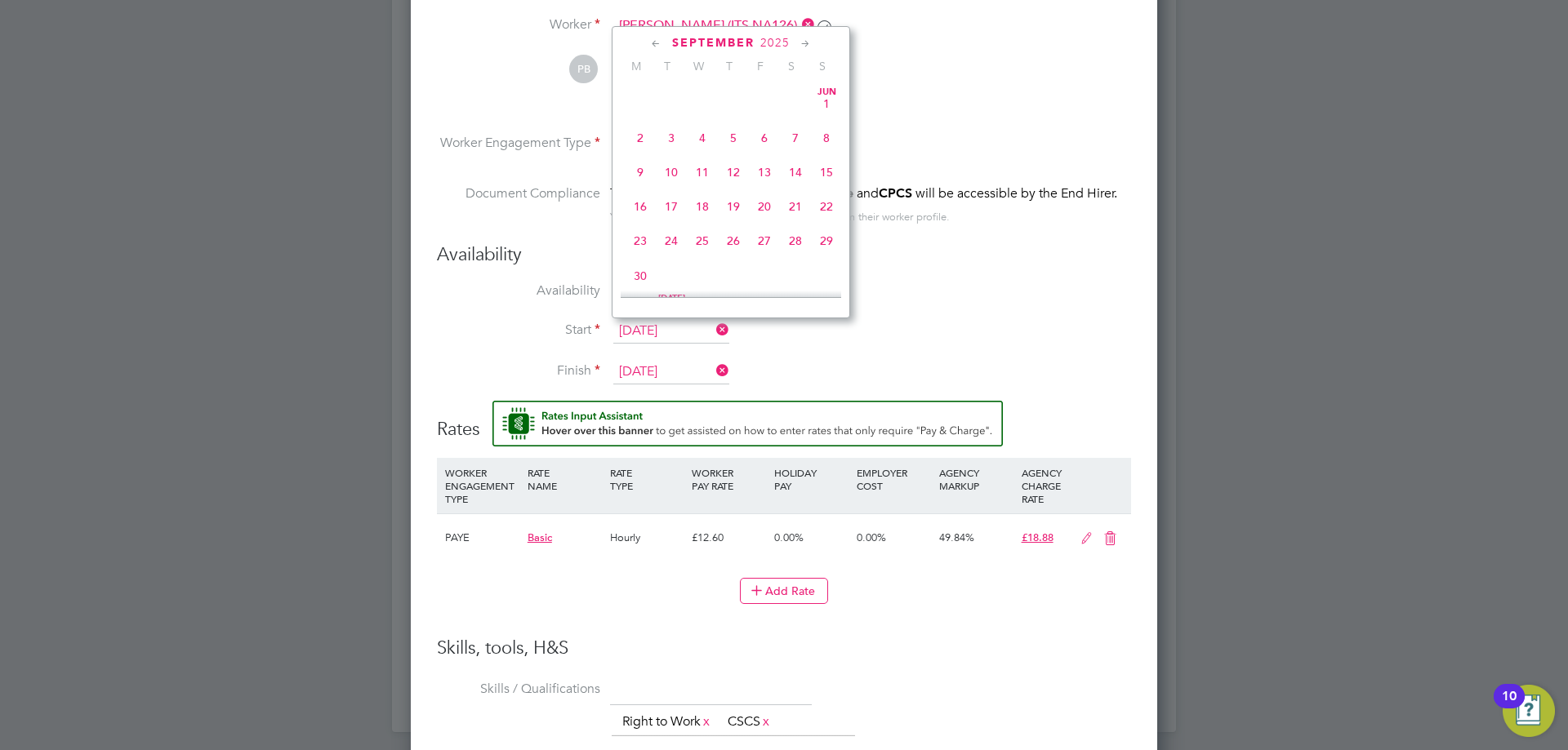
click at [665, 329] on input "[DATE]" at bounding box center [671, 331] width 116 height 24
click at [639, 174] on span "[DATE]" at bounding box center [640, 160] width 31 height 31
type input "[DATE]"
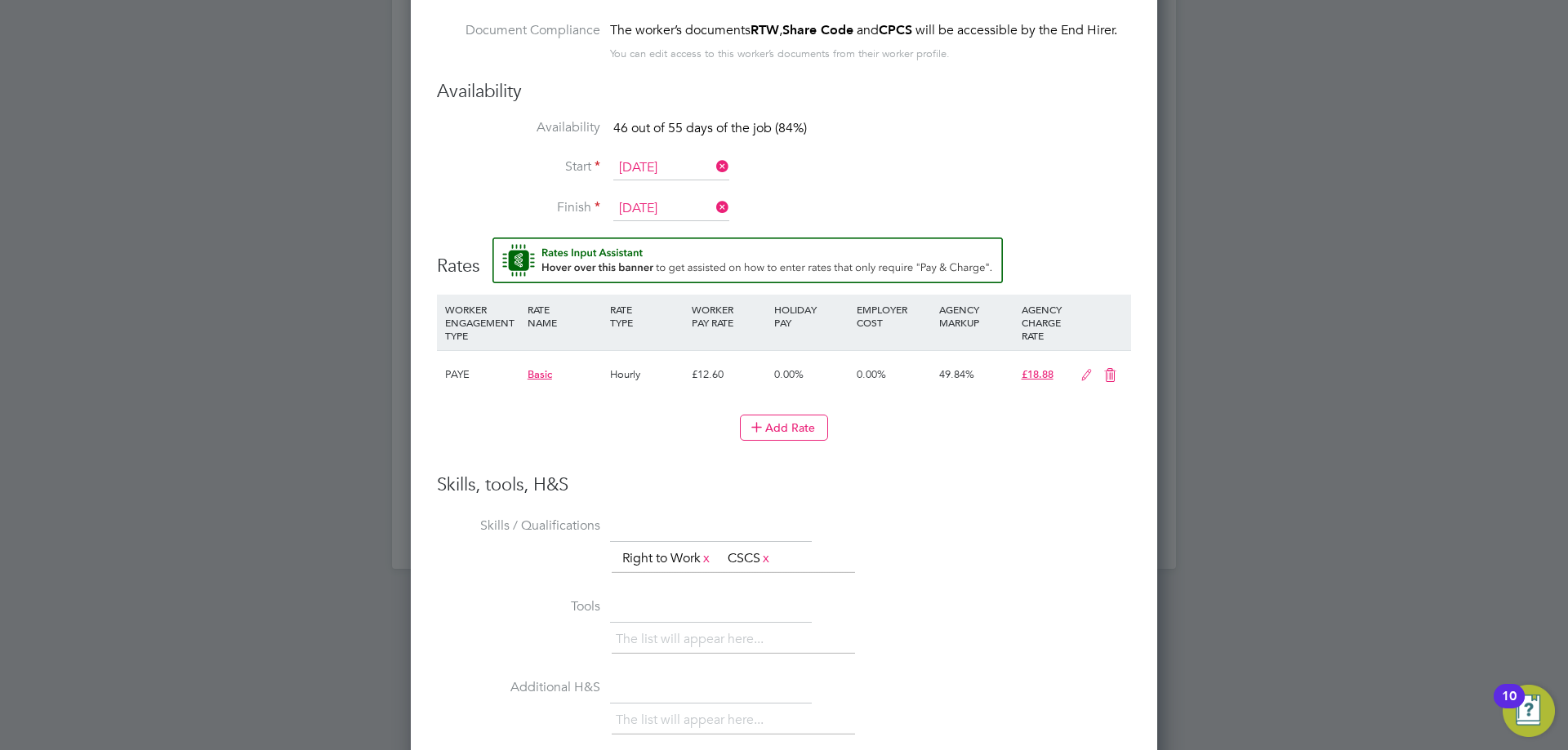
click at [1082, 375] on icon at bounding box center [1086, 375] width 20 height 13
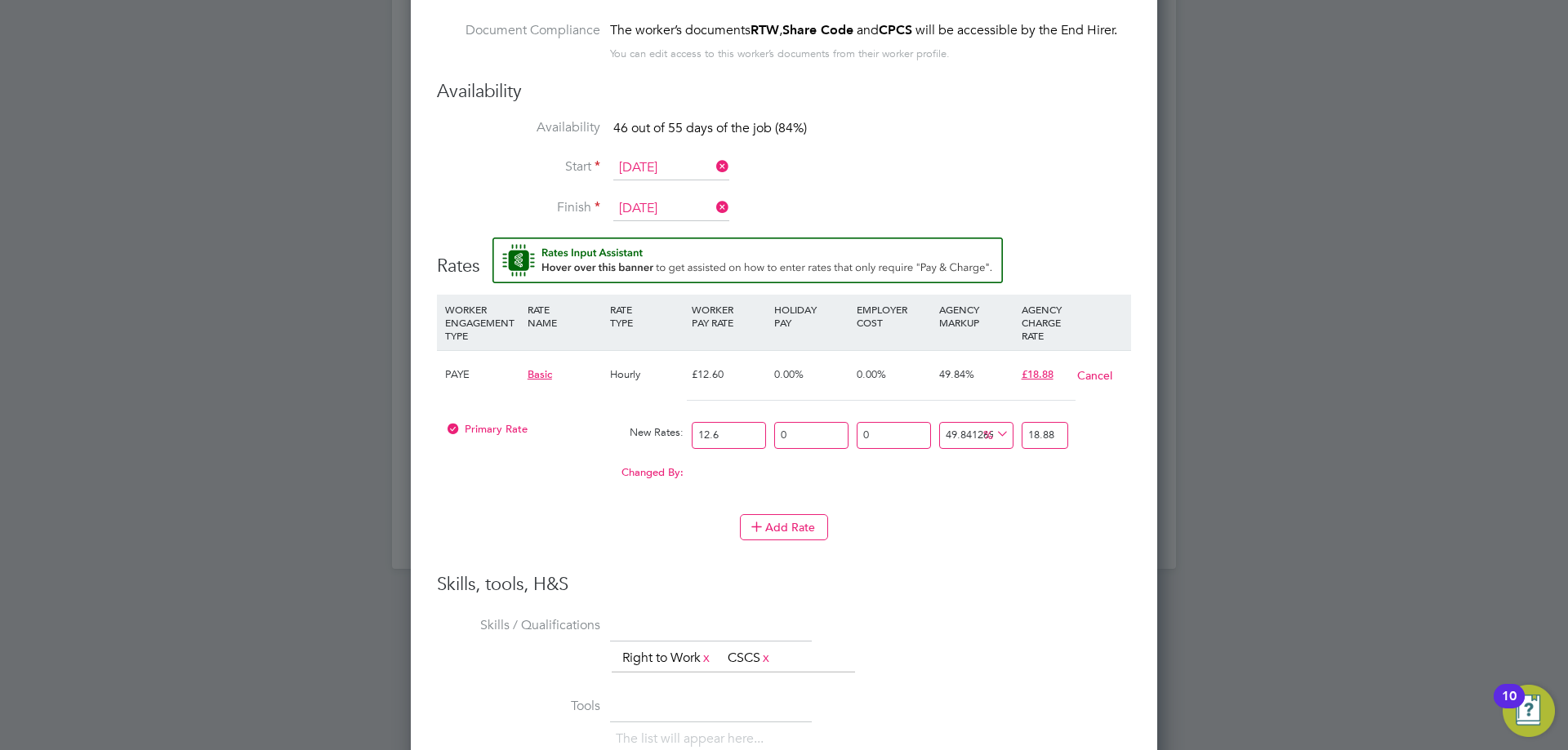
click at [1043, 532] on div "Add Rate" at bounding box center [784, 527] width 694 height 26
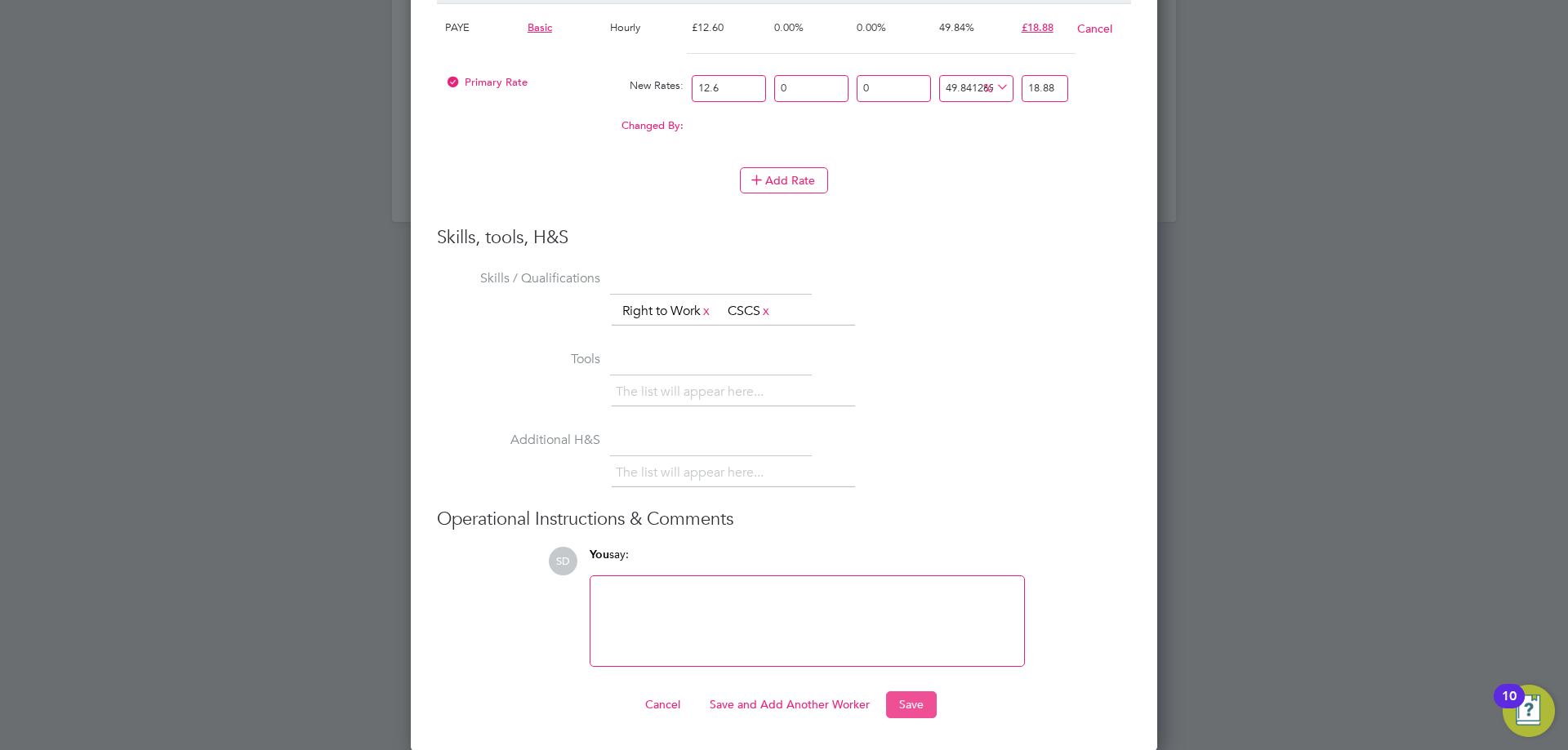
click at [919, 691] on button "Save" at bounding box center [911, 704] width 50 height 26
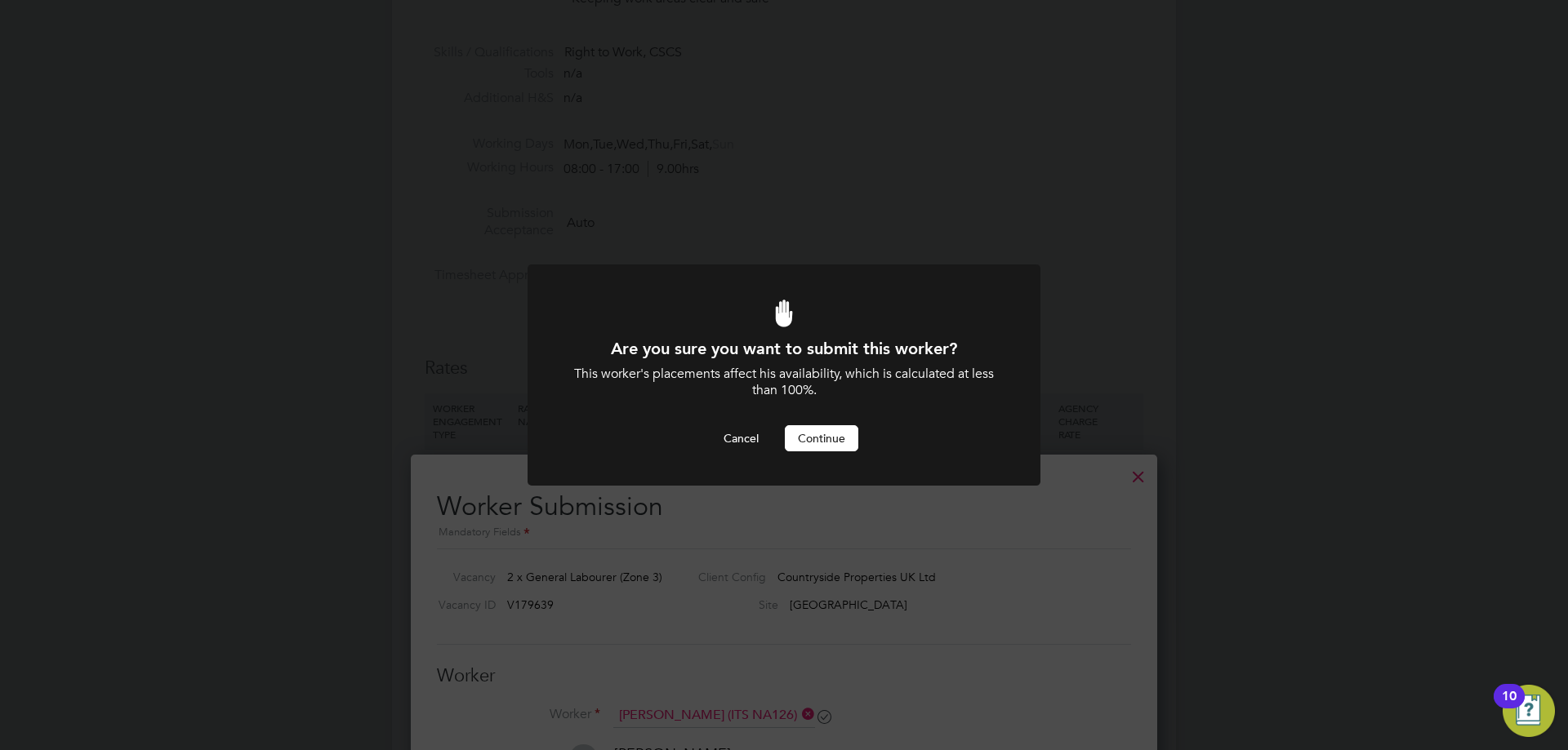
click at [832, 438] on button "Continue" at bounding box center [821, 438] width 73 height 26
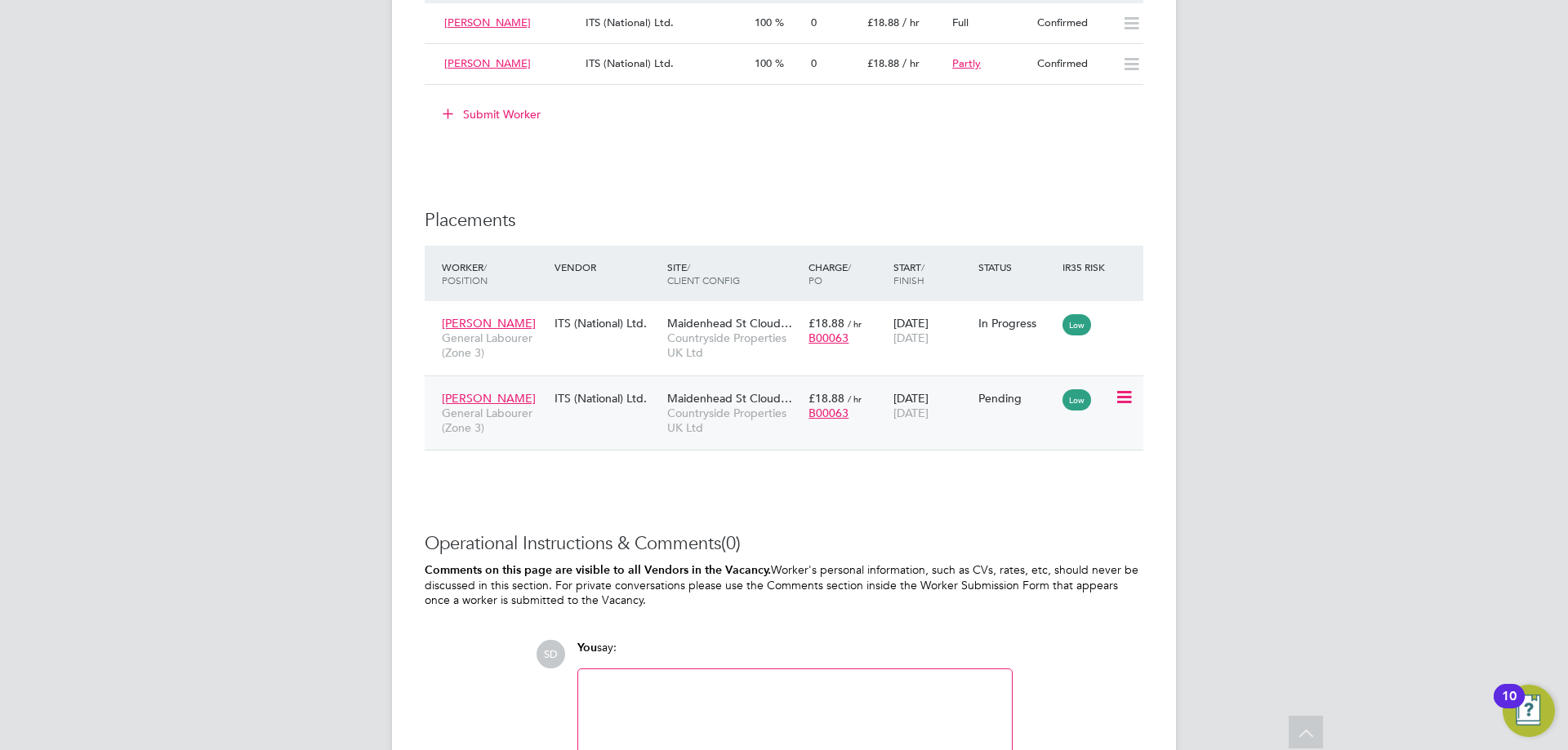
click at [1120, 396] on icon at bounding box center [1122, 397] width 16 height 19
click at [1046, 494] on li "Start" at bounding box center [1073, 498] width 116 height 23
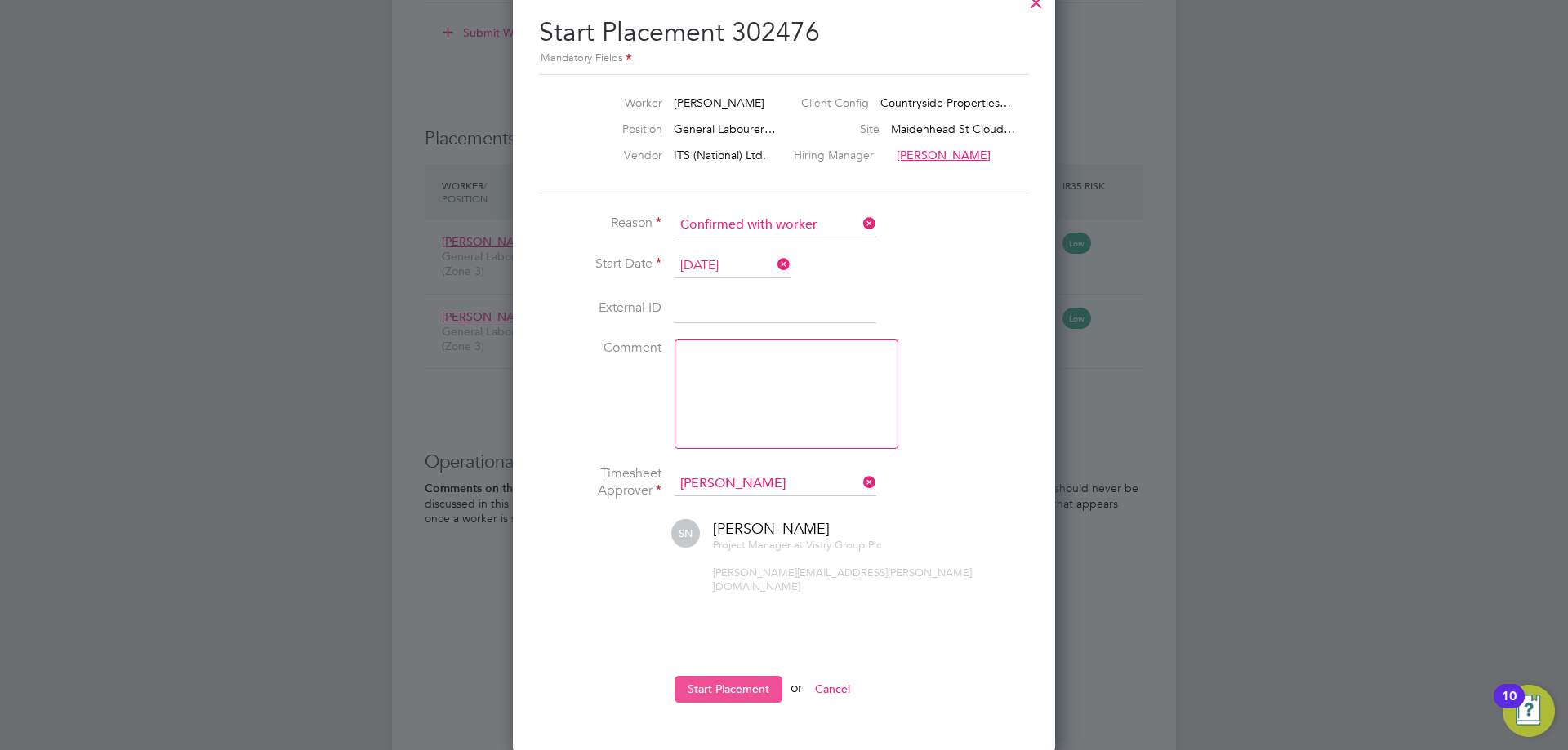
click at [732, 676] on button "Start Placement" at bounding box center [728, 689] width 108 height 26
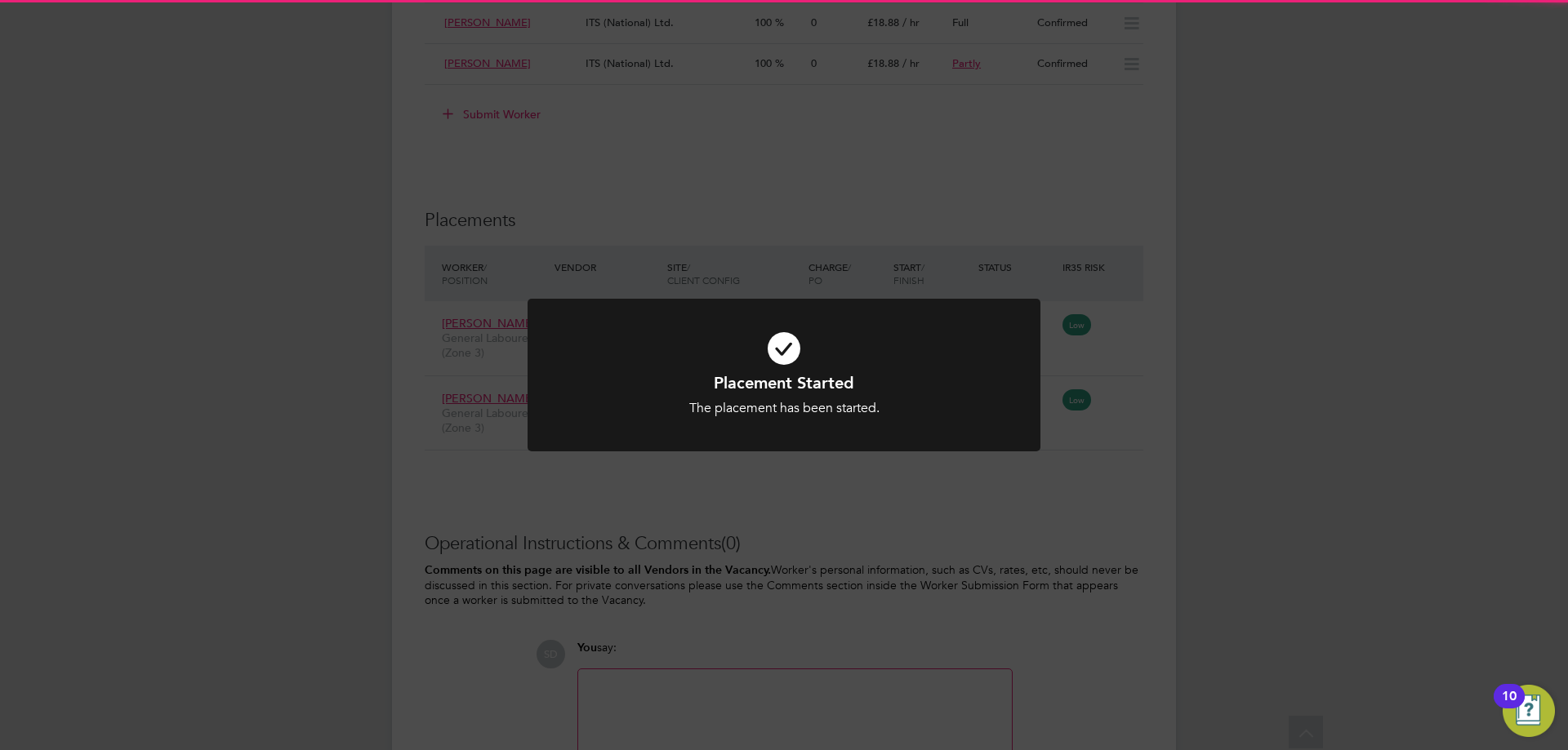
click at [867, 390] on h1 "Placement Started" at bounding box center [784, 382] width 425 height 21
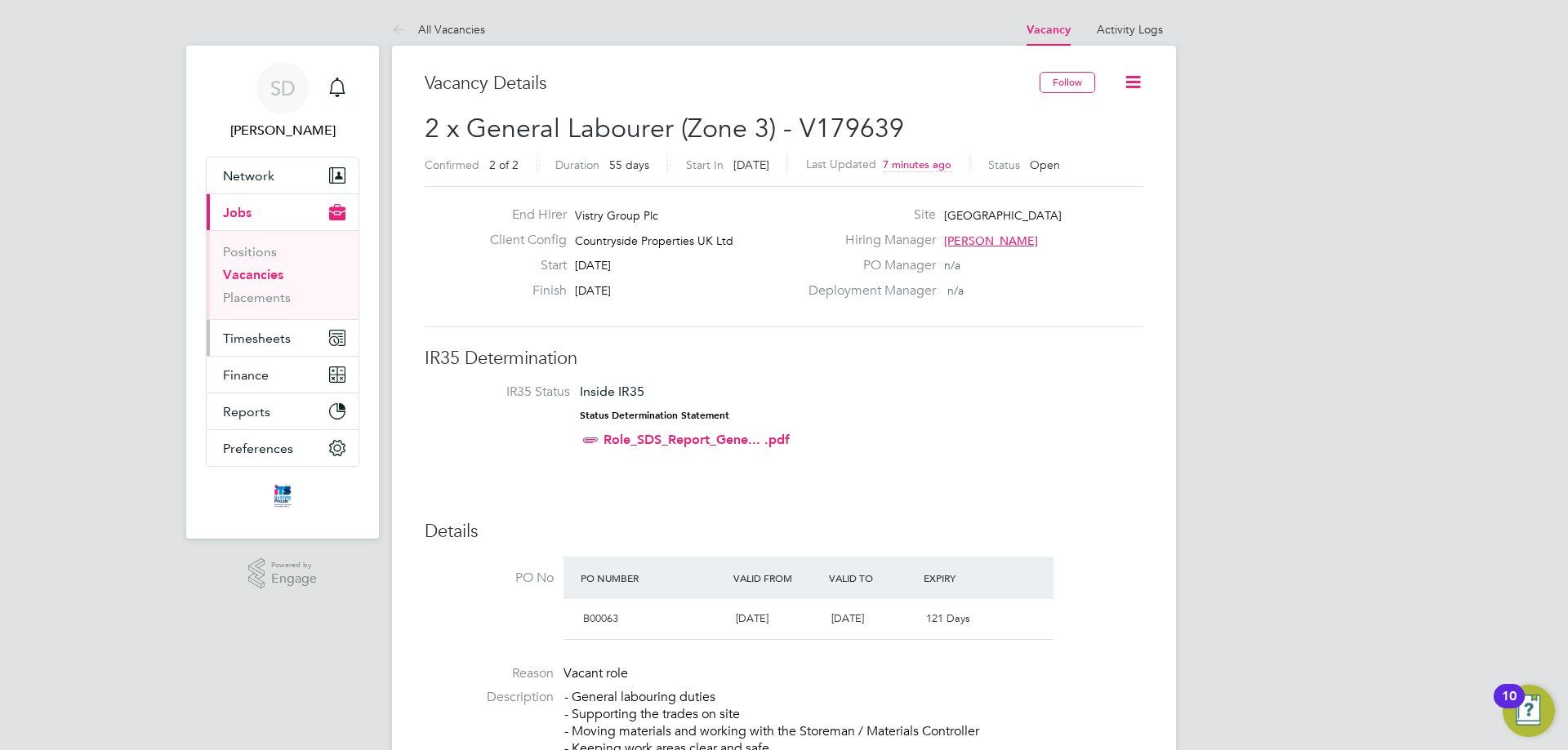
click at [284, 336] on span "Timesheets" at bounding box center [256, 338] width 68 height 15
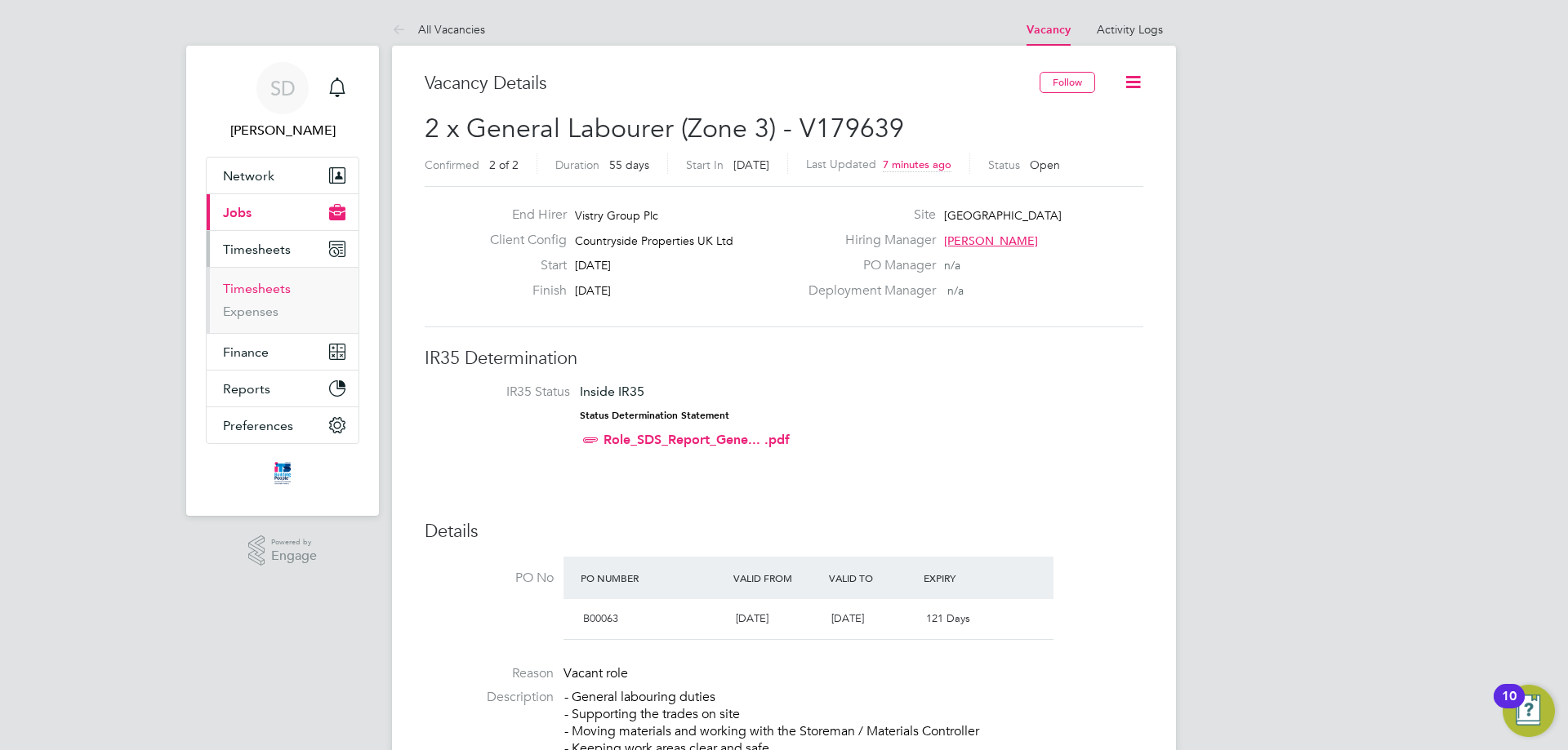
click at [274, 290] on link "Timesheets" at bounding box center [256, 288] width 68 height 15
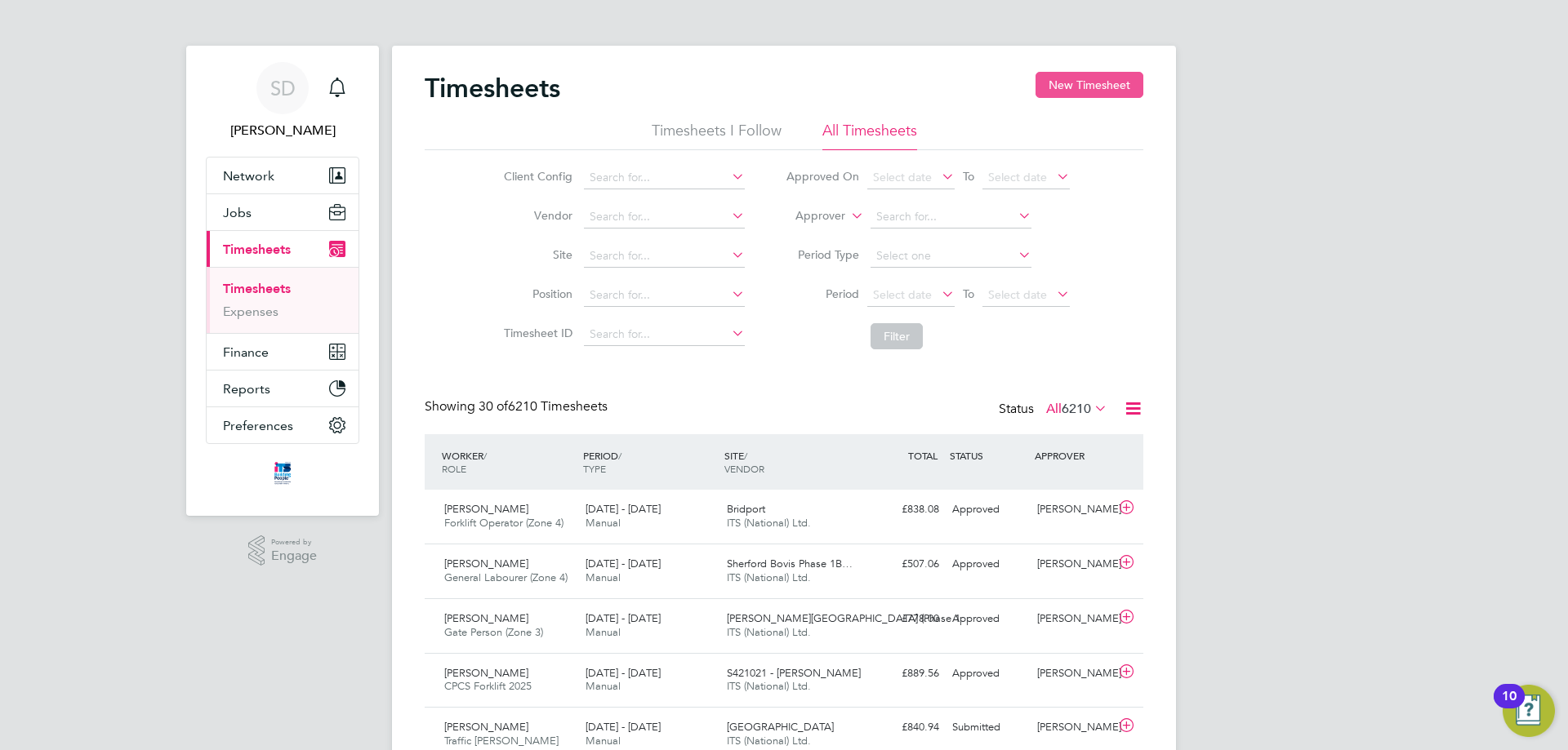
click at [1073, 73] on button "New Timesheet" at bounding box center [1089, 85] width 108 height 26
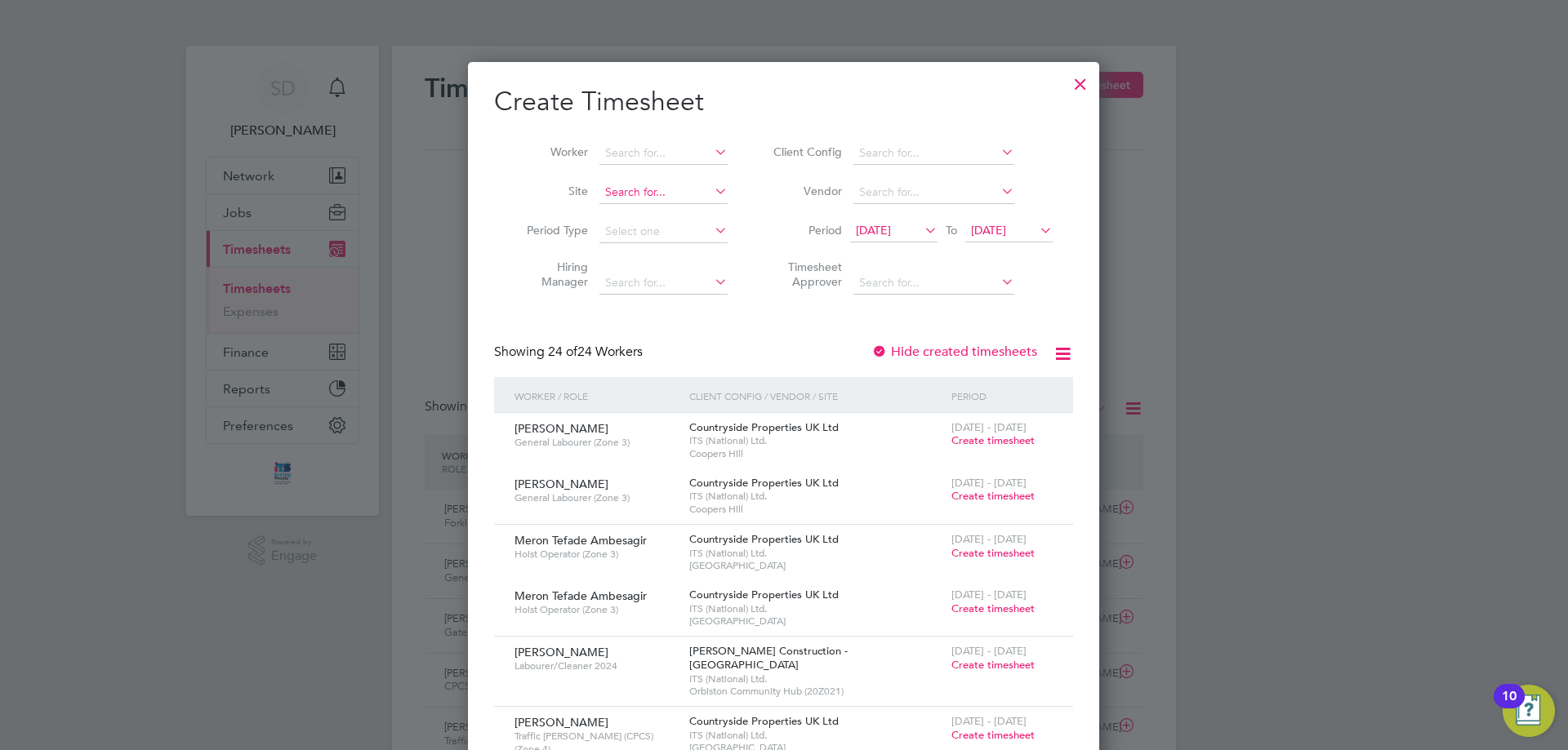
click at [653, 182] on input at bounding box center [663, 192] width 128 height 23
click at [668, 219] on li "[GEOGRAPHIC_DATA]" at bounding box center [672, 214] width 147 height 22
type input "[GEOGRAPHIC_DATA]"
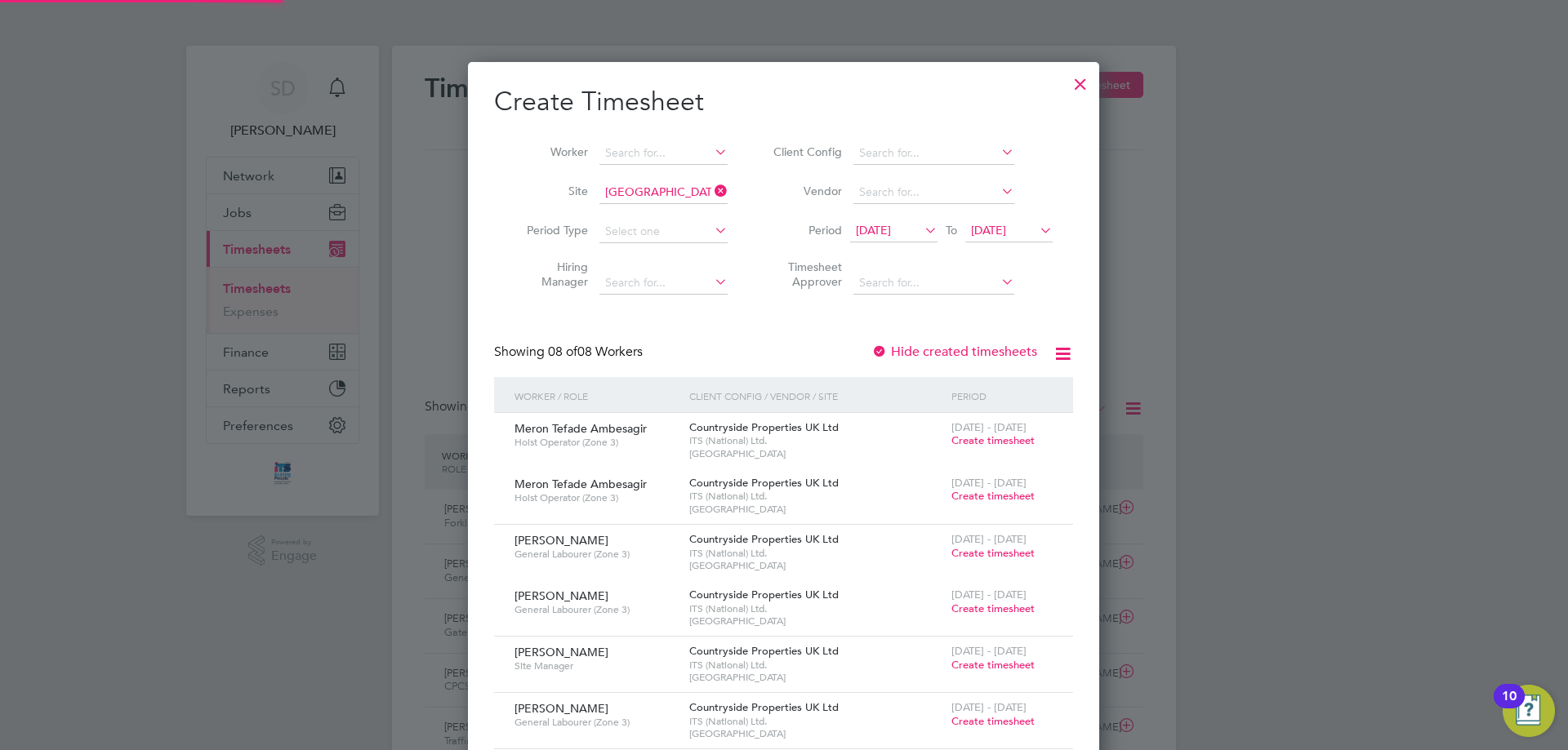
click at [863, 224] on span "[DATE]" at bounding box center [873, 229] width 35 height 14
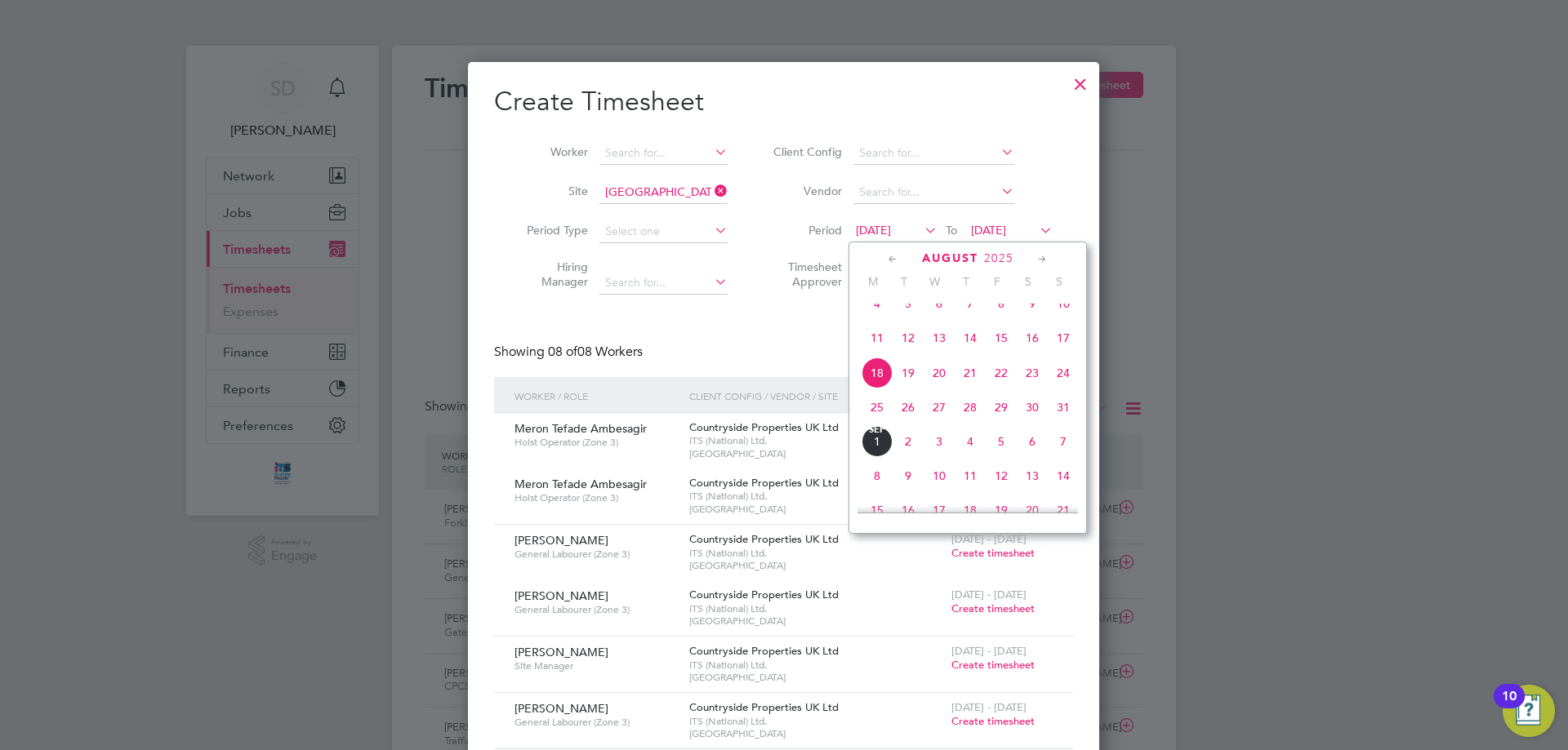
click at [881, 420] on span "25" at bounding box center [877, 407] width 31 height 31
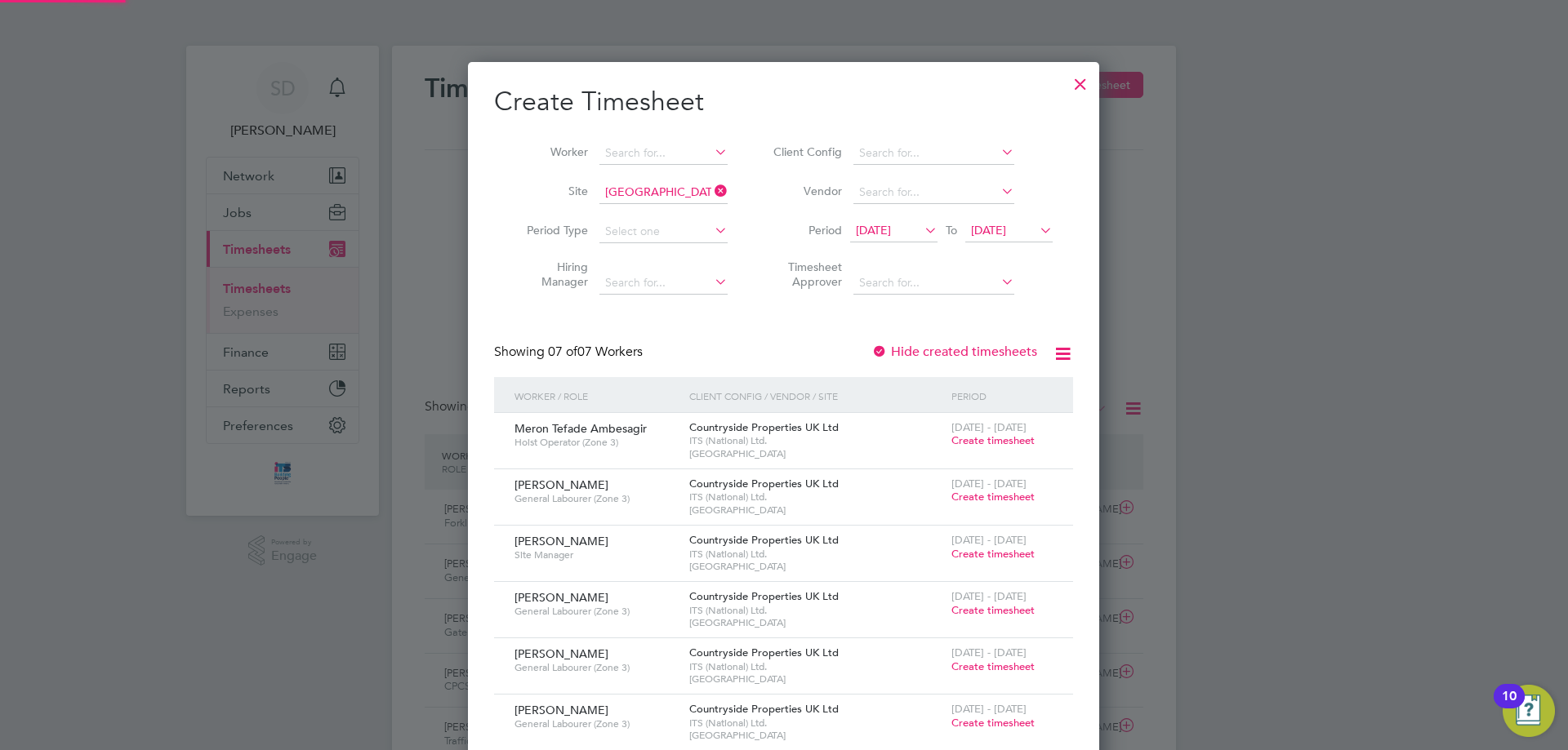
click at [1006, 229] on span "[DATE]" at bounding box center [989, 229] width 35 height 14
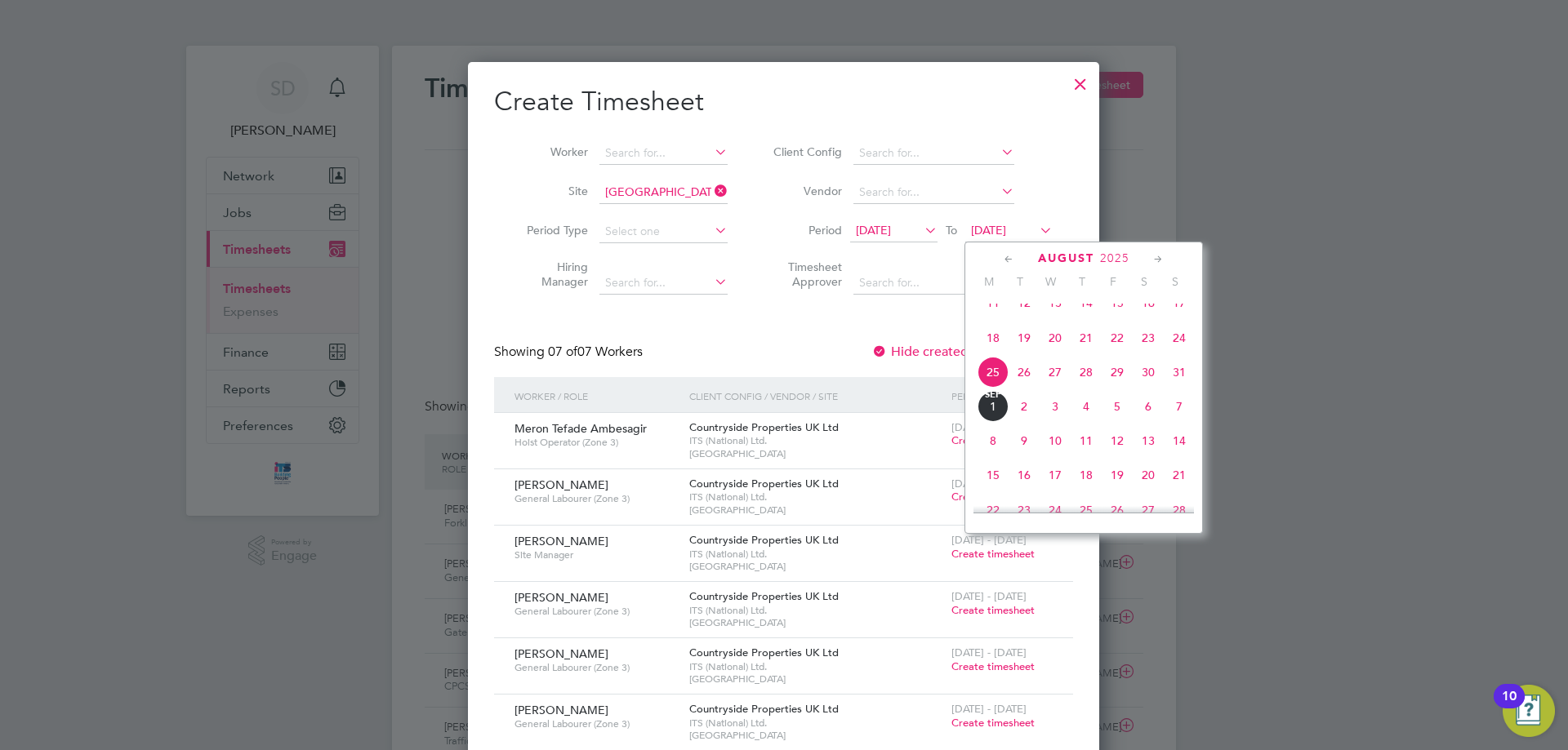
click at [1179, 388] on span "31" at bounding box center [1178, 372] width 31 height 31
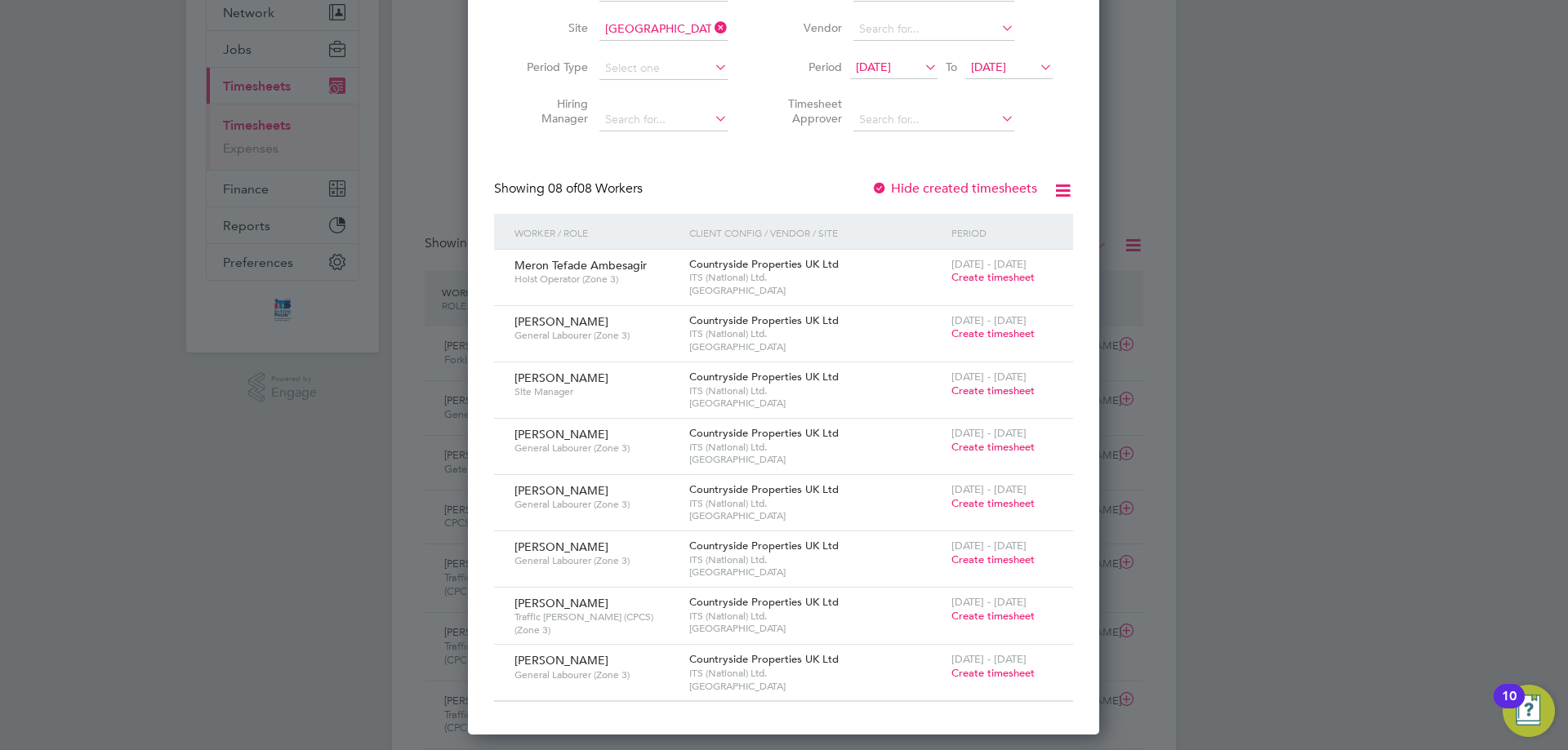
click at [1015, 563] on span "Create timesheet" at bounding box center [993, 559] width 83 height 14
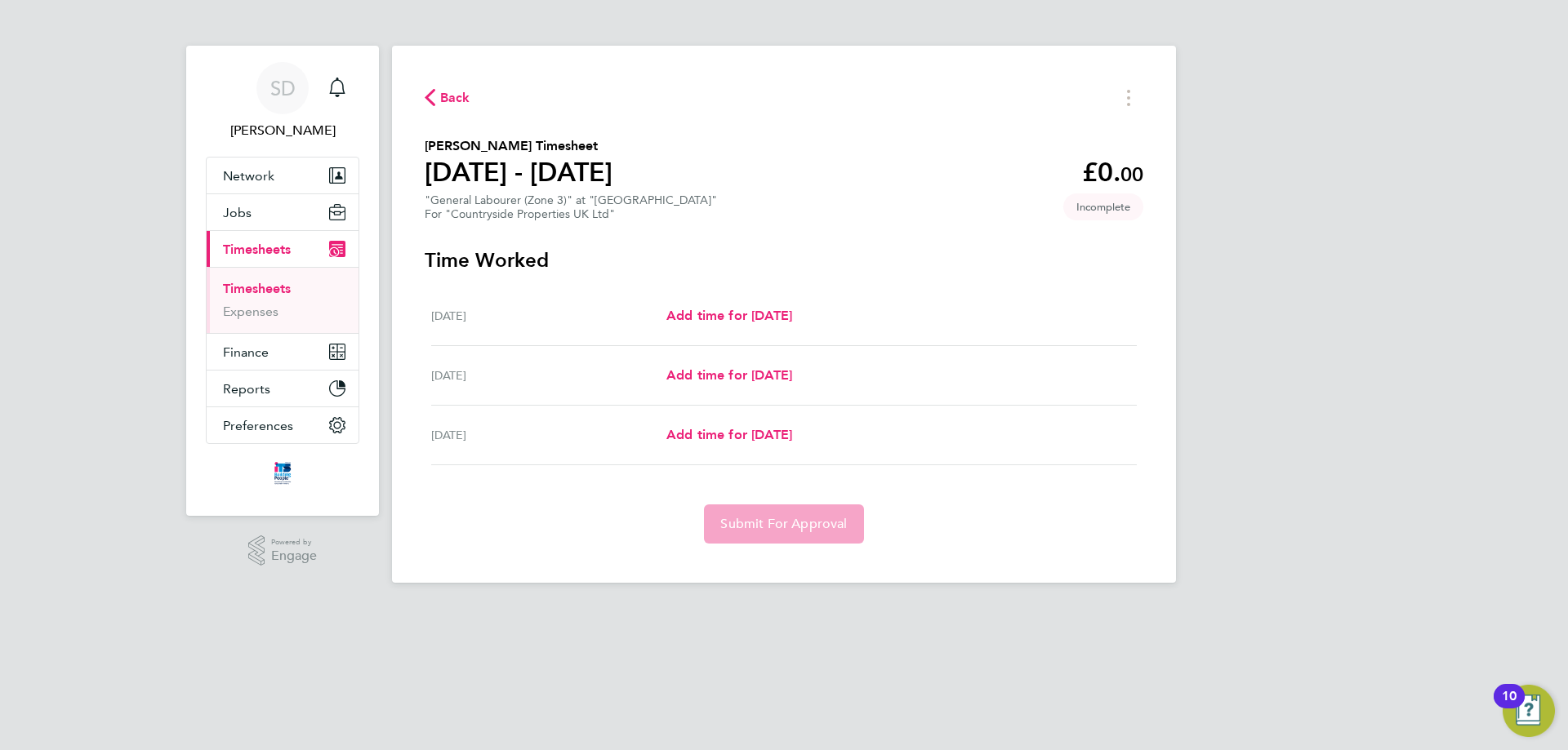
click at [440, 102] on span "Back" at bounding box center [455, 97] width 30 height 19
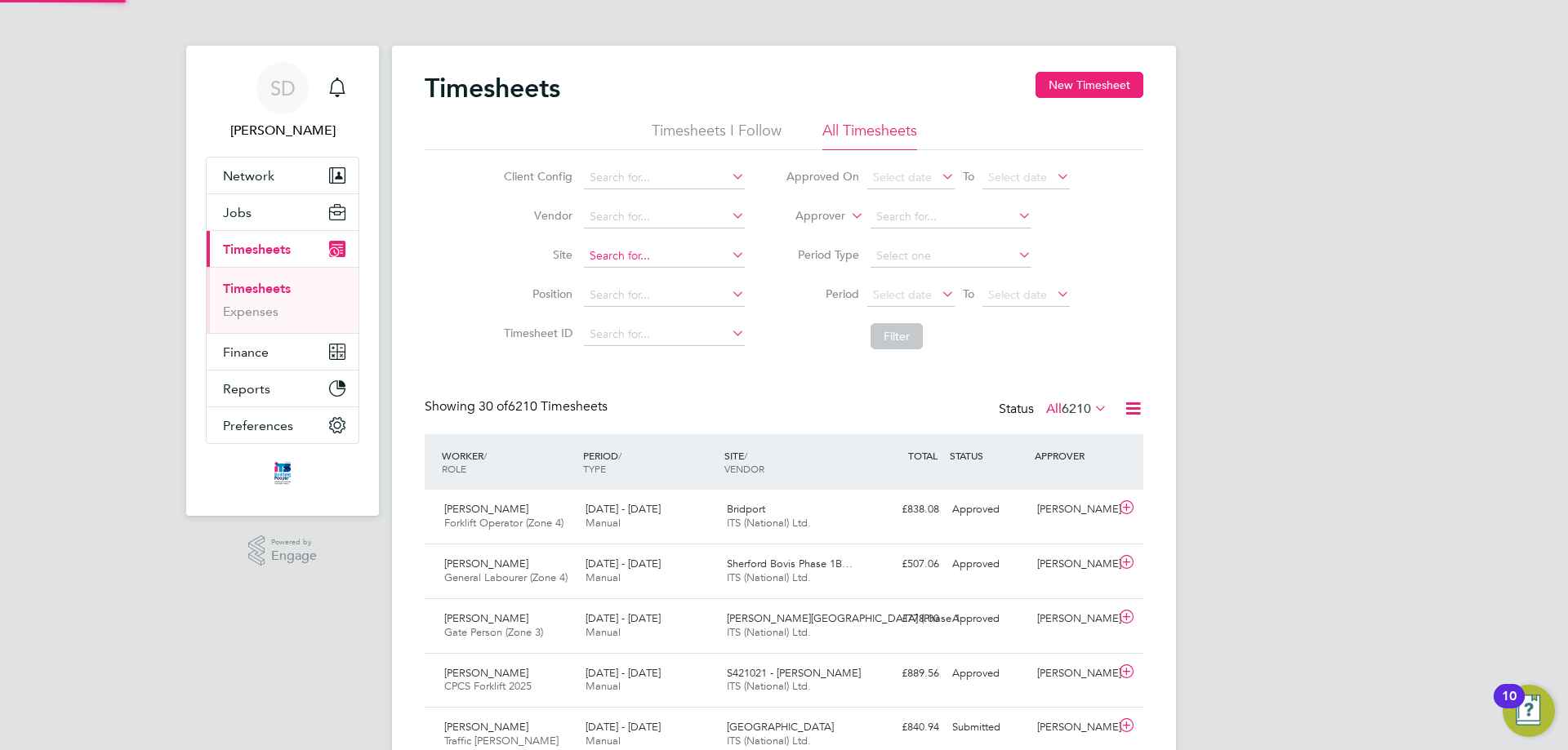
click at [642, 245] on input at bounding box center [664, 256] width 161 height 23
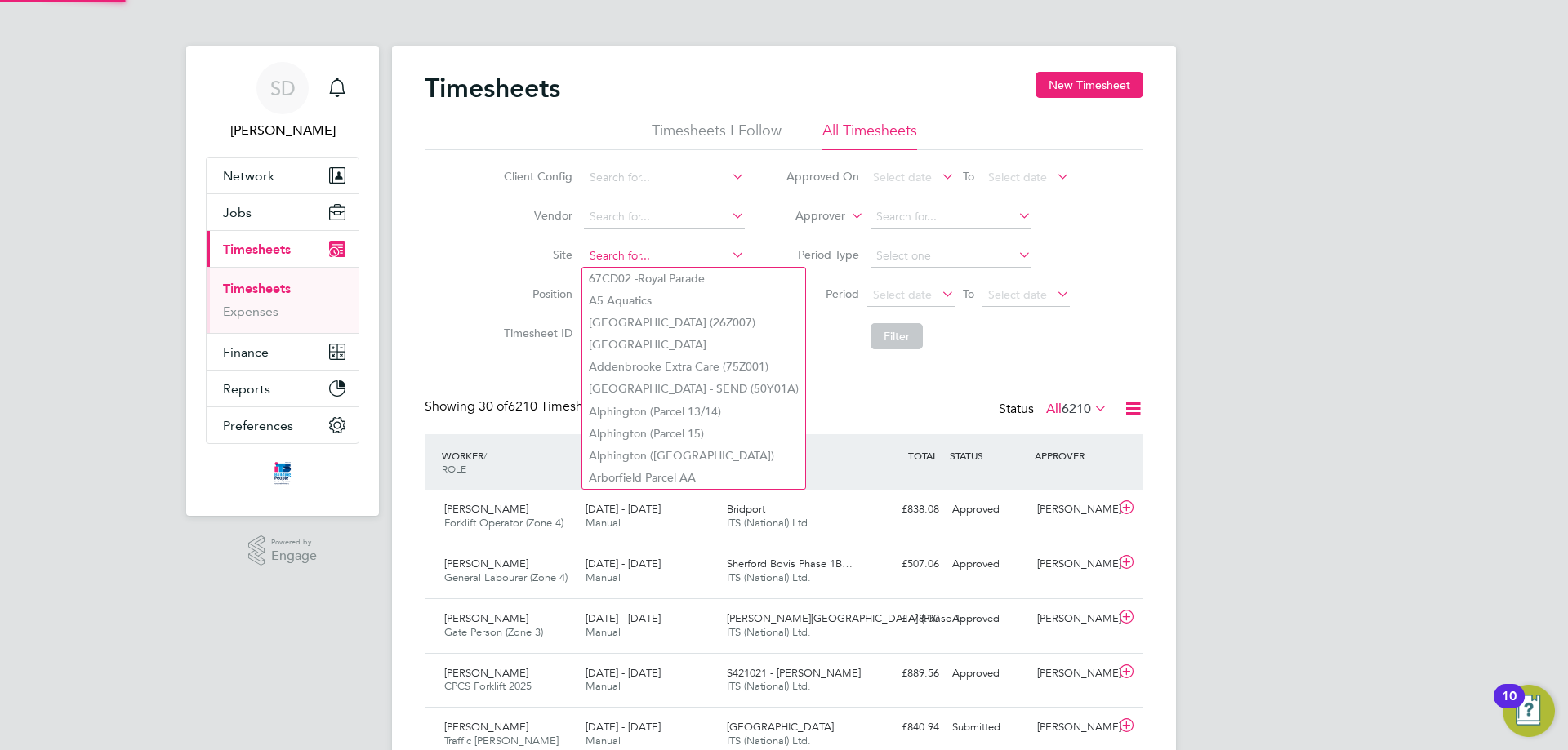
type input "s"
click at [1043, 86] on button "New Timesheet" at bounding box center [1089, 85] width 108 height 26
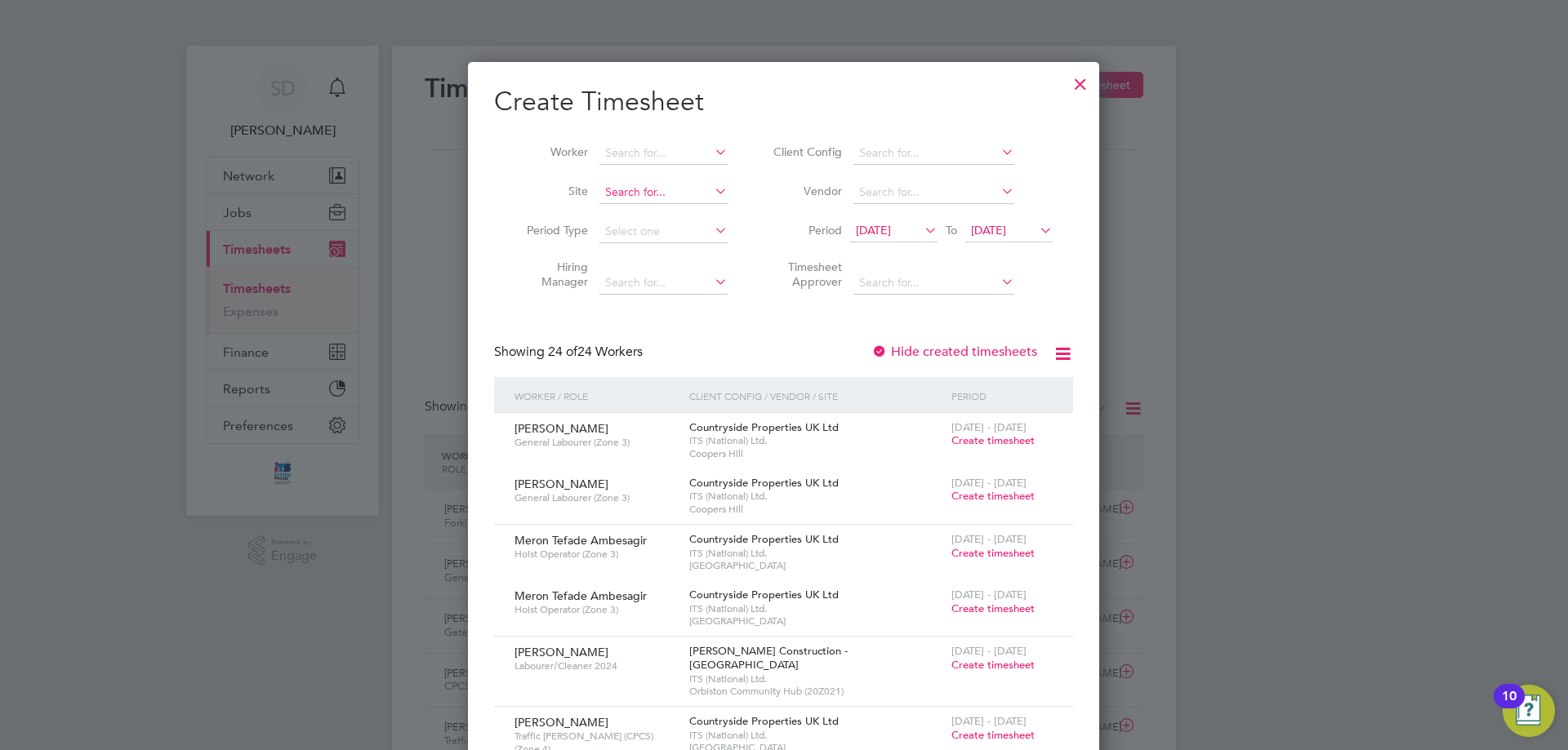
drag, startPoint x: 656, startPoint y: 180, endPoint x: 653, endPoint y: 191, distance: 11.4
click at [656, 181] on li "Site" at bounding box center [621, 192] width 254 height 39
click at [652, 191] on input at bounding box center [663, 192] width 128 height 23
click at [687, 220] on b "Cloud" at bounding box center [700, 214] width 33 height 14
type input "[GEOGRAPHIC_DATA]"
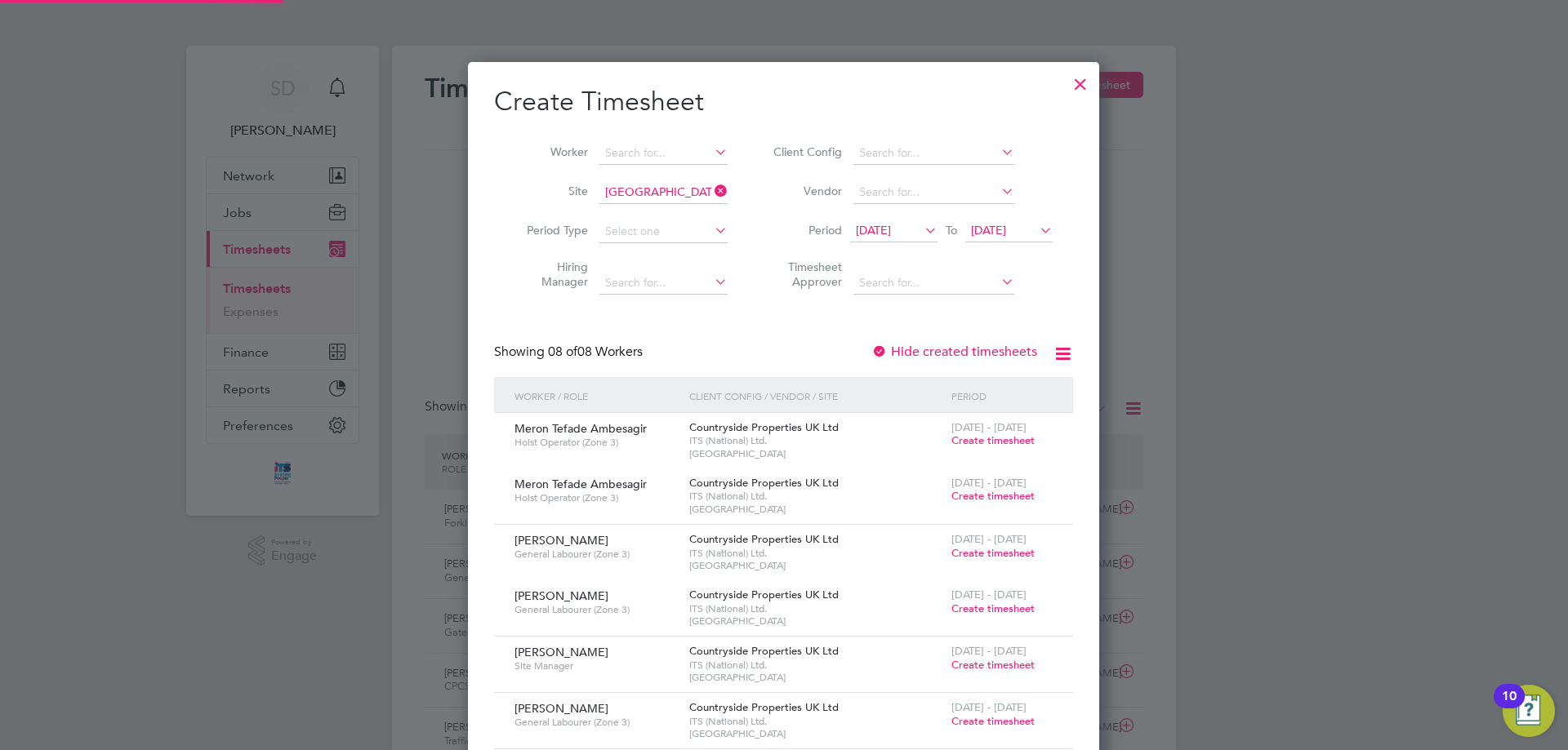
click at [891, 230] on span "[DATE]" at bounding box center [873, 229] width 35 height 14
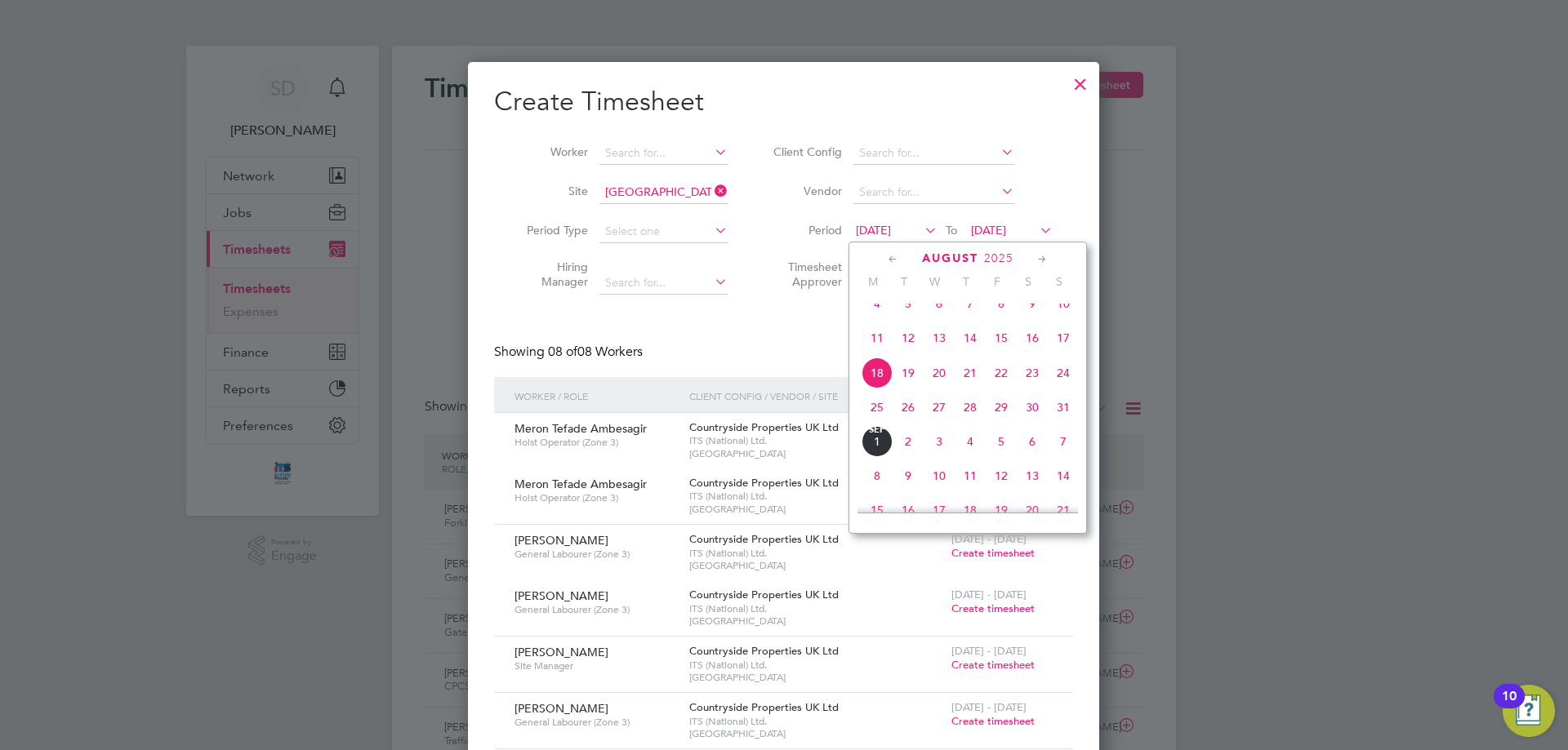
click at [873, 422] on span "25" at bounding box center [877, 407] width 31 height 31
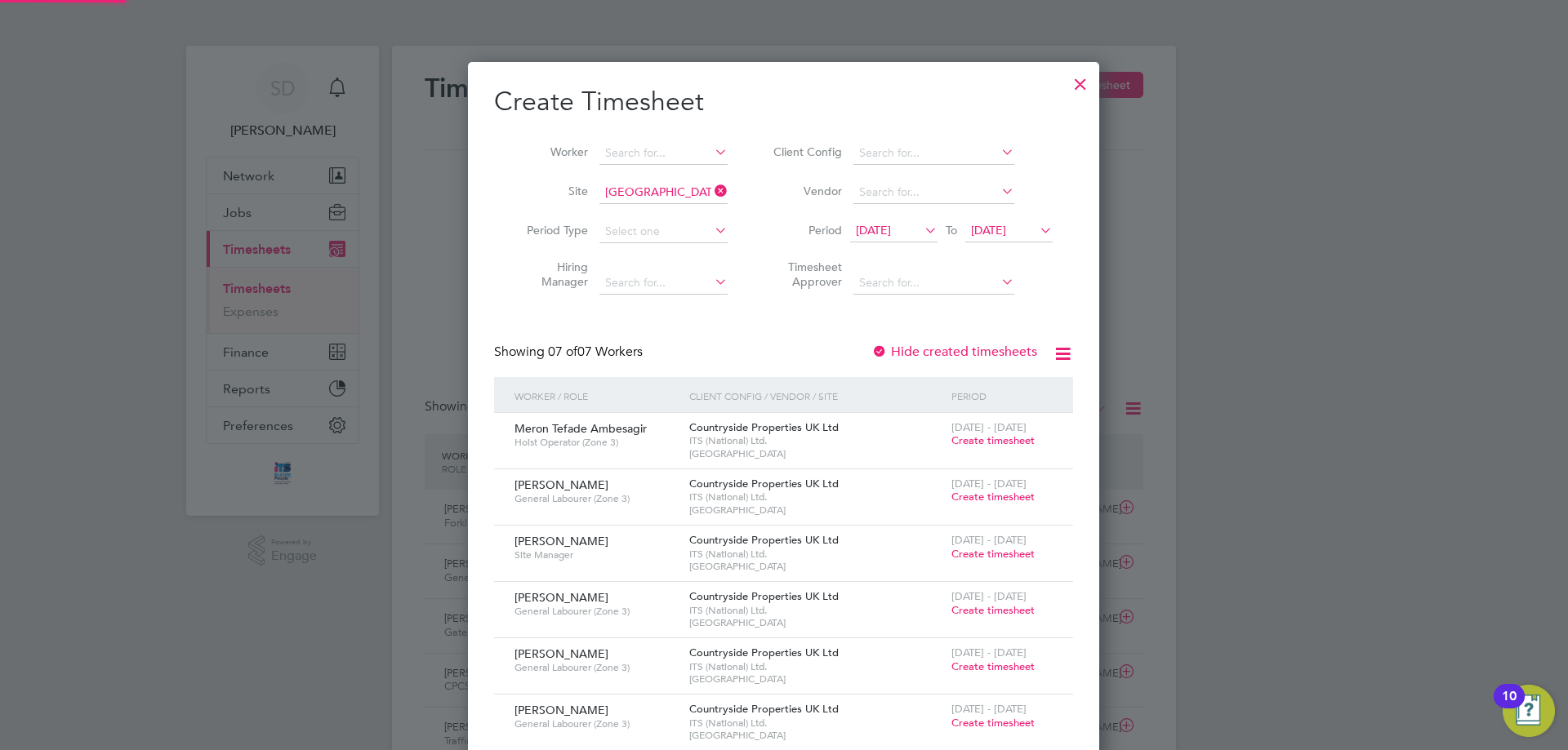
drag, startPoint x: 989, startPoint y: 230, endPoint x: 1011, endPoint y: 237, distance: 23.1
click at [990, 230] on span "[DATE]" at bounding box center [989, 229] width 35 height 14
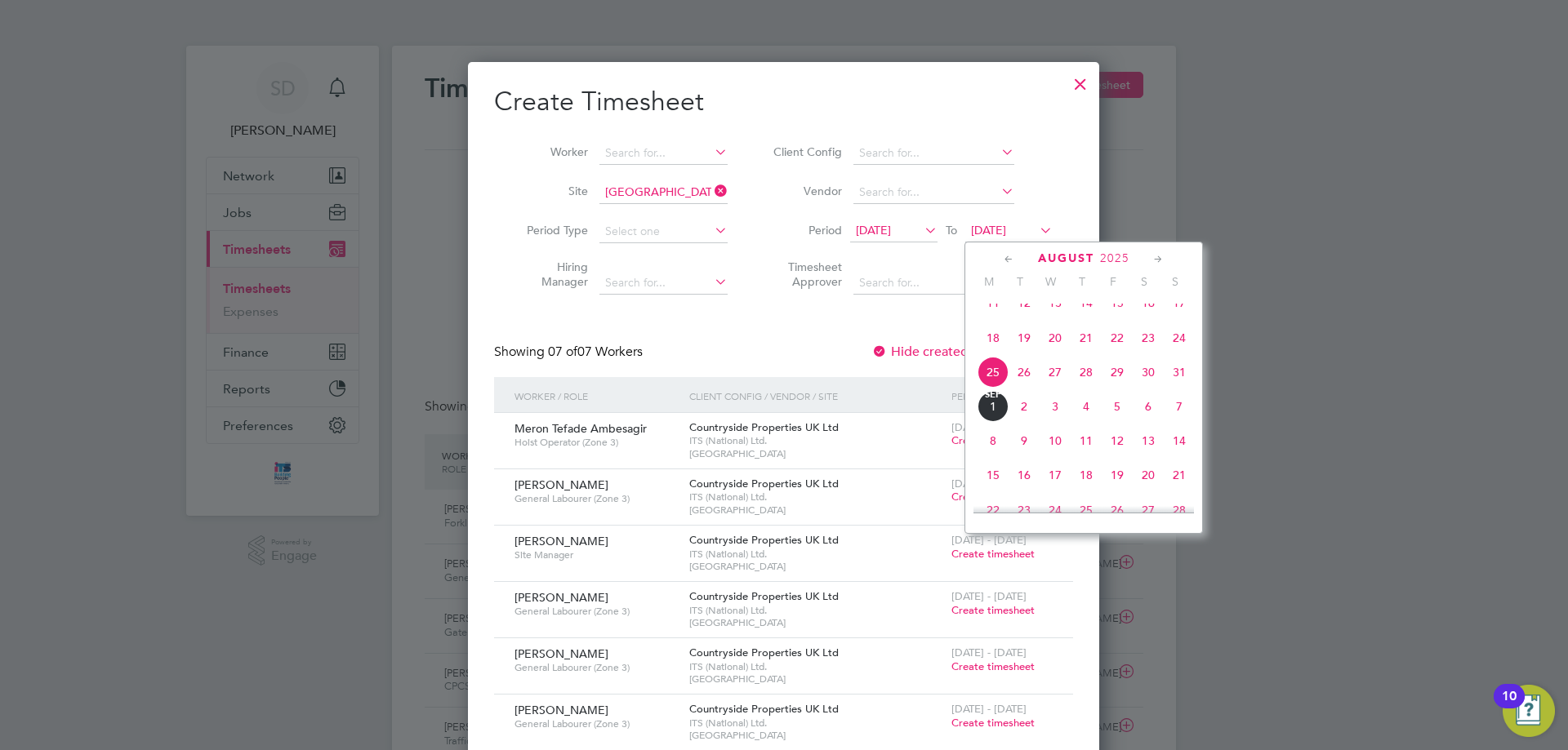
click at [1177, 388] on span "31" at bounding box center [1178, 372] width 31 height 31
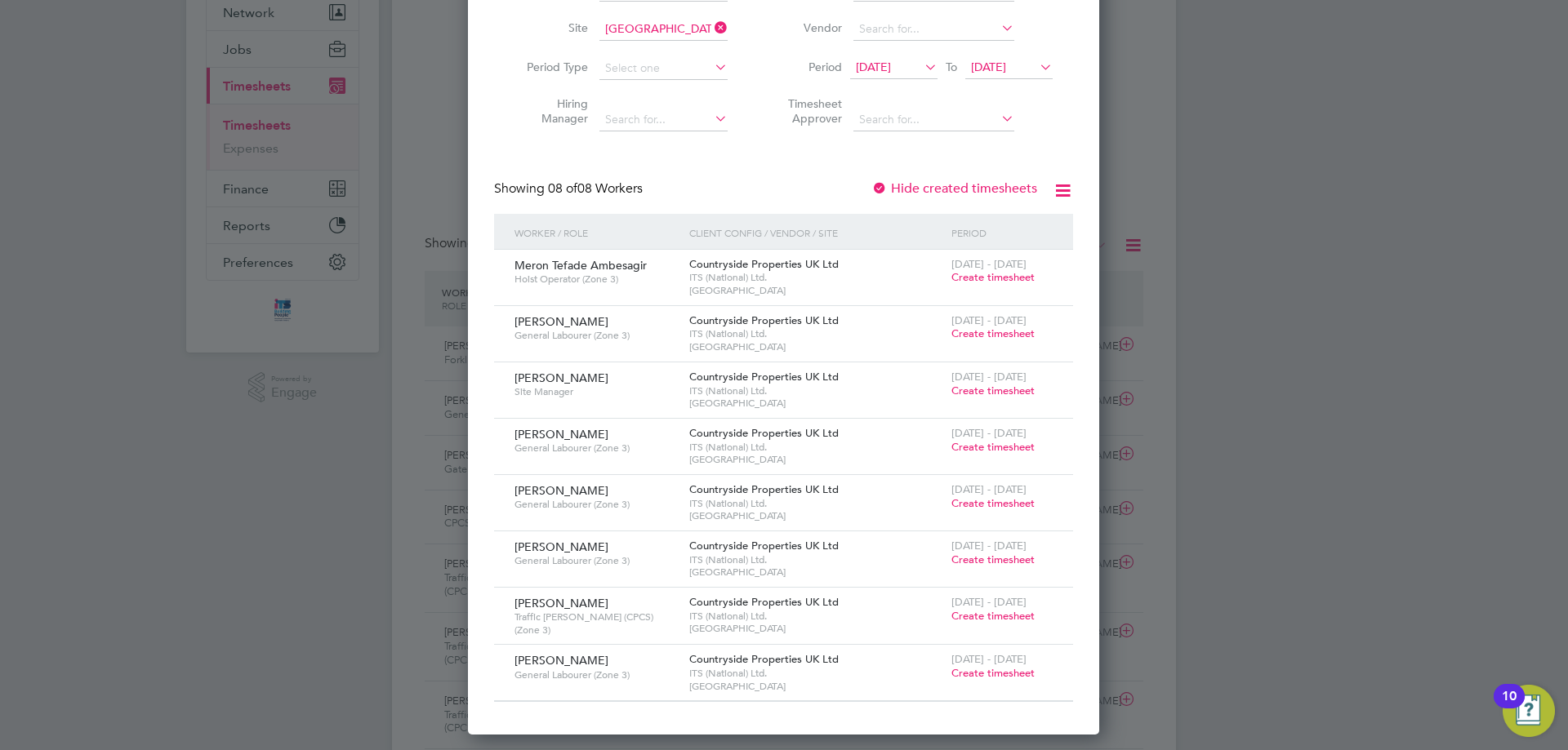
click at [979, 677] on span "Create timesheet" at bounding box center [993, 673] width 83 height 14
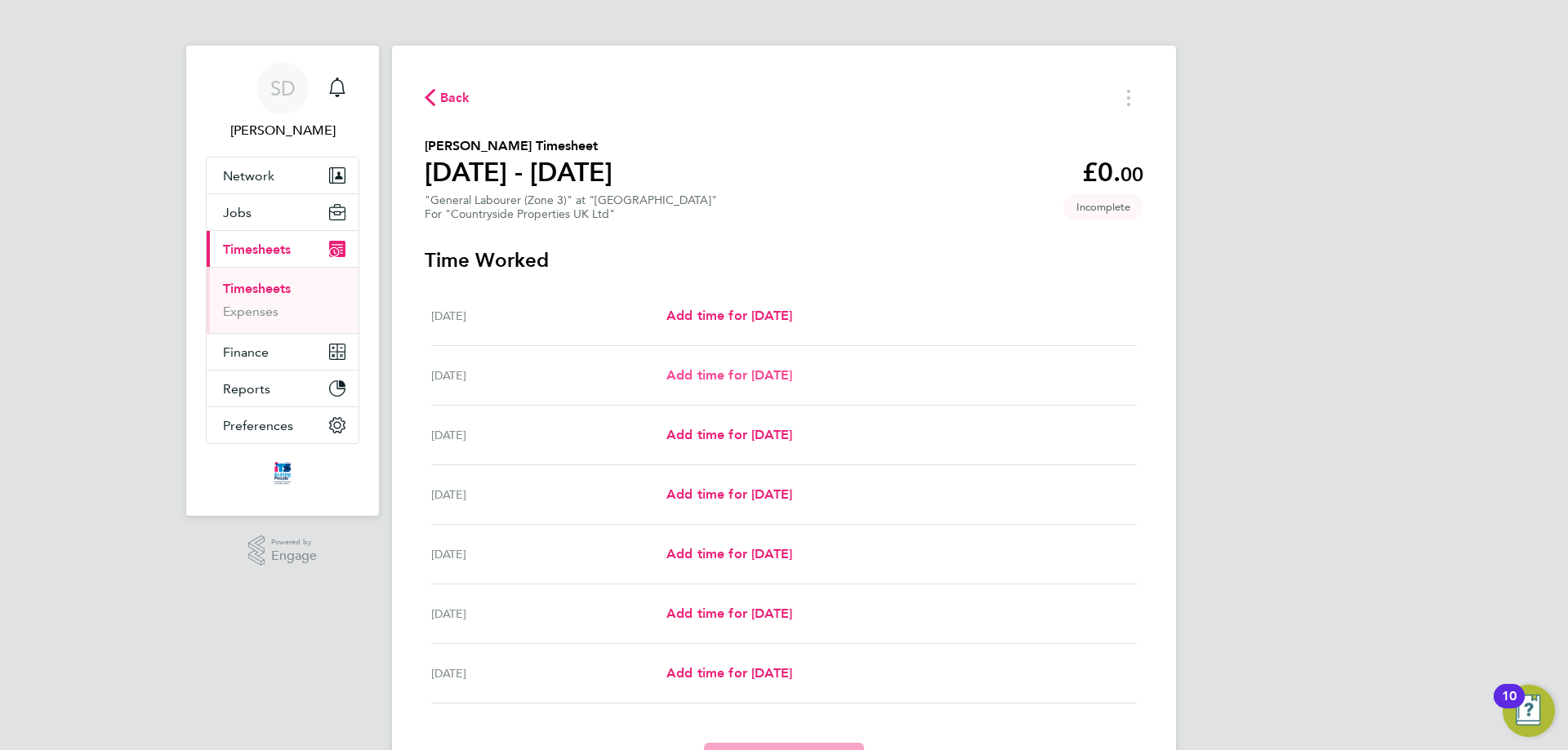
click at [721, 375] on span "Add time for [DATE]" at bounding box center [729, 375] width 126 height 15
select select "30"
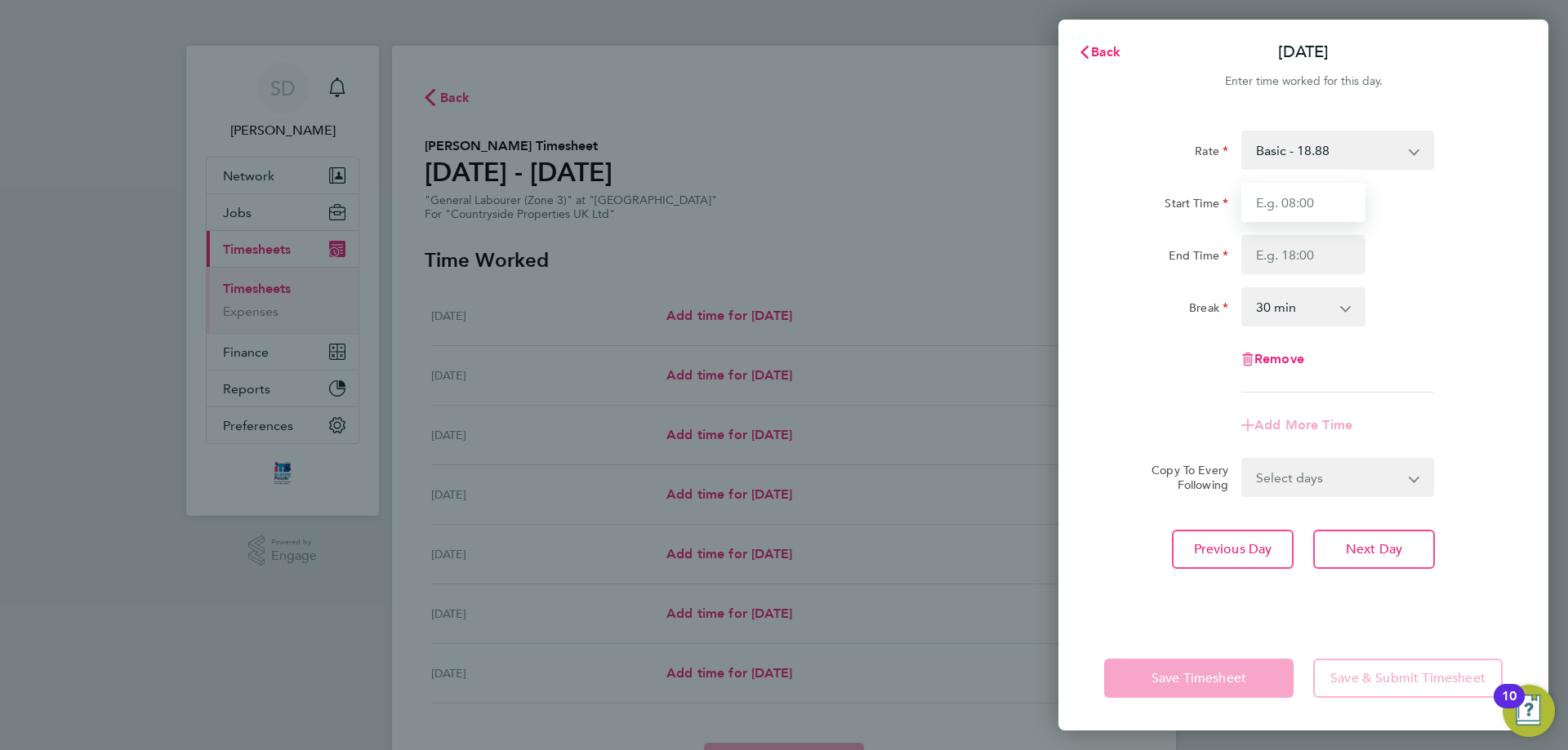
drag, startPoint x: 1300, startPoint y: 211, endPoint x: 1303, endPoint y: 221, distance: 10.4
click at [1300, 211] on input "Start Time" at bounding box center [1303, 202] width 124 height 39
type input "07:30"
click at [1283, 260] on input "End Time" at bounding box center [1303, 254] width 124 height 39
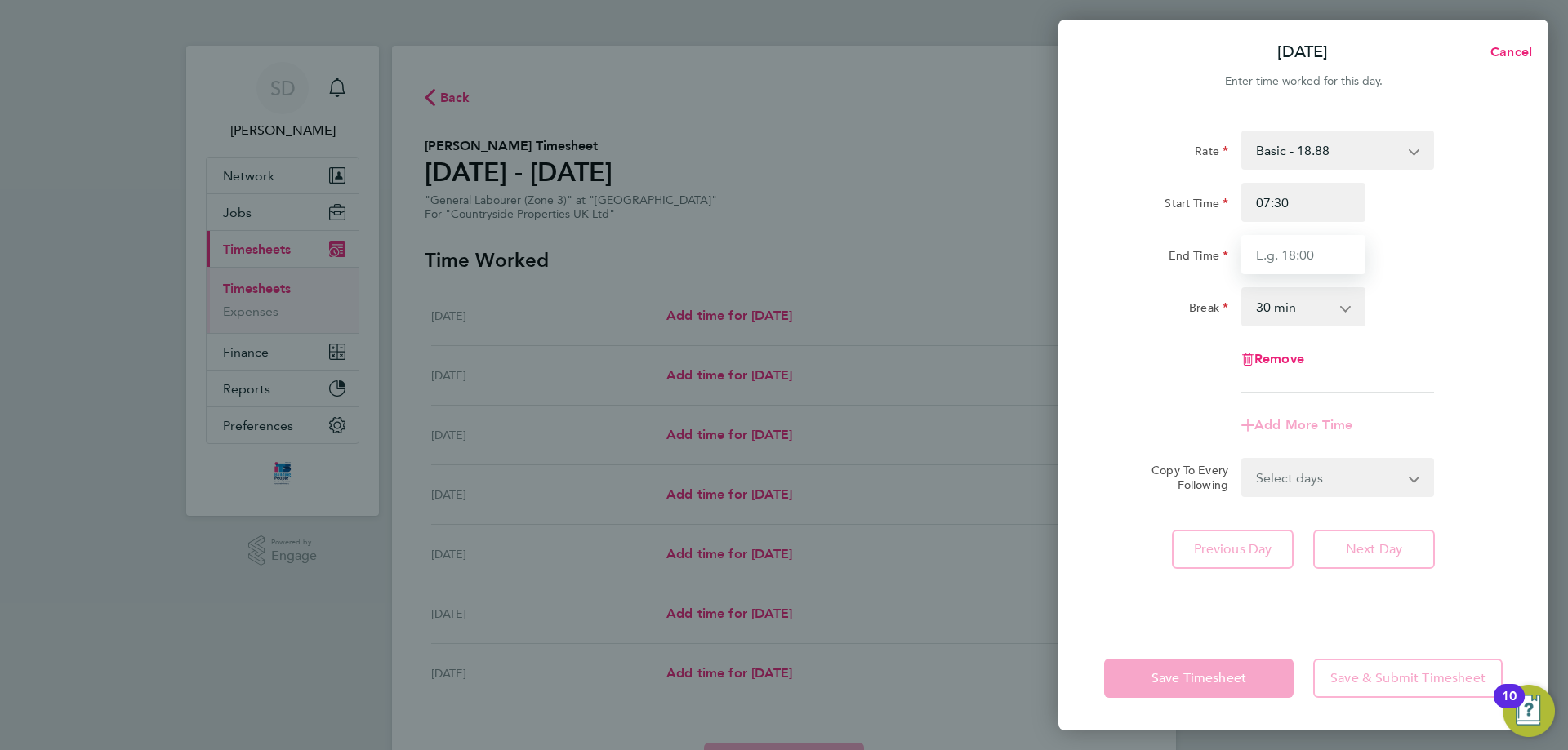
type input "17:00"
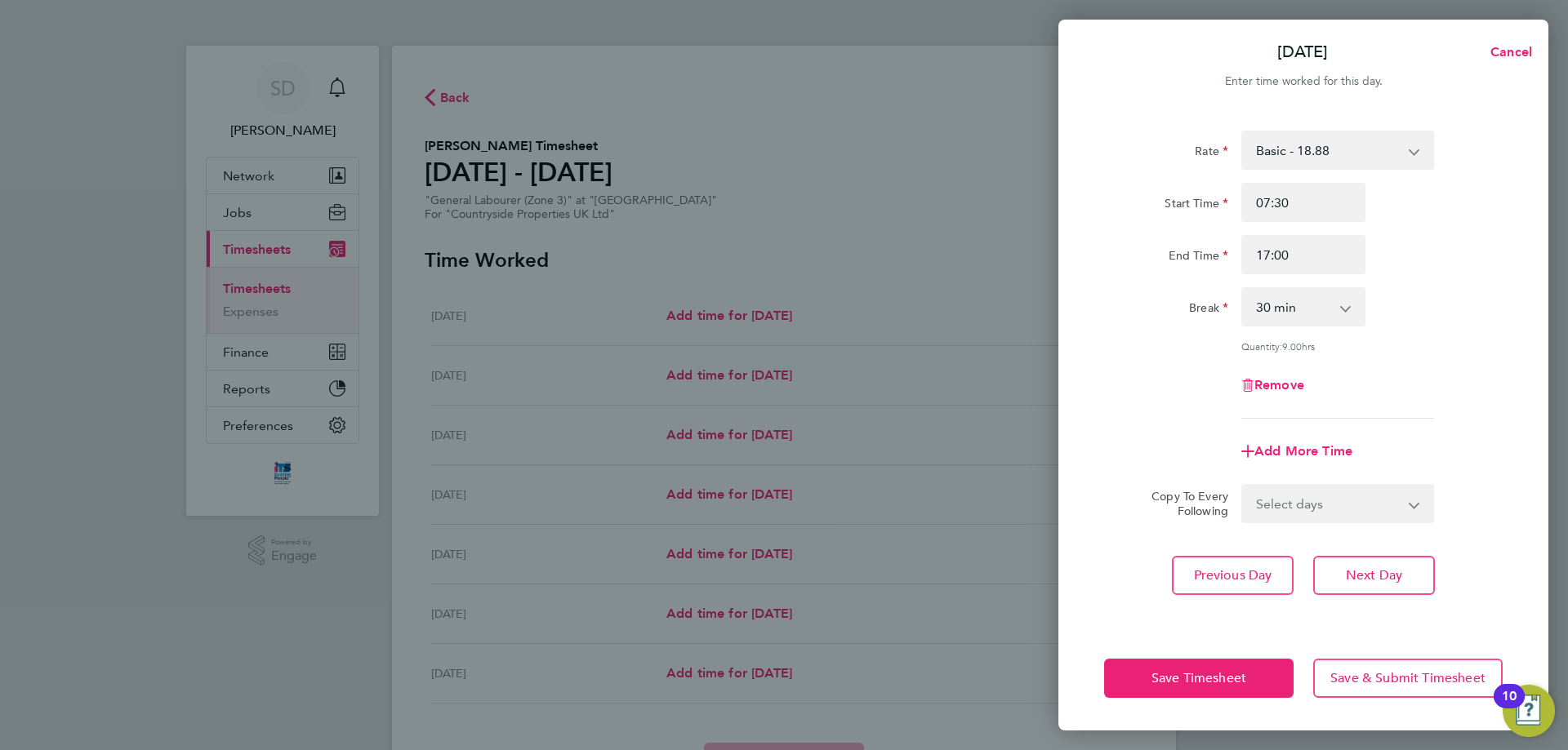
click at [1450, 352] on div "Rate Basic - 18.88 Start Time 07:30 End Time 17:00 Break 0 min 15 min 30 min 45…" at bounding box center [1303, 275] width 398 height 288
drag, startPoint x: 1319, startPoint y: 502, endPoint x: 1319, endPoint y: 518, distance: 16.0
click at [1319, 502] on select "Select days Day Weekday (Mon-Fri) Weekend (Sat-Sun) [DATE] [DATE] [DATE] [DATE]…" at bounding box center [1329, 503] width 171 height 36
select select "WEEKDAY"
click at [1243, 485] on select "Select days Day Weekday (Mon-Fri) Weekend (Sat-Sun) [DATE] [DATE] [DATE] [DATE]…" at bounding box center [1329, 503] width 171 height 36
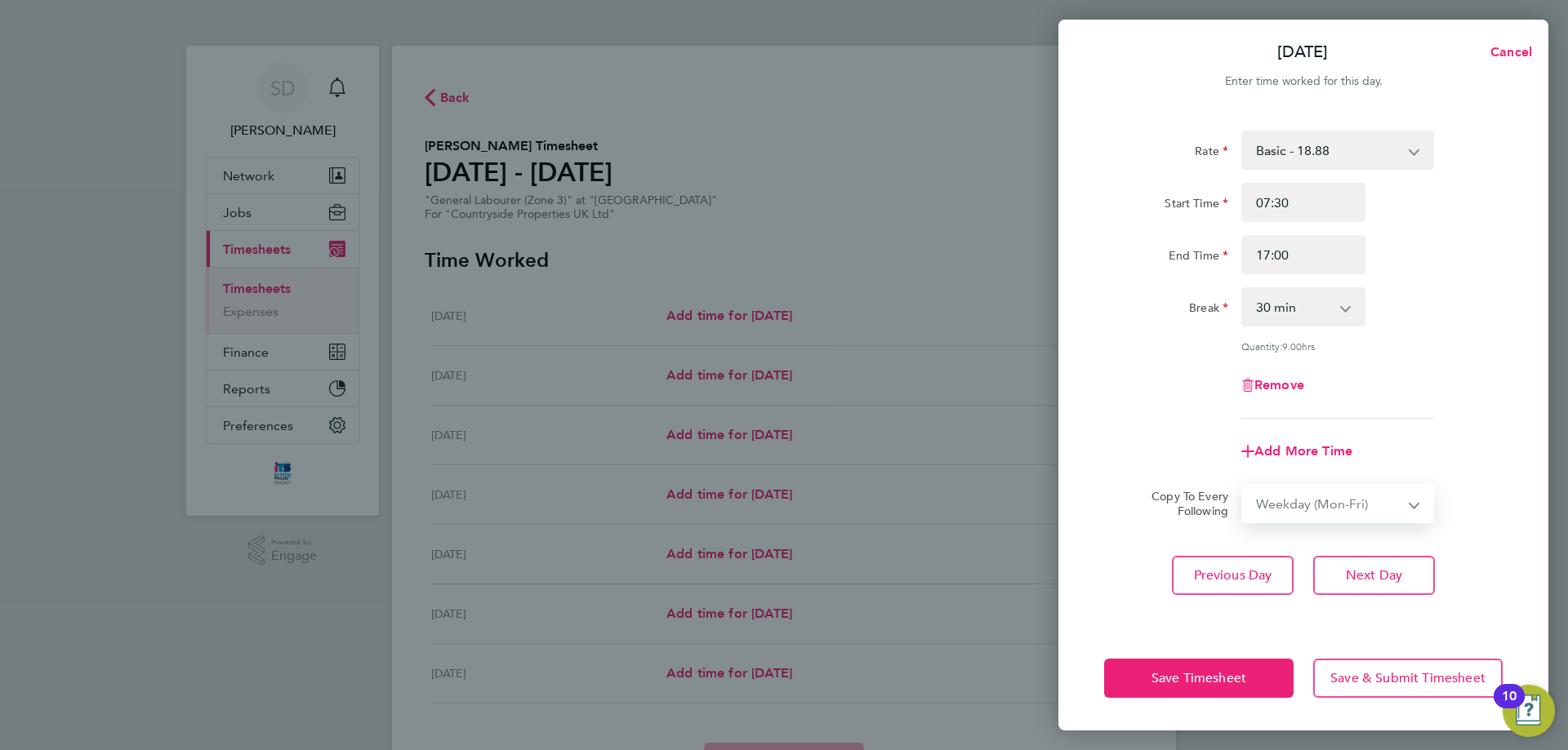
select select "[DATE]"
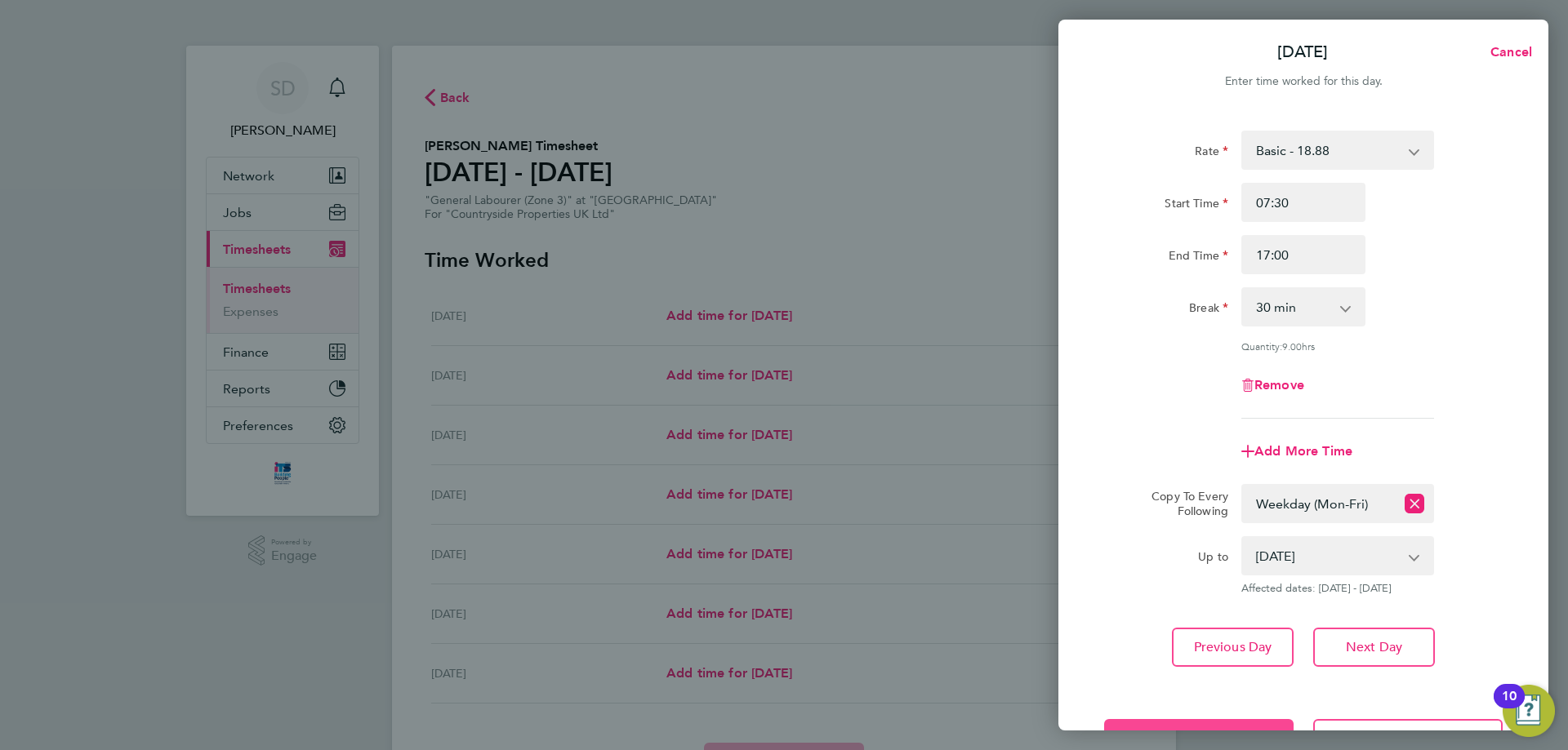
click at [1239, 721] on button "Save Timesheet" at bounding box center [1198, 739] width 190 height 39
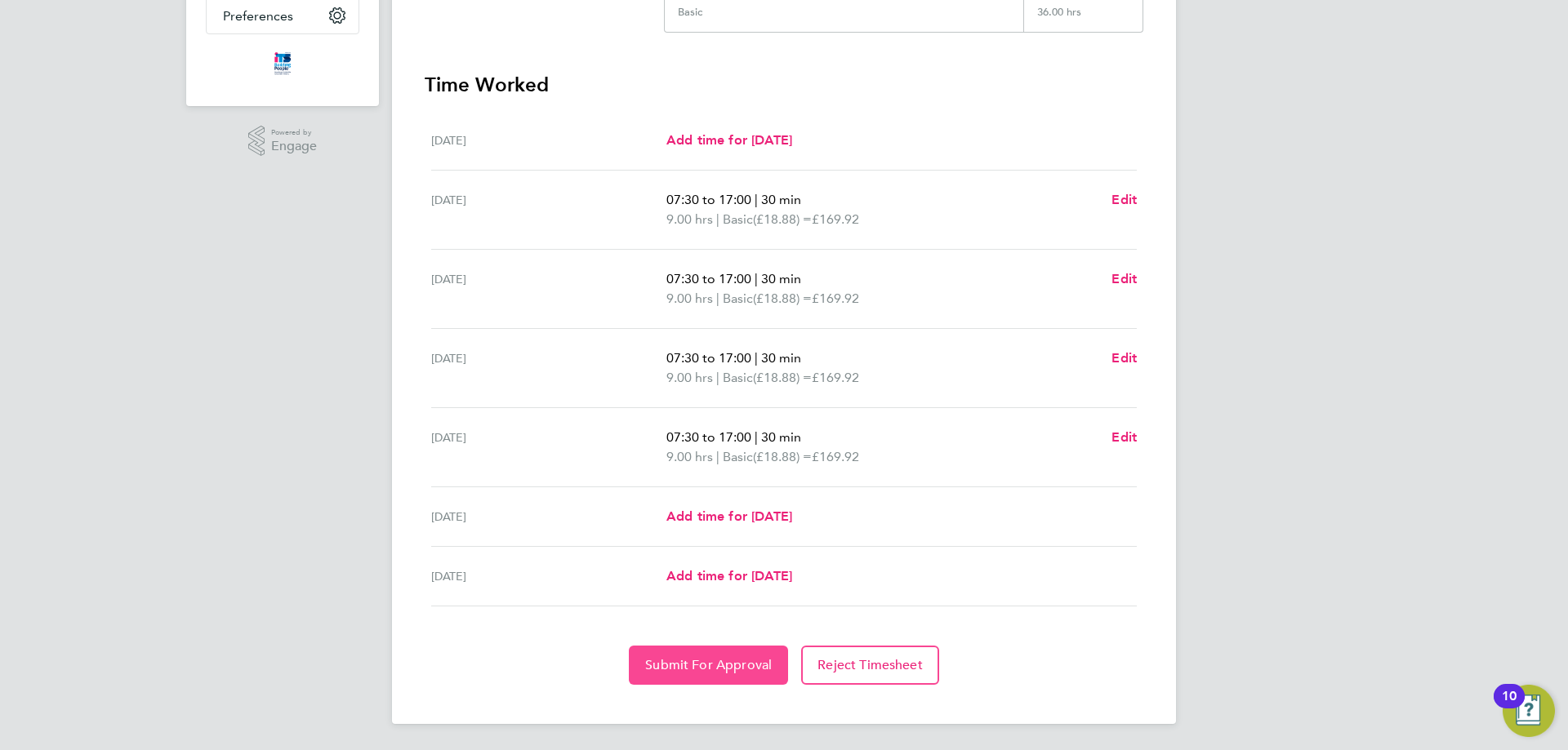
click at [722, 661] on span "Submit For Approval" at bounding box center [708, 665] width 127 height 16
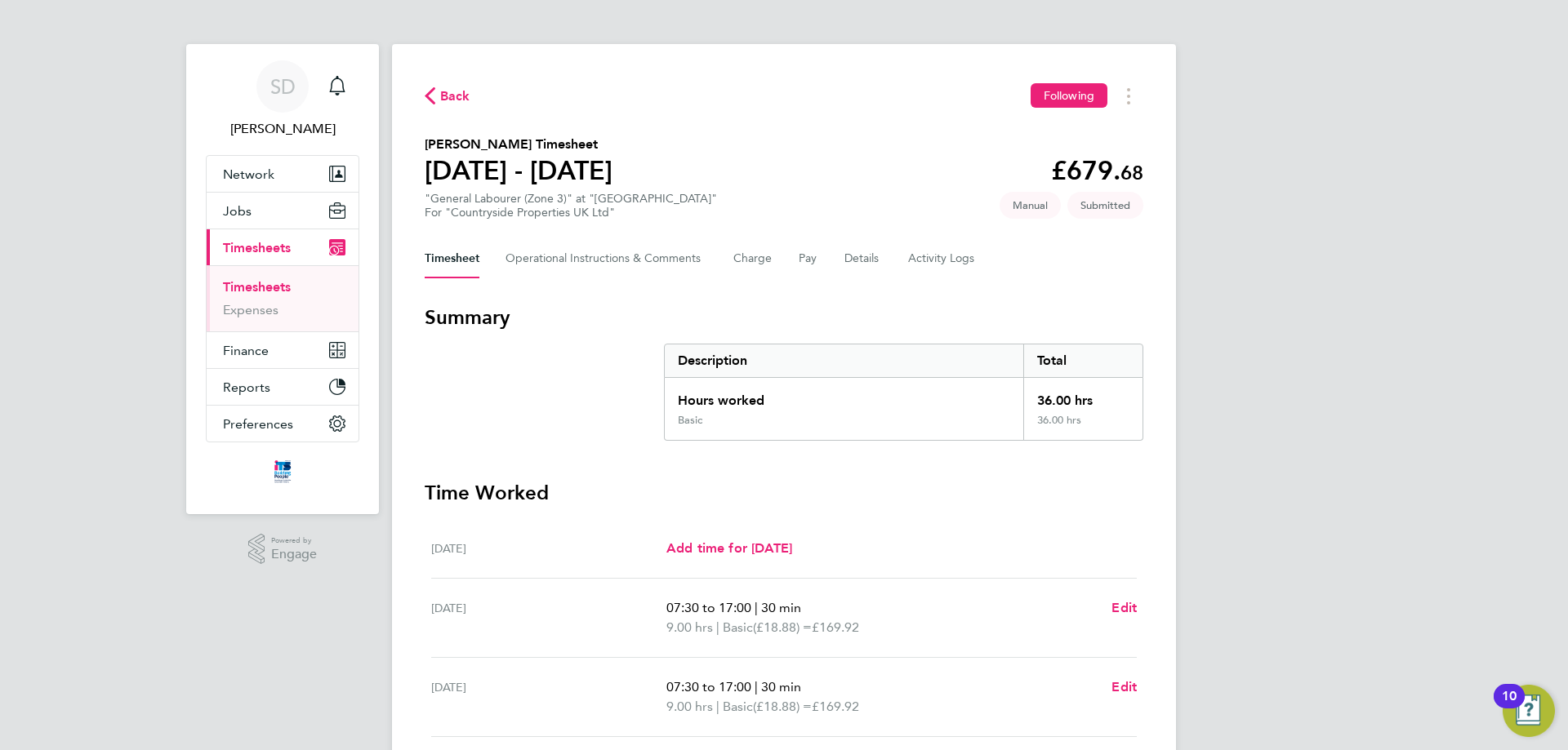
click at [436, 89] on span "Back" at bounding box center [448, 95] width 45 height 15
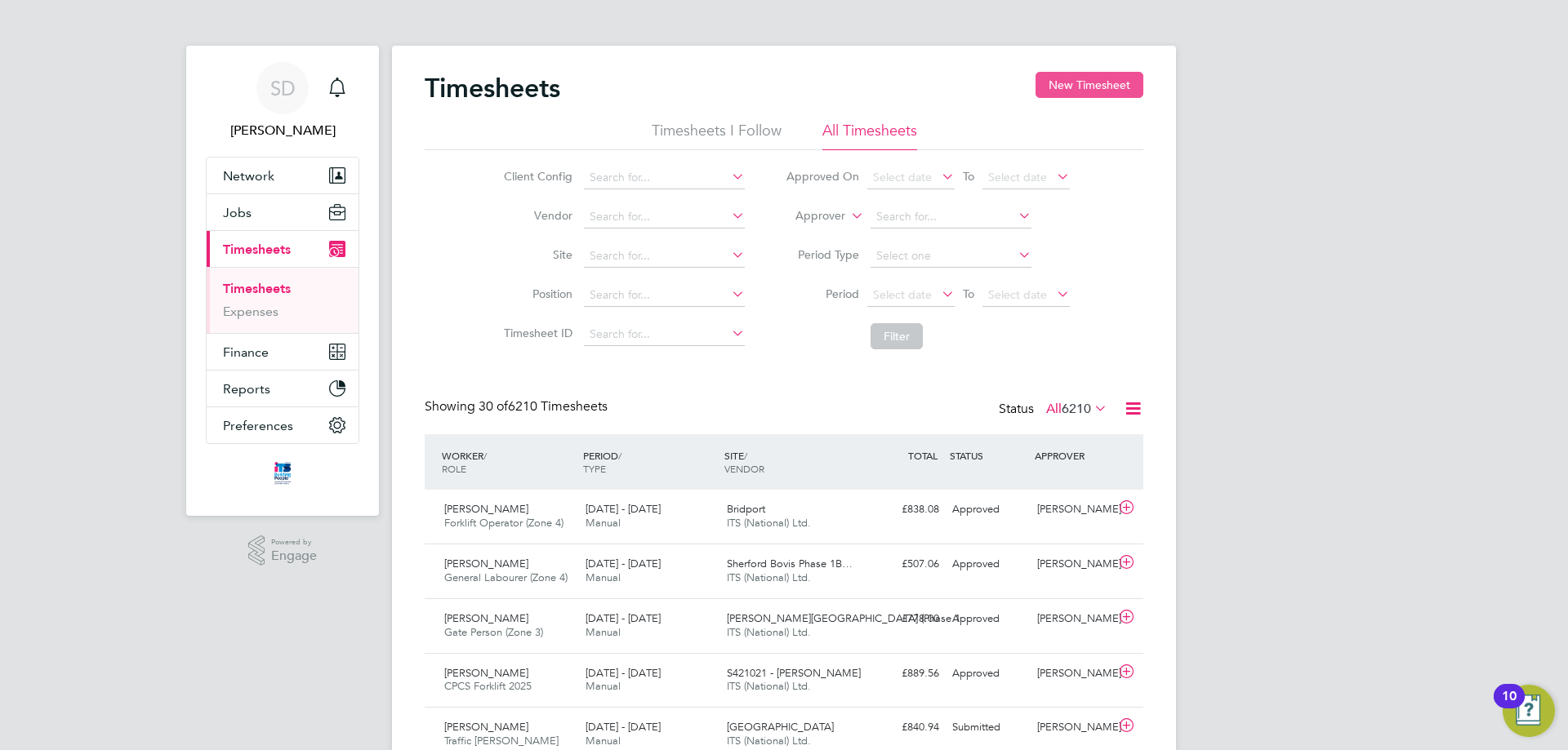
click at [1066, 90] on button "New Timesheet" at bounding box center [1089, 85] width 108 height 26
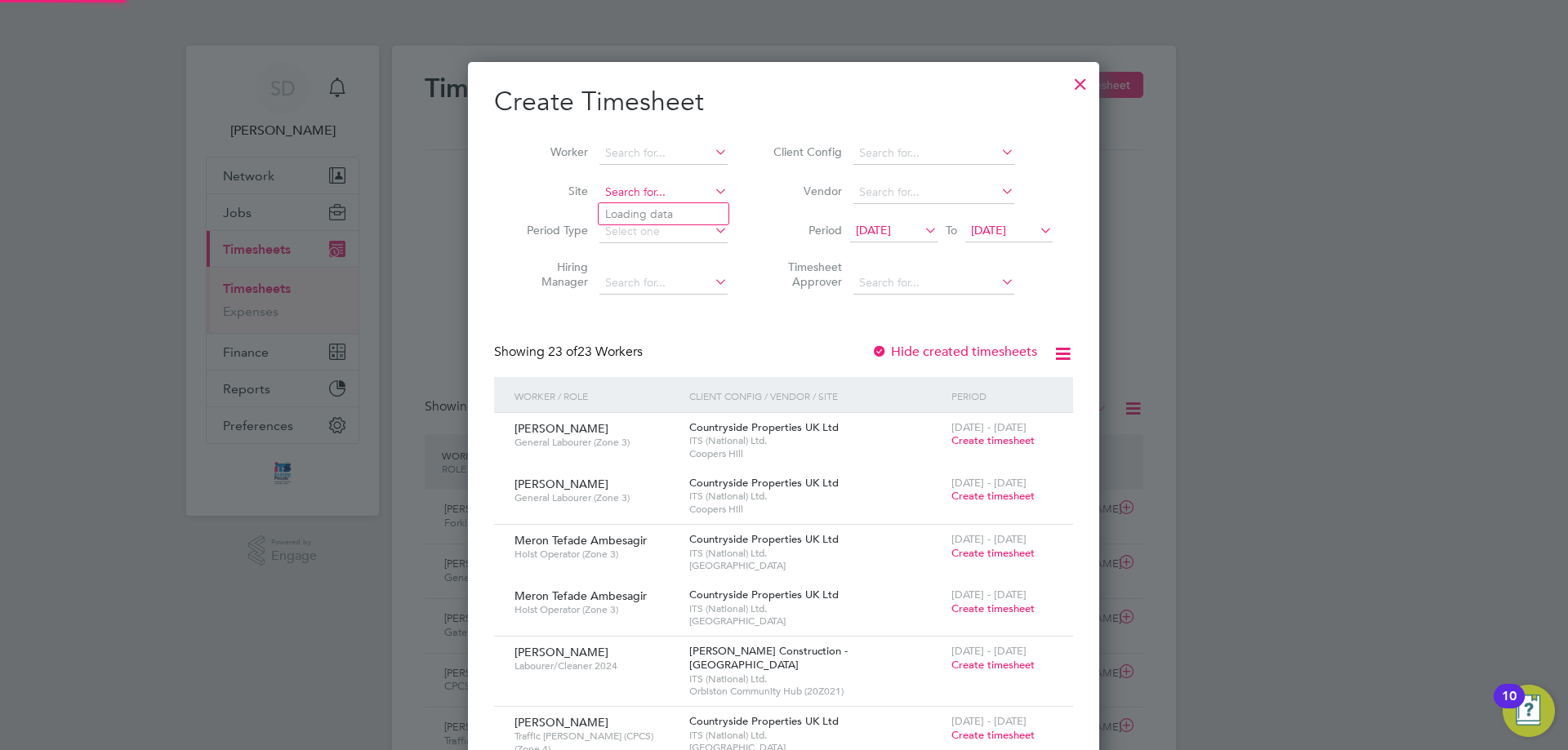
click at [683, 193] on input at bounding box center [663, 192] width 128 height 23
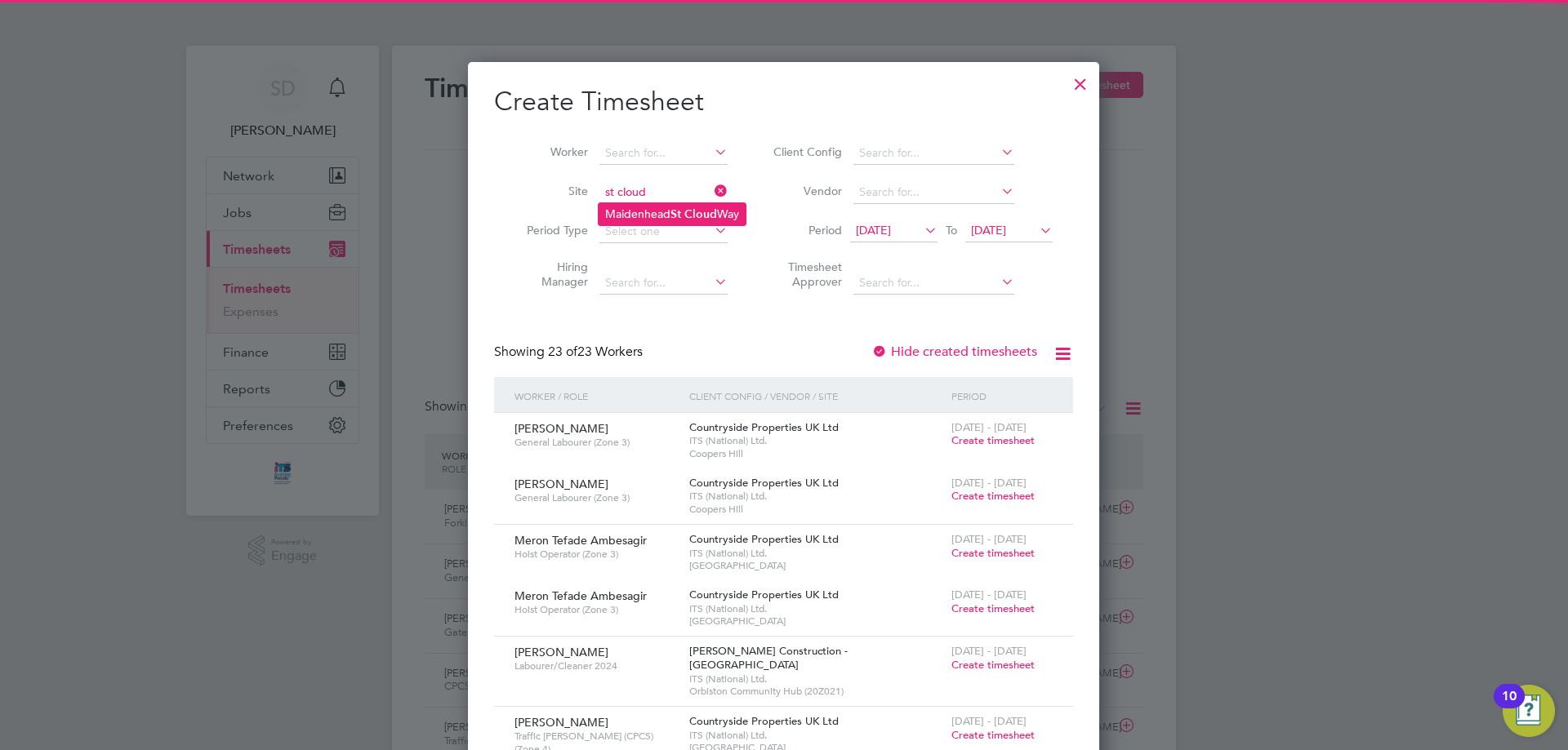
click at [661, 211] on li "[GEOGRAPHIC_DATA]" at bounding box center [672, 214] width 147 height 22
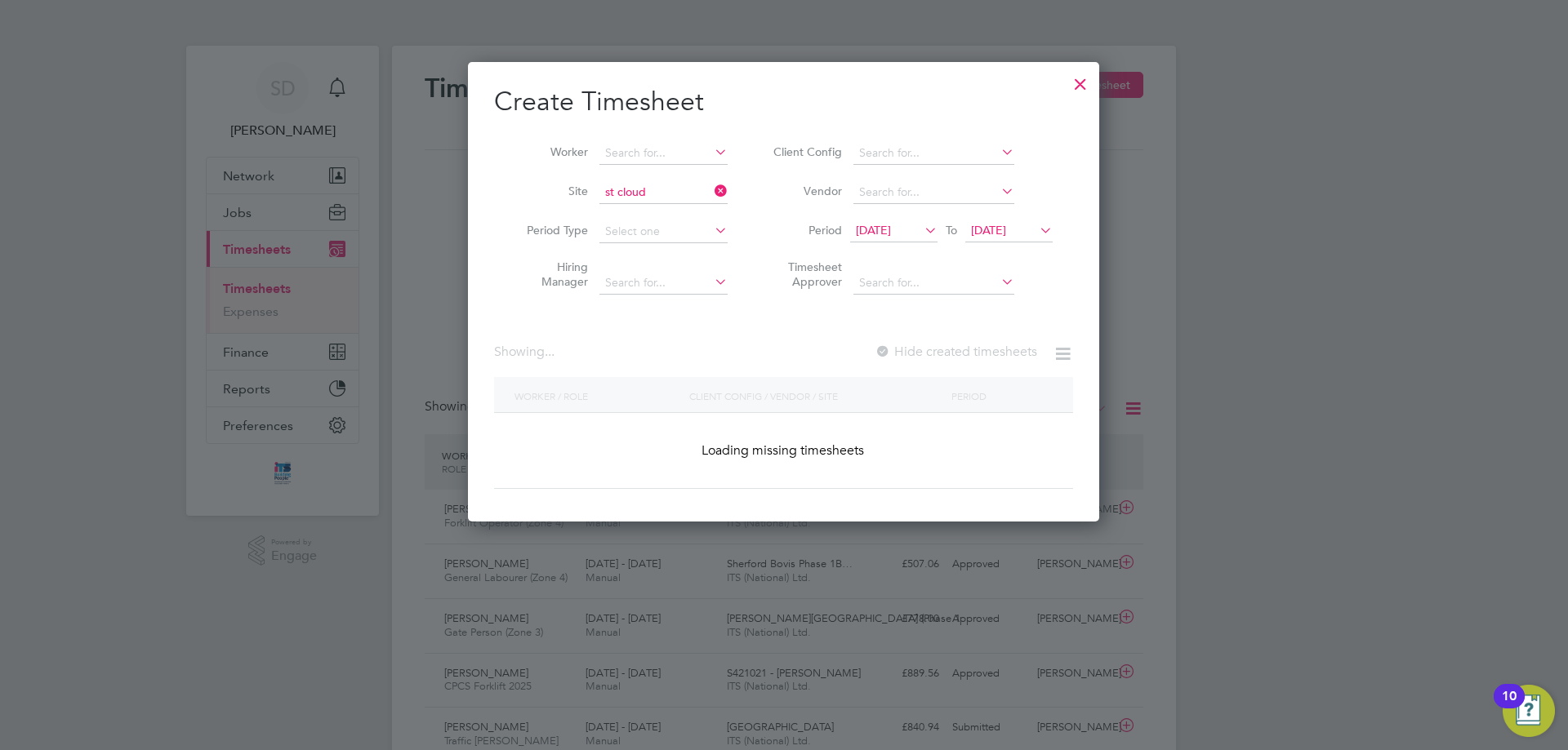
type input "[GEOGRAPHIC_DATA]"
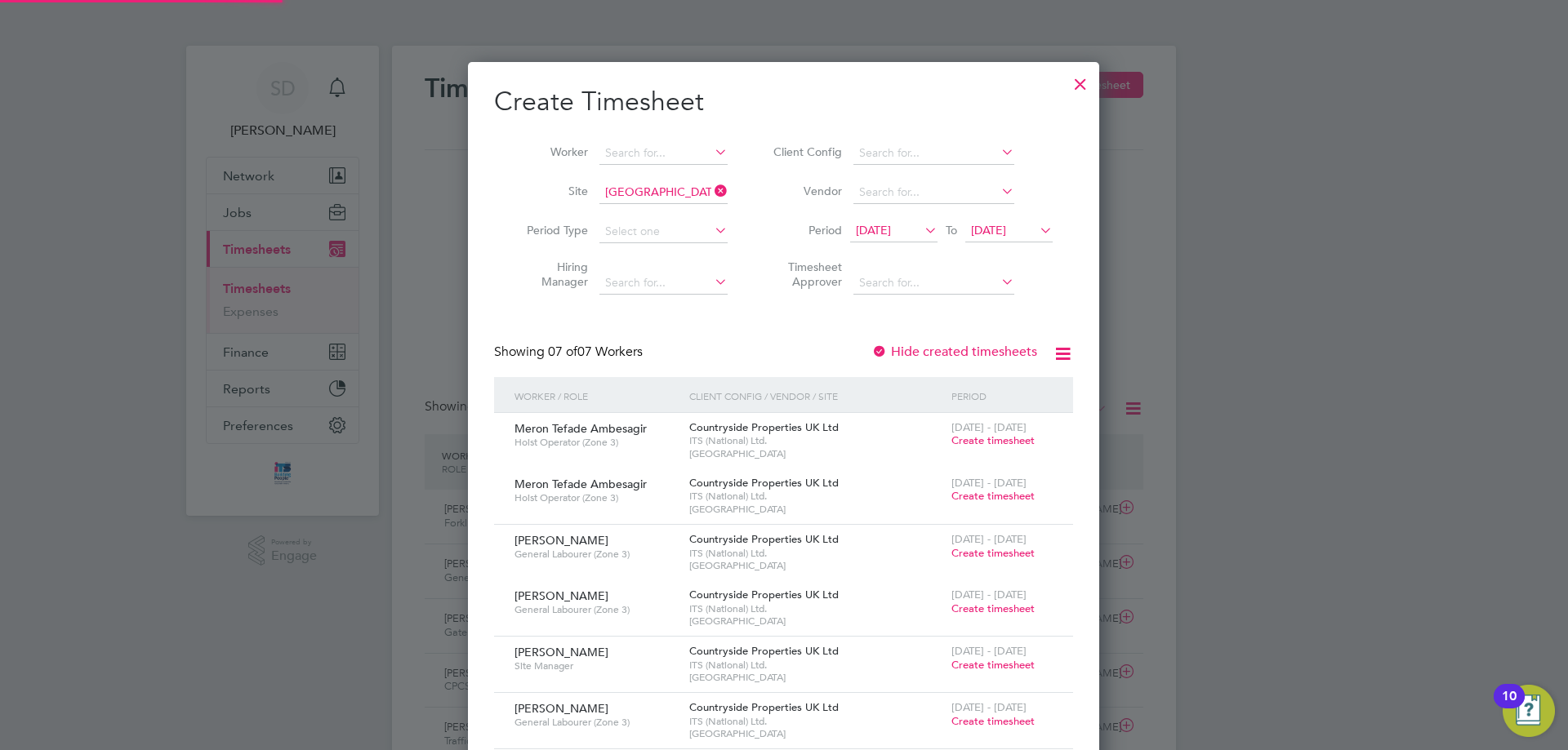
click at [891, 229] on span "[DATE]" at bounding box center [873, 229] width 35 height 14
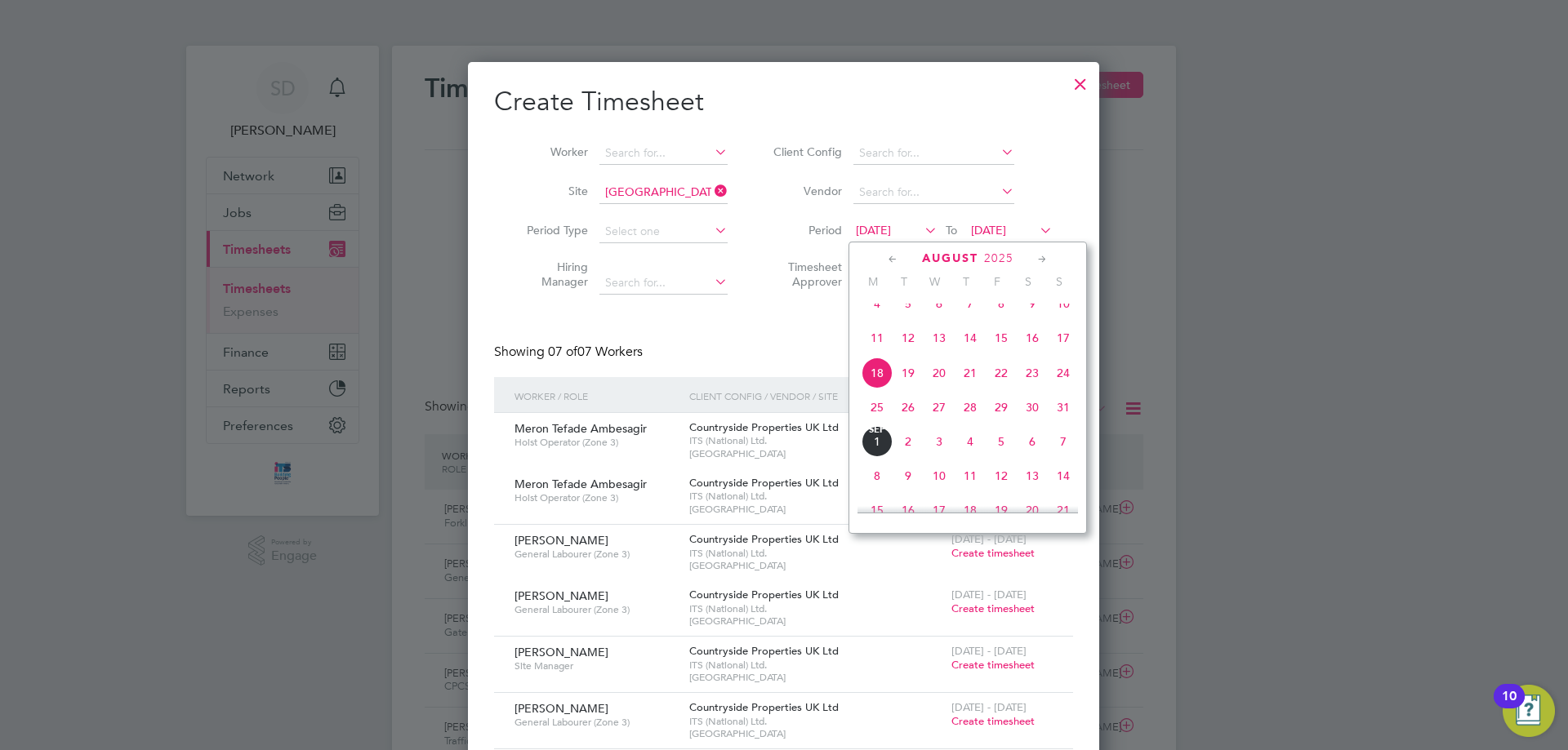
click at [878, 423] on span "25" at bounding box center [877, 407] width 31 height 31
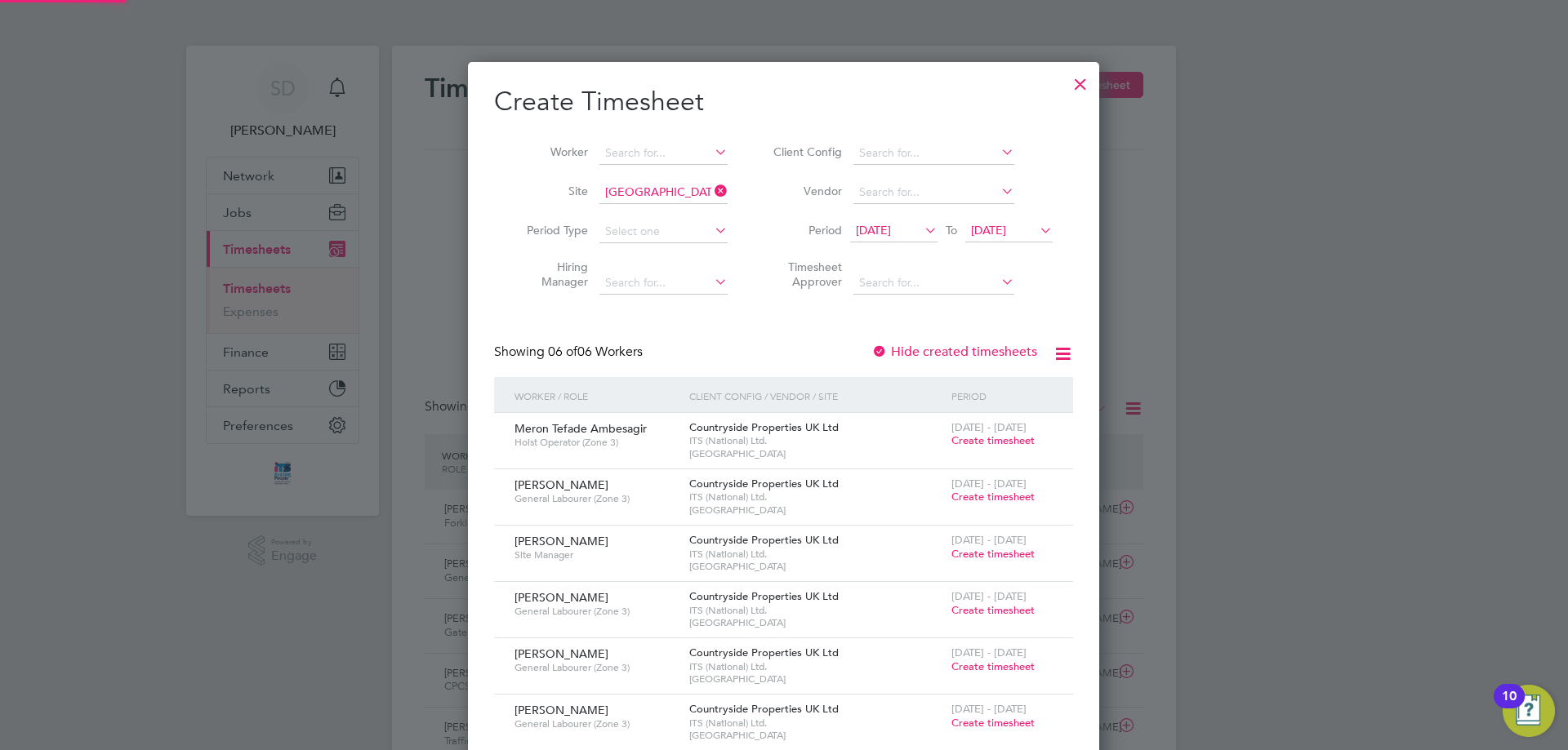
drag, startPoint x: 999, startPoint y: 232, endPoint x: 1008, endPoint y: 236, distance: 9.8
click at [1000, 232] on span "[DATE]" at bounding box center [989, 229] width 35 height 14
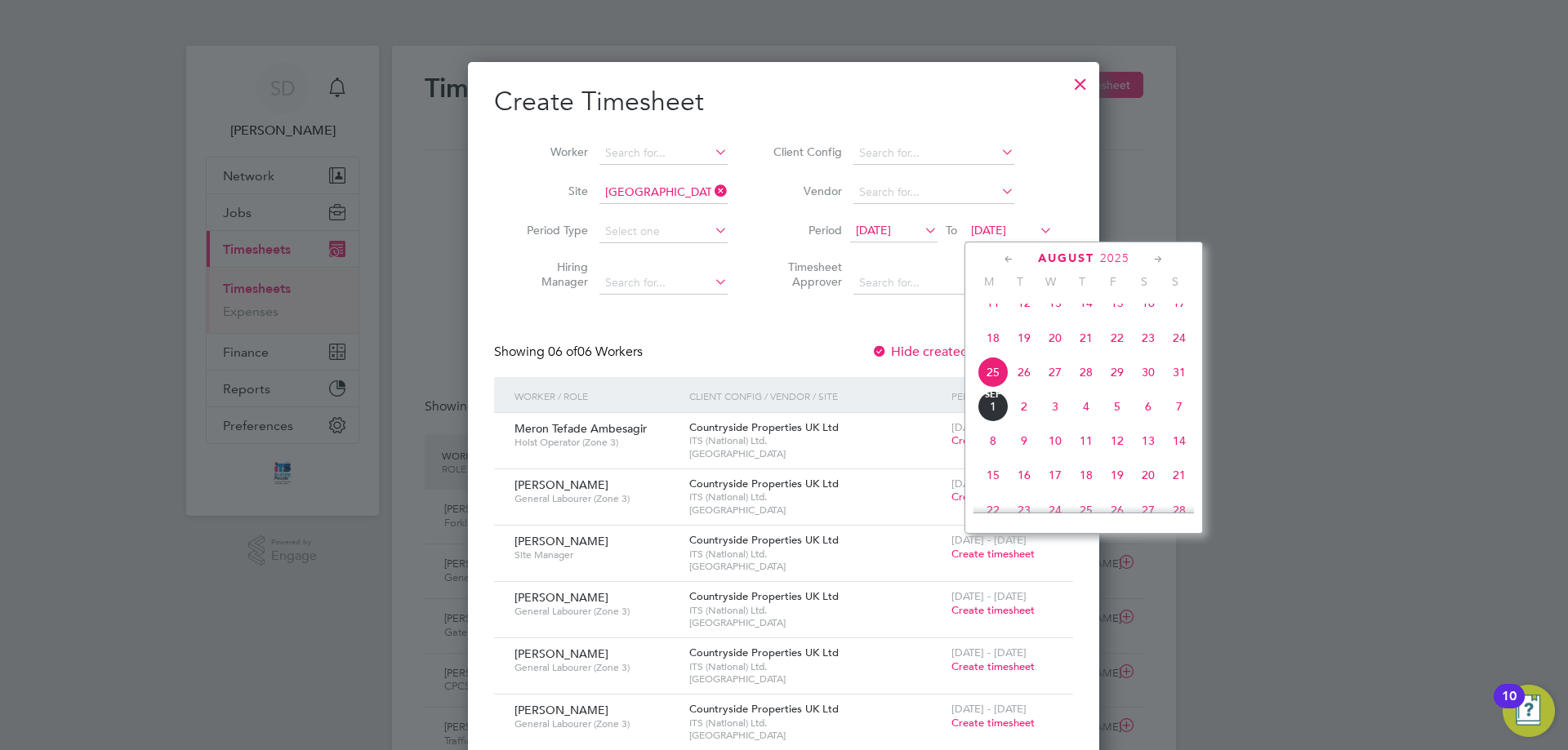
click at [1175, 385] on span "31" at bounding box center [1178, 372] width 31 height 31
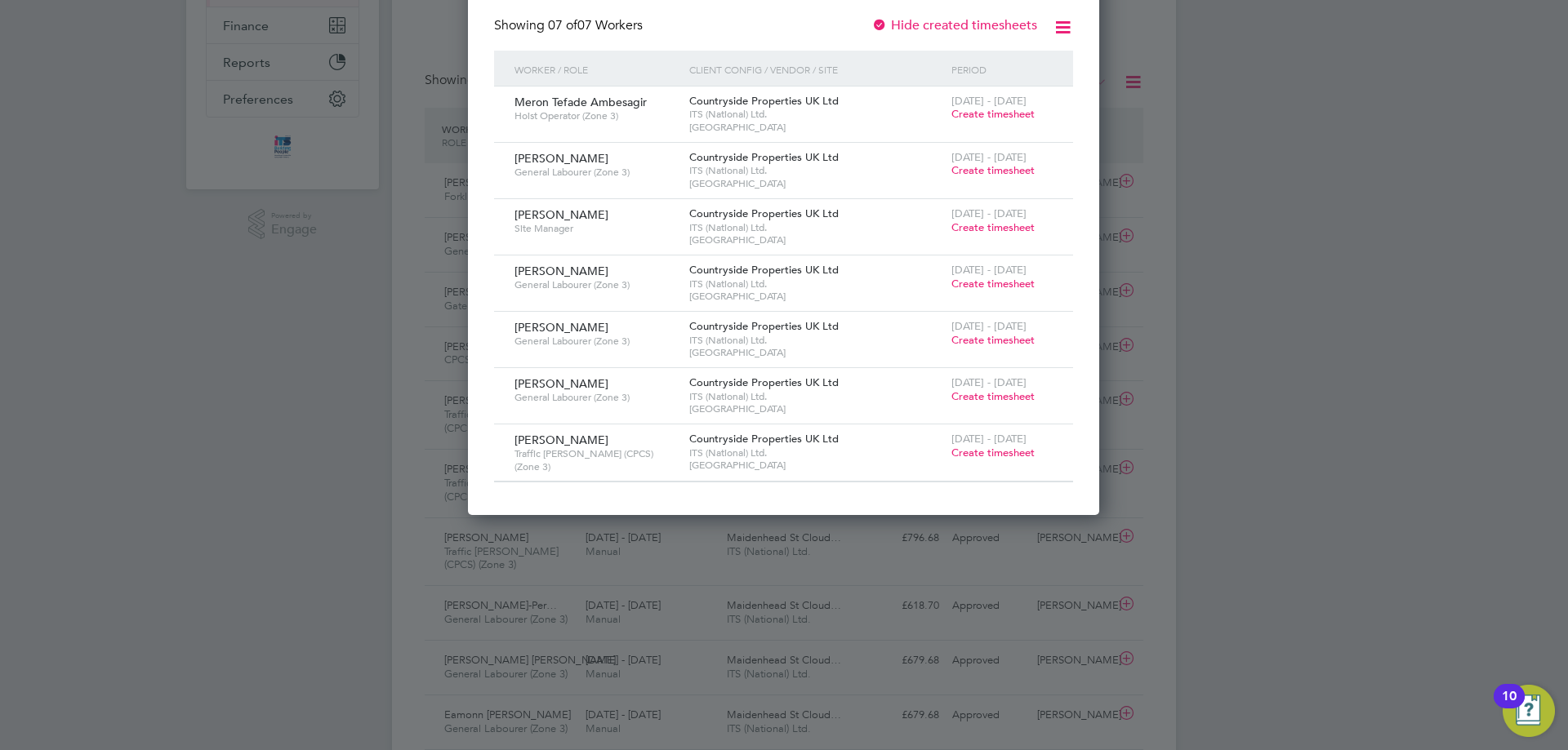
click at [975, 454] on span "Create timesheet" at bounding box center [993, 453] width 83 height 14
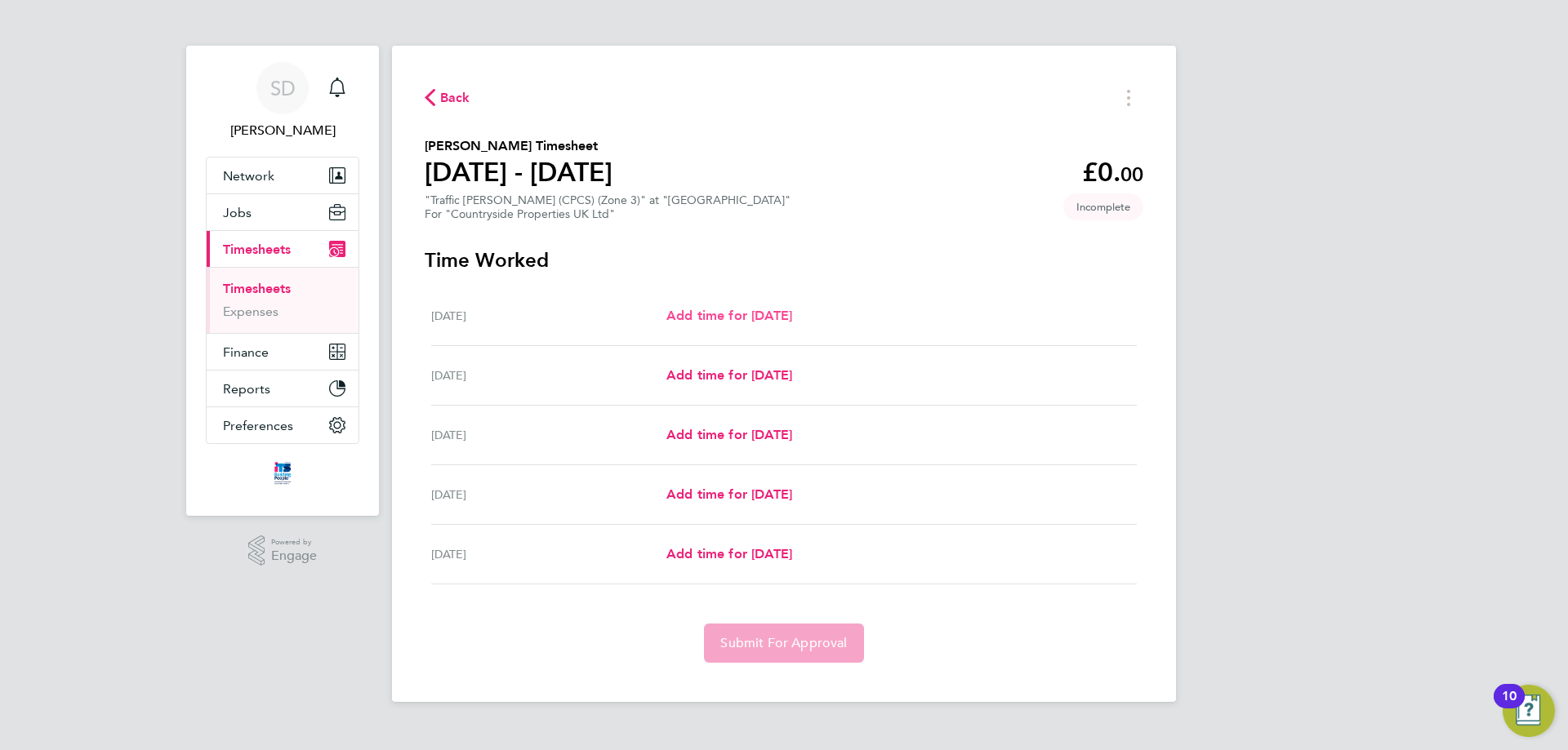
click at [792, 315] on span "Add time for [DATE]" at bounding box center [729, 316] width 126 height 15
select select "30"
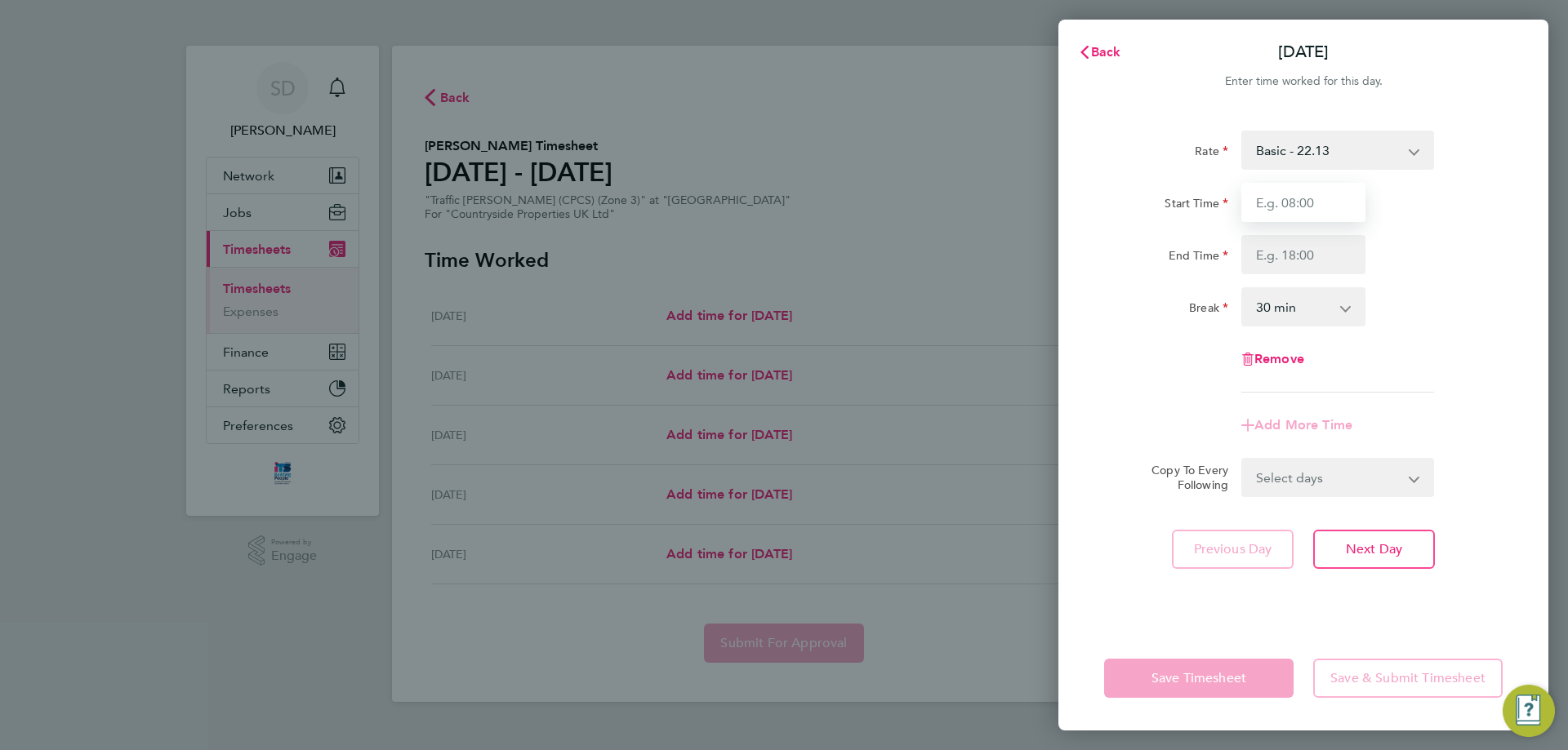
click at [1279, 212] on input "Start Time" at bounding box center [1303, 202] width 124 height 39
type input "07:30"
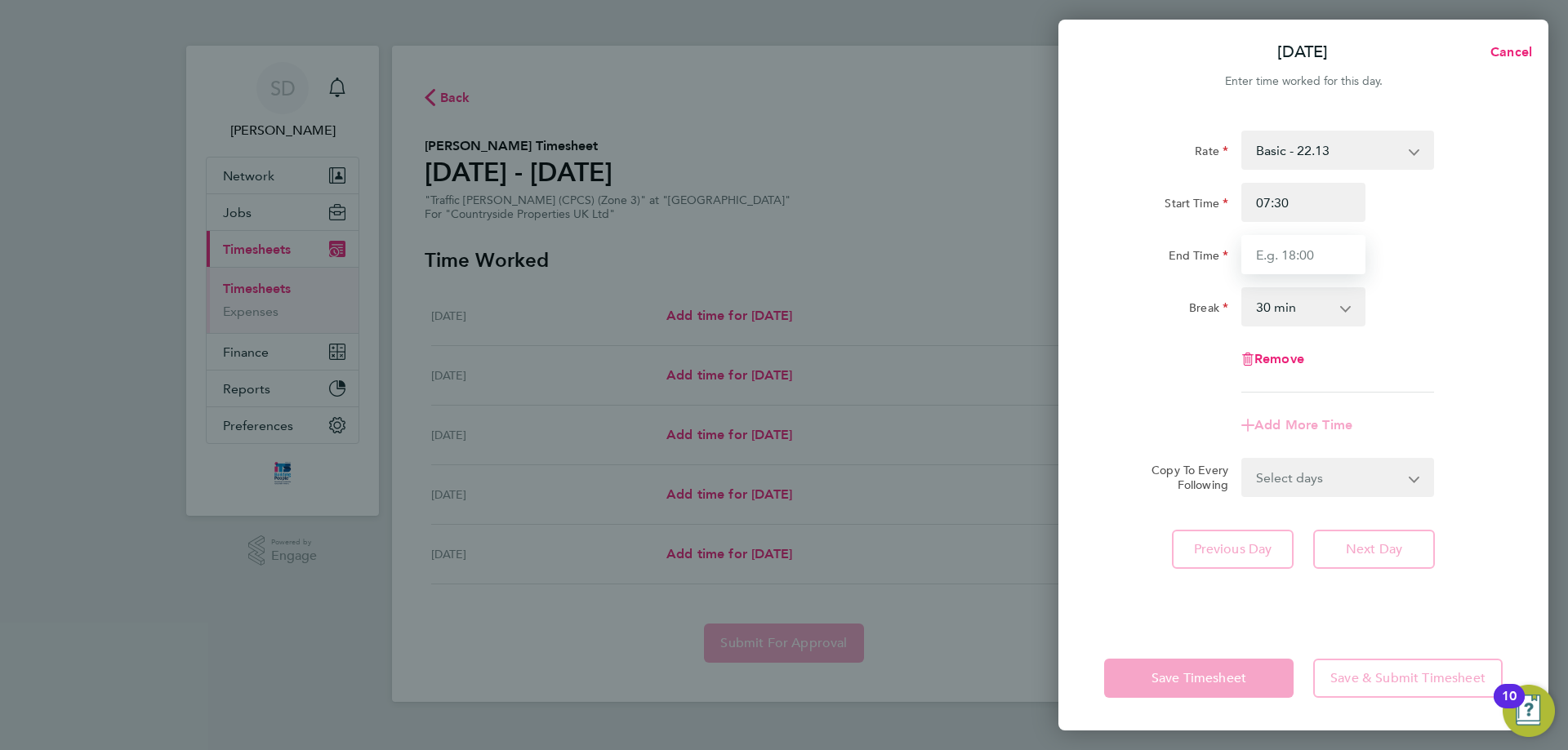
drag, startPoint x: 1278, startPoint y: 260, endPoint x: 1294, endPoint y: 273, distance: 20.6
click at [1278, 260] on input "End Time" at bounding box center [1303, 254] width 124 height 39
type input "17:00"
drag, startPoint x: 1314, startPoint y: 485, endPoint x: 1314, endPoint y: 506, distance: 21.0
click at [1314, 485] on select "Select days Day Weekday (Mon-Fri) Weekend (Sat-Sun) [DATE] [DATE] [DATE] [DATE]" at bounding box center [1329, 477] width 171 height 36
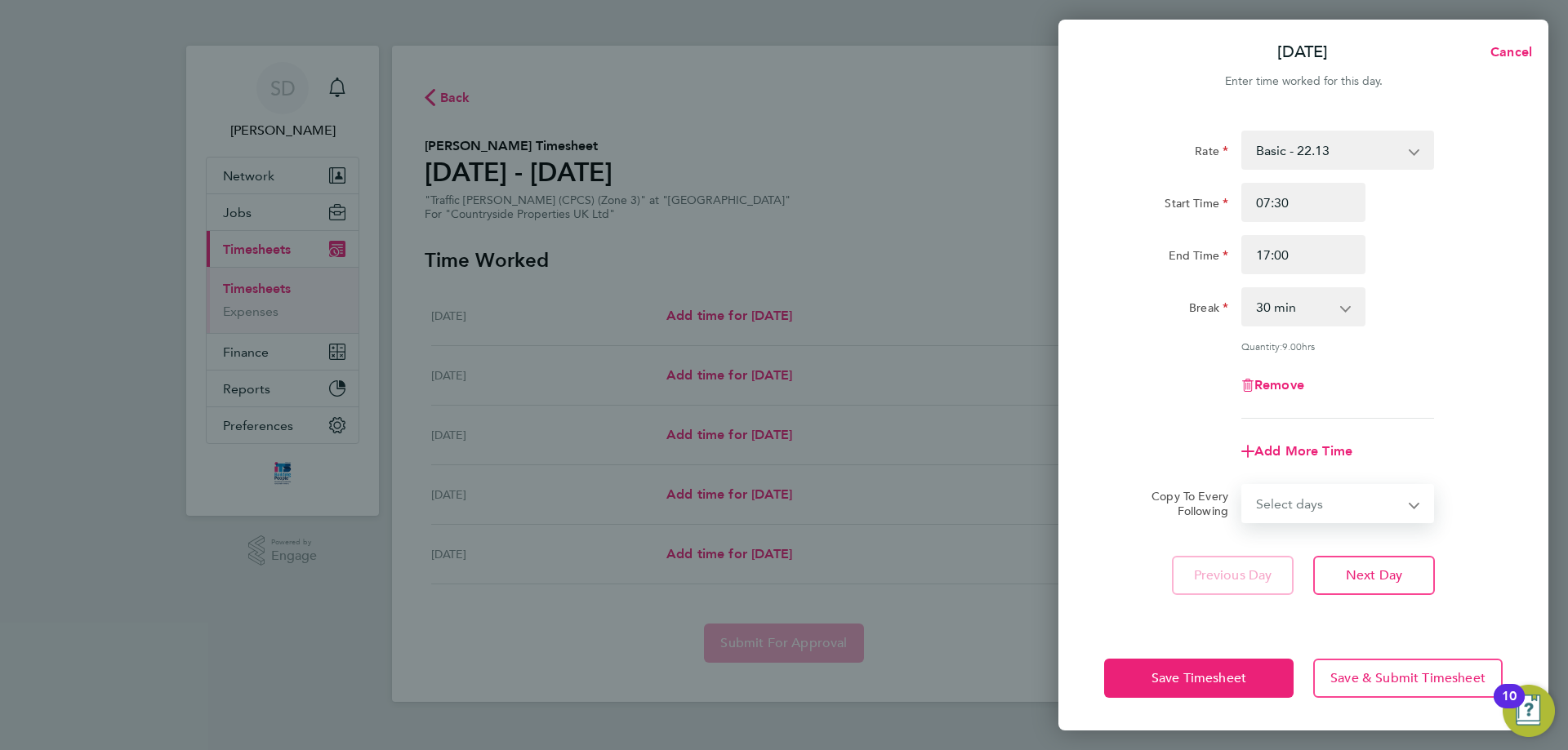
select select "WEEKDAY"
click at [1243, 485] on select "Select days Day Weekday (Mon-Fri) Weekend (Sat-Sun) [DATE] [DATE] [DATE] [DATE]" at bounding box center [1329, 503] width 171 height 36
select select "[DATE]"
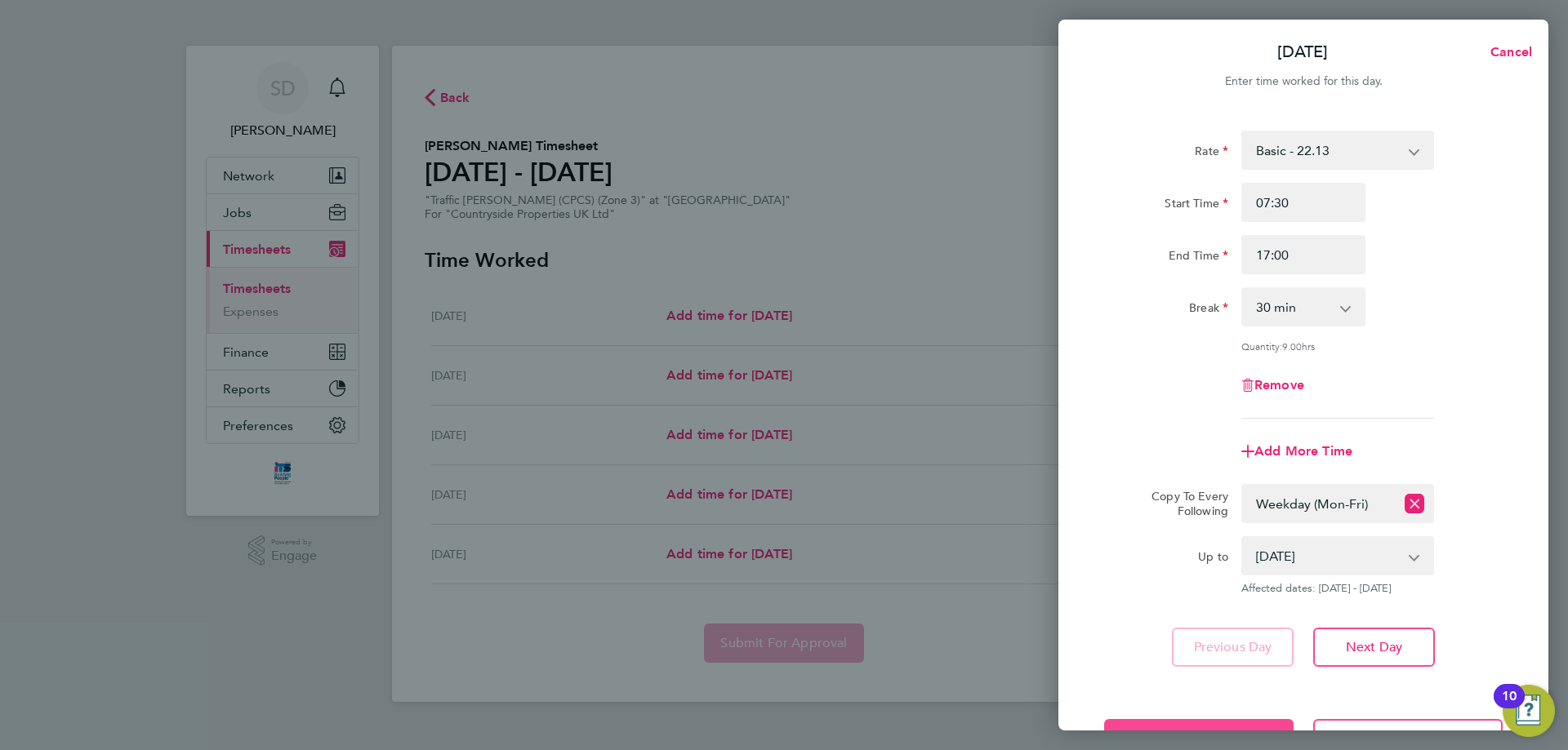
click at [1197, 726] on button "Save Timesheet" at bounding box center [1198, 739] width 190 height 39
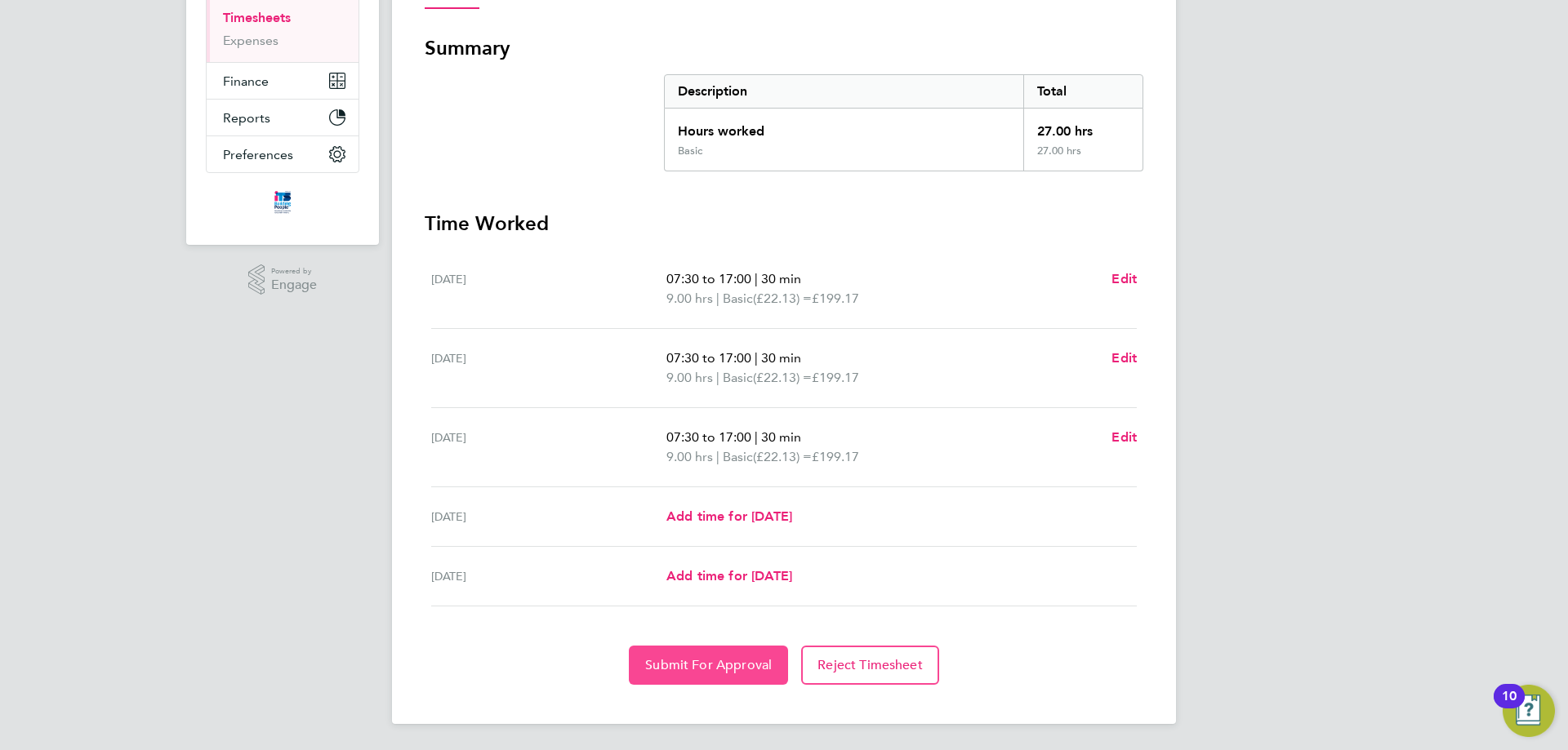
click at [671, 663] on span "Submit For Approval" at bounding box center [708, 665] width 127 height 16
